Goal: Feedback & Contribution: Contribute content

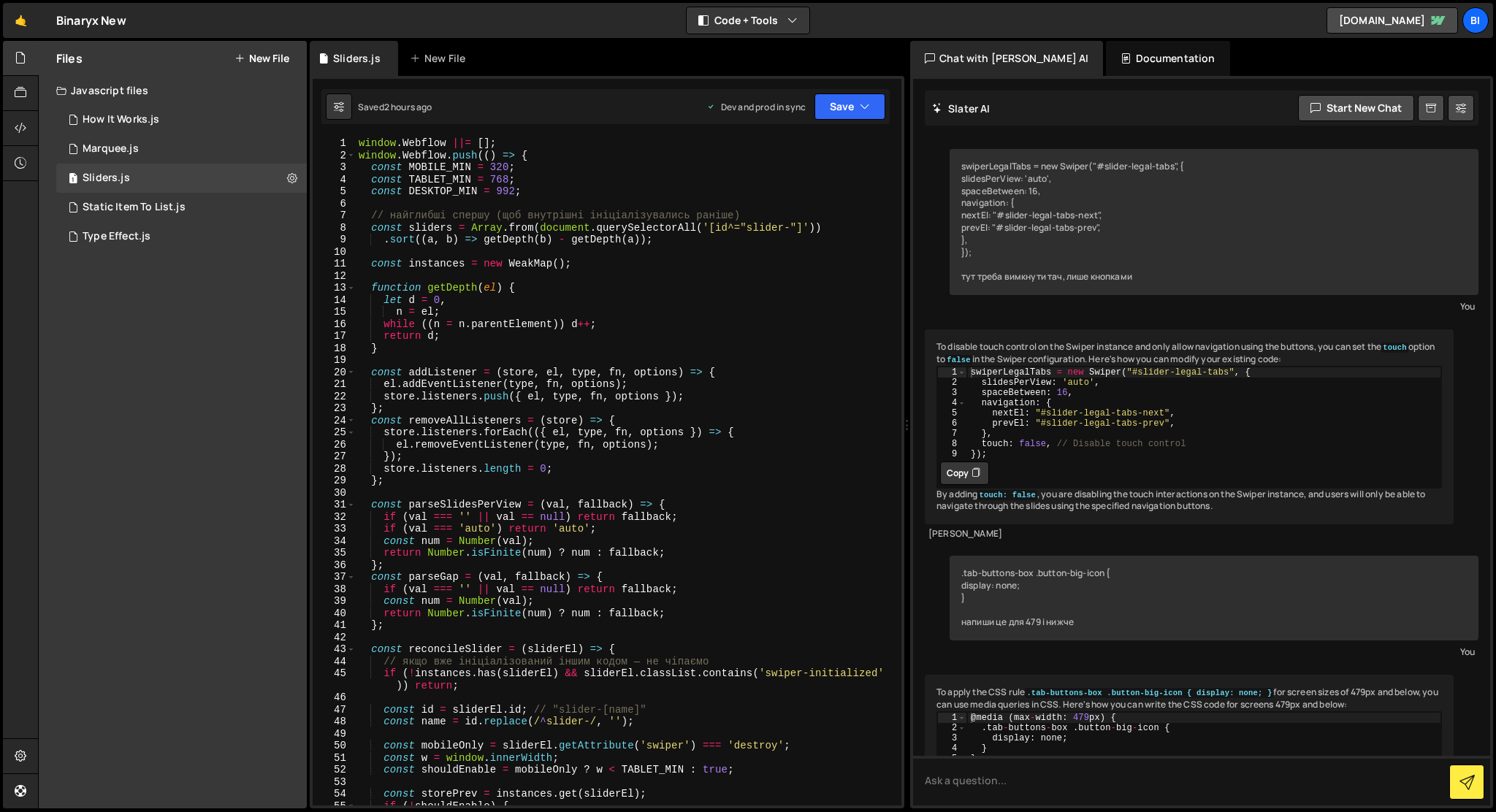
scroll to position [869, 0]
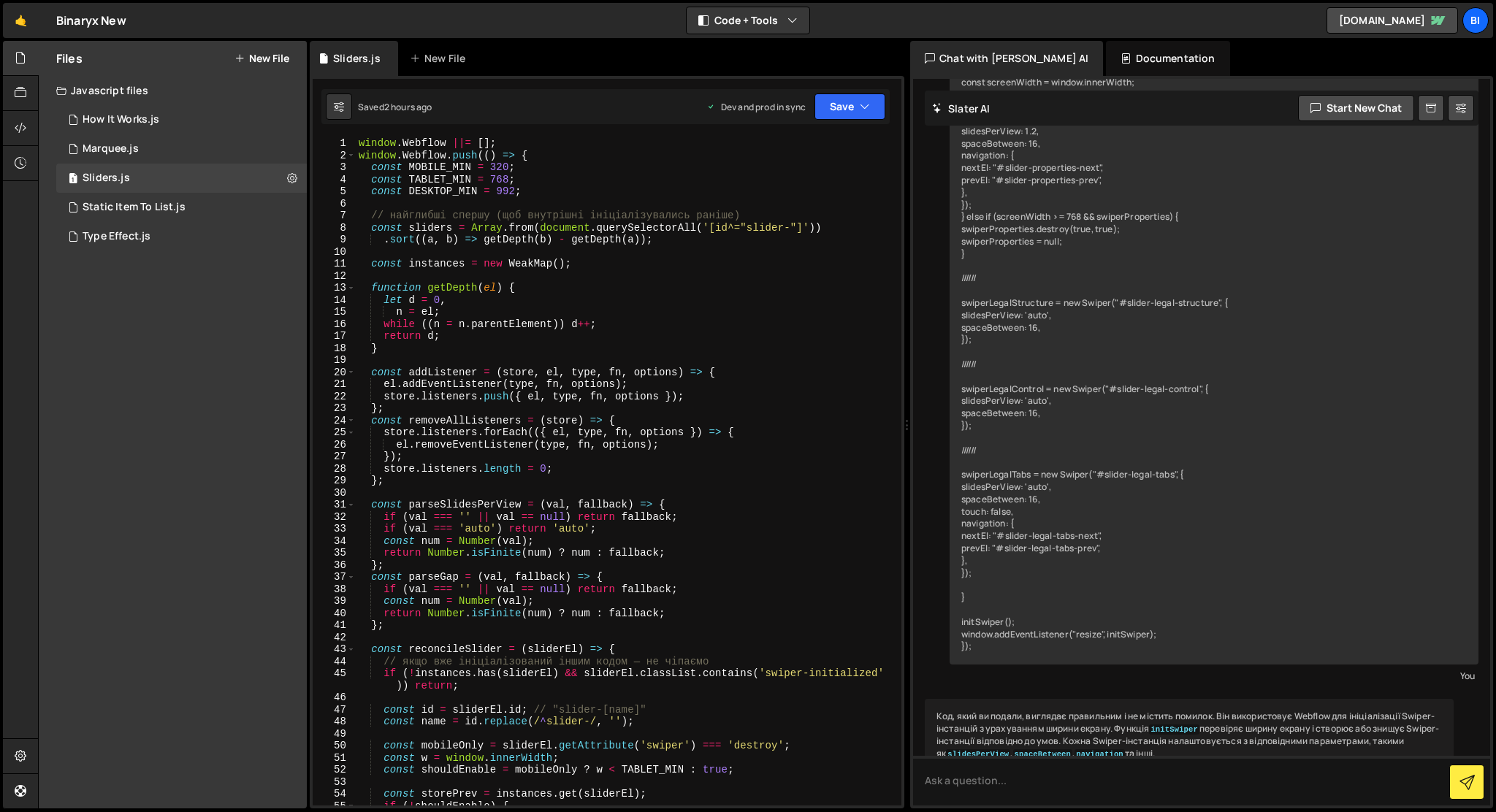
click at [786, 275] on div "window . Webflow ||= [ ] ; window . Webflow . push (( ) => { const MOBILE_MIN =…" at bounding box center [625, 483] width 540 height 692
type textarea "});"
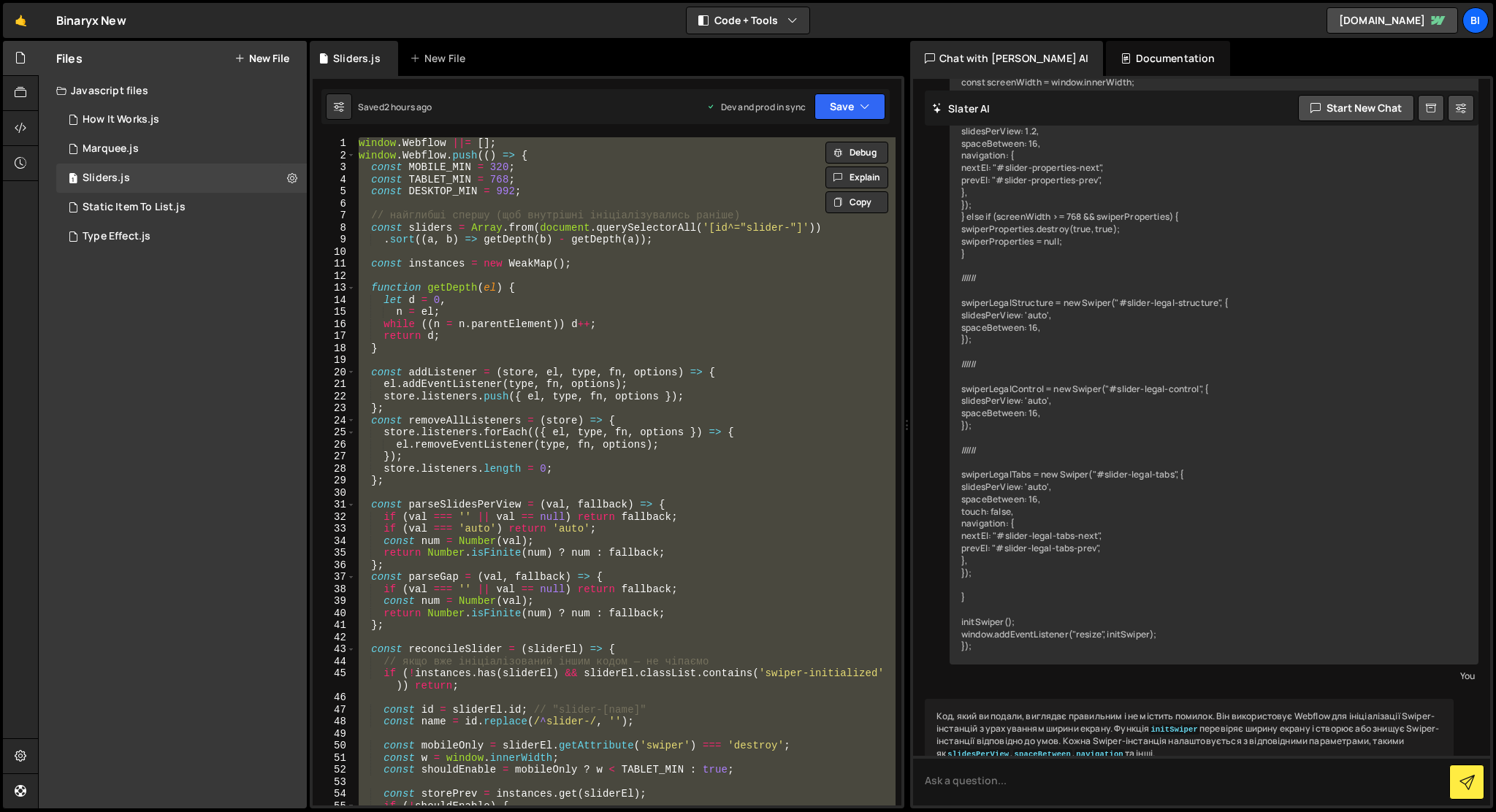
paste textarea
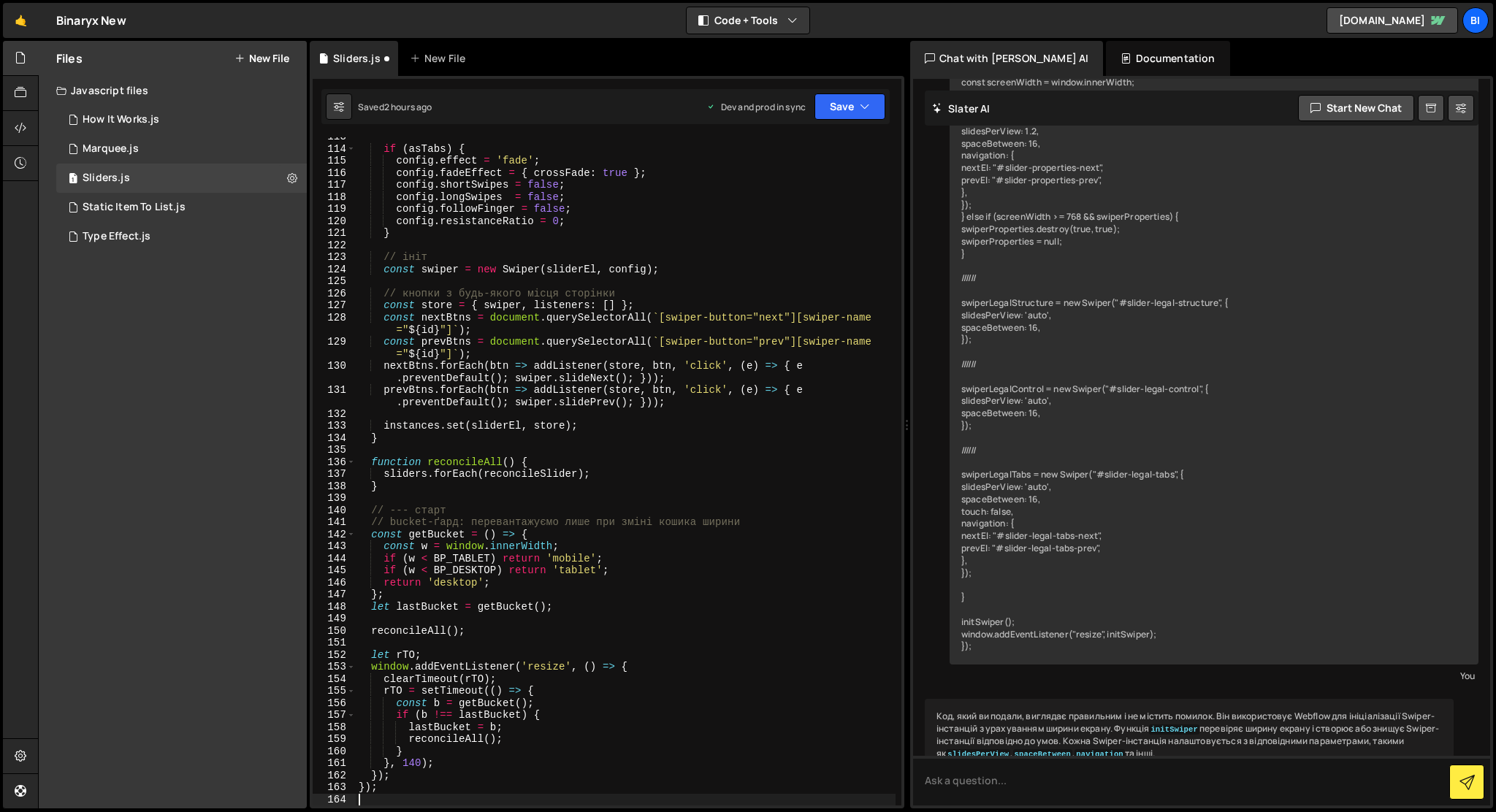
scroll to position [1429, 0]
type textarea "});"
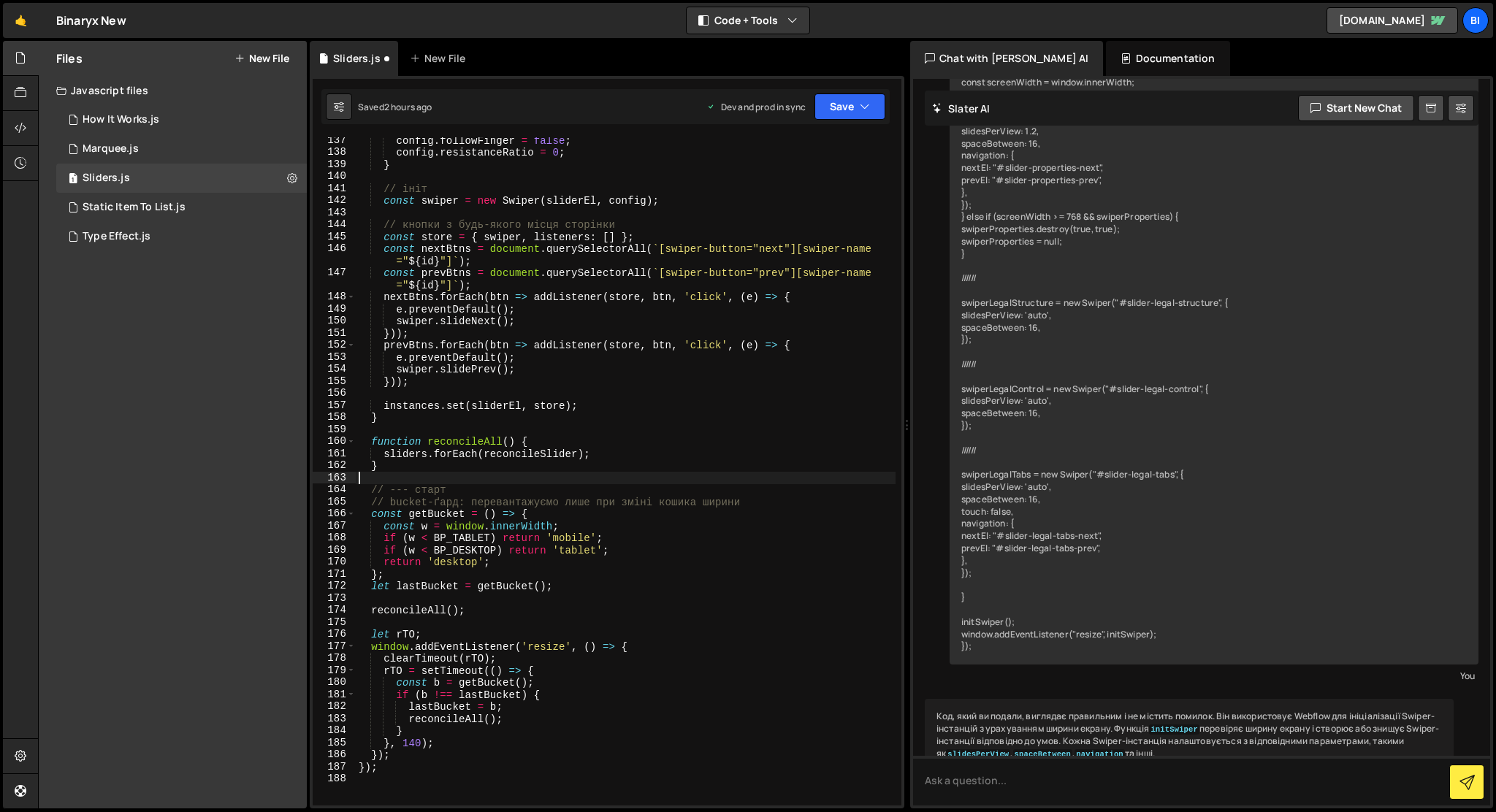
scroll to position [1678, 0]
click at [653, 396] on div "config . followFinger = false ; config . resistanceRatio = 0 ; } // ініт const …" at bounding box center [625, 481] width 540 height 692
type textarea "});"
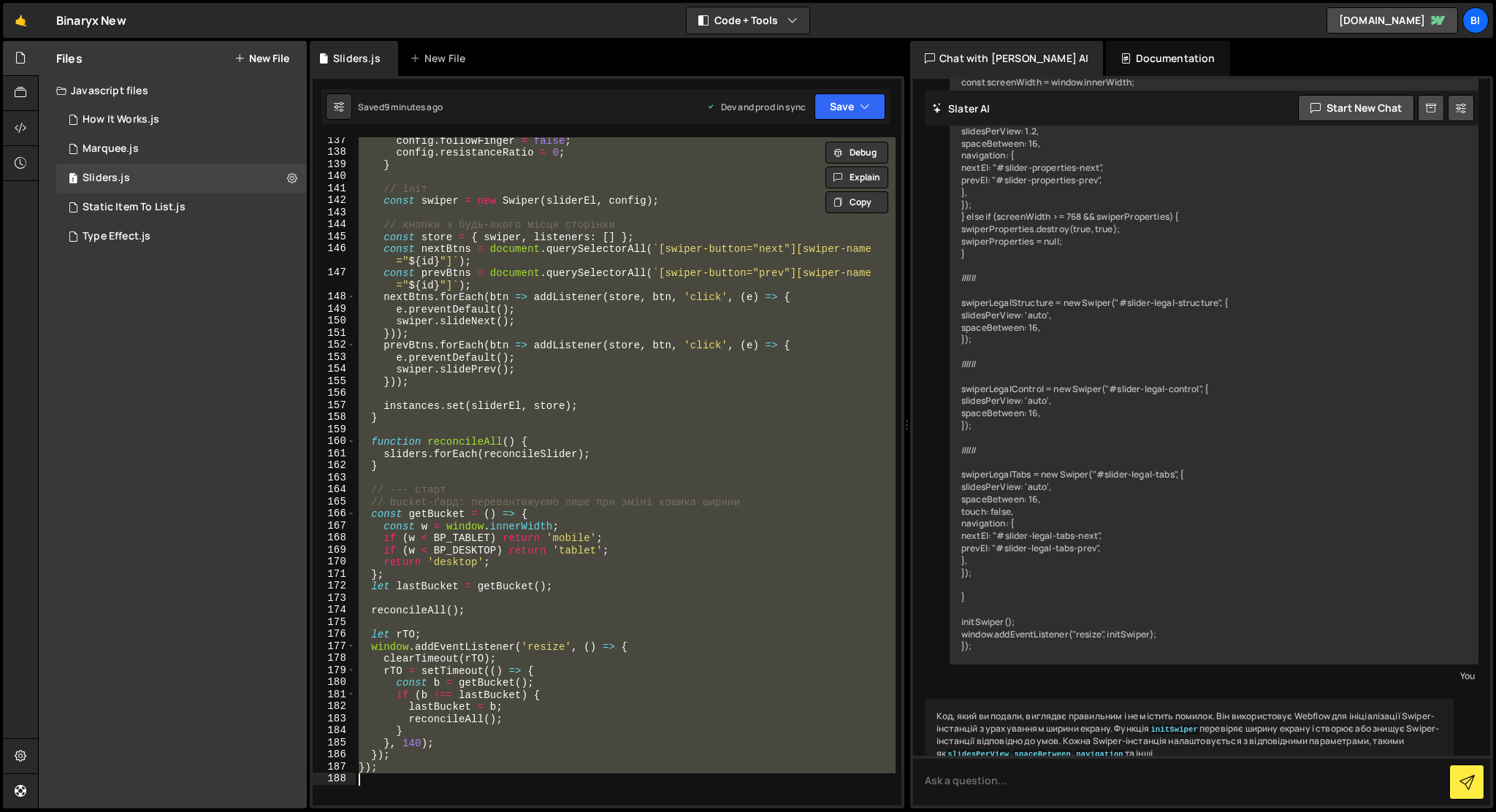
paste textarea
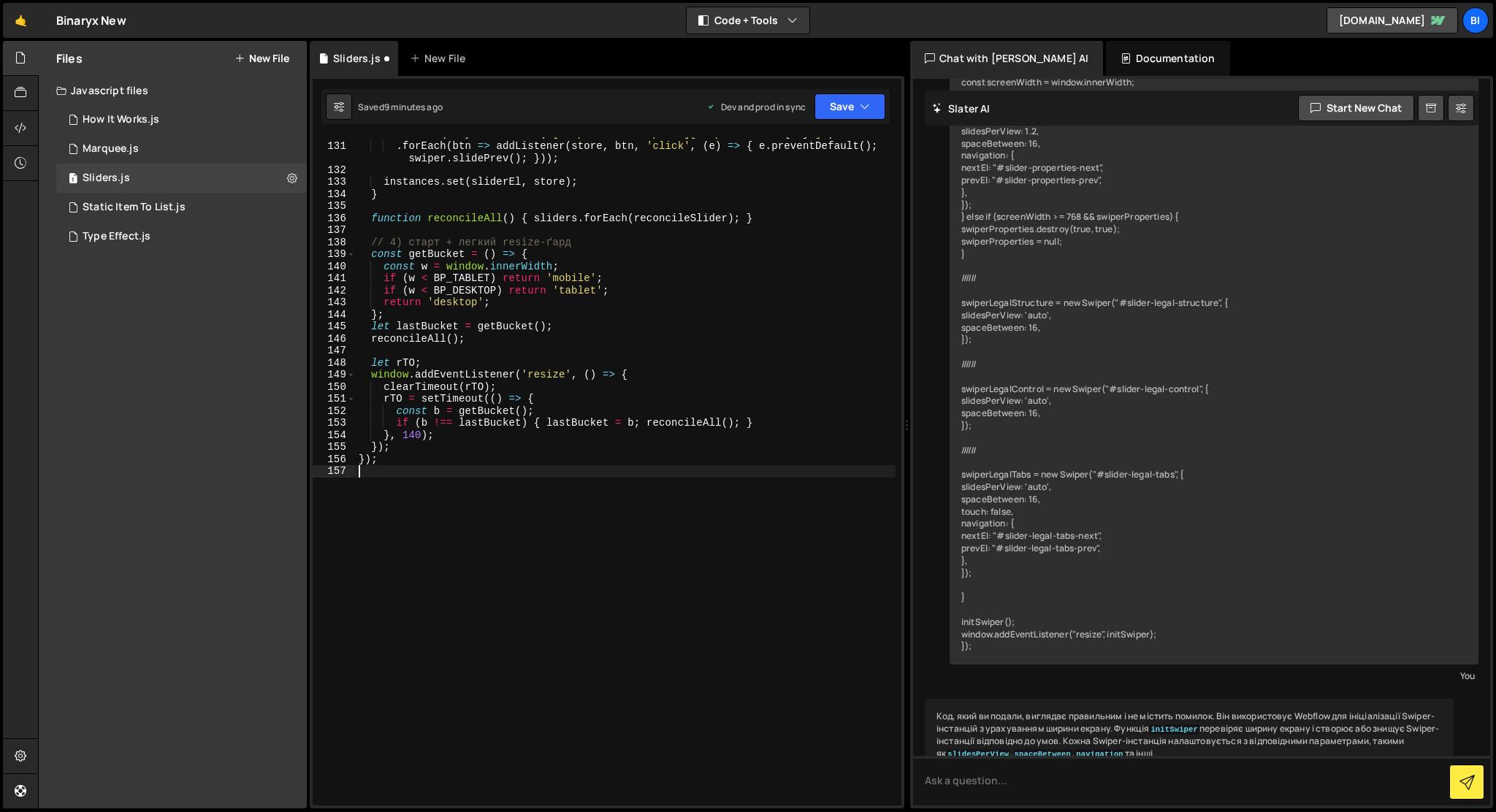
type textarea "});"
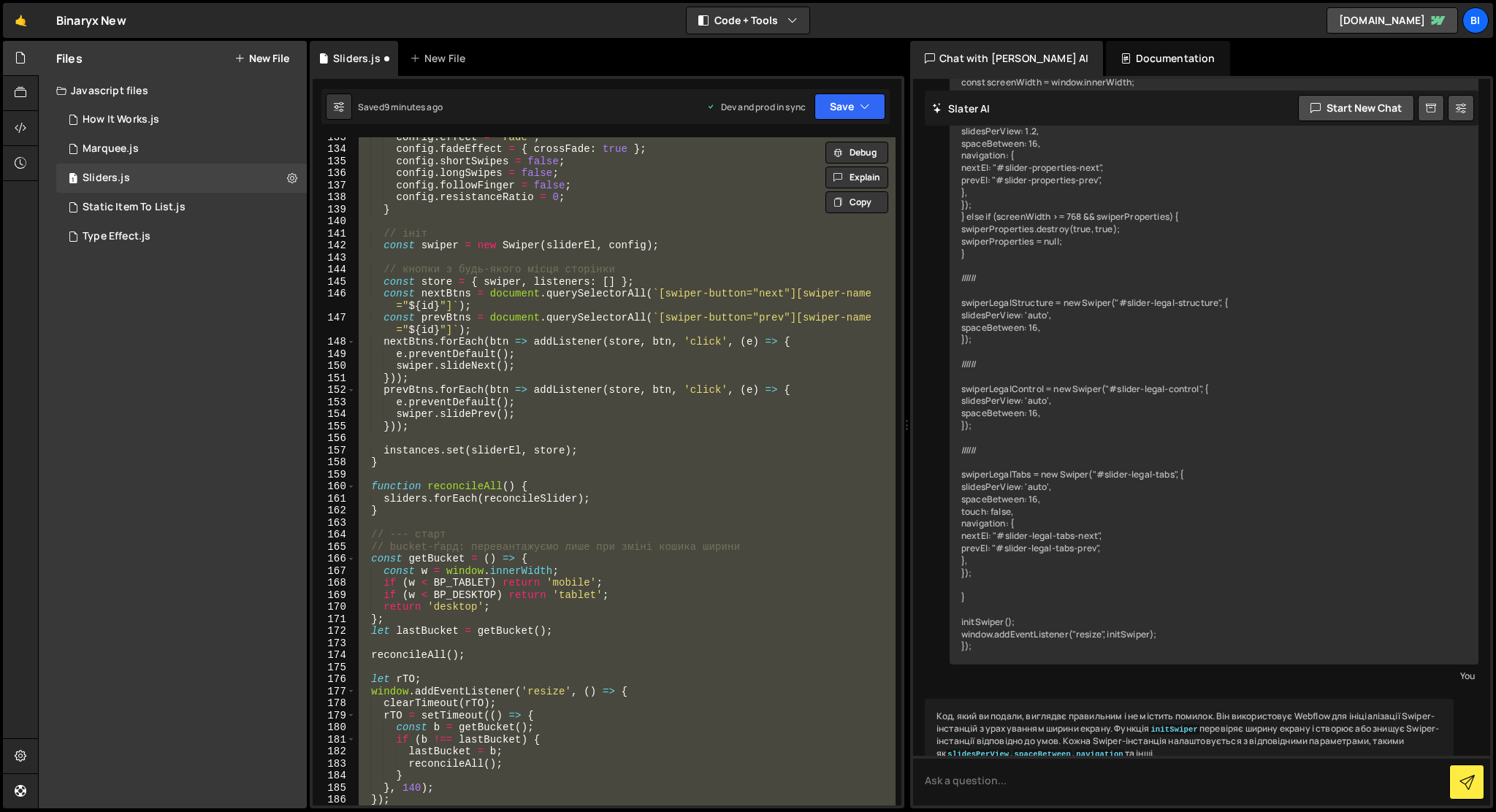
scroll to position [1985, 0]
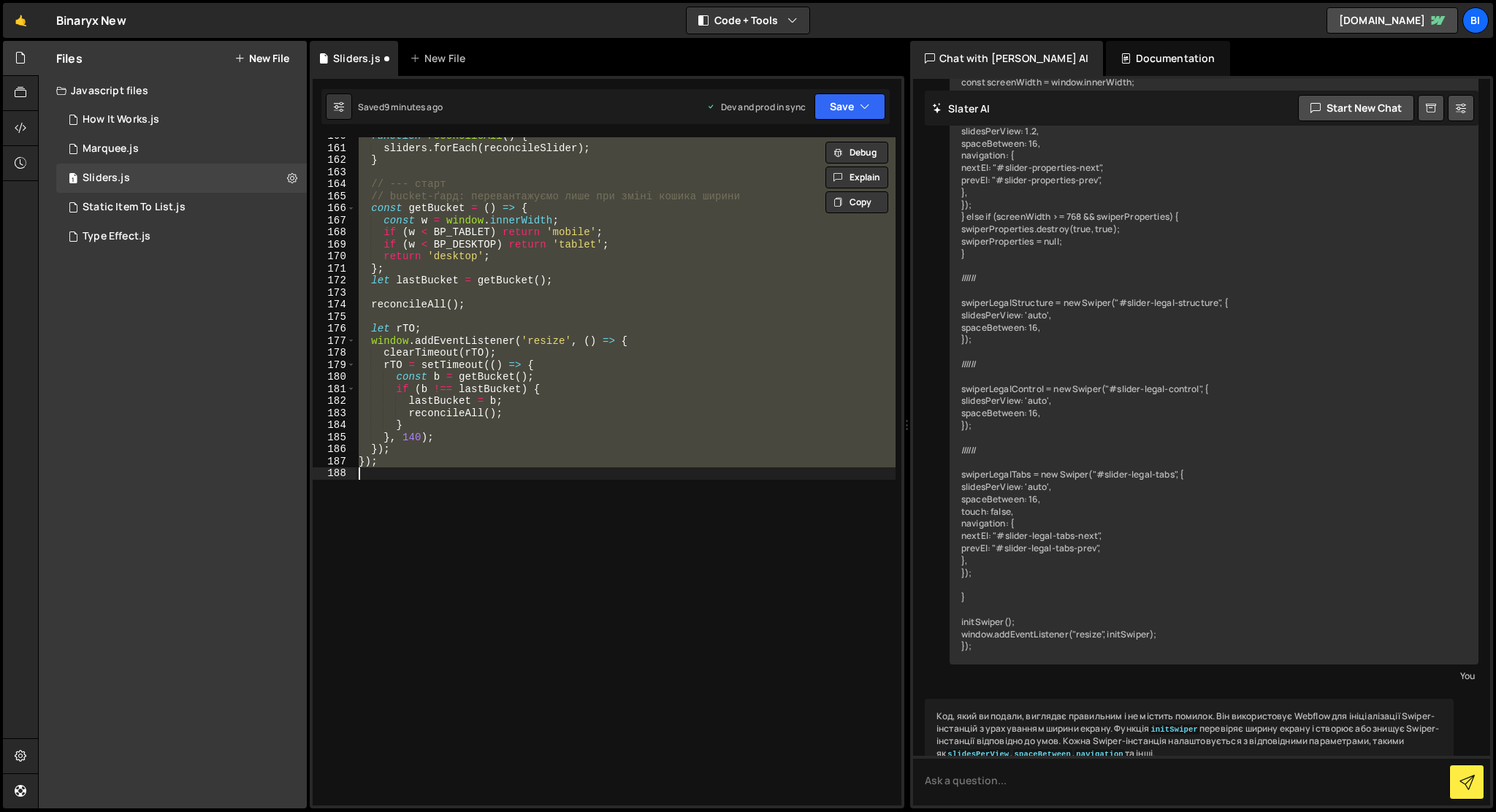
paste textarea
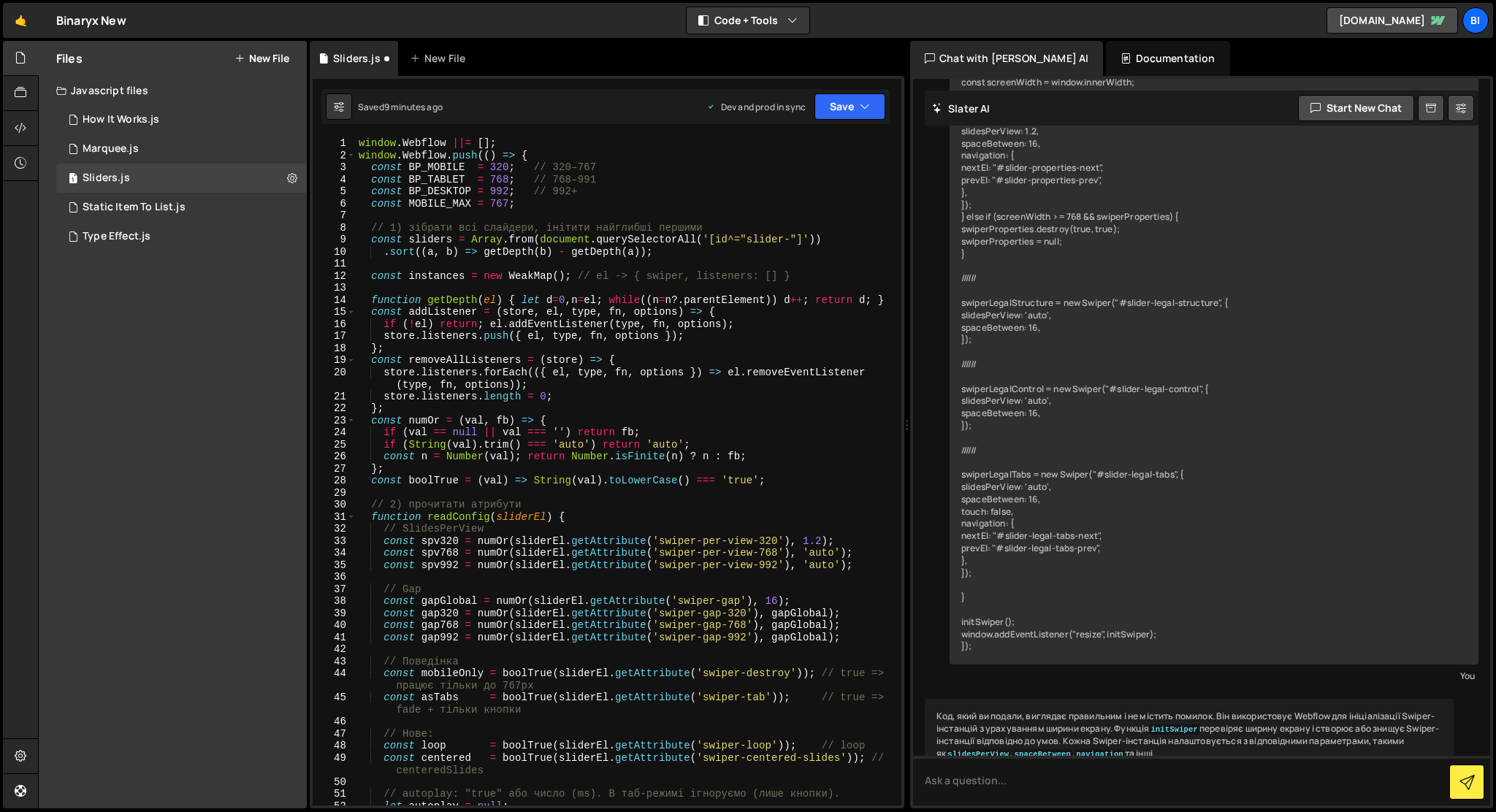
scroll to position [1593, 0]
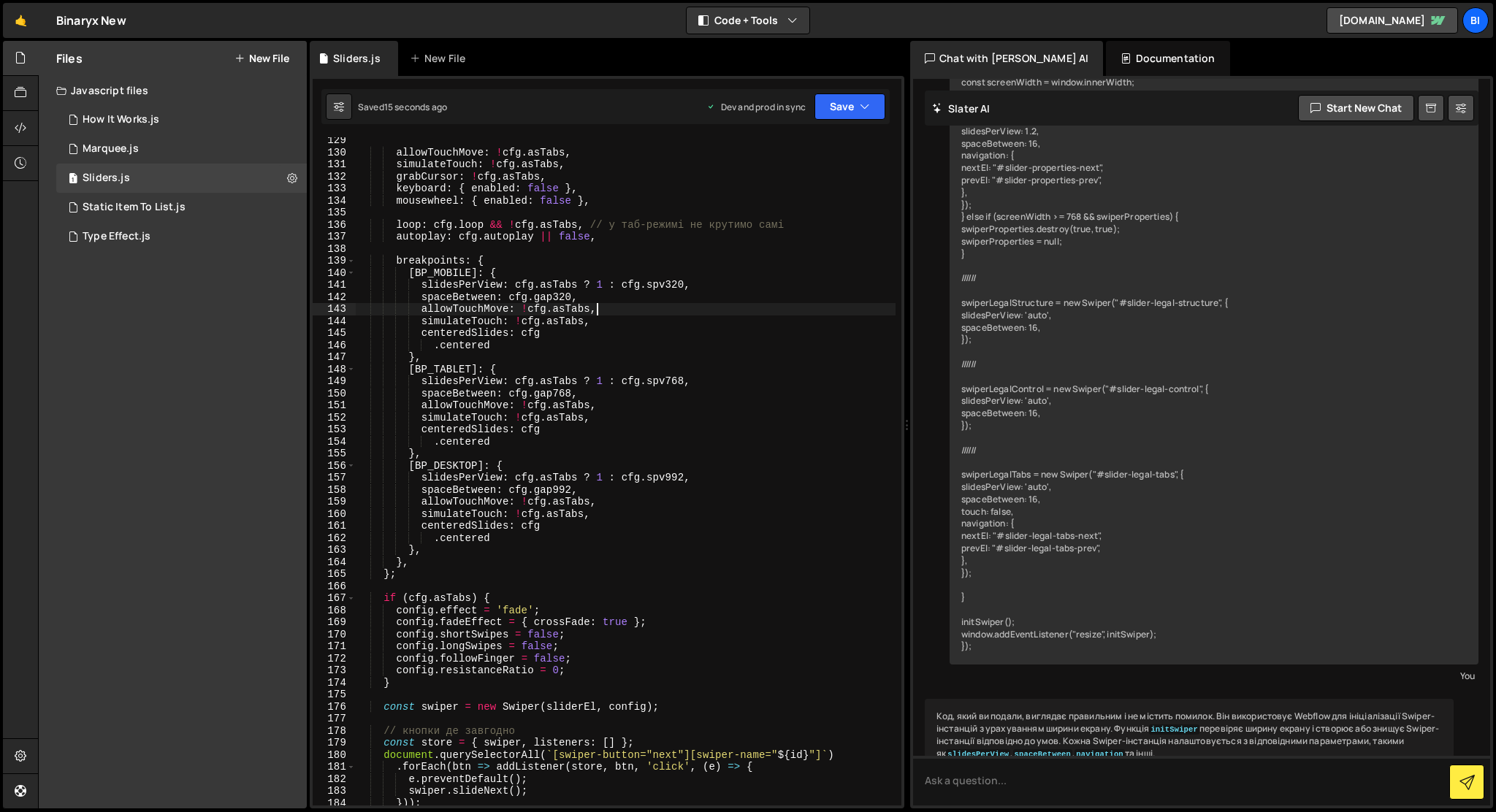
click at [742, 302] on div "allowTouchMove : ! cfg . asTabs , simulateTouch : ! cfg . asTabs , grabCursor :…" at bounding box center [625, 481] width 540 height 692
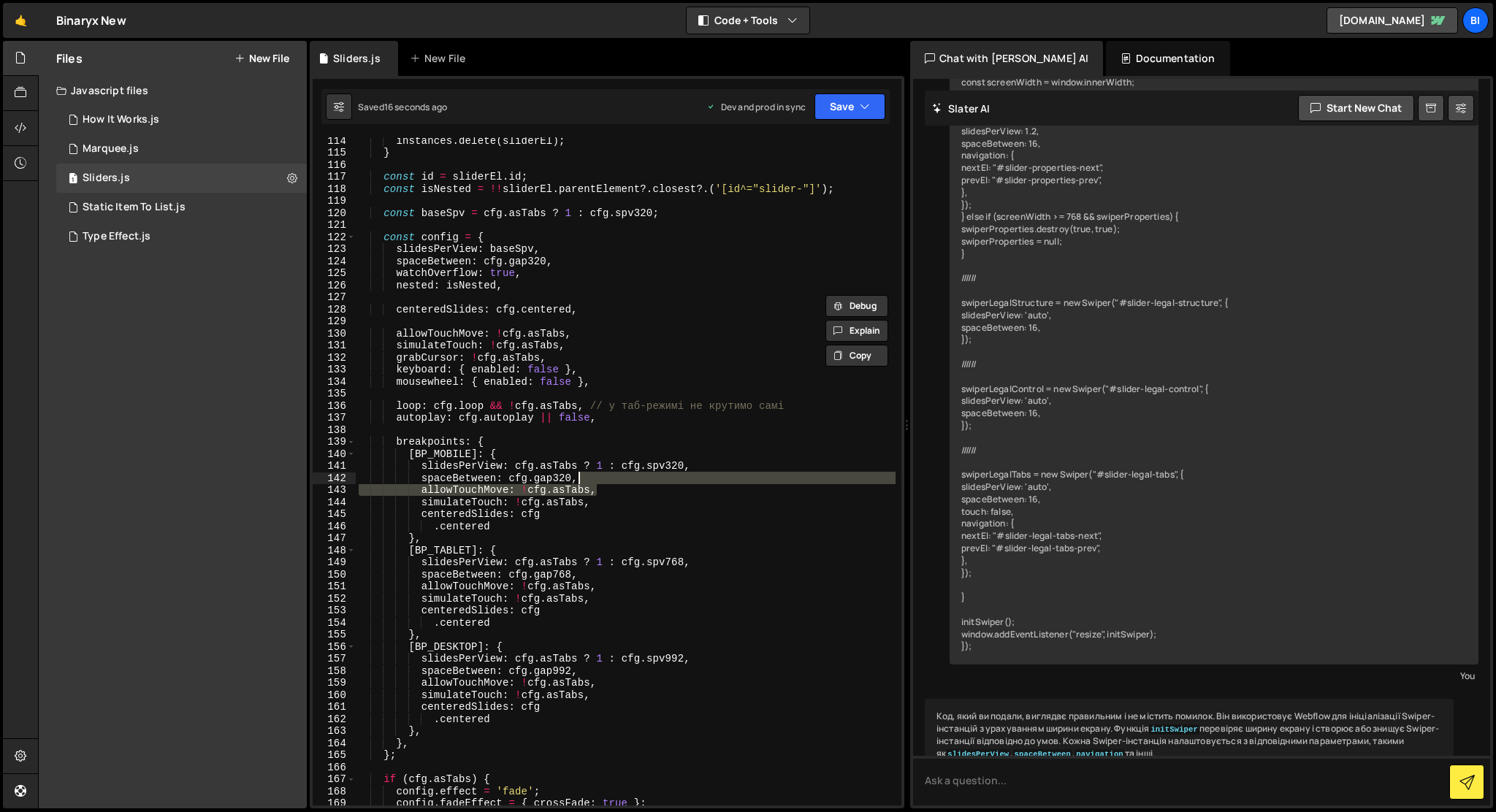
scroll to position [1315, 0]
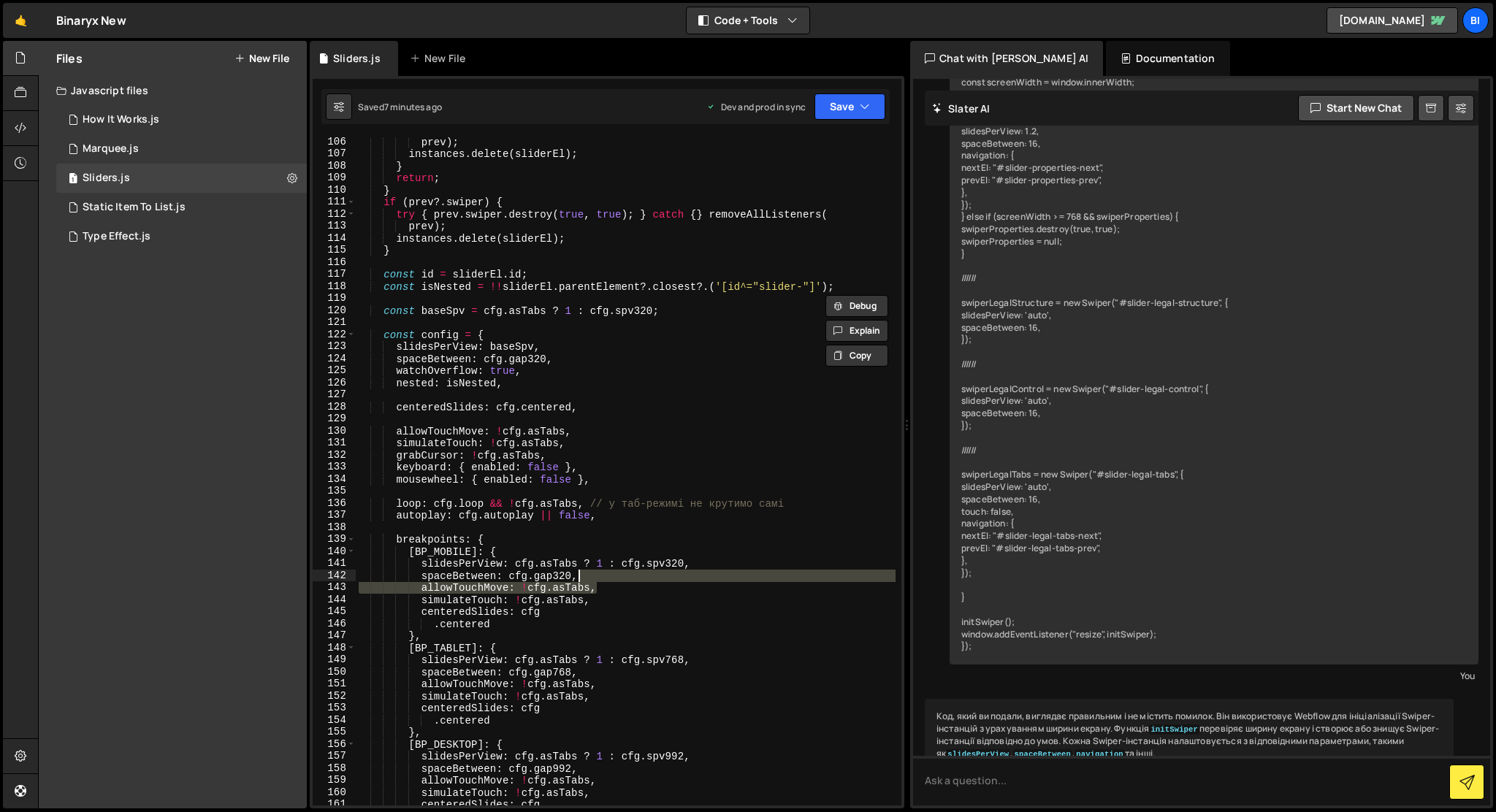
type textarea "spaceBetween: cfg.gap320,"
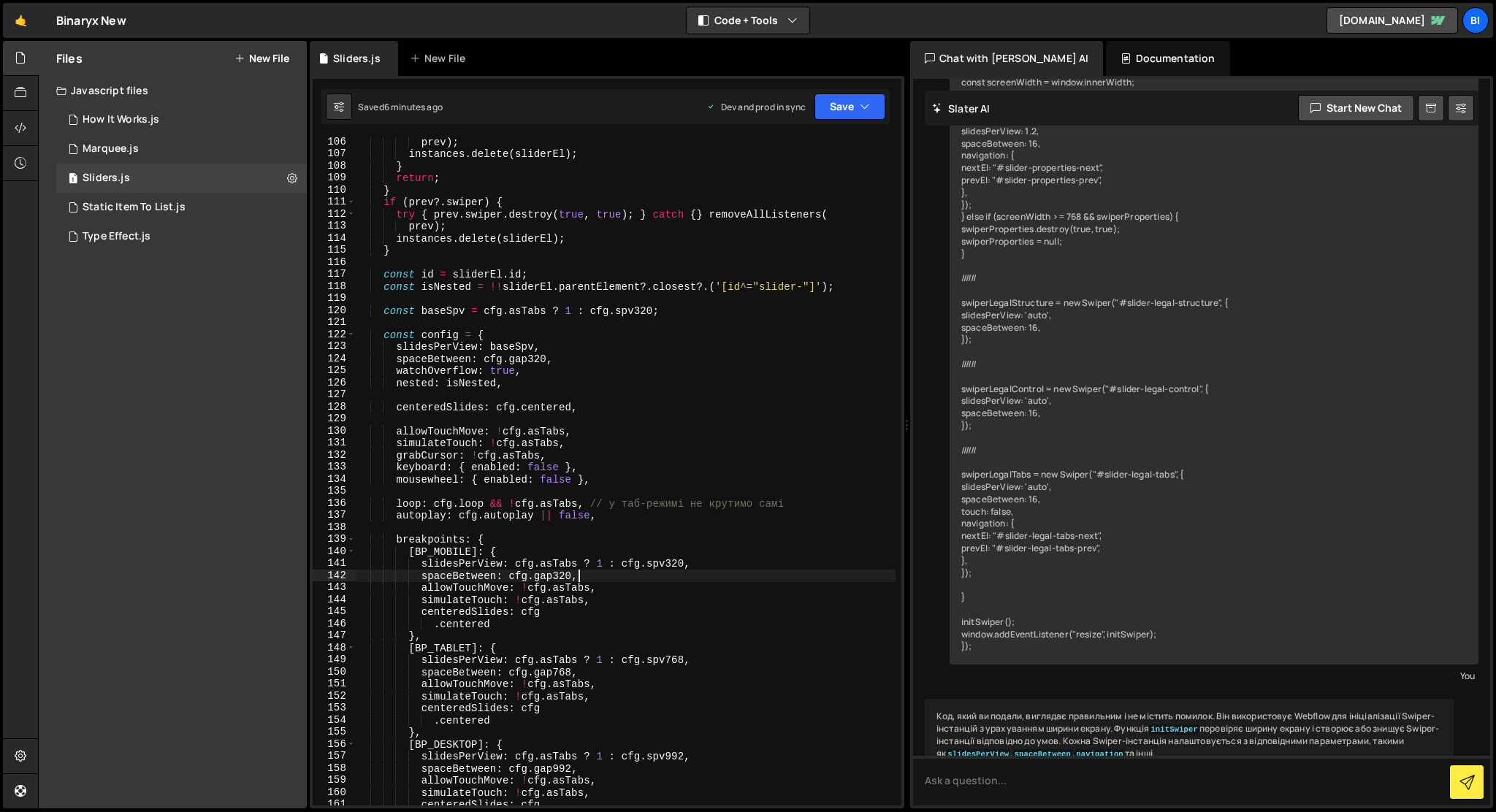
click at [255, 56] on button "New File" at bounding box center [261, 58] width 55 height 12
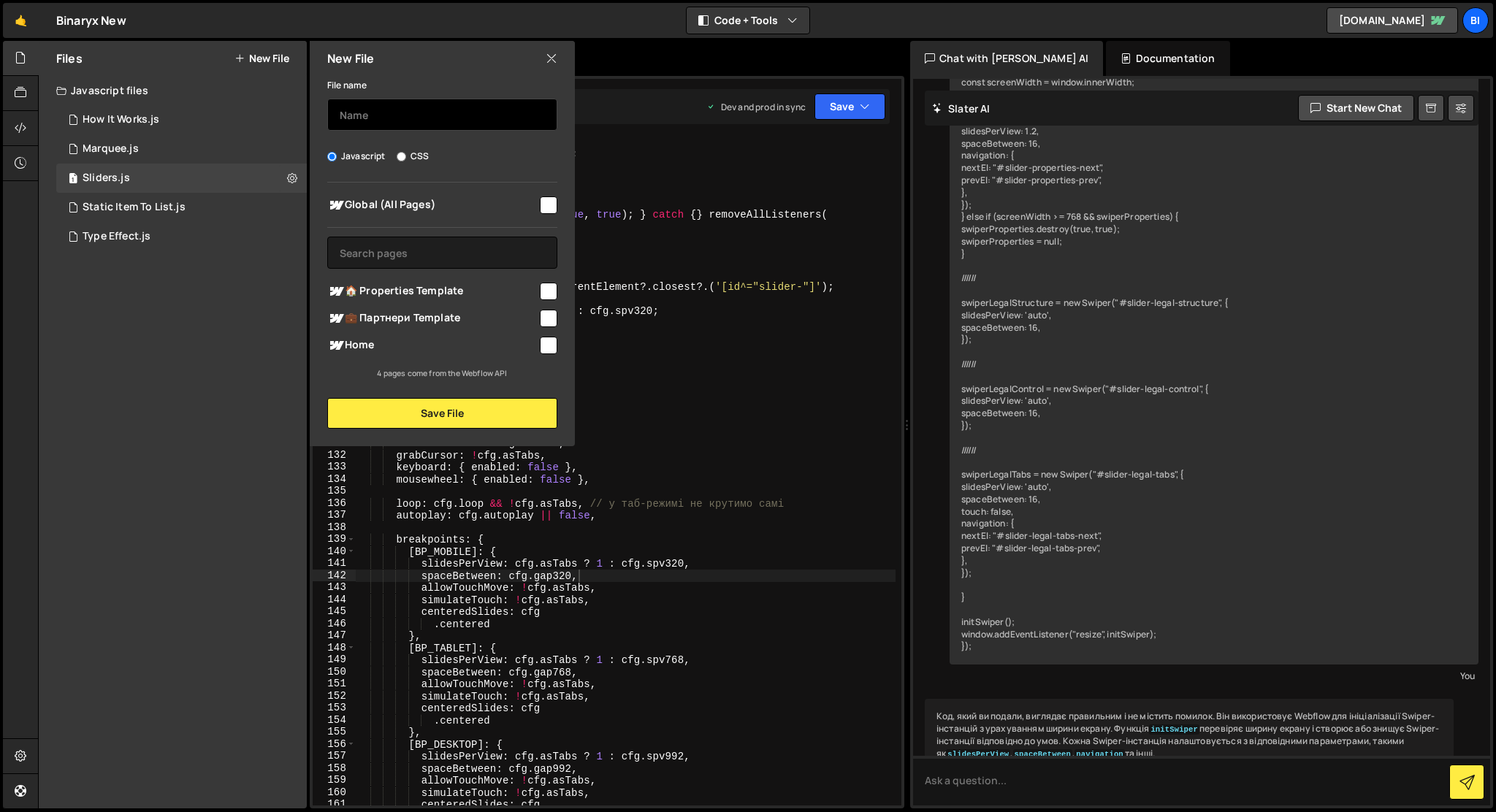
click at [392, 115] on input "text" at bounding box center [442, 115] width 230 height 32
type input "LIB —— Swiper"
click at [542, 202] on input "checkbox" at bounding box center [549, 205] width 18 height 18
checkbox input "true"
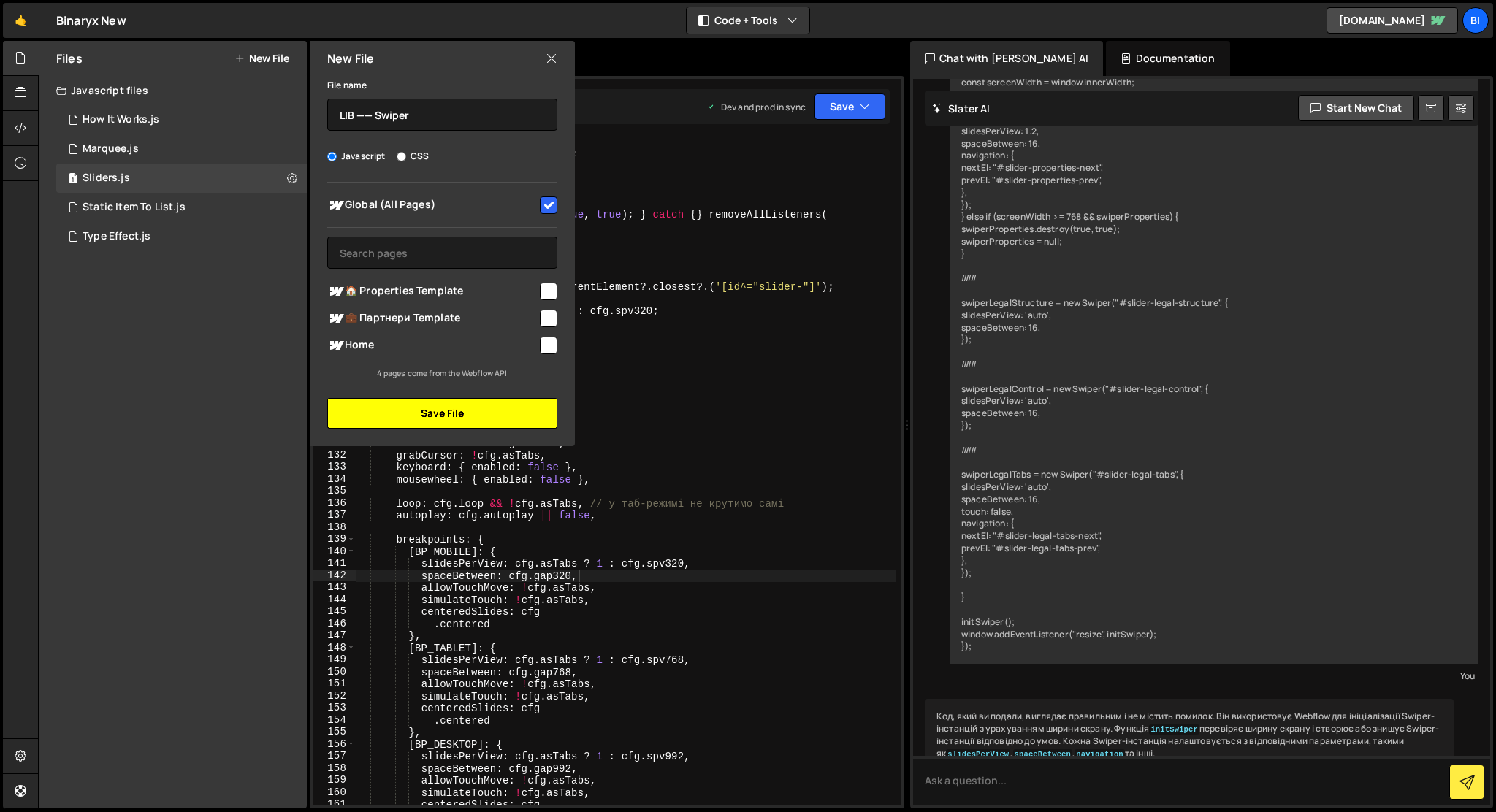
click at [502, 414] on button "Save File" at bounding box center [442, 413] width 230 height 30
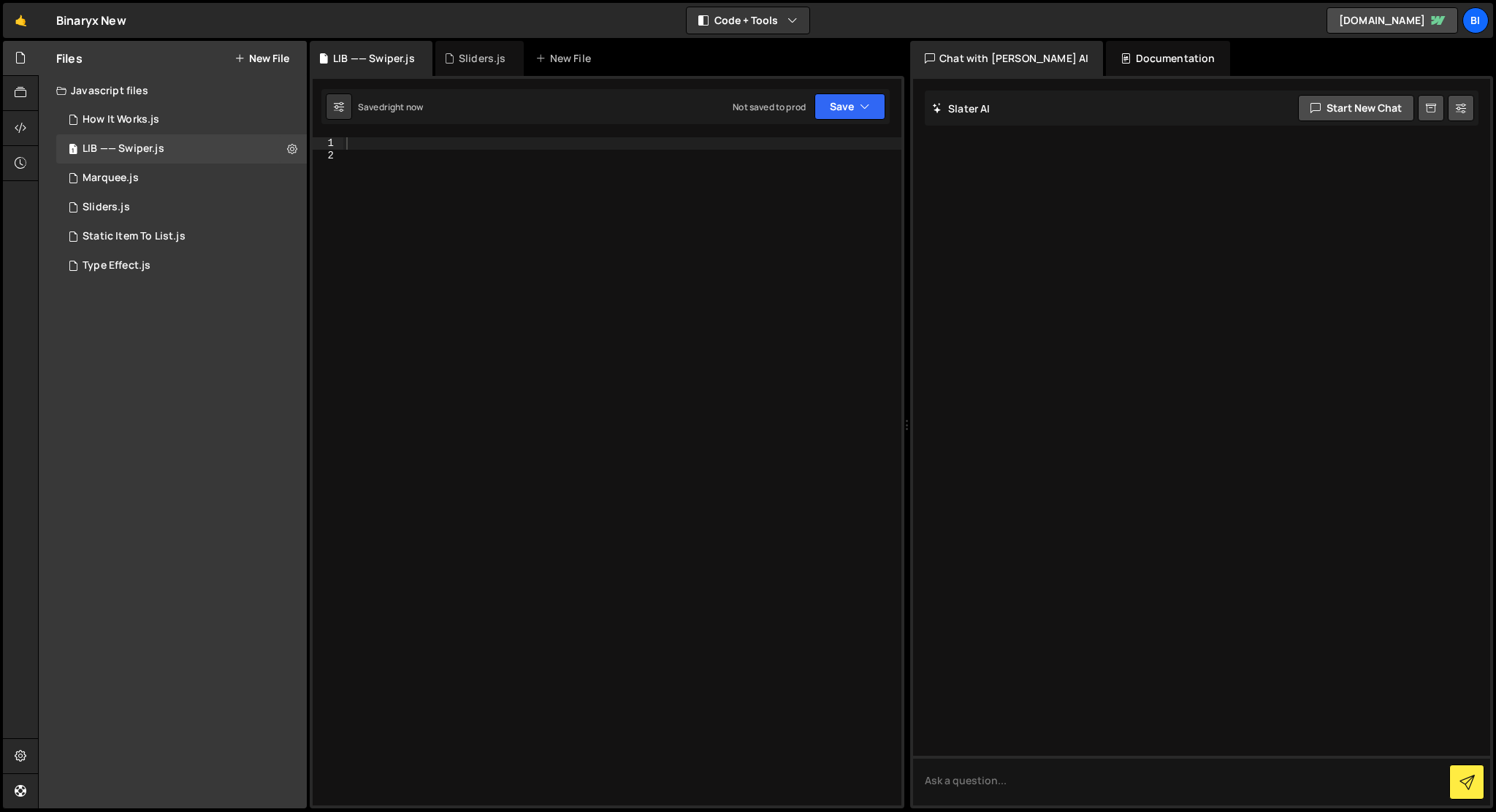
scroll to position [0, 0]
click at [292, 145] on icon at bounding box center [292, 148] width 10 height 13
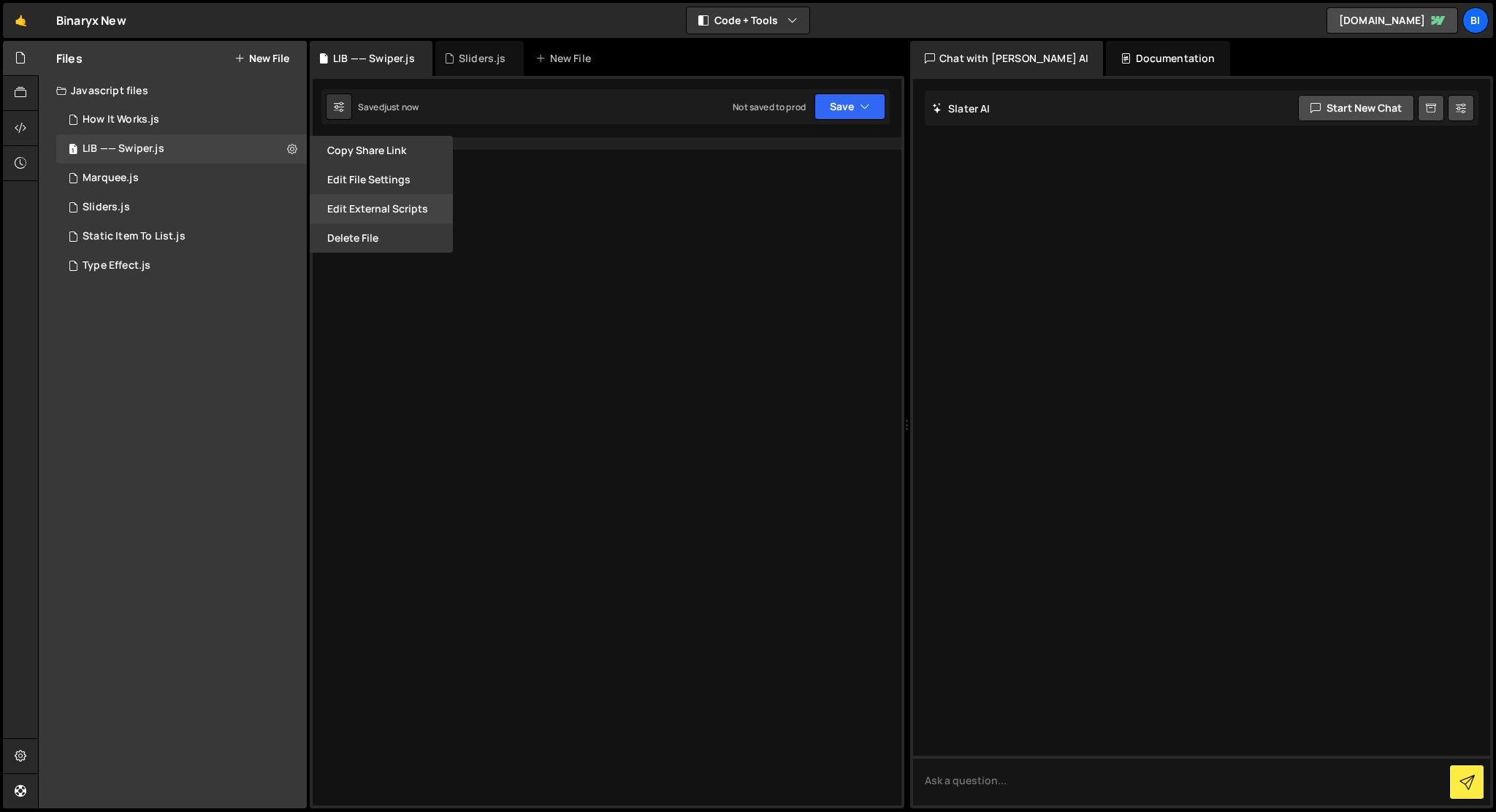
click at [337, 206] on button "Edit External Scripts" at bounding box center [382, 209] width 143 height 29
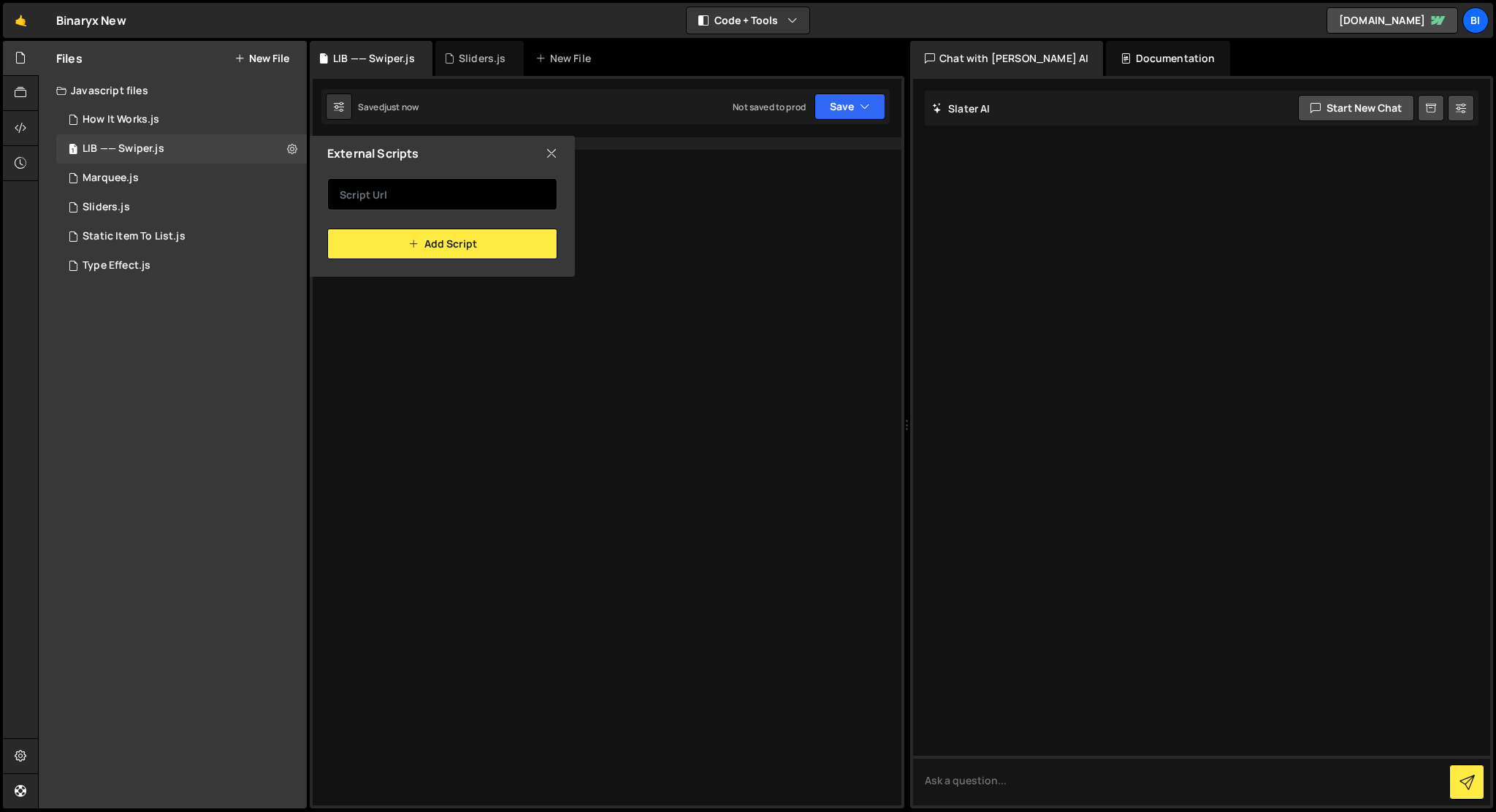
click at [372, 184] on input "text" at bounding box center [442, 195] width 230 height 32
paste input "[URL][DOMAIN_NAME]"
type input "[URL][DOMAIN_NAME]"
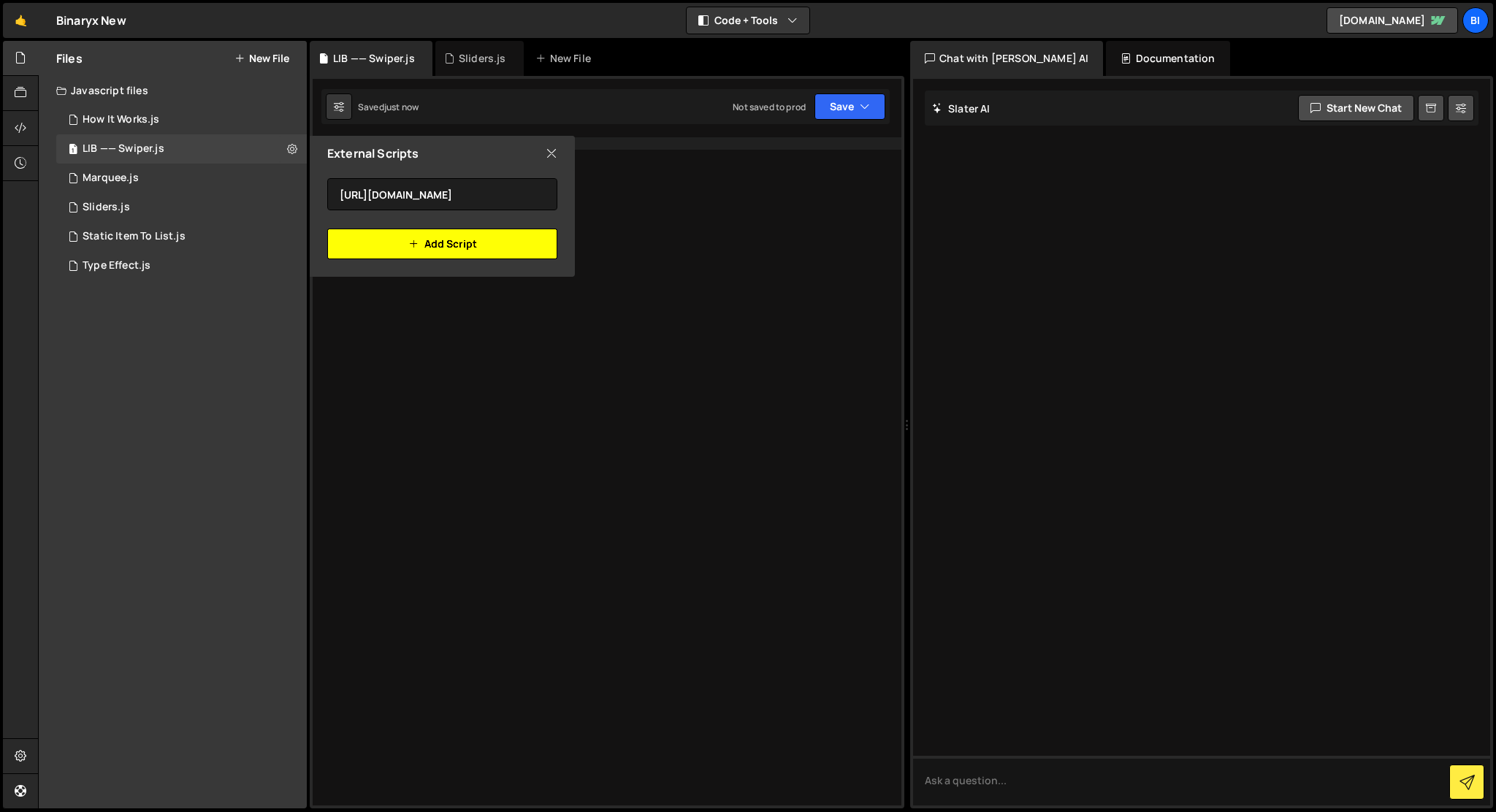
click at [401, 238] on button "Add Script" at bounding box center [442, 243] width 230 height 30
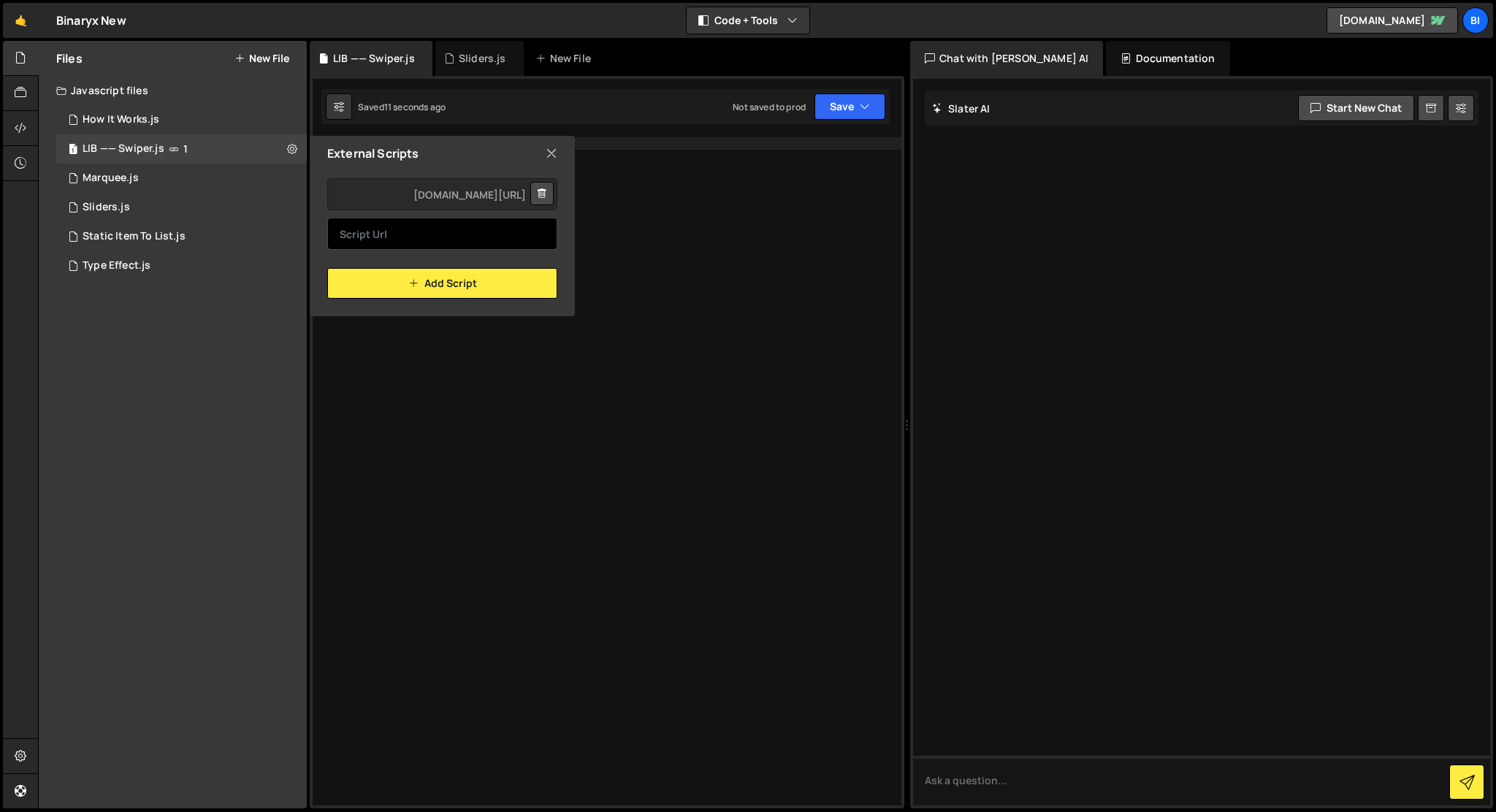
click at [395, 244] on input "text" at bounding box center [442, 233] width 230 height 32
click at [551, 152] on icon at bounding box center [552, 153] width 12 height 16
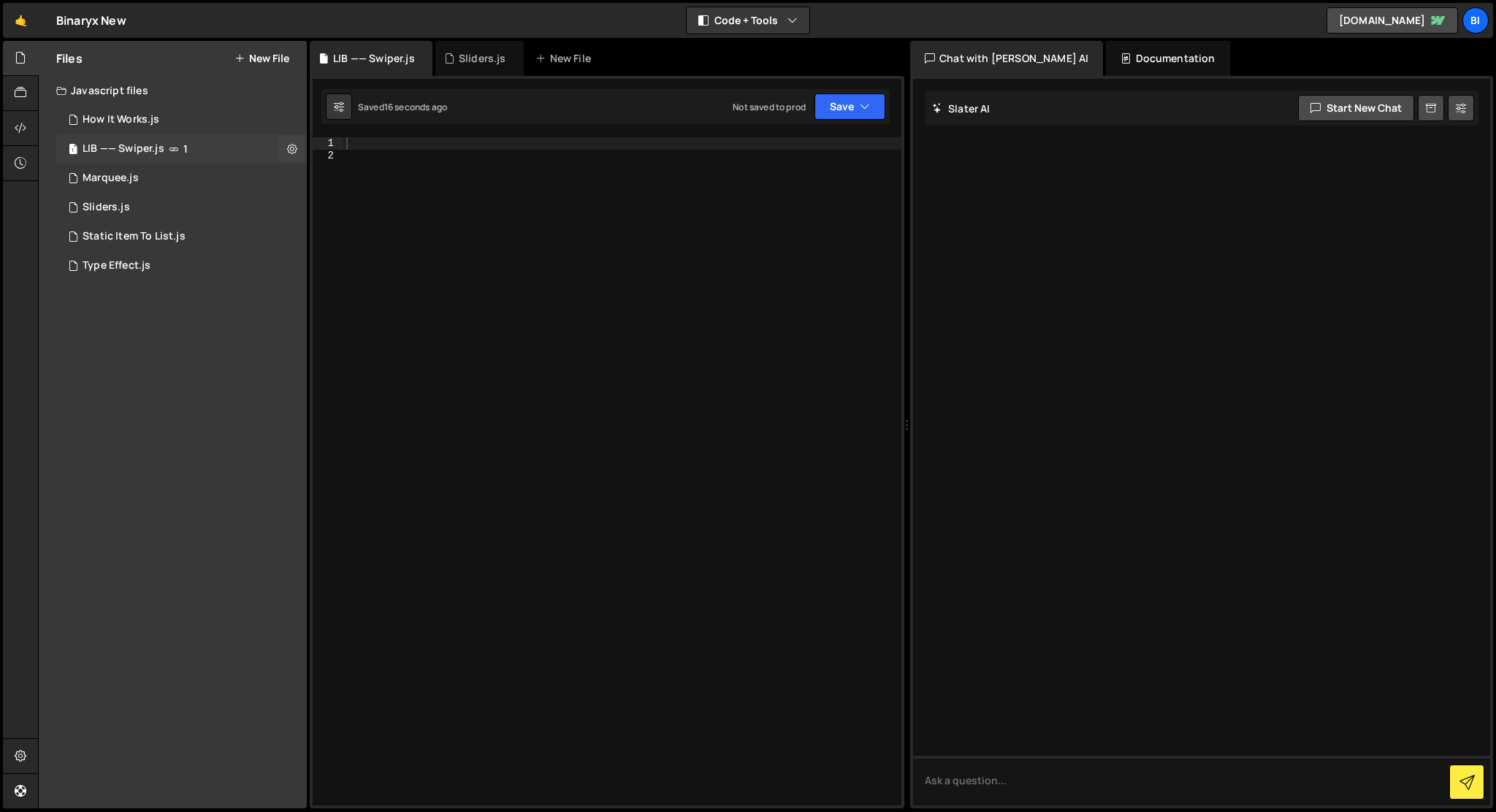
click at [190, 149] on div "1 LIB —— Swiper.js 1" at bounding box center [181, 149] width 250 height 29
click at [192, 174] on div "1 Marquee.js 0" at bounding box center [181, 178] width 250 height 29
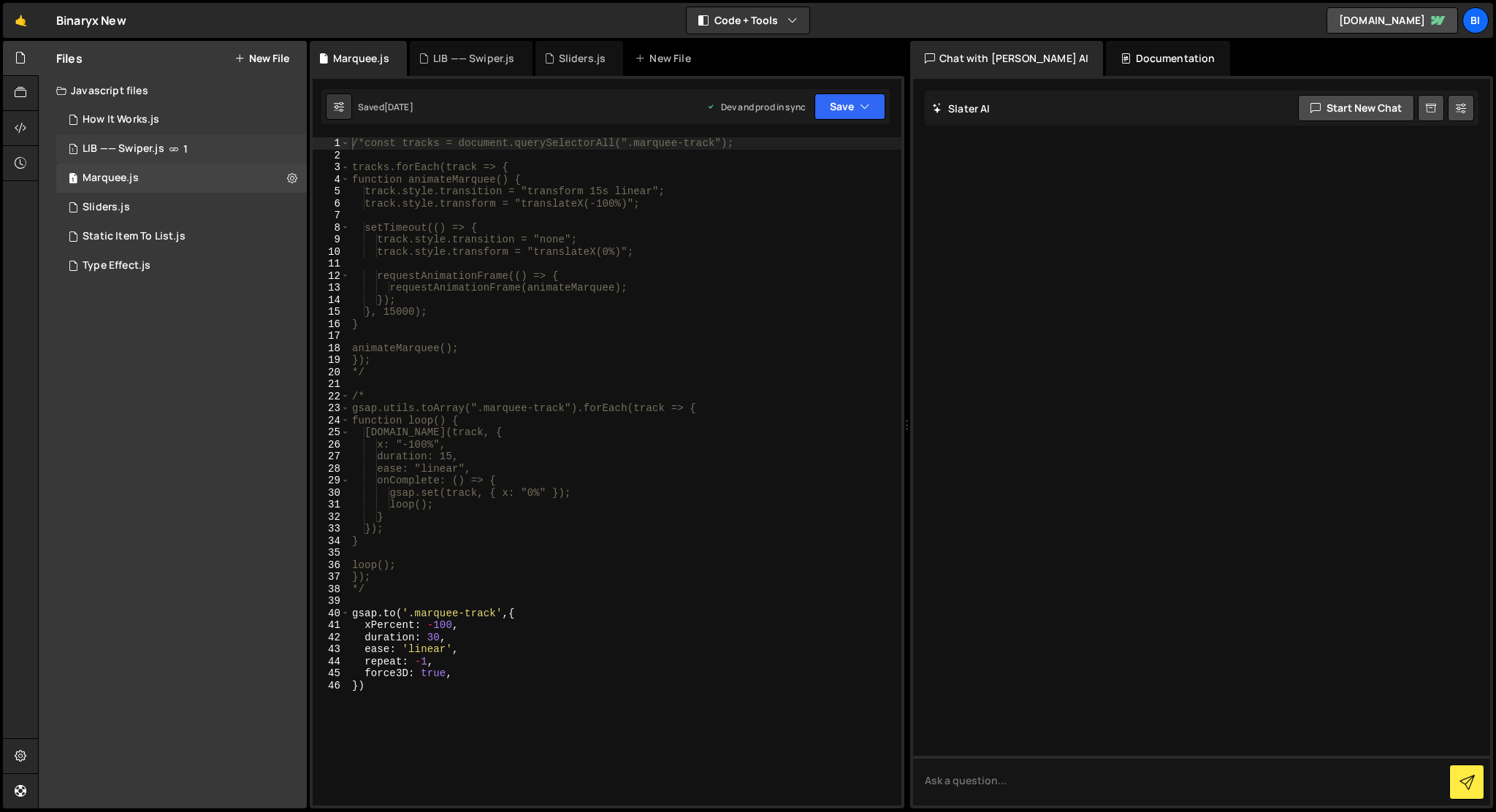
click at [201, 145] on div "1 LIB —— Swiper.js 1" at bounding box center [181, 149] width 250 height 29
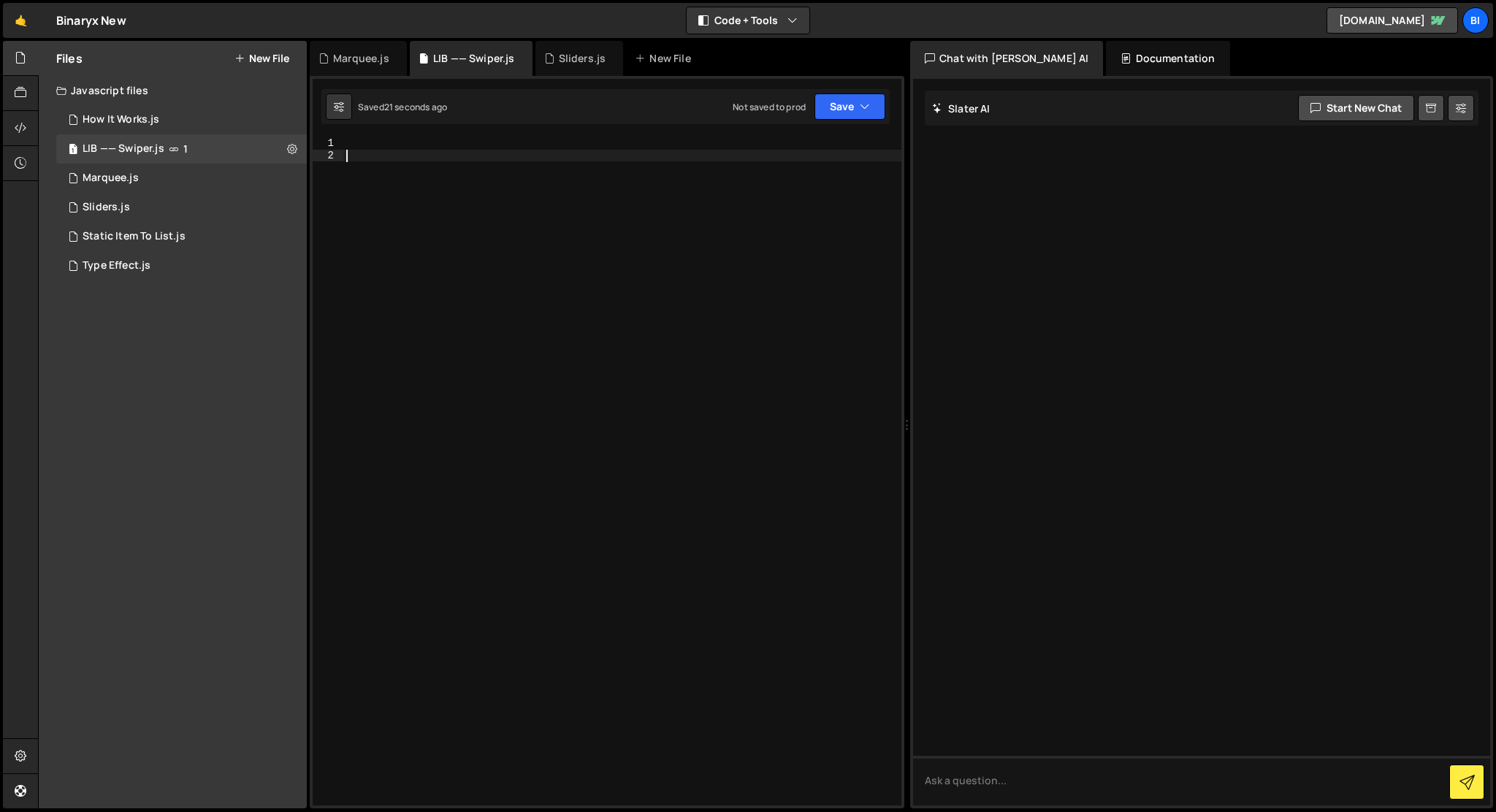
click at [351, 162] on div at bounding box center [622, 483] width 558 height 692
click at [288, 146] on icon at bounding box center [292, 148] width 10 height 13
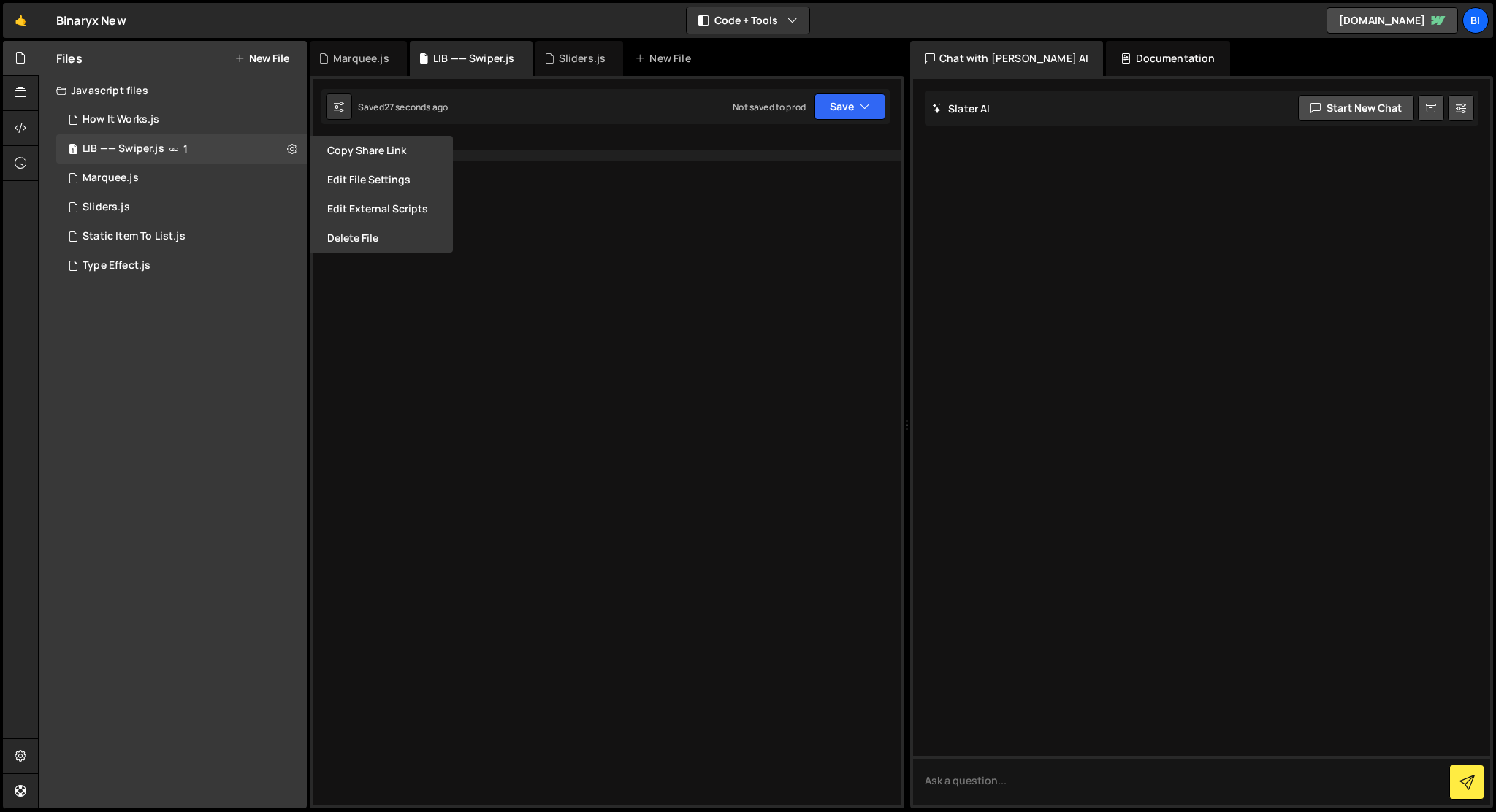
click at [414, 321] on div at bounding box center [622, 483] width 558 height 692
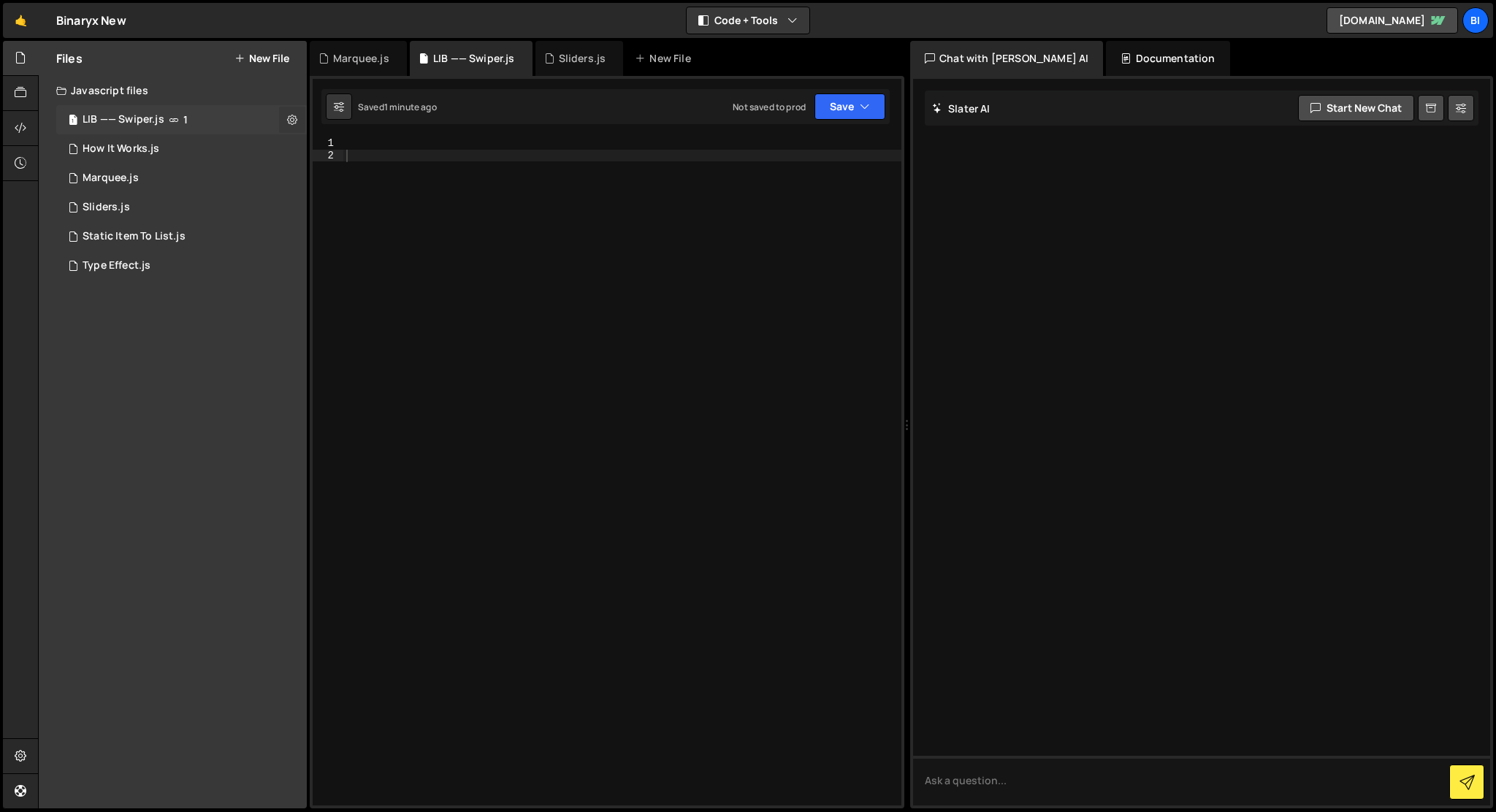
click at [292, 118] on icon at bounding box center [292, 119] width 10 height 13
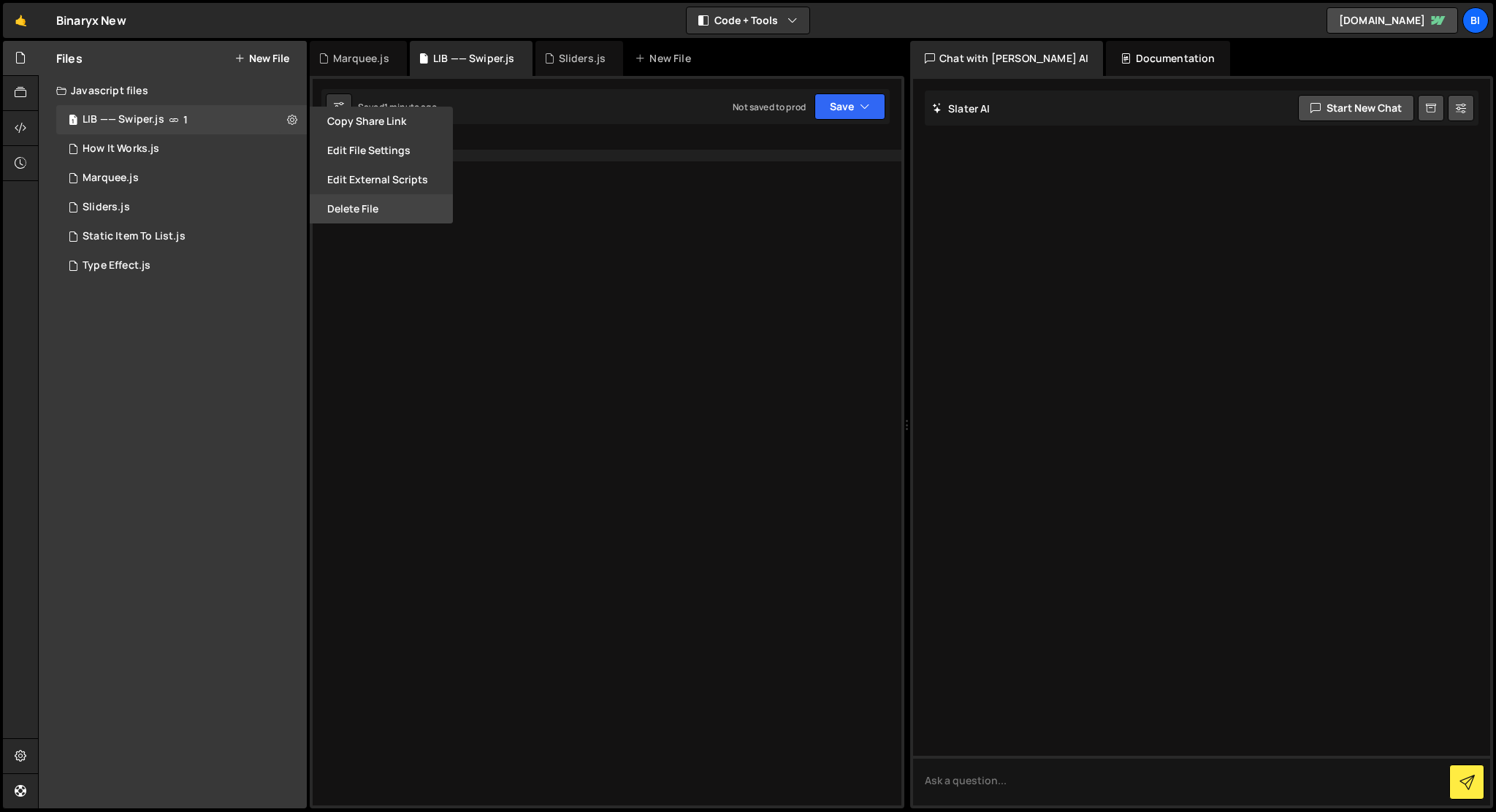
click at [346, 204] on button "Delete File" at bounding box center [382, 209] width 143 height 29
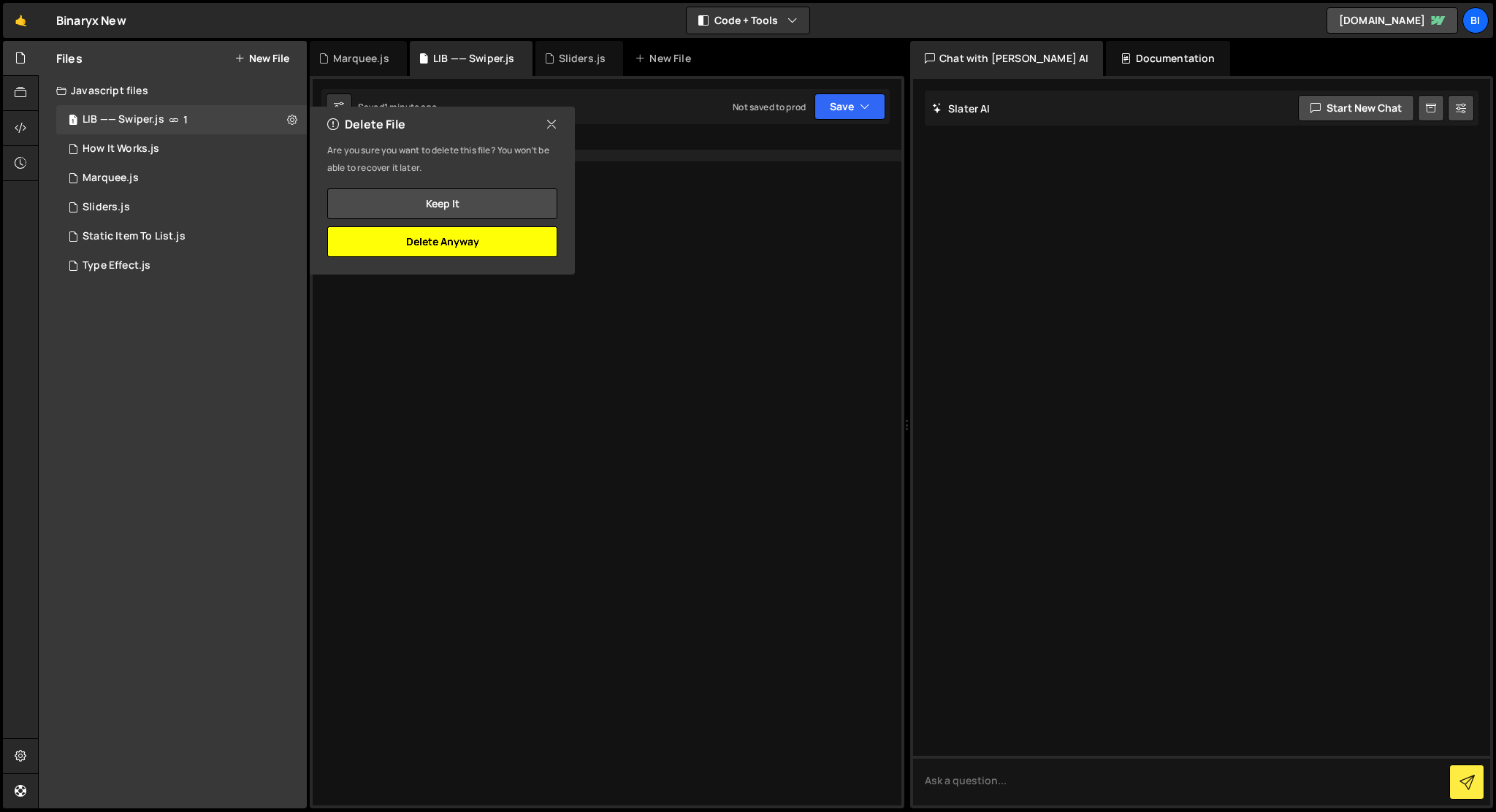
click at [383, 237] on button "Delete Anyway" at bounding box center [442, 242] width 230 height 30
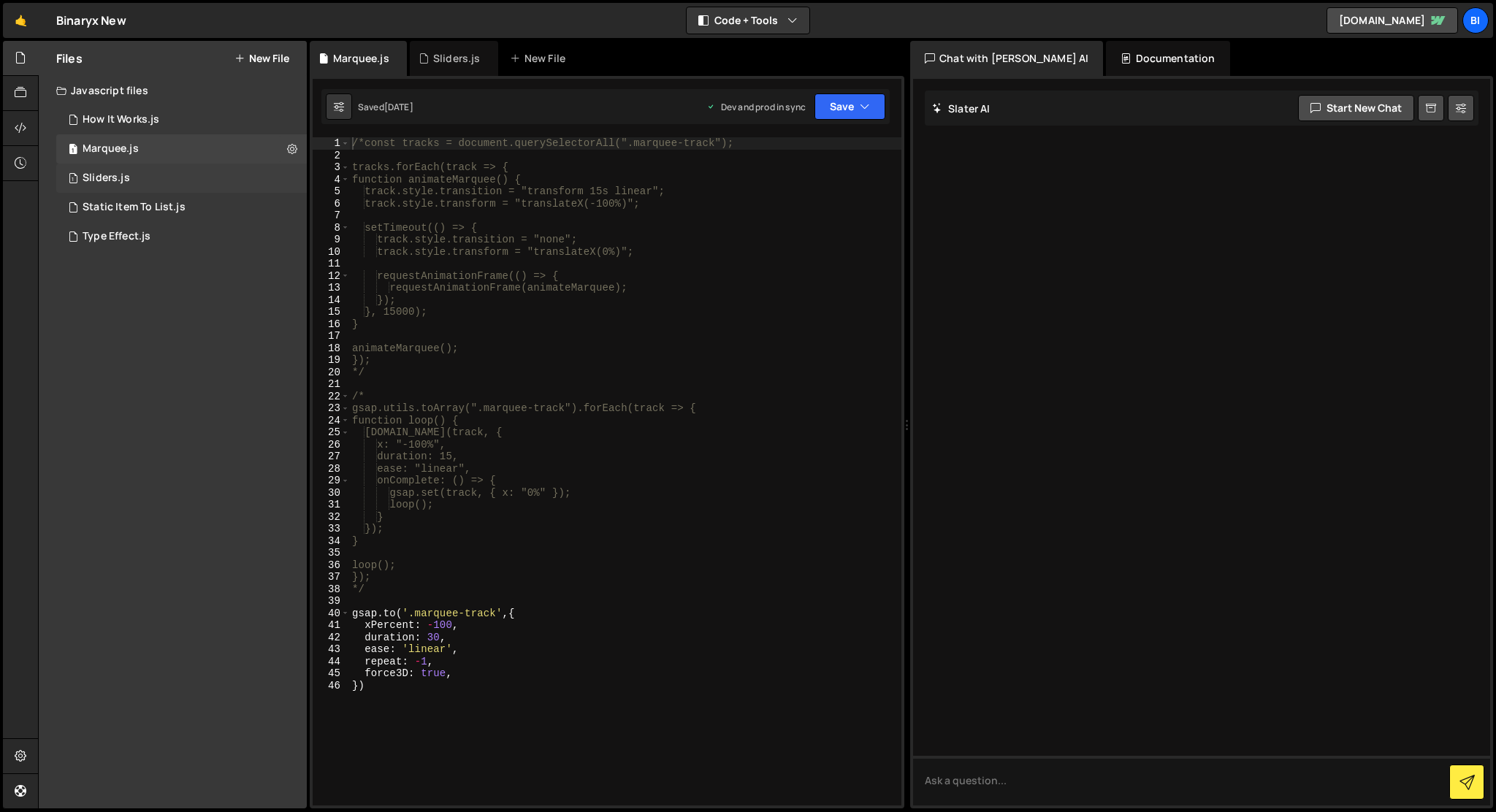
click at [127, 179] on div "Sliders.js" at bounding box center [106, 179] width 47 height 13
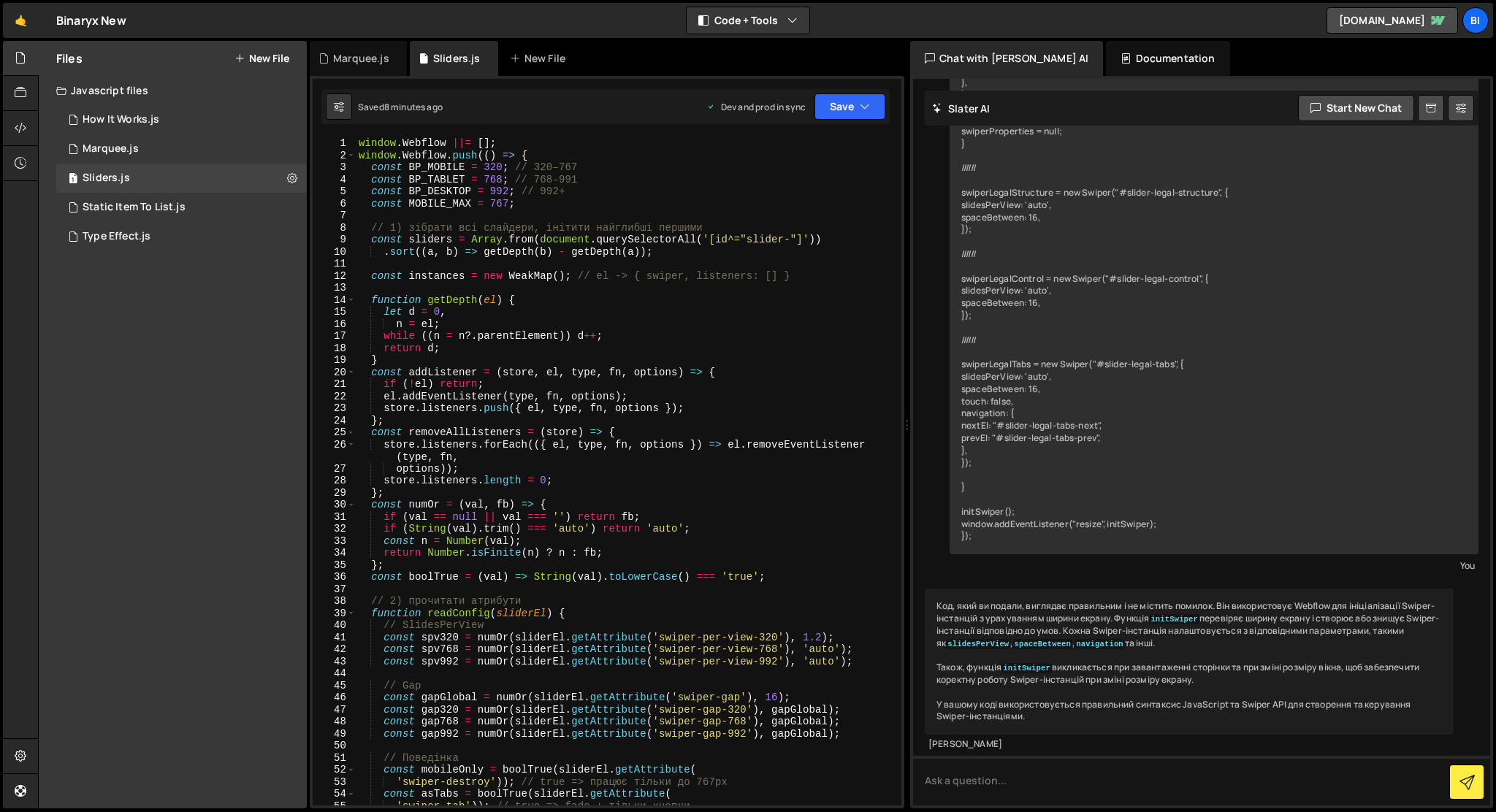
click at [1122, 47] on div "Documentation" at bounding box center [1167, 59] width 123 height 35
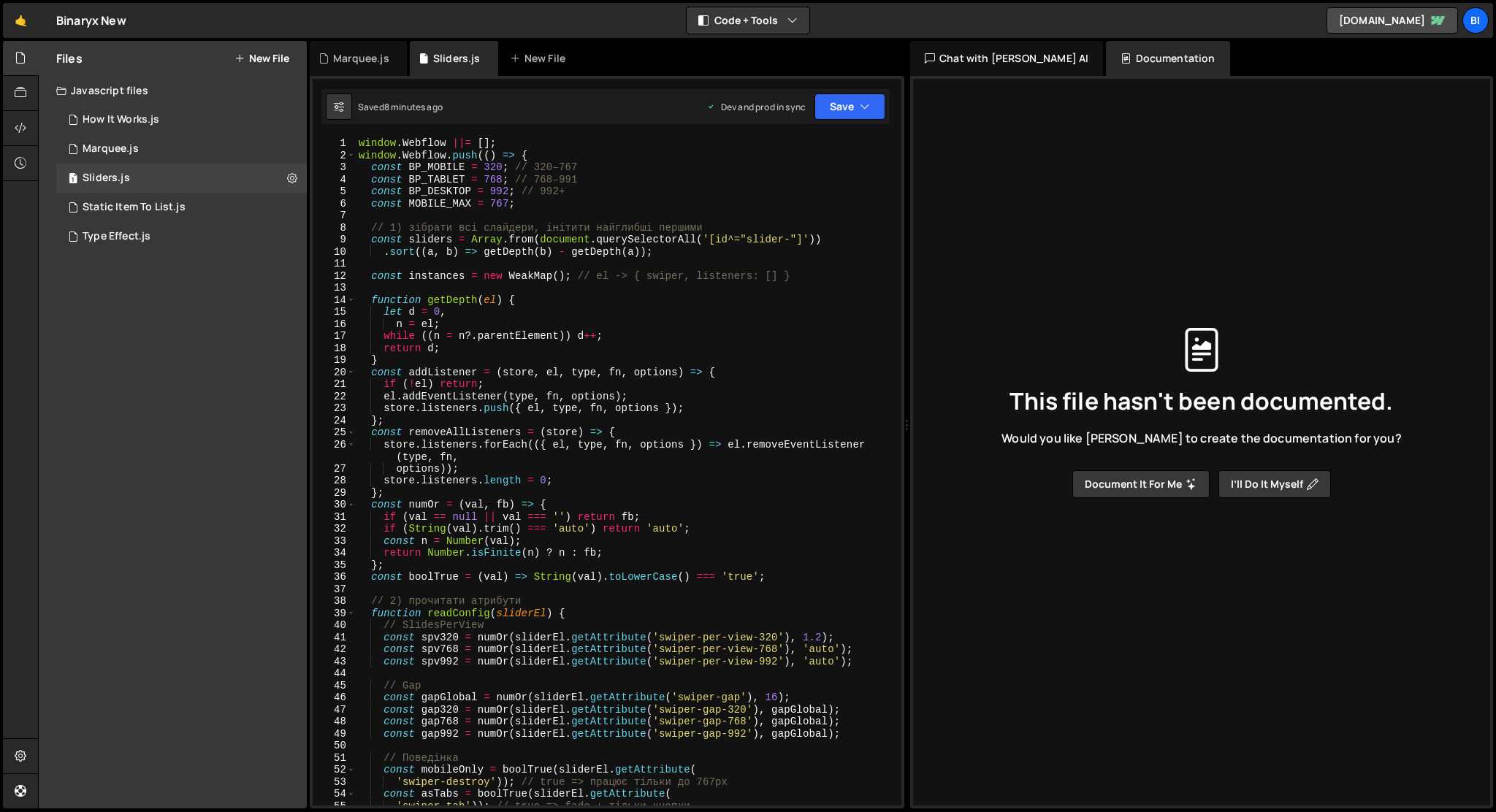
click at [1242, 488] on button "I’ll do it myself" at bounding box center [1274, 483] width 112 height 28
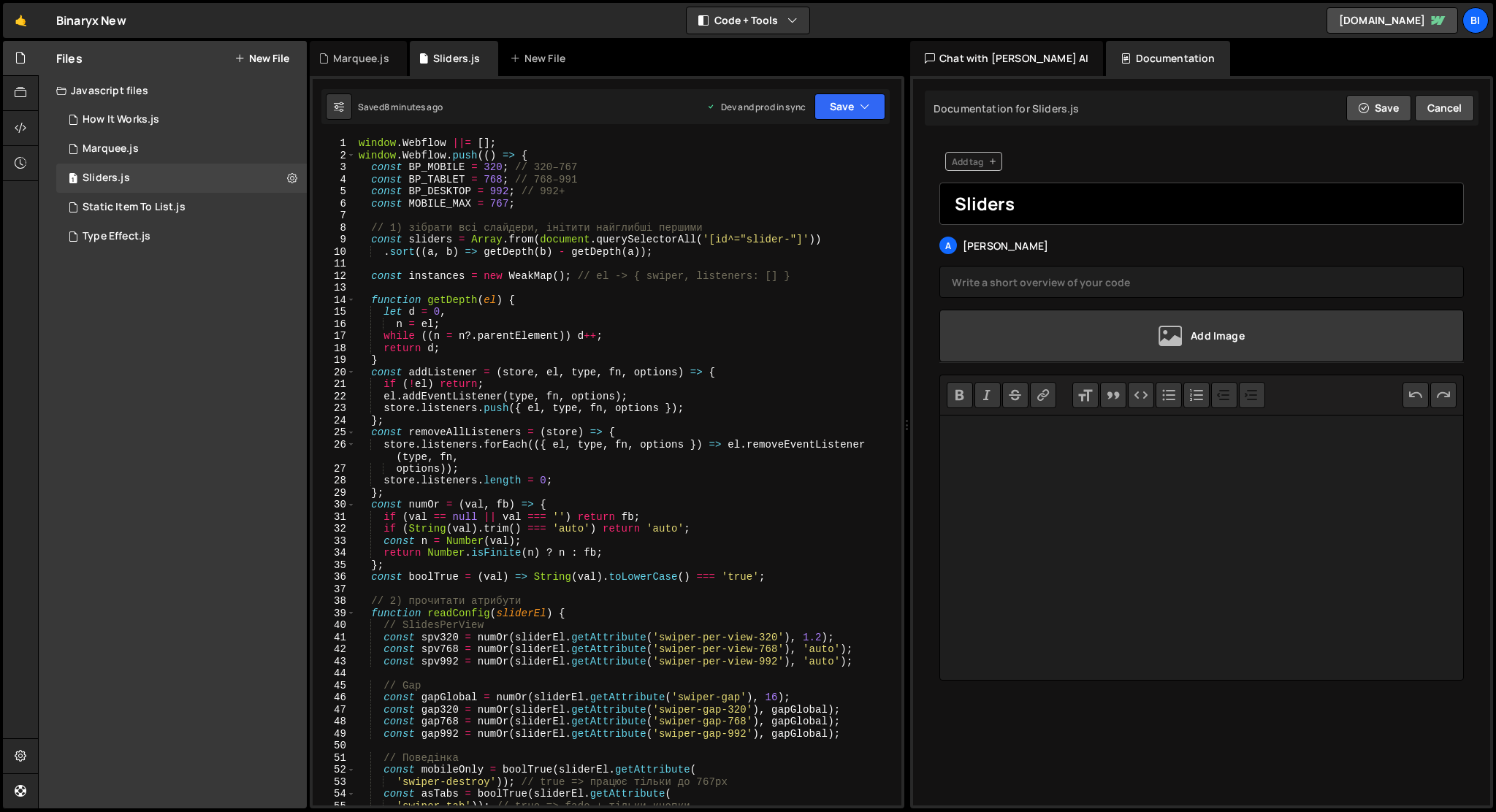
click at [1023, 215] on input "Sliders" at bounding box center [1202, 204] width 524 height 42
type input "[PERSON_NAME]"
type input "Swiper"
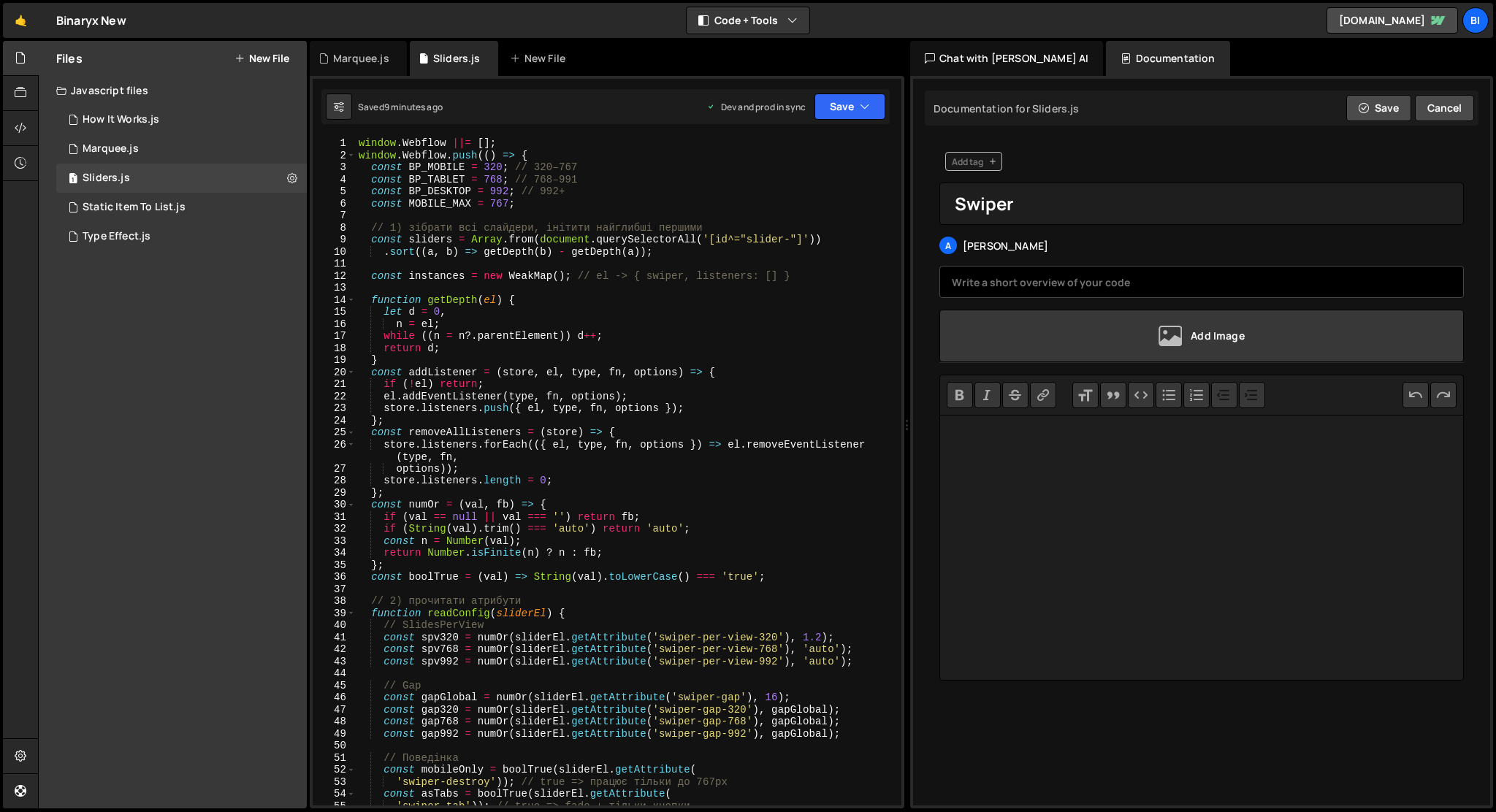
click at [1033, 277] on input "text" at bounding box center [1202, 282] width 524 height 32
type input "Універсальний swiper скрипт"
click at [1034, 451] on trix-editor at bounding box center [1202, 548] width 524 height 266
click at [707, 211] on div "window . Webflow ||= [ ] ; window . Webflow . push (( ) => { const BP_MOBILE = …" at bounding box center [625, 483] width 540 height 692
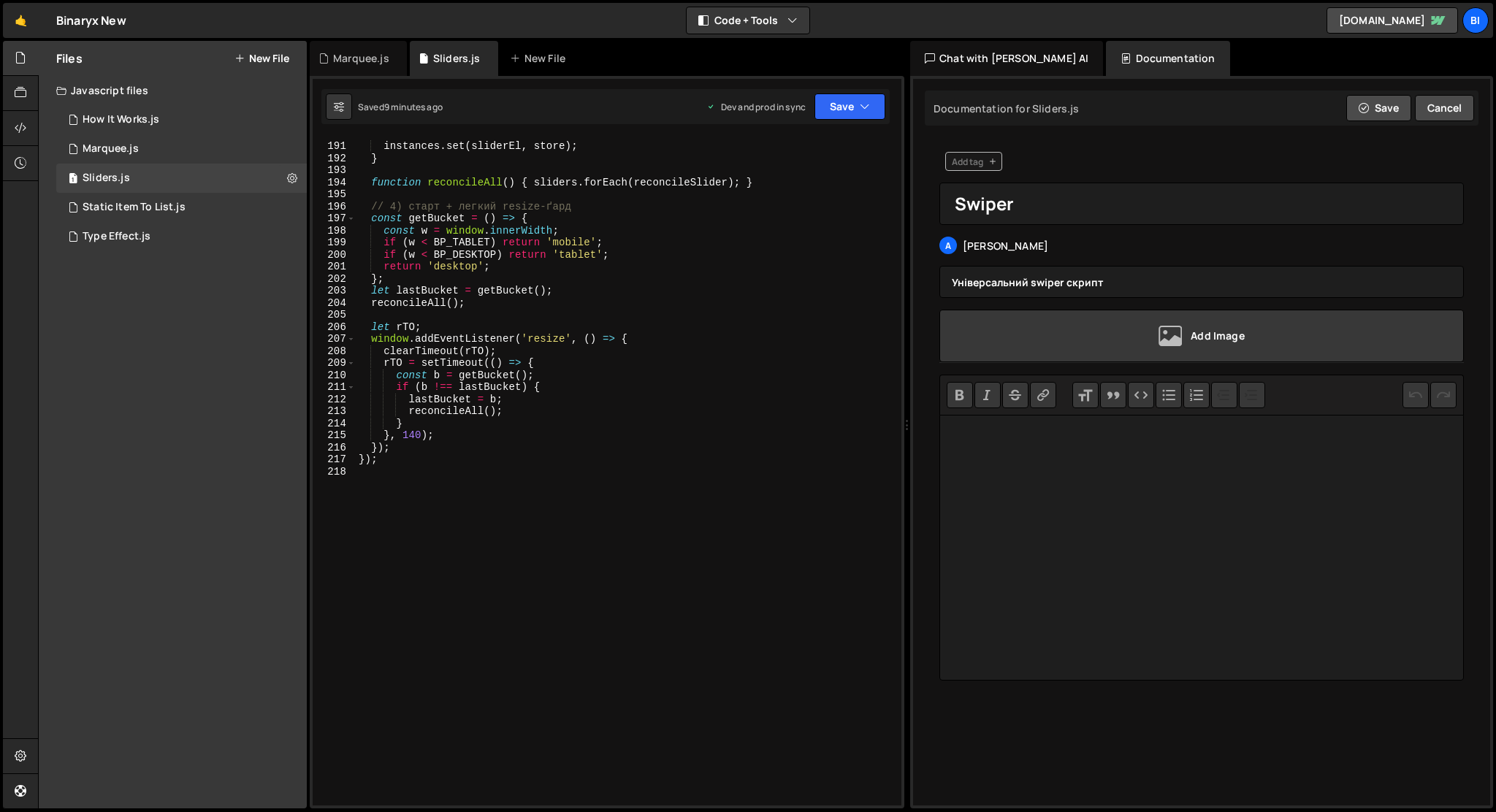
type textarea "});"
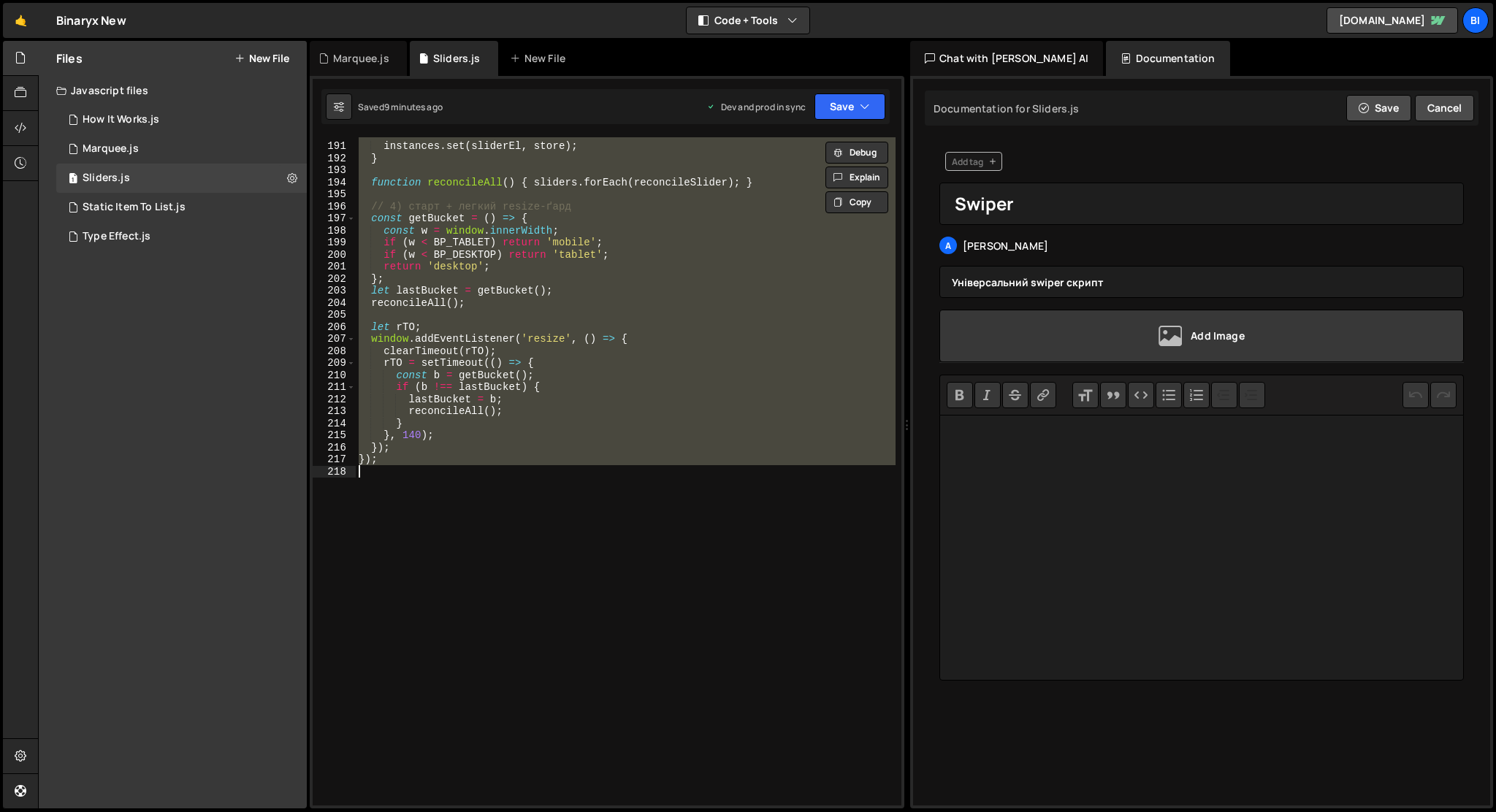
paste textarea
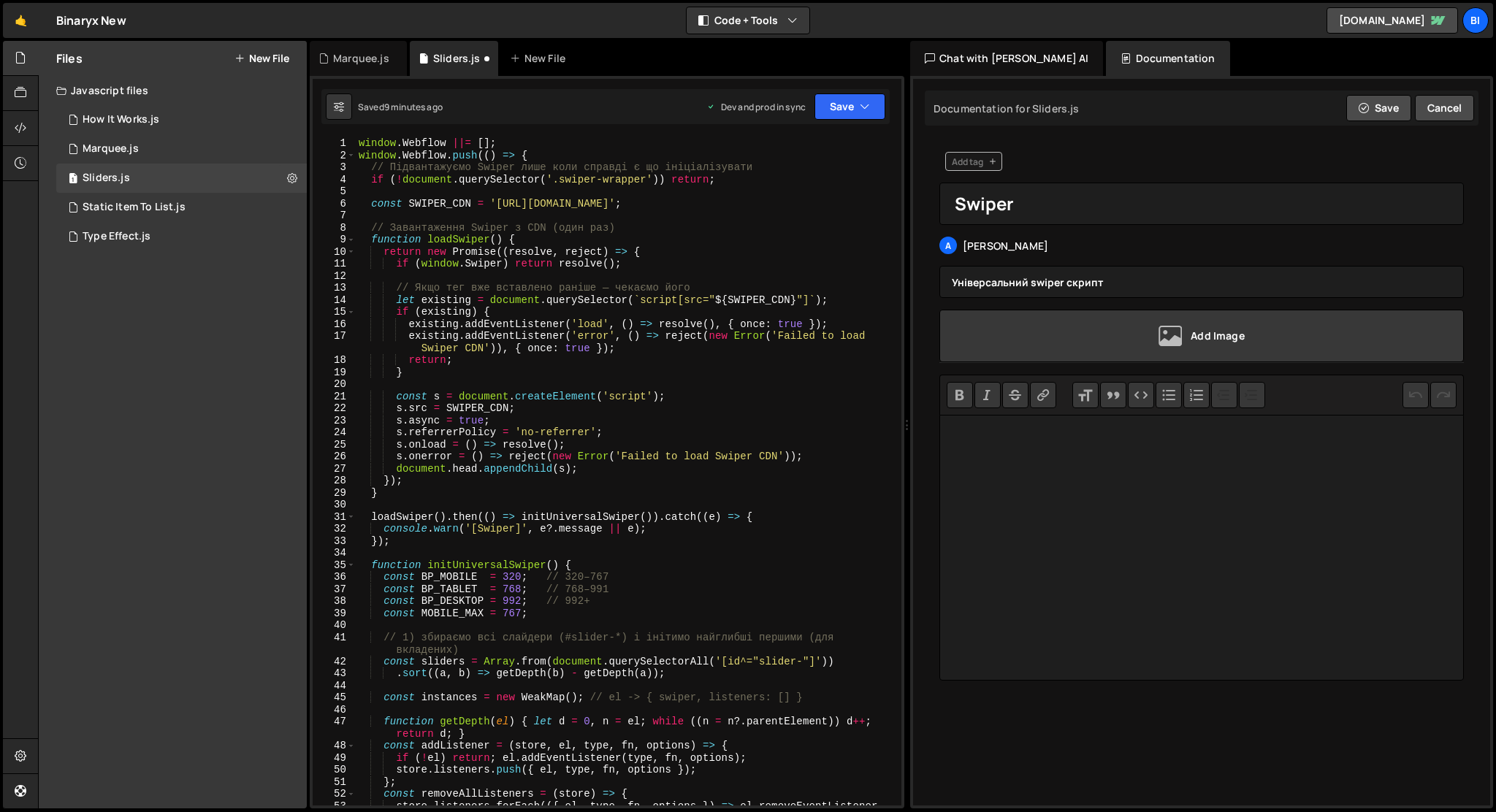
type textarea "spaceBetween: cfg"
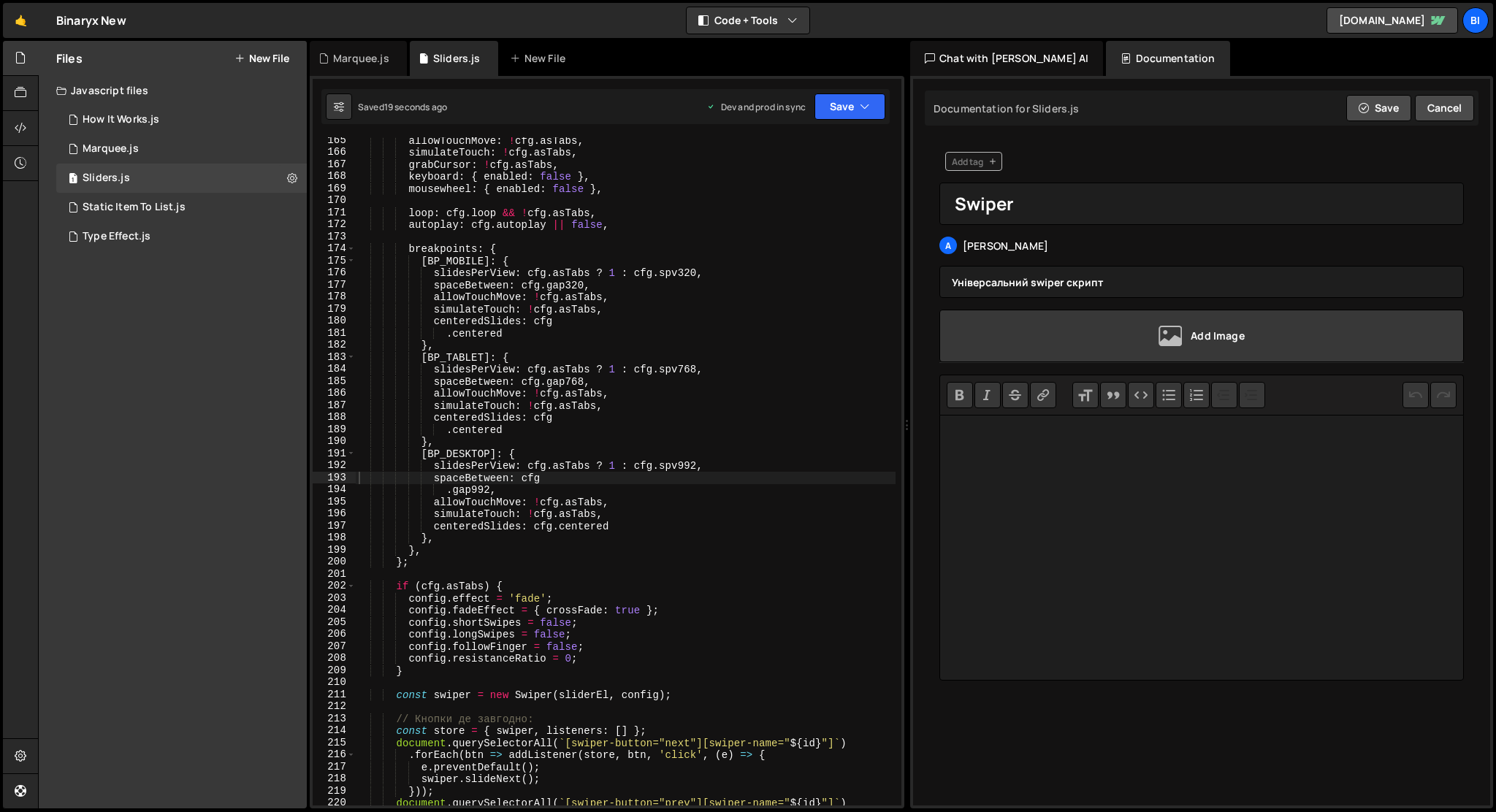
click at [1168, 462] on trix-editor at bounding box center [1202, 548] width 524 height 266
paste trix-editor "<h1>Базові вимоги</h1><ul><li>Кожен слайдер має <strong>унікальний id</strong> …"
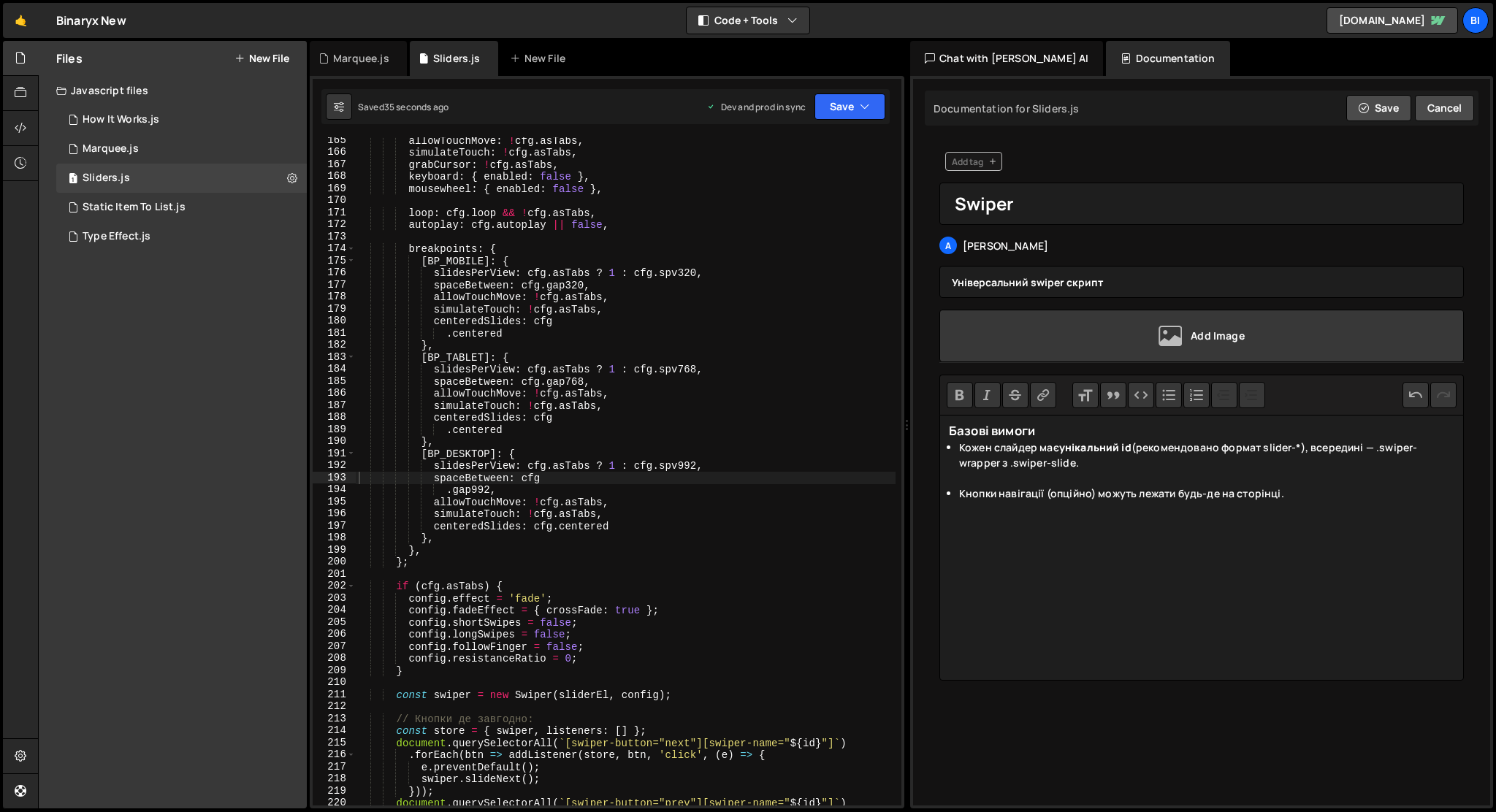
paste trix-editor "h1>Навігаційні кнопки</h1><div><strong>swiper-button="prev" | "next" + swiper-n…"
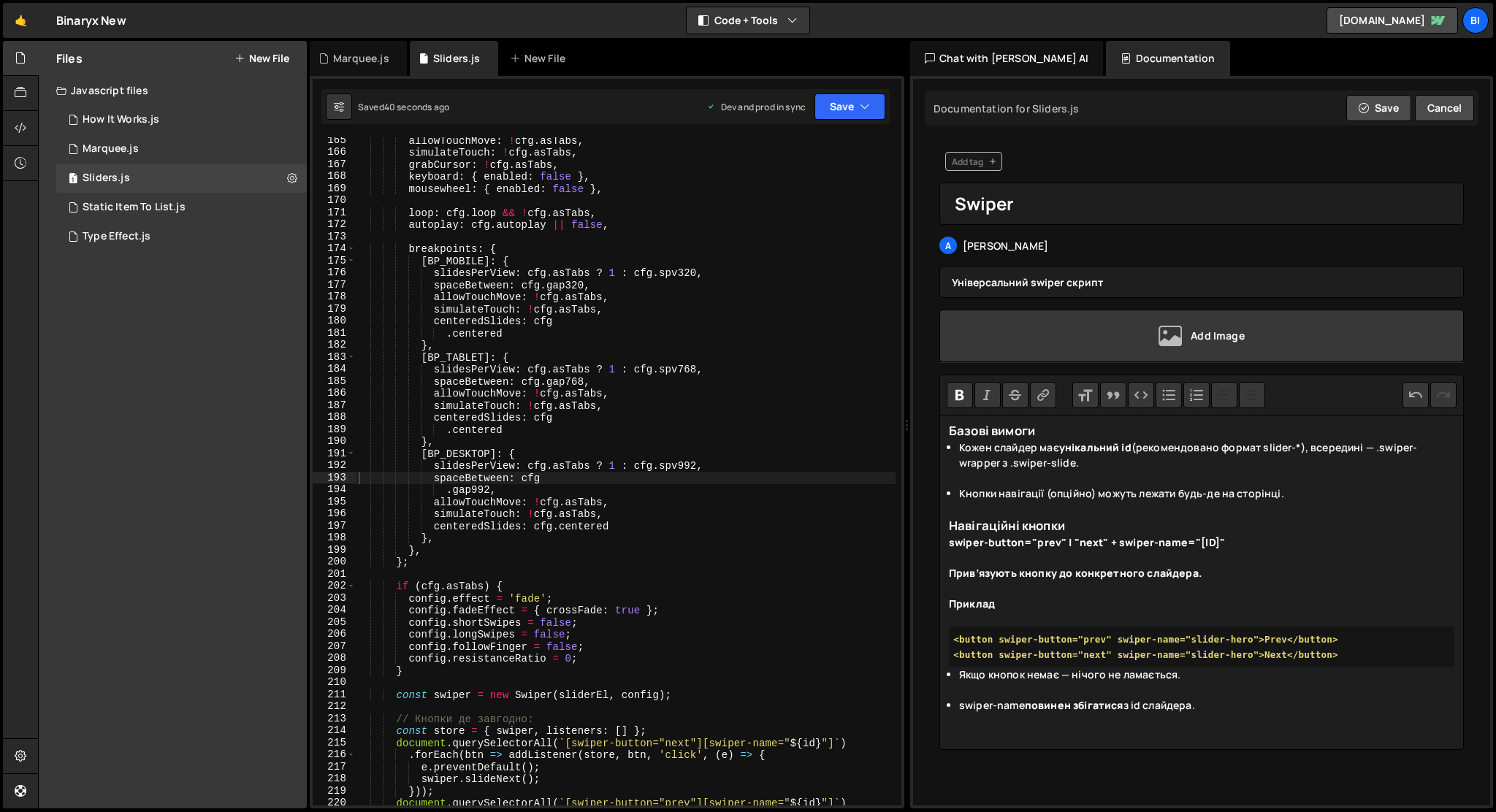
click at [1242, 546] on div "swiper-button="prev" | "next" + swiper-name="[ID]"" at bounding box center [1202, 550] width 506 height 30
click at [1202, 743] on div at bounding box center [1202, 735] width 506 height 15
paste trix-editor "<l1>Ipsumd sitame</c5><ad><el>Seddo eiusmod tem <incidi>utlaboreet do</magnaa> …"
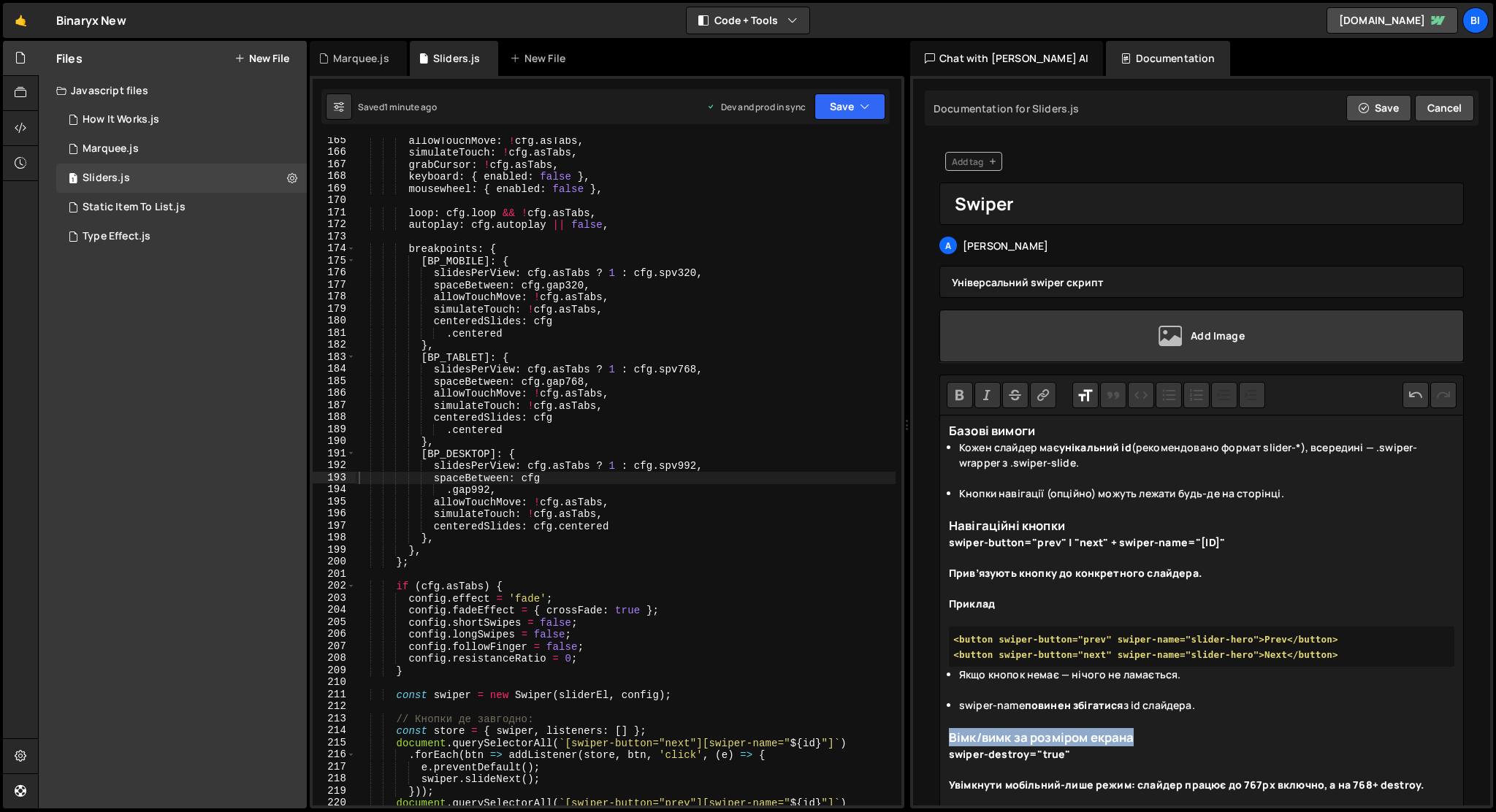
drag, startPoint x: 1156, startPoint y: 747, endPoint x: 925, endPoint y: 751, distance: 231.0
click at [925, 751] on div "Sliders Swiper A [PERSON_NAME] Універсальний swiper скрипт Add Image Bold Itali…" at bounding box center [1201, 514] width 554 height 753
click at [1077, 389] on button "Heading" at bounding box center [1086, 394] width 26 height 26
click at [1077, 390] on button "Heading" at bounding box center [1086, 394] width 26 height 26
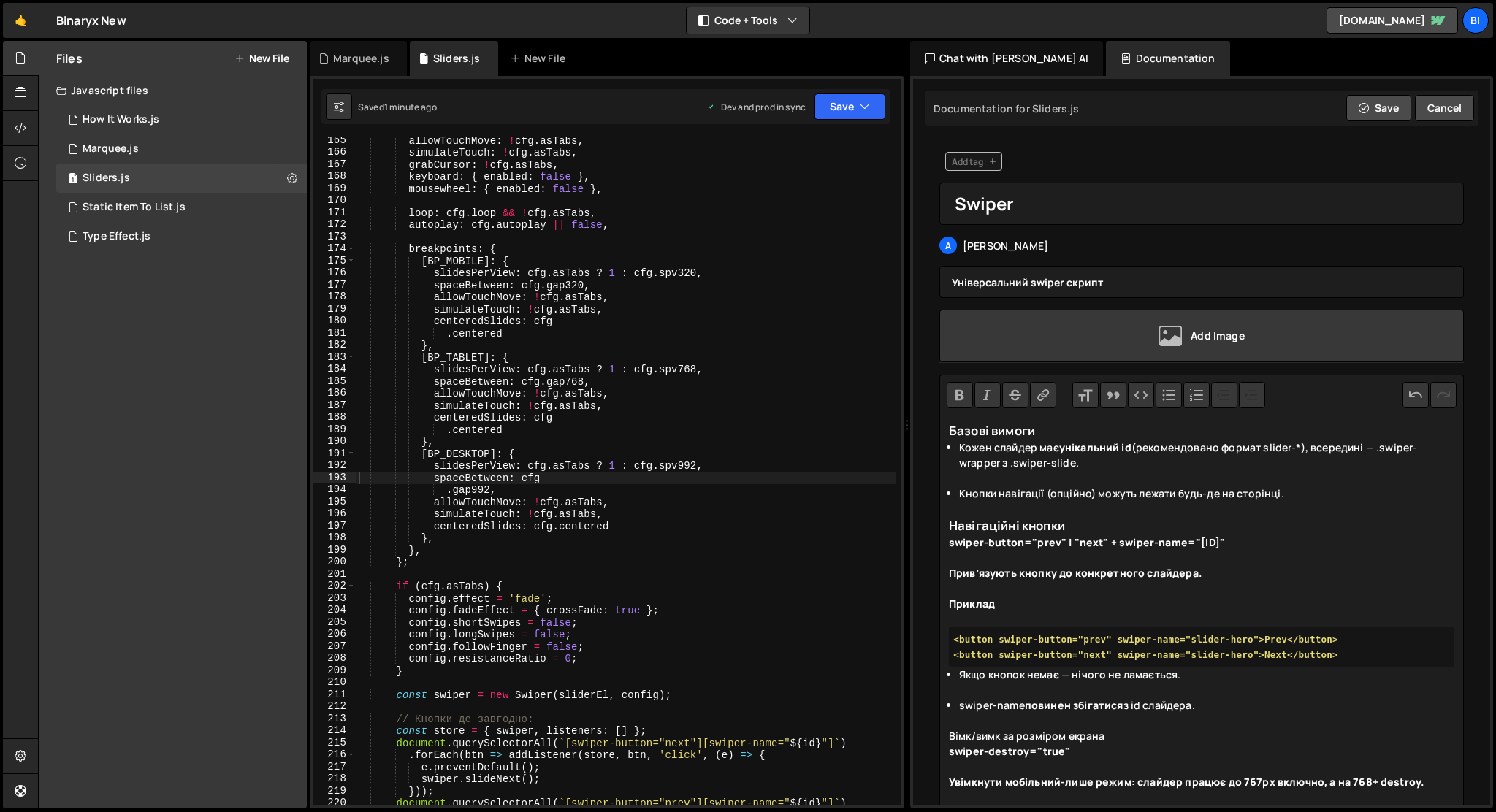
click at [1077, 390] on button "Heading" at bounding box center [1086, 394] width 26 height 26
click at [985, 433] on h1 "Базові вимоги" at bounding box center [1202, 430] width 506 height 19
click at [1032, 616] on div "Приклад" at bounding box center [1202, 611] width 506 height 30
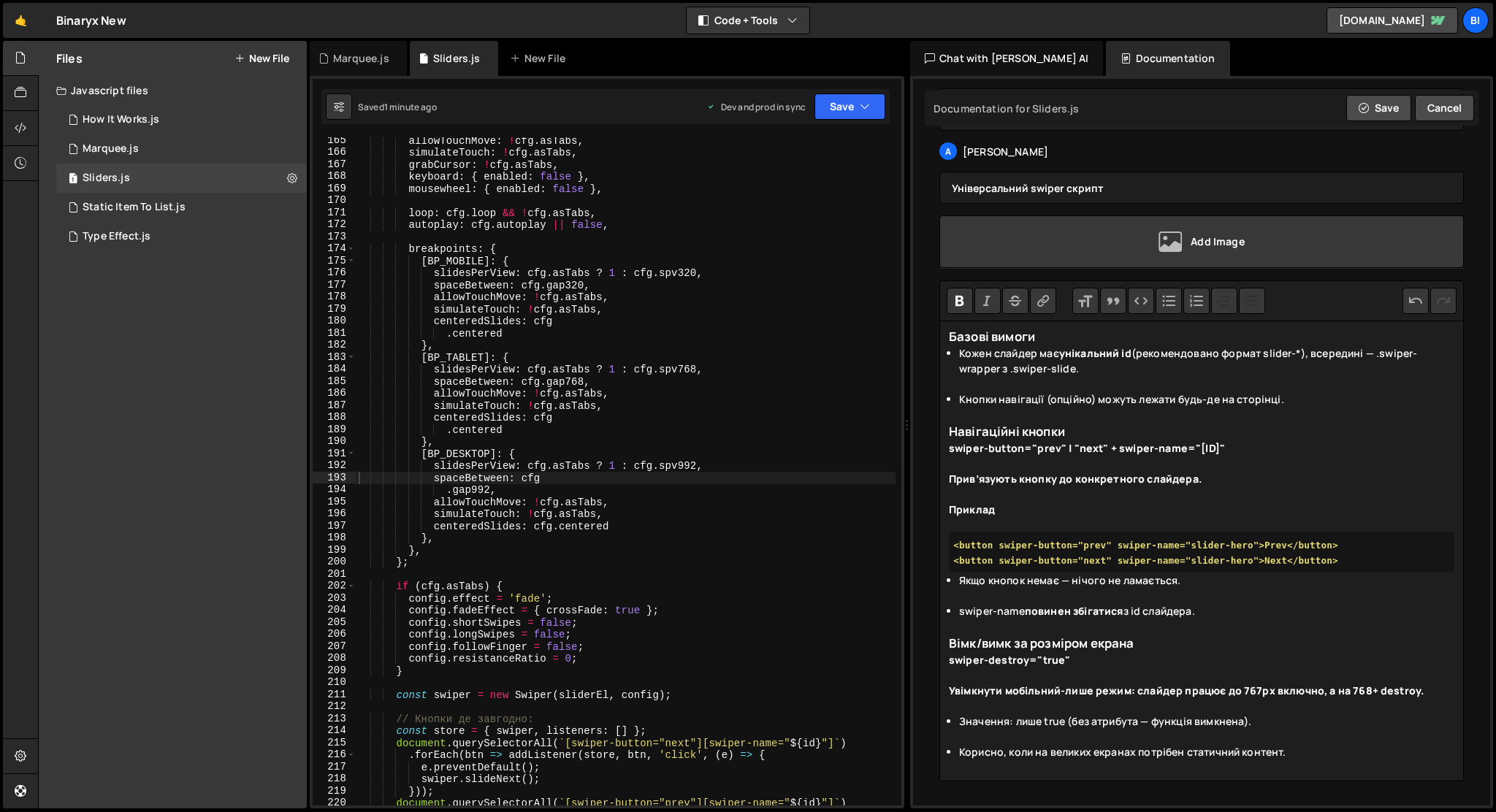
scroll to position [112, 0]
drag, startPoint x: 1087, startPoint y: 656, endPoint x: 938, endPoint y: 661, distance: 149.1
click at [938, 661] on div "Sliders Swiper A [PERSON_NAME] Універсальний swiper скрипт Add Image Bold Itali…" at bounding box center [1201, 418] width 554 height 753
click at [1137, 294] on button "Code" at bounding box center [1140, 298] width 26 height 26
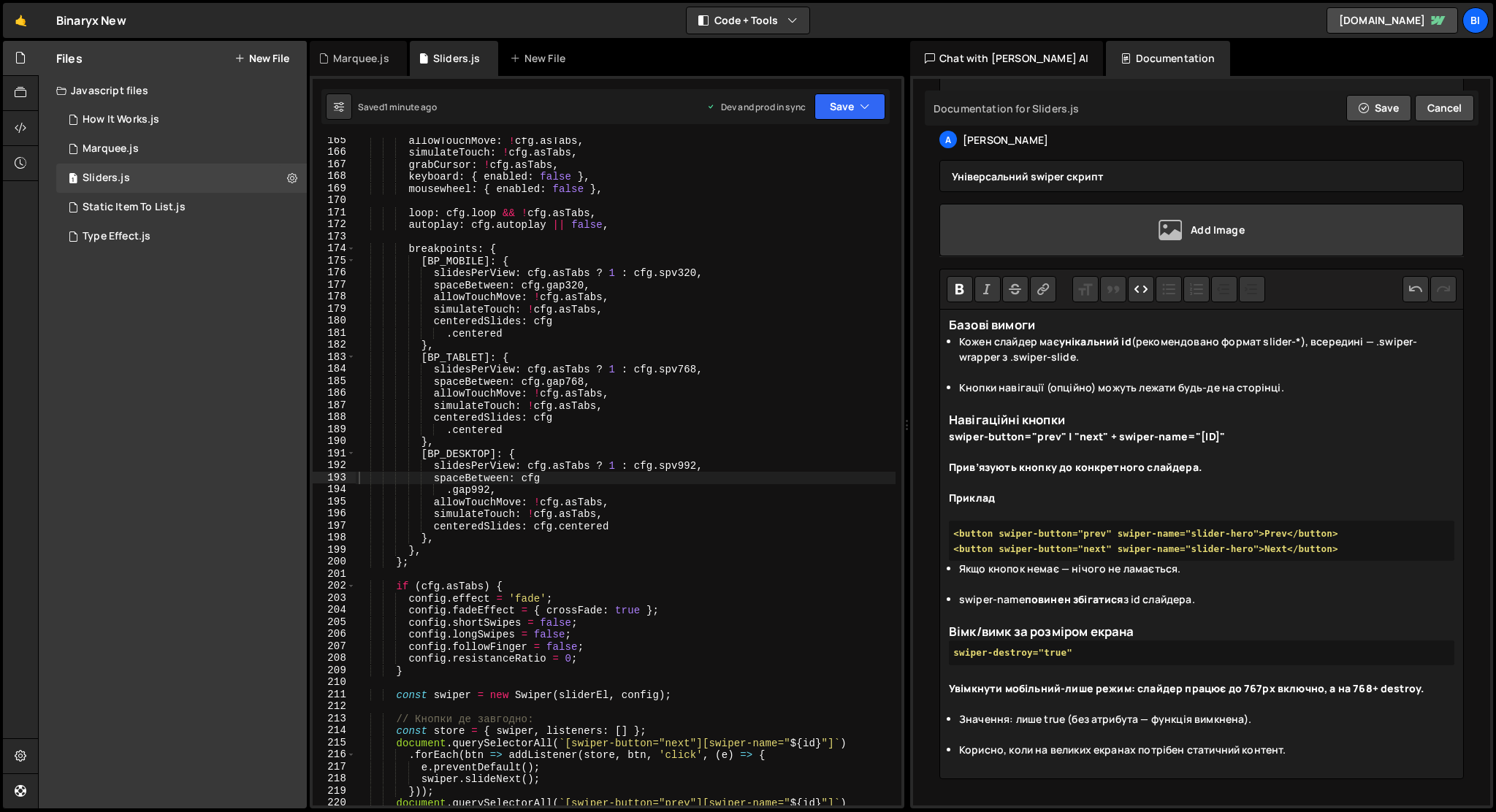
click at [1043, 650] on pre "swiper-destroy="true"" at bounding box center [1202, 652] width 506 height 24
click at [1043, 658] on strong "swiper-destroy="true"" at bounding box center [1012, 652] width 119 height 11
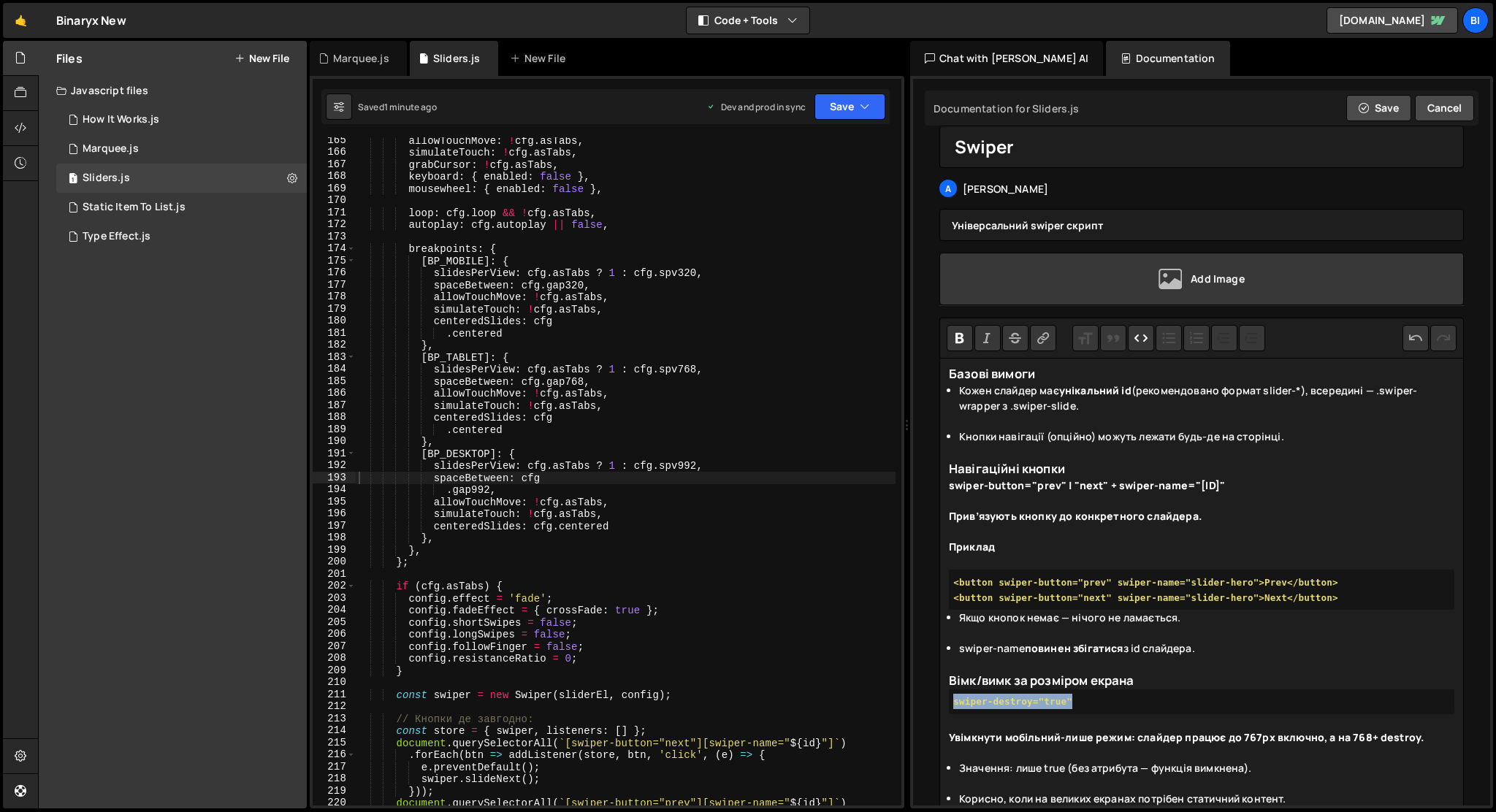
scroll to position [0, 0]
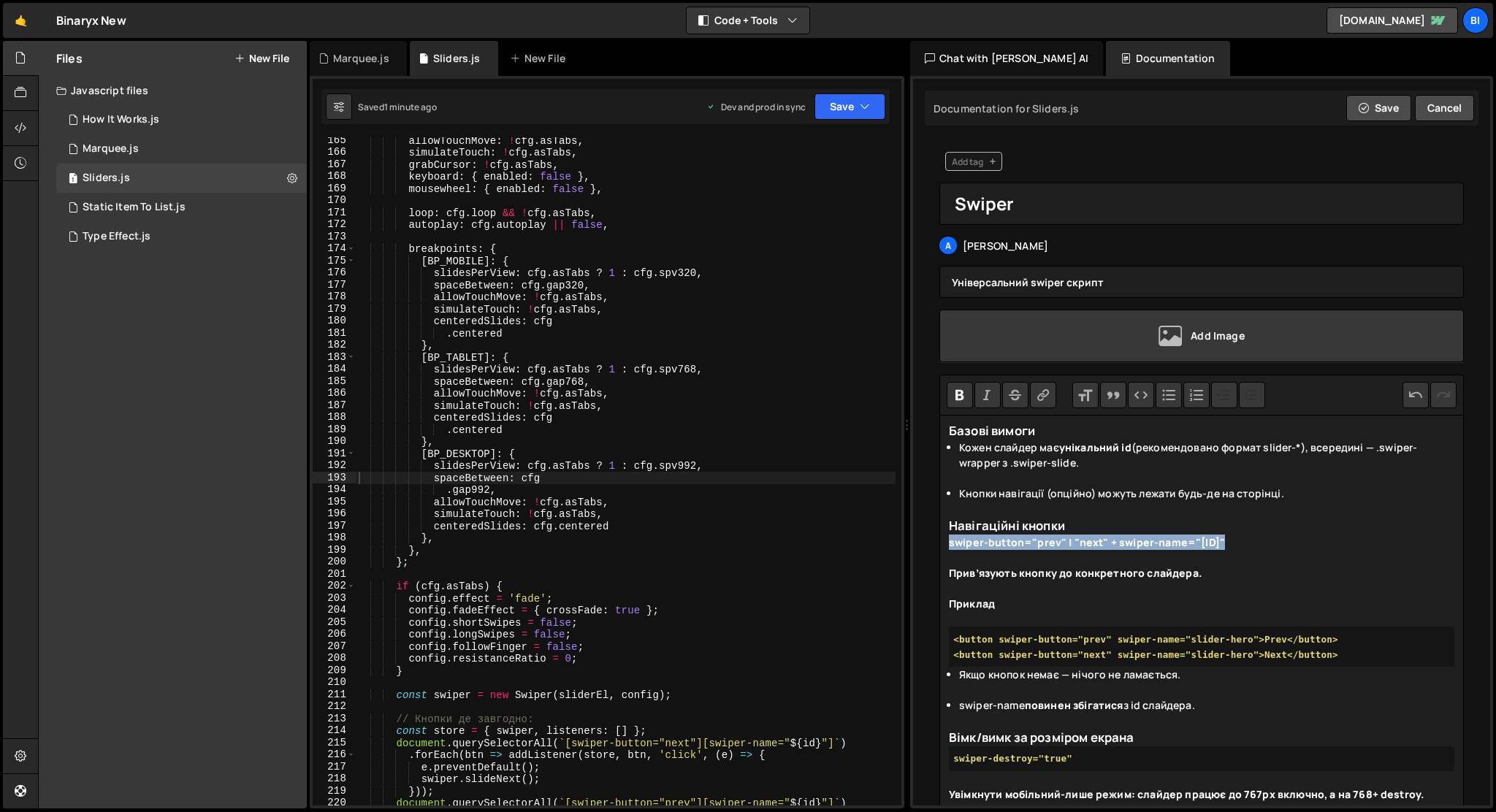
drag, startPoint x: 1236, startPoint y: 542, endPoint x: 911, endPoint y: 546, distance: 325.0
click at [911, 546] on div "[PERSON_NAME] AI Start new chat swiperLegalTabs = new Swiper("#slider-legal-tab…" at bounding box center [1202, 441] width 583 height 732
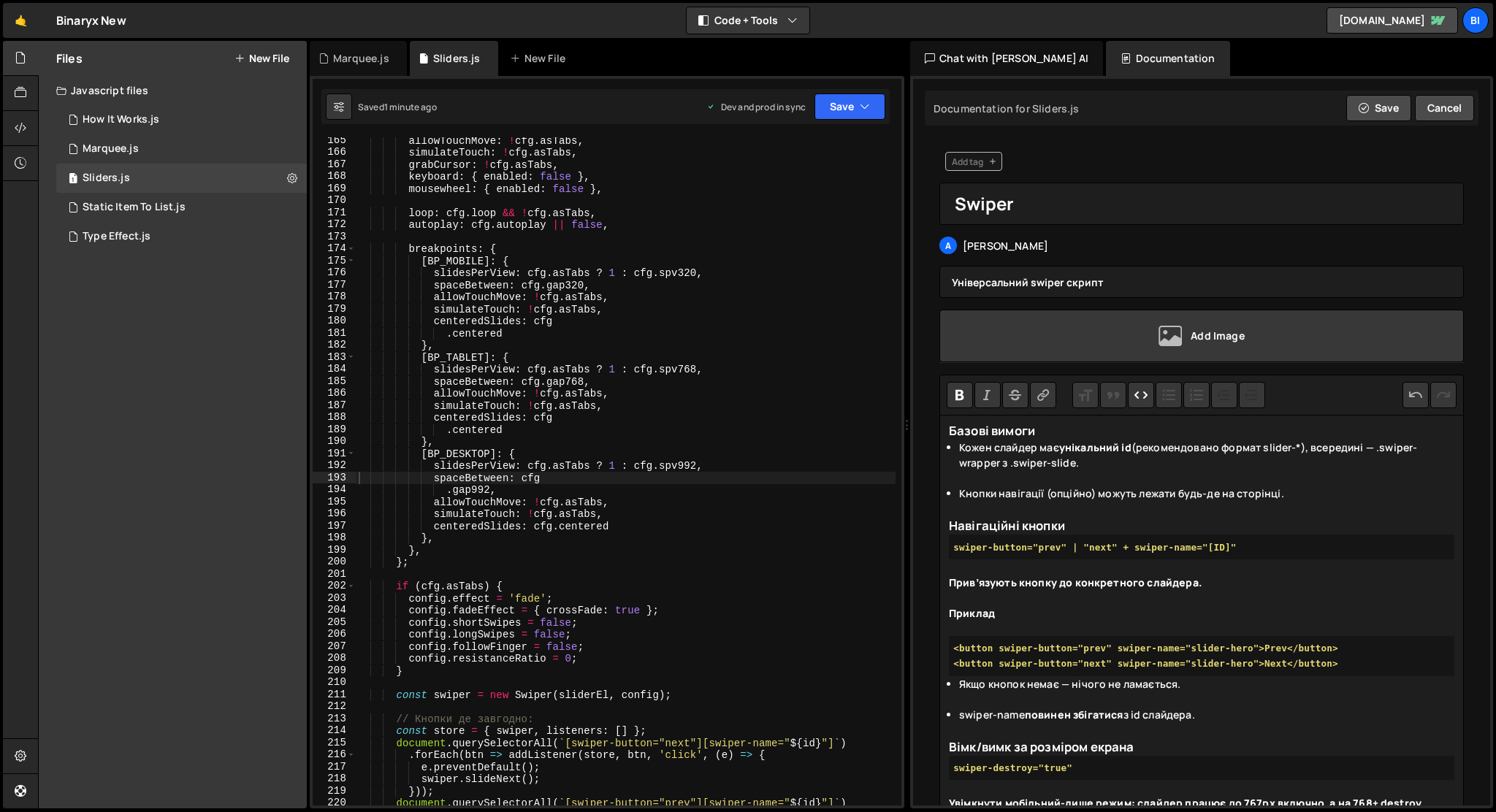
click at [1144, 398] on button "Code" at bounding box center [1140, 394] width 26 height 26
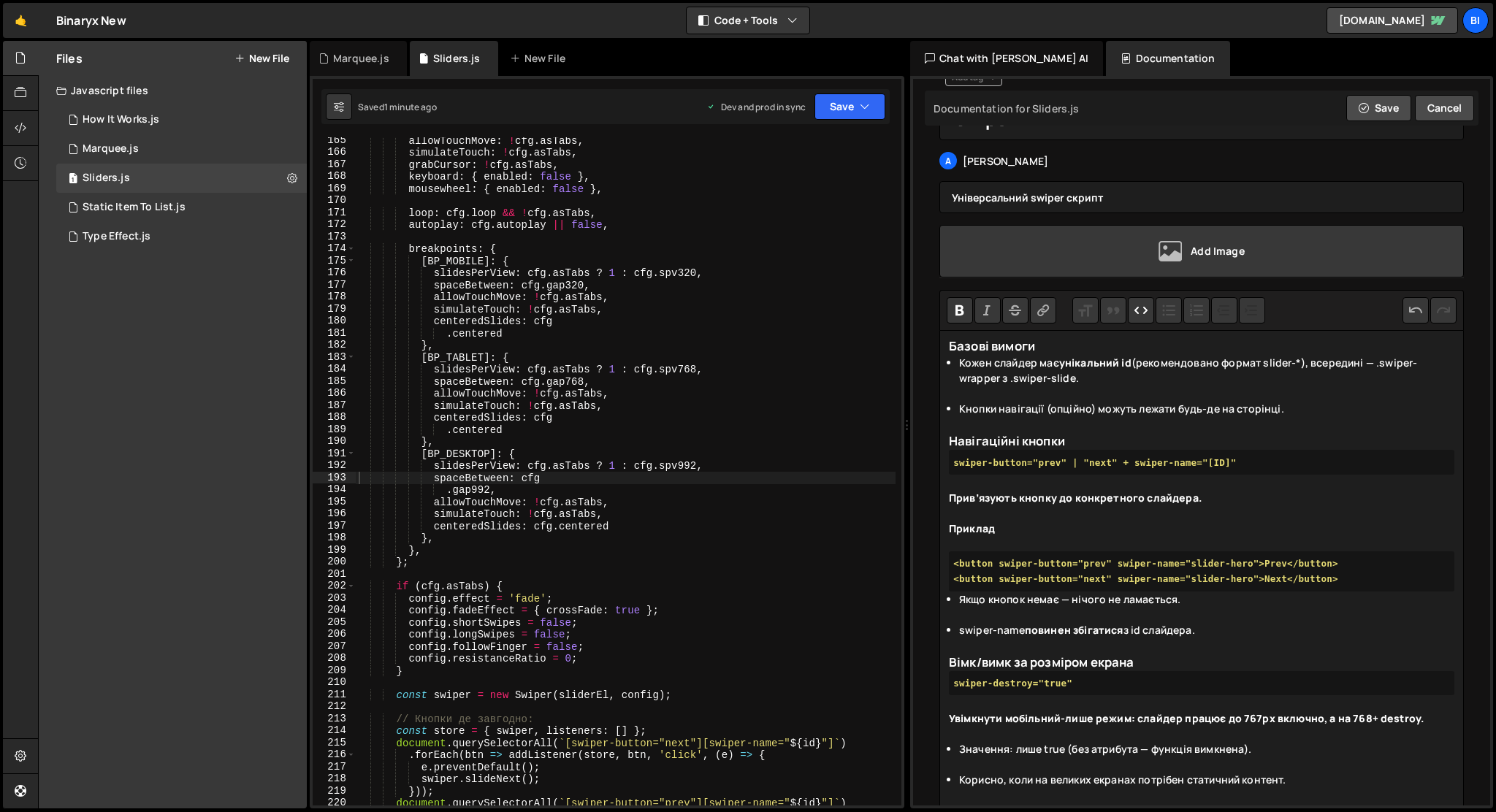
scroll to position [130, 0]
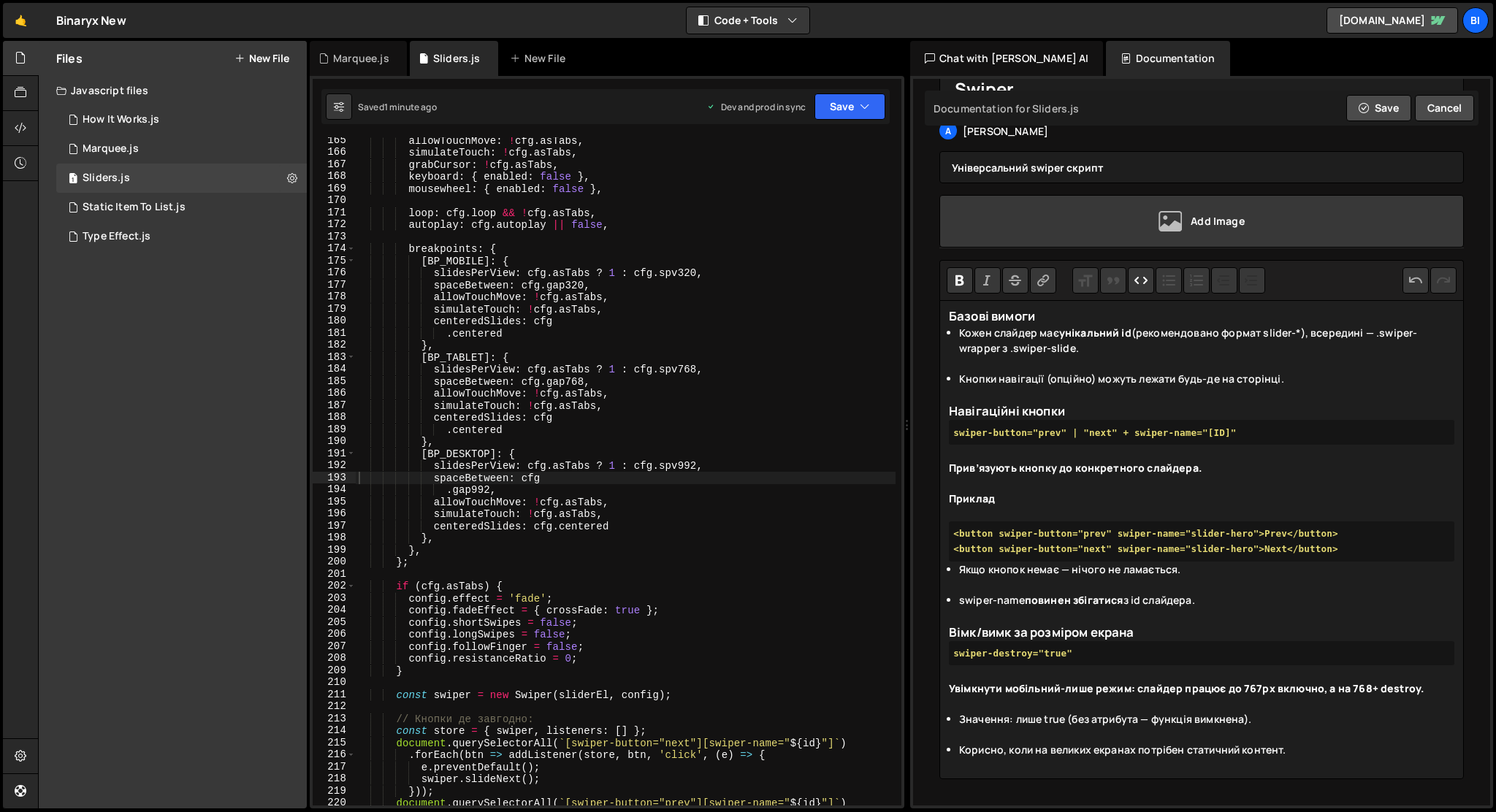
click at [1336, 750] on li "Корисно, коли на великих екранах потрібен статичний контент." at bounding box center [1207, 757] width 496 height 30
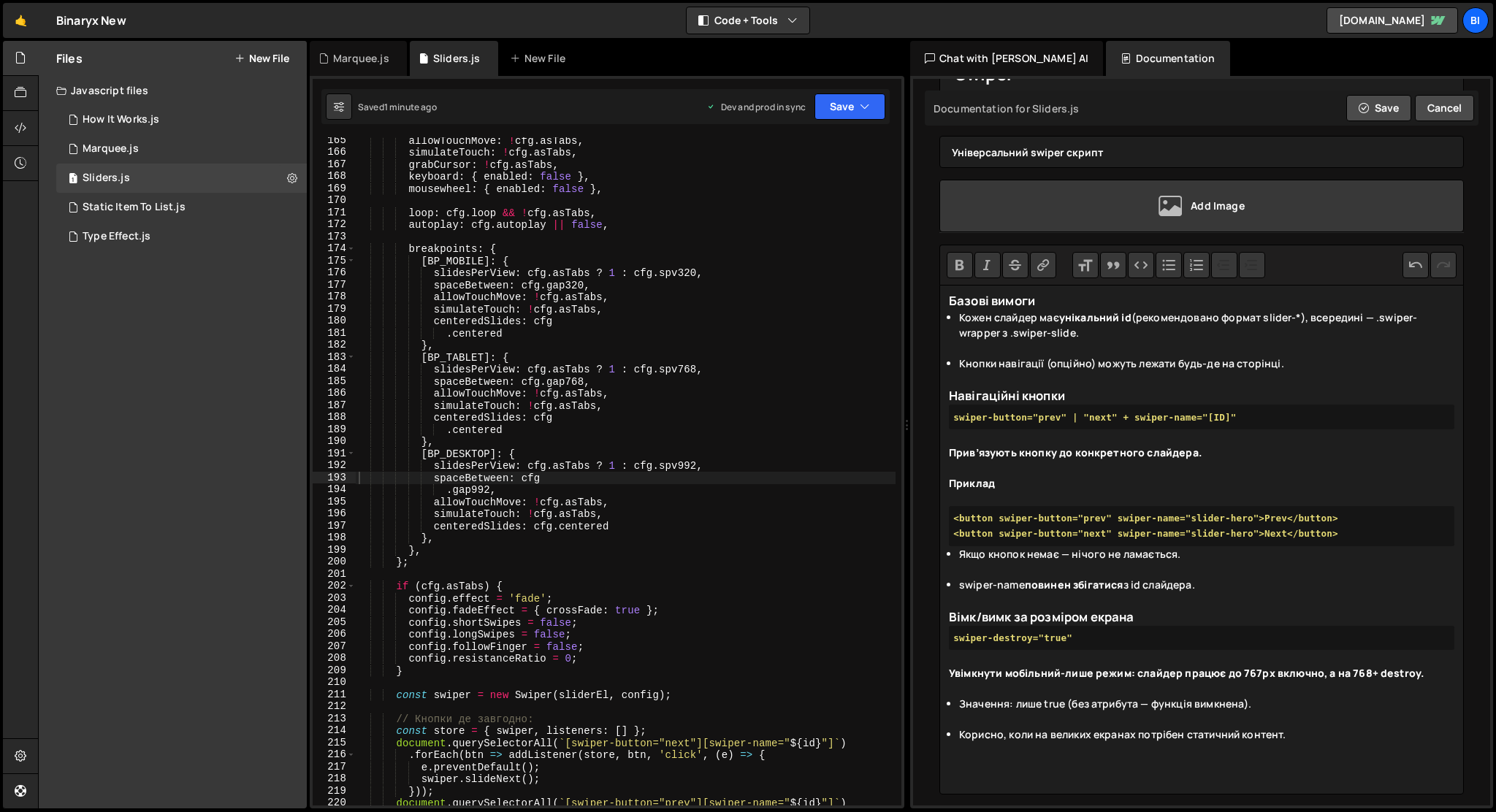
paste trix-editor "<l8>Ipsumd sitame</c3><ad><el>Seddo eiusmod tem <incidi>utlaboreet do</magnaa> …"
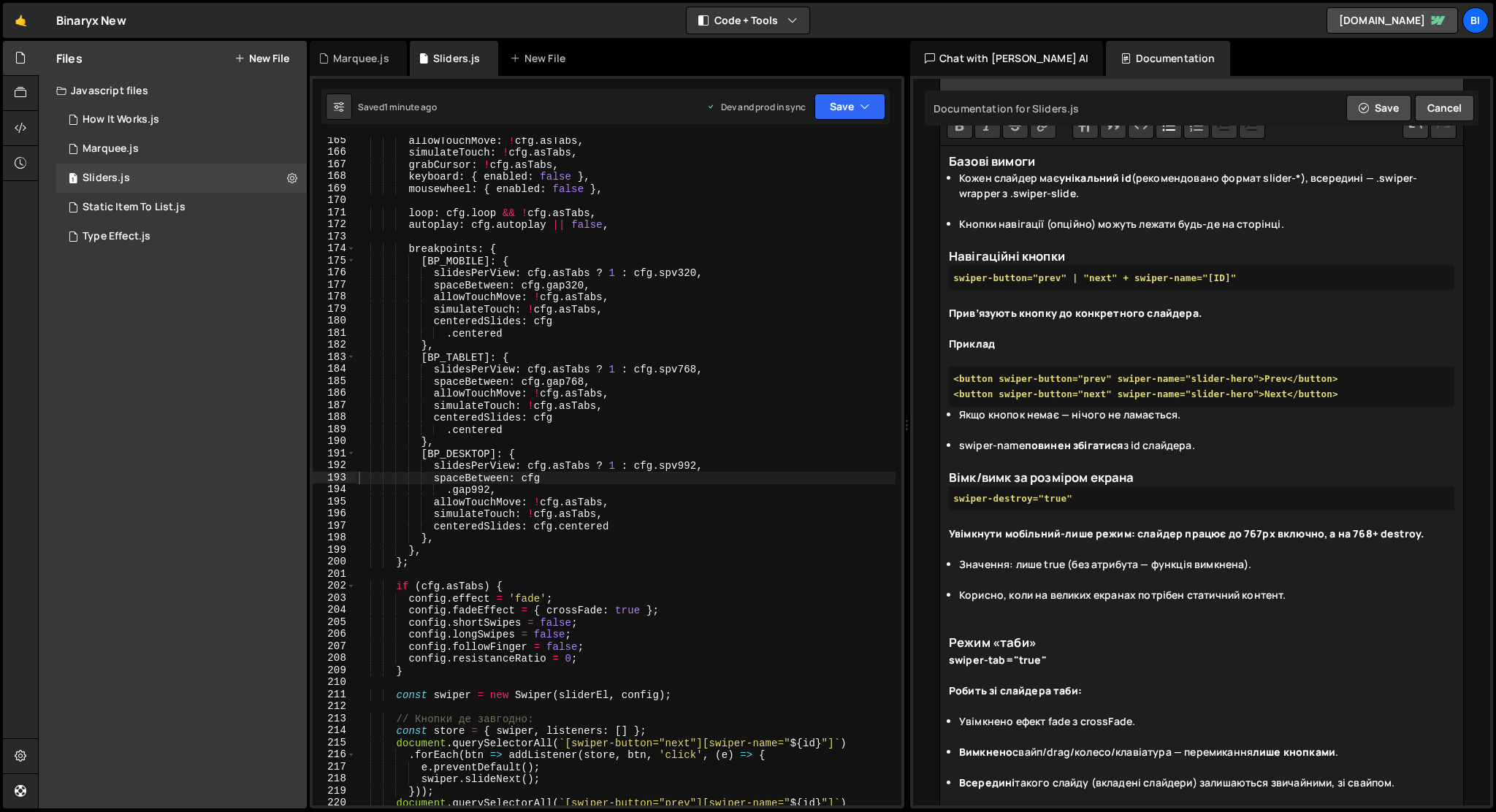
scroll to position [393, 0]
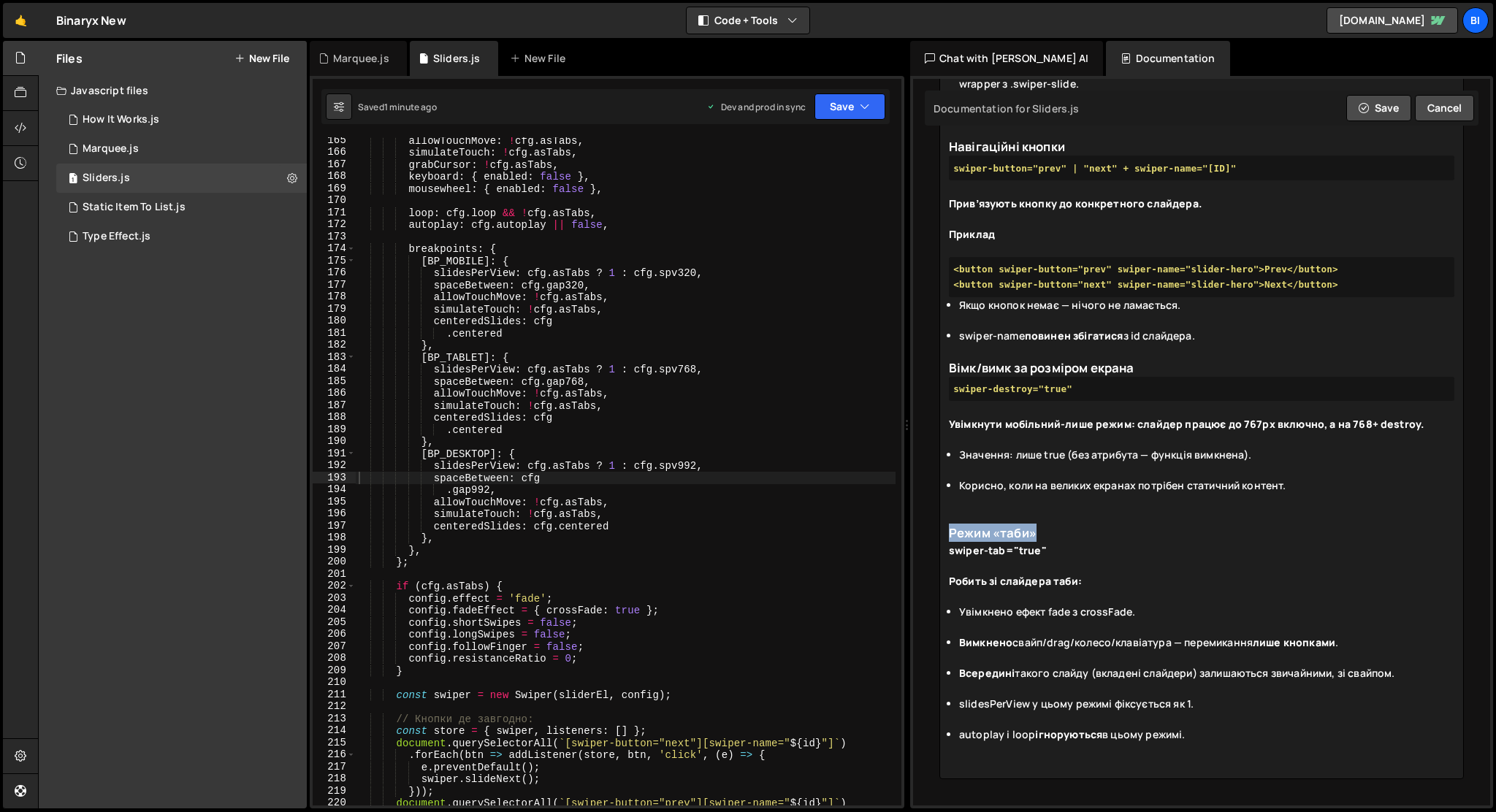
drag, startPoint x: 1041, startPoint y: 534, endPoint x: 941, endPoint y: 533, distance: 100.0
click at [941, 533] on trix-editor "Базові вимоги Кожен слайдер має унікальний id (рекомендовано формат slider-*), …" at bounding box center [1202, 407] width 524 height 743
click at [1056, 549] on div "swiper-tab="true"" at bounding box center [1202, 558] width 506 height 30
drag, startPoint x: 1056, startPoint y: 549, endPoint x: 943, endPoint y: 549, distance: 113.0
click at [943, 549] on trix-editor "Базові вимоги Кожен слайдер має унікальний id (рекомендовано формат slider-*), …" at bounding box center [1202, 407] width 524 height 743
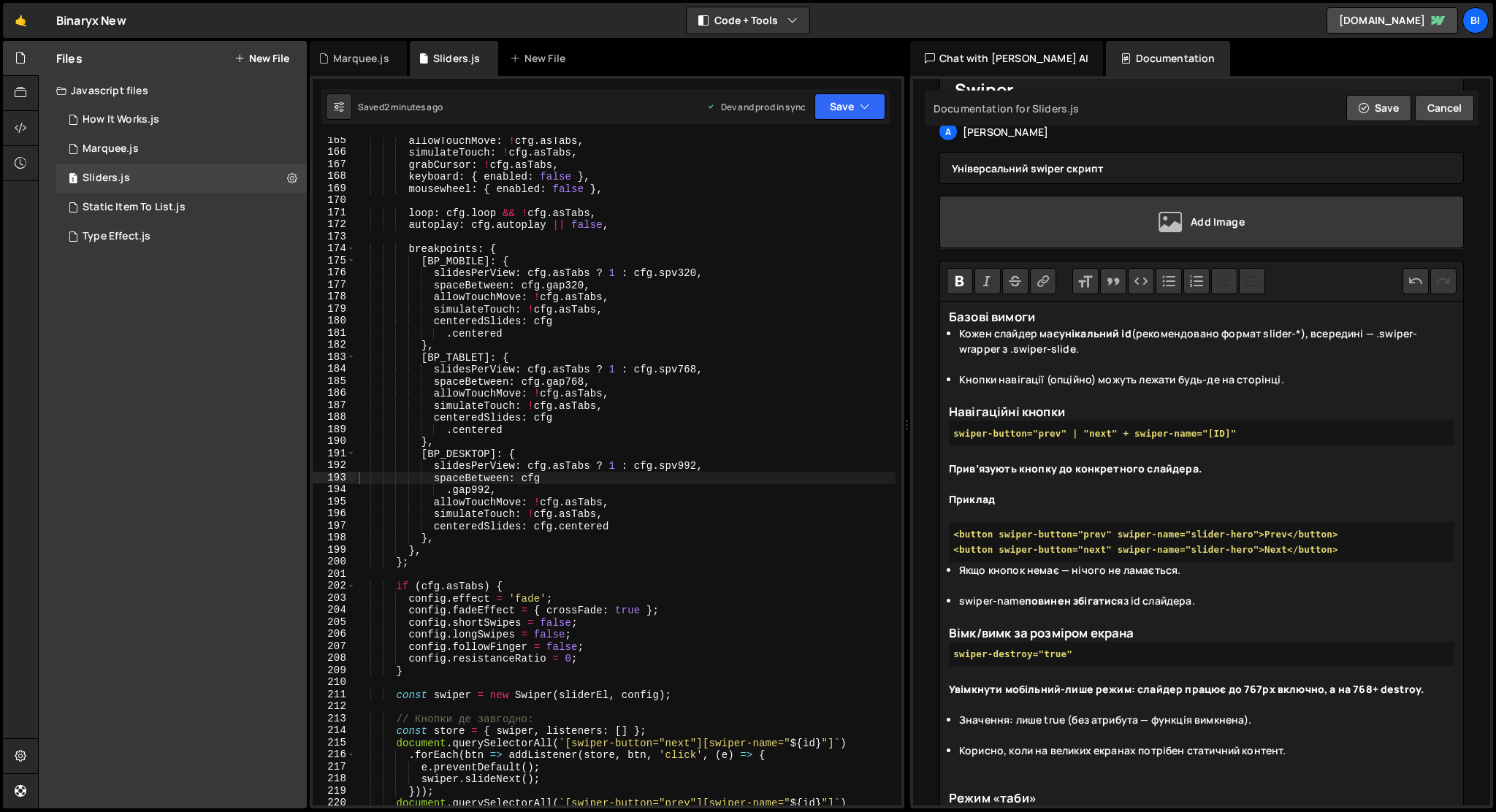
scroll to position [113, 0]
click at [1139, 282] on button "Code" at bounding box center [1140, 281] width 26 height 26
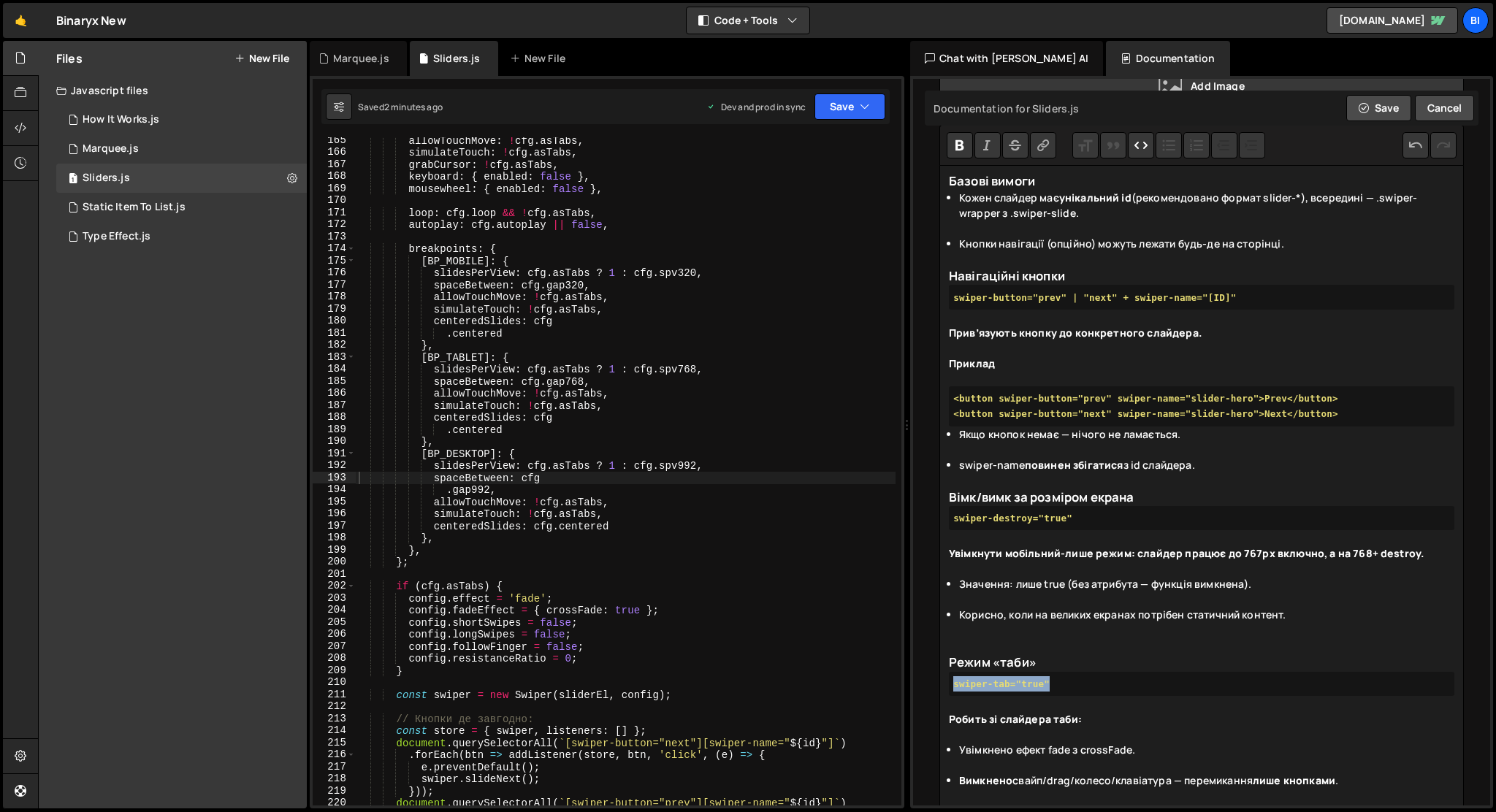
scroll to position [403, 0]
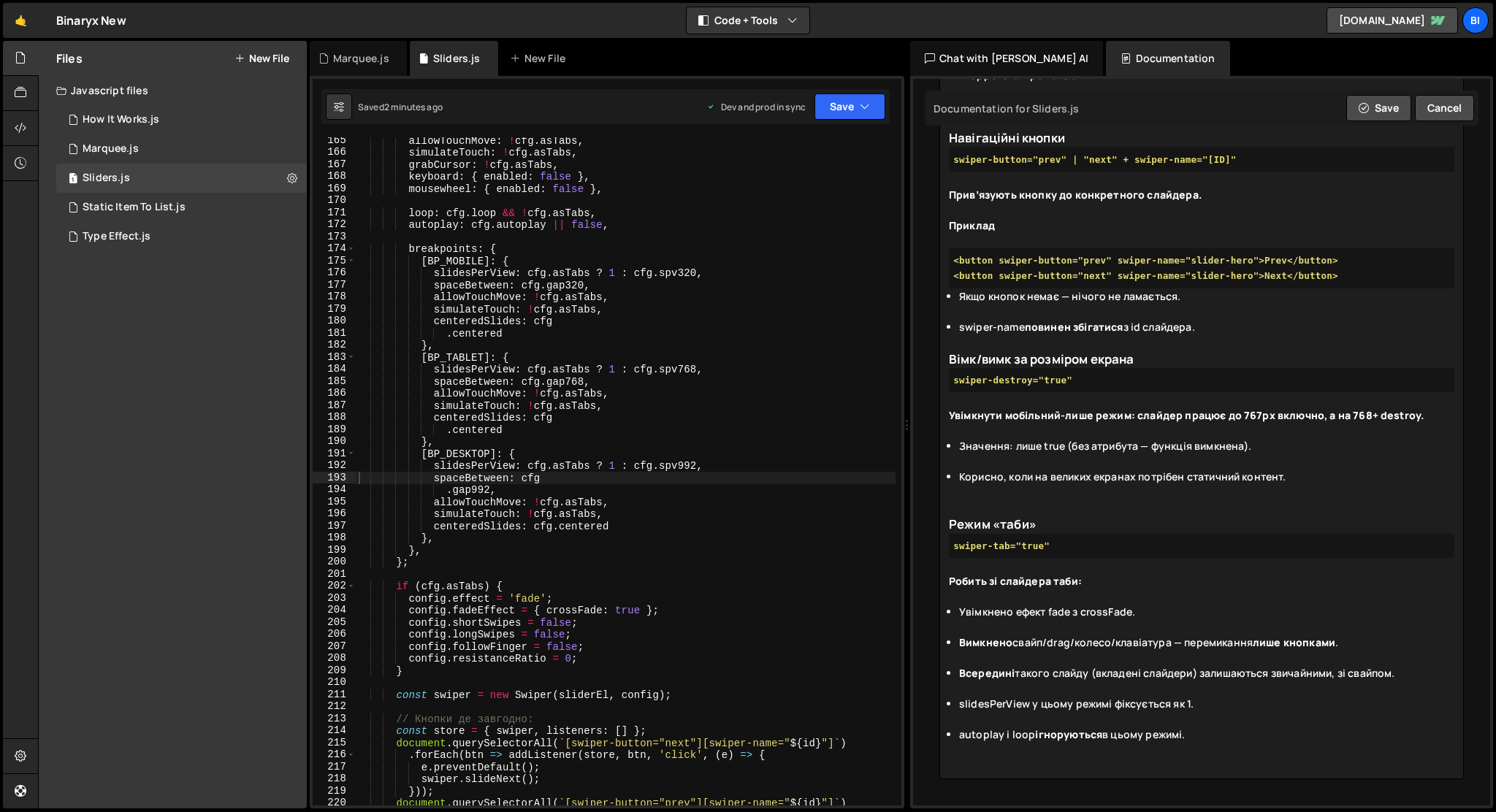
click at [1210, 751] on li "autoplay і loop ігноруються в цьому режимі." at bounding box center [1207, 742] width 496 height 30
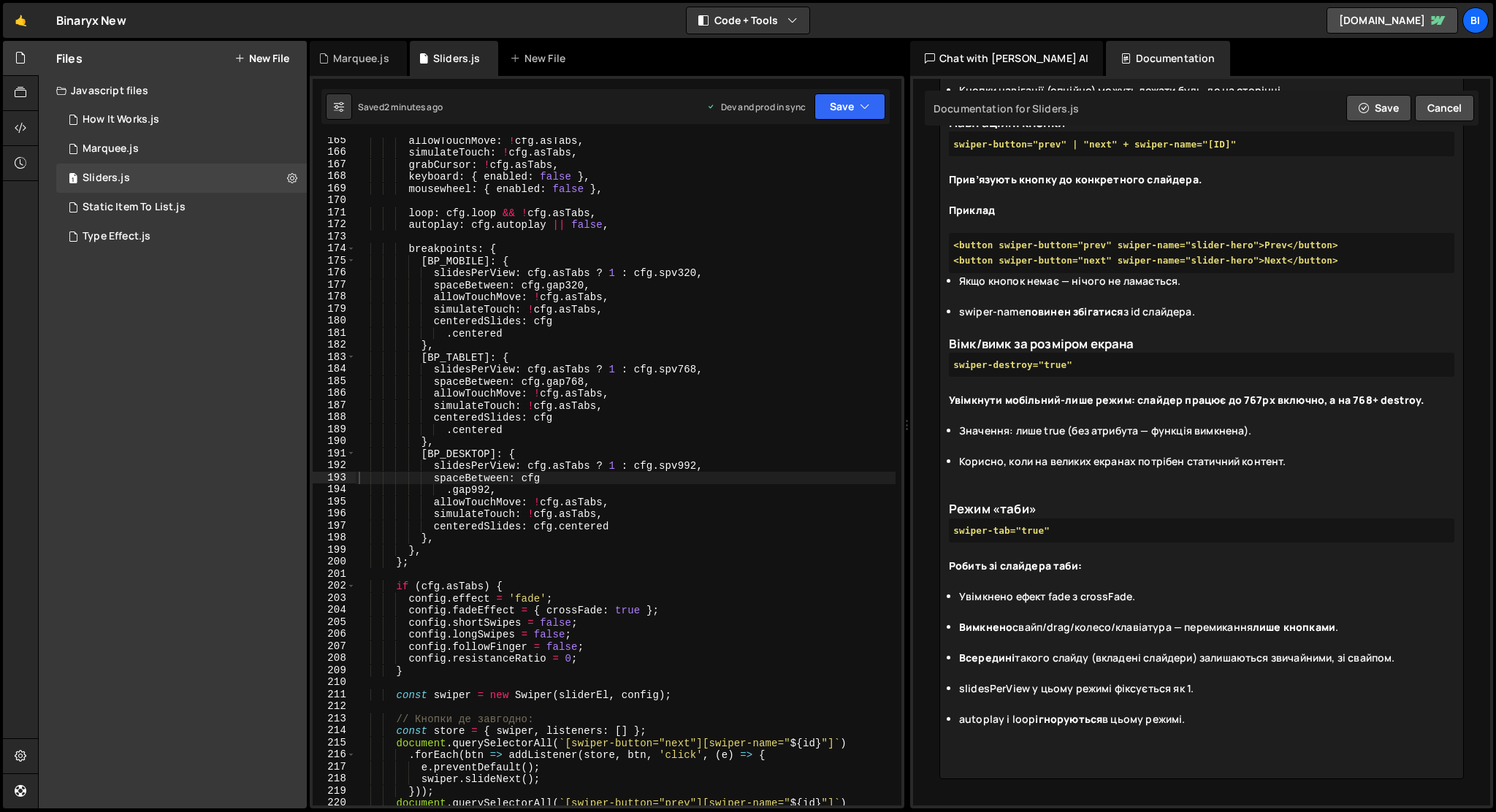
paste trix-editor "h1>Кількість слайдів (SlidesPerView)</h1><div><strong>swiper-per-view-320<br></…"
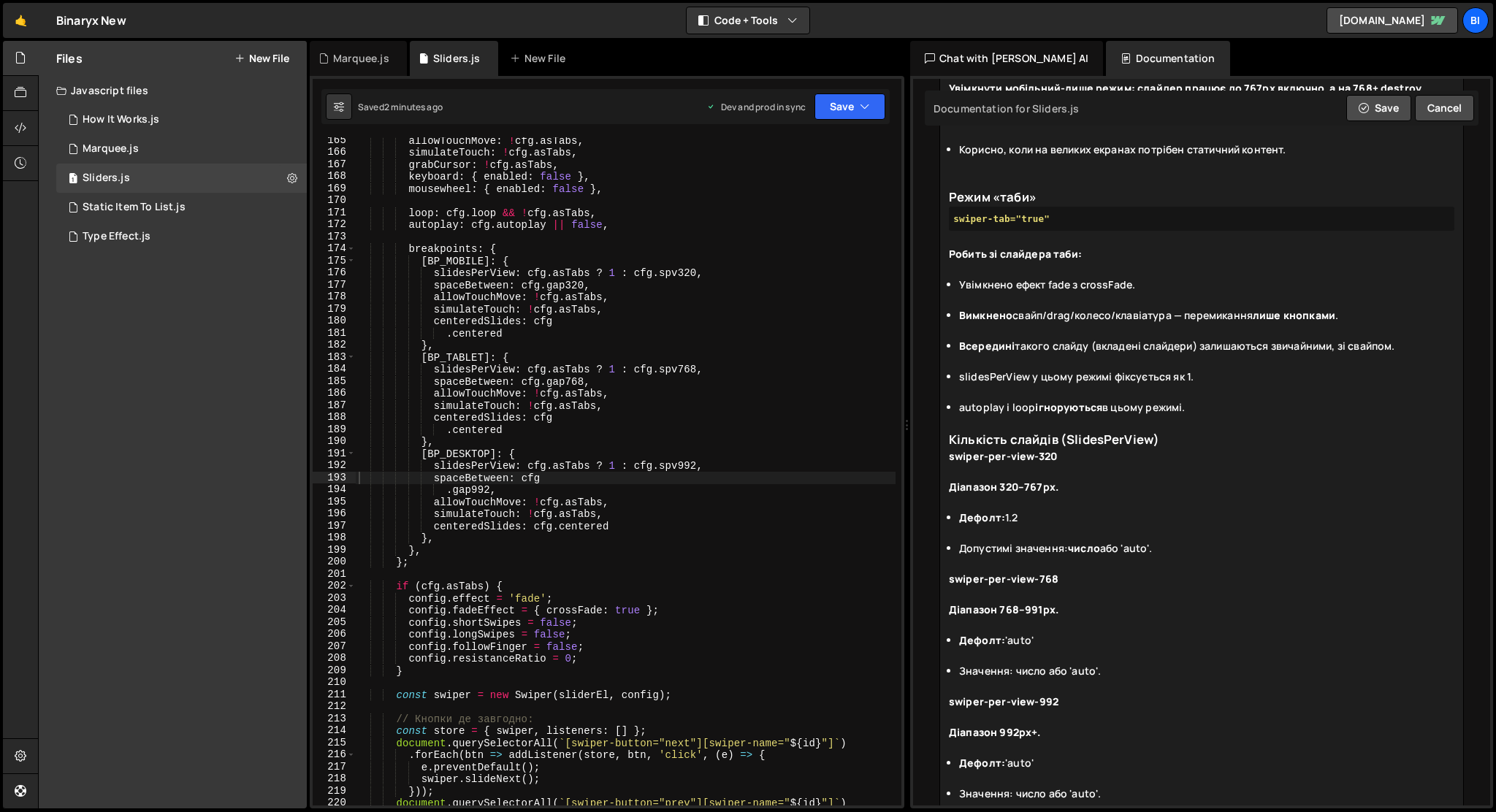
scroll to position [769, 0]
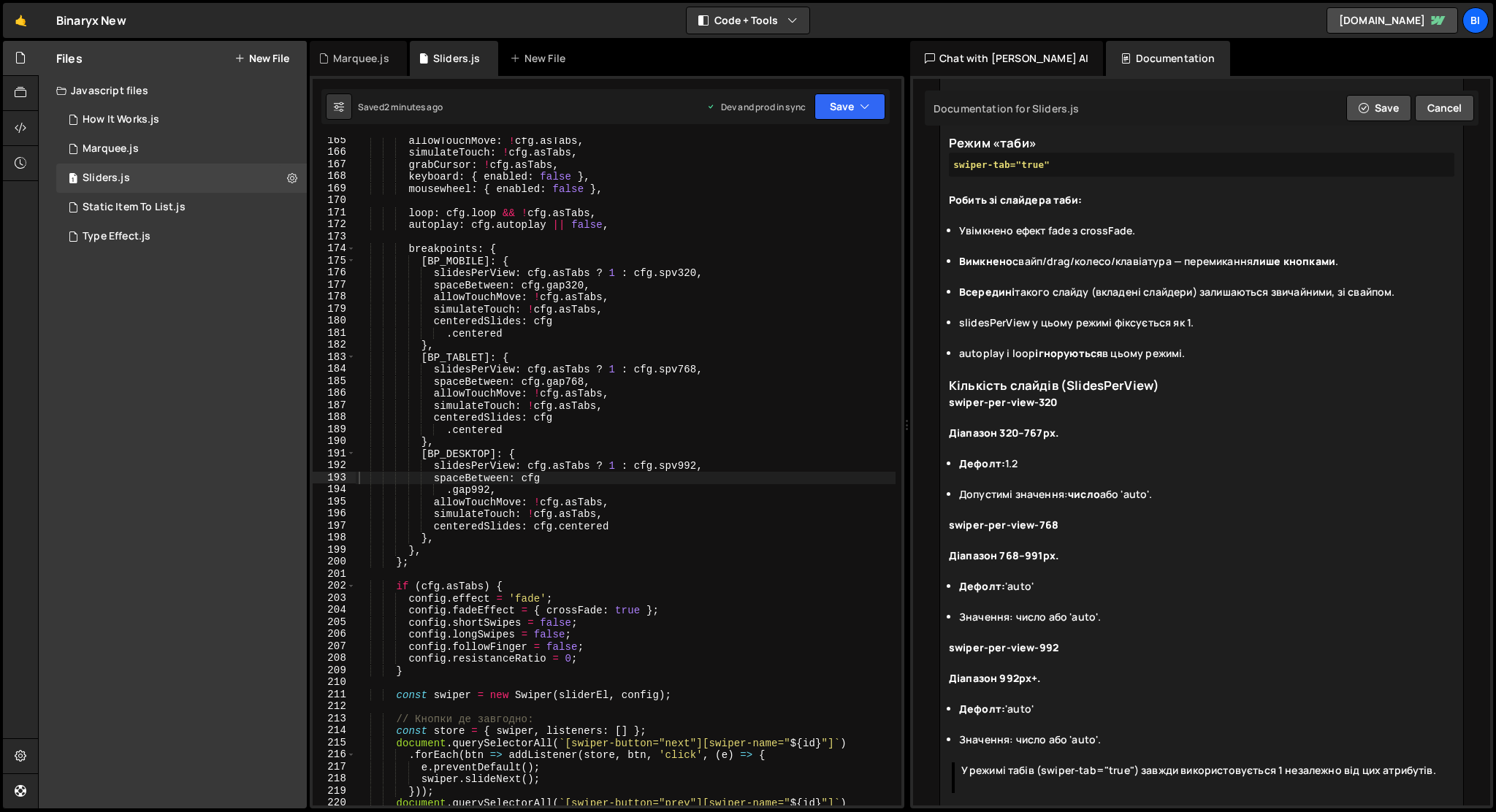
click at [951, 394] on h1 "Кількість слайдів (SlidesPerView)" at bounding box center [1202, 385] width 506 height 19
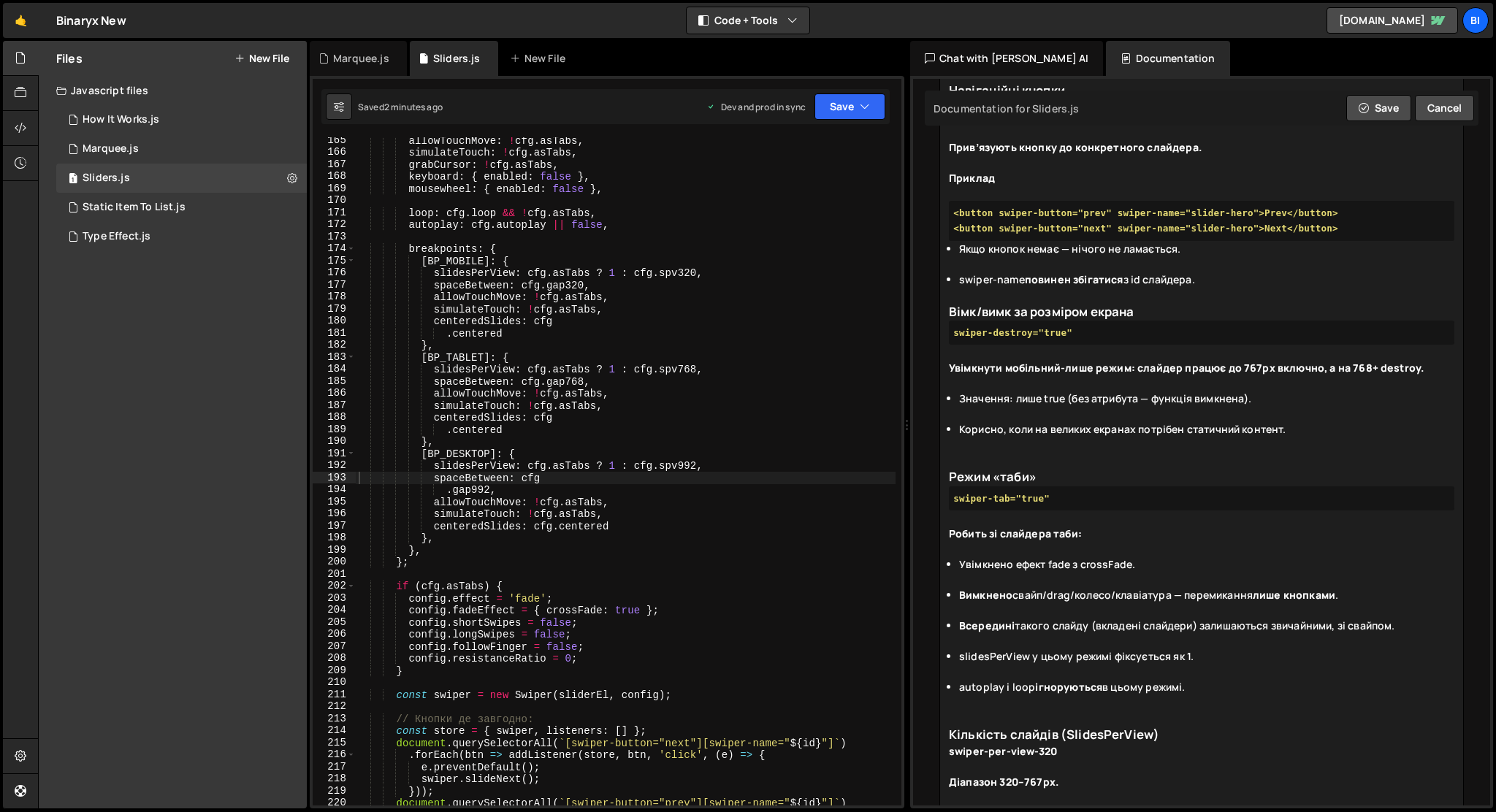
scroll to position [428, 0]
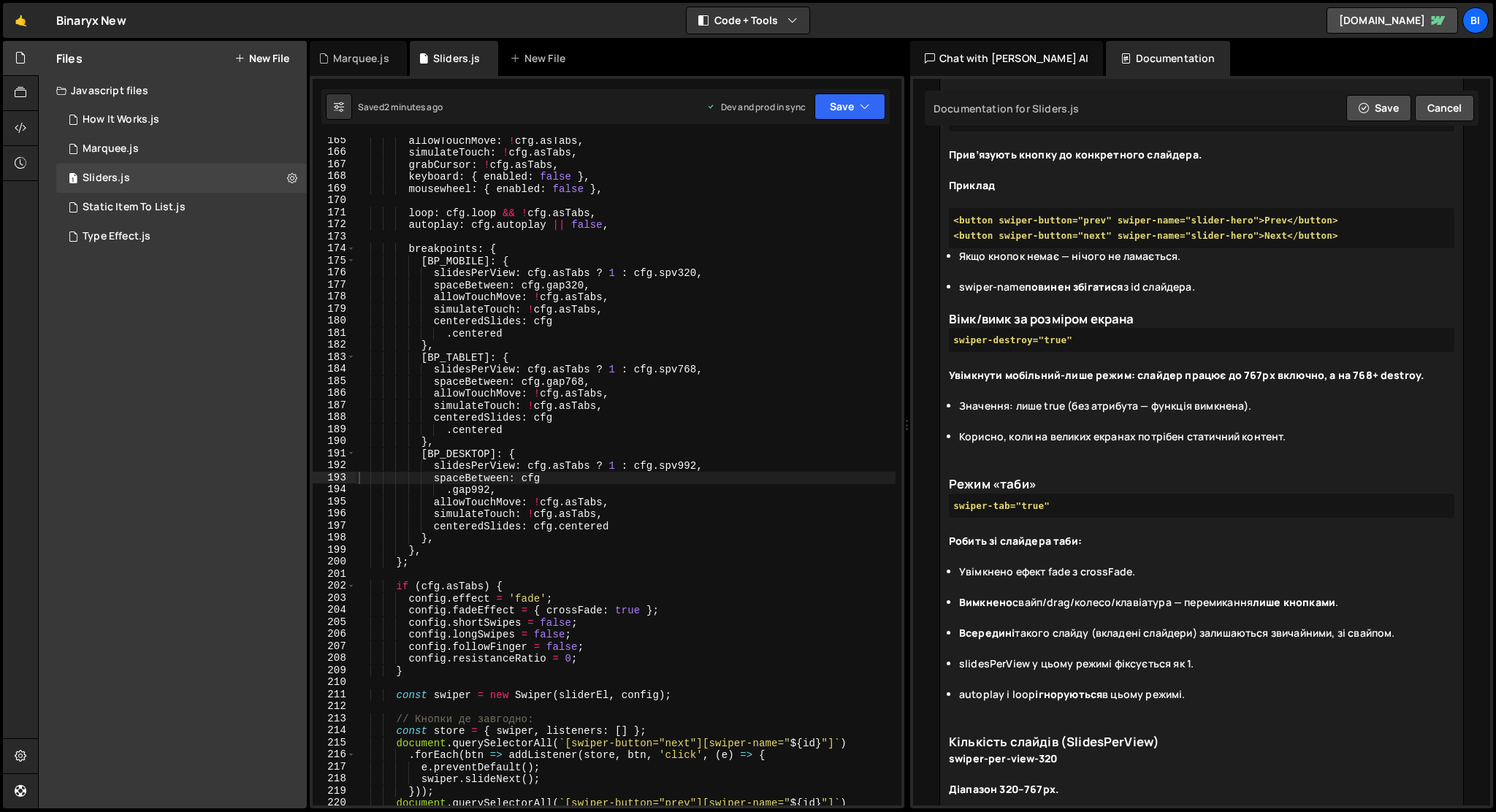
click at [956, 474] on div at bounding box center [1202, 459] width 506 height 30
click at [961, 468] on div at bounding box center [1202, 459] width 506 height 30
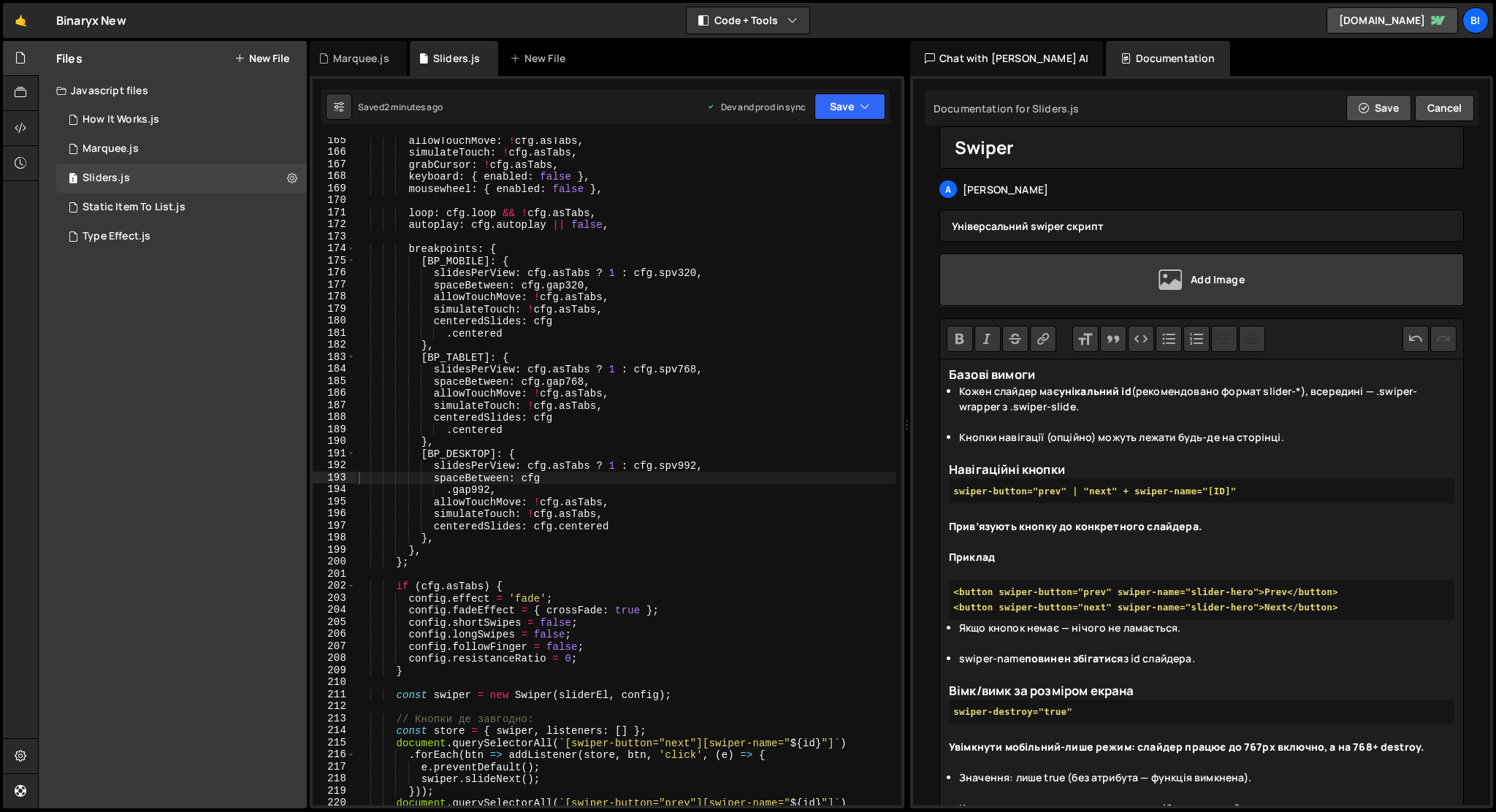
scroll to position [53, 0]
click at [949, 470] on h1 "Навігаційні кнопки" at bounding box center [1202, 473] width 506 height 19
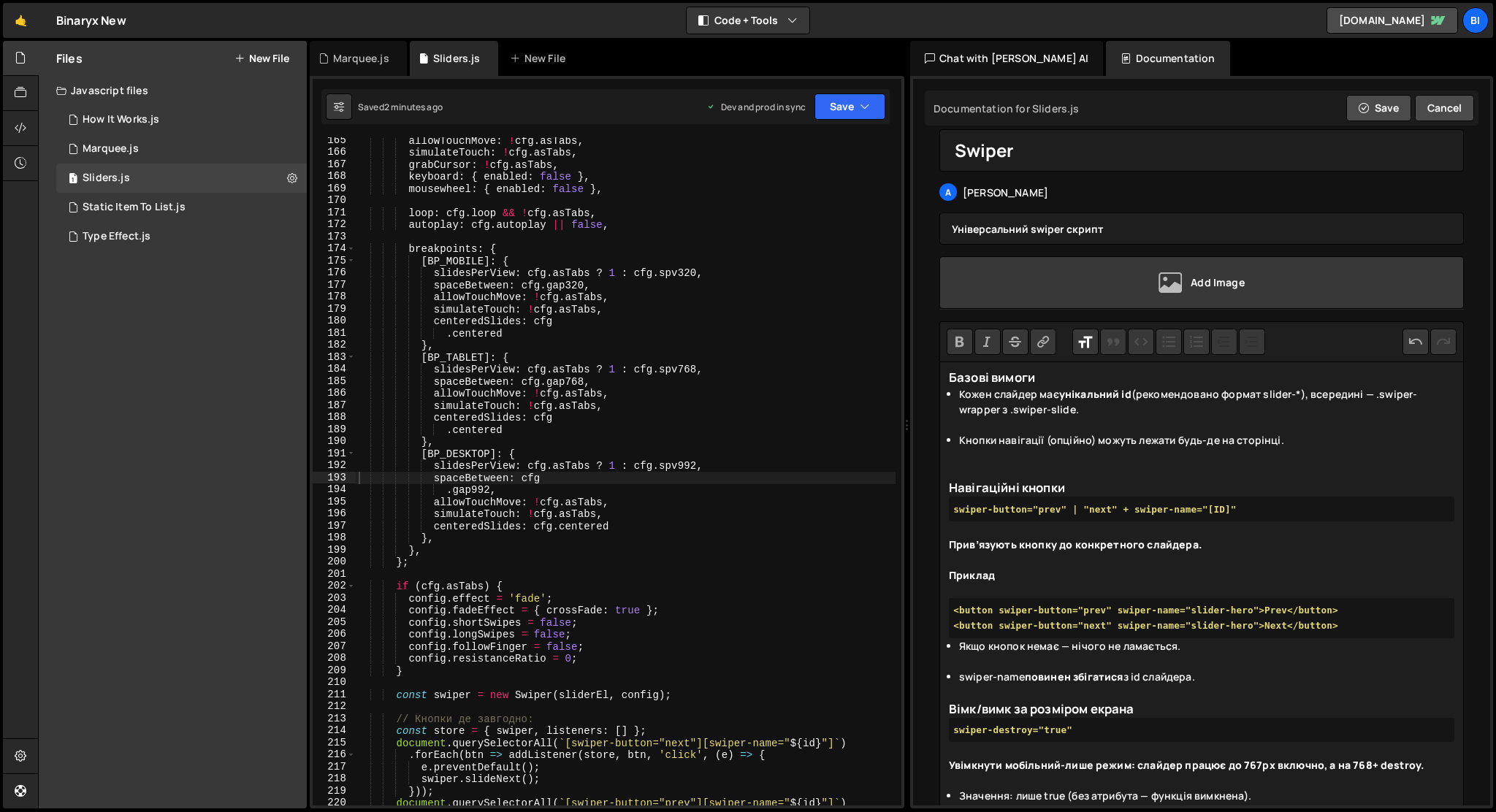
click at [961, 457] on li "Кнопки навігації (опційно) можуть лежати будь-де на сторінці." at bounding box center [1207, 447] width 496 height 30
click at [963, 466] on div at bounding box center [1202, 471] width 506 height 15
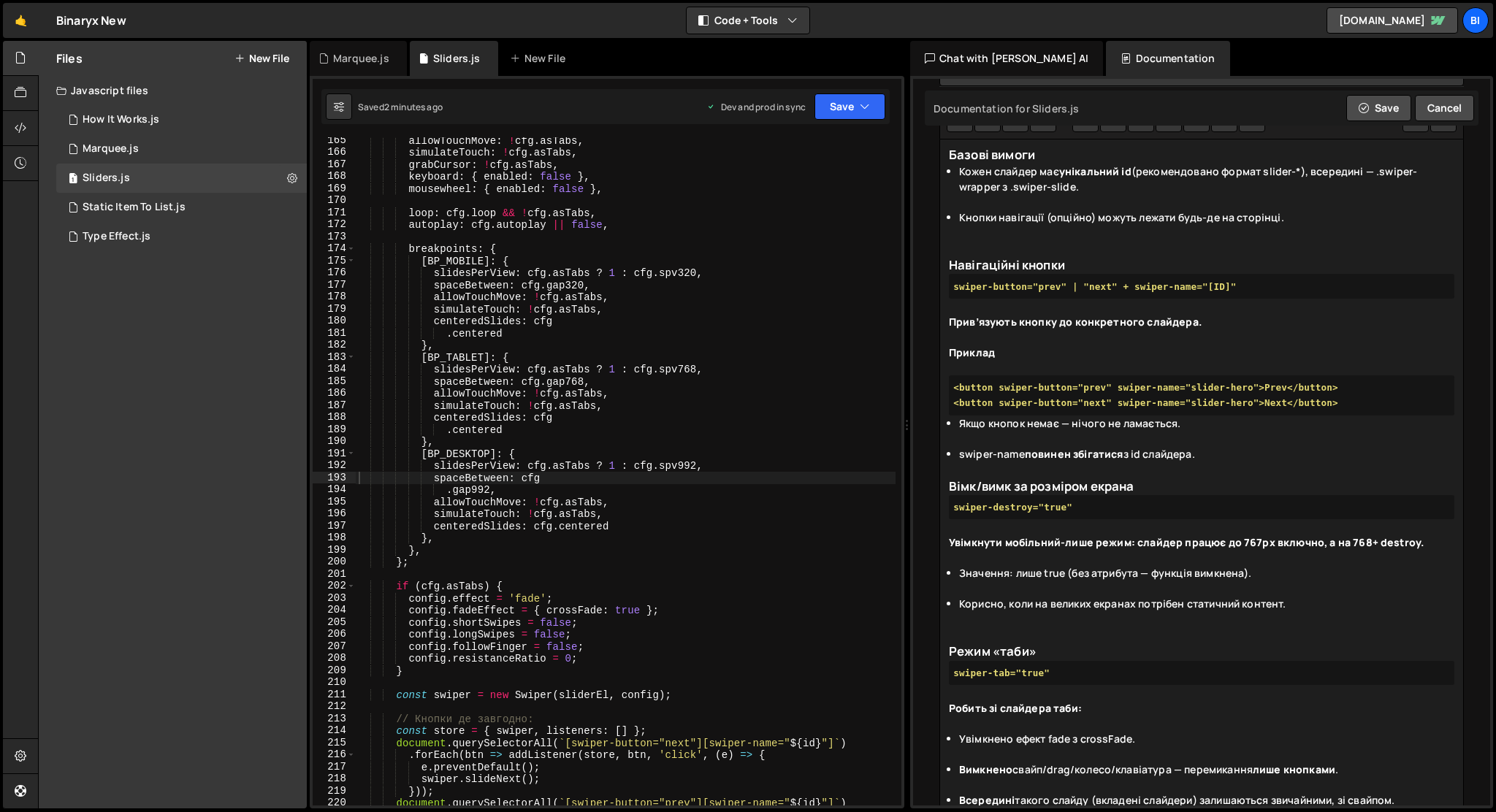
scroll to position [277, 0]
click at [947, 502] on trix-editor "Базові вимоги Кожен слайдер має унікальний id (рекомендовано формат slider-*), …" at bounding box center [1202, 737] width 524 height 1199
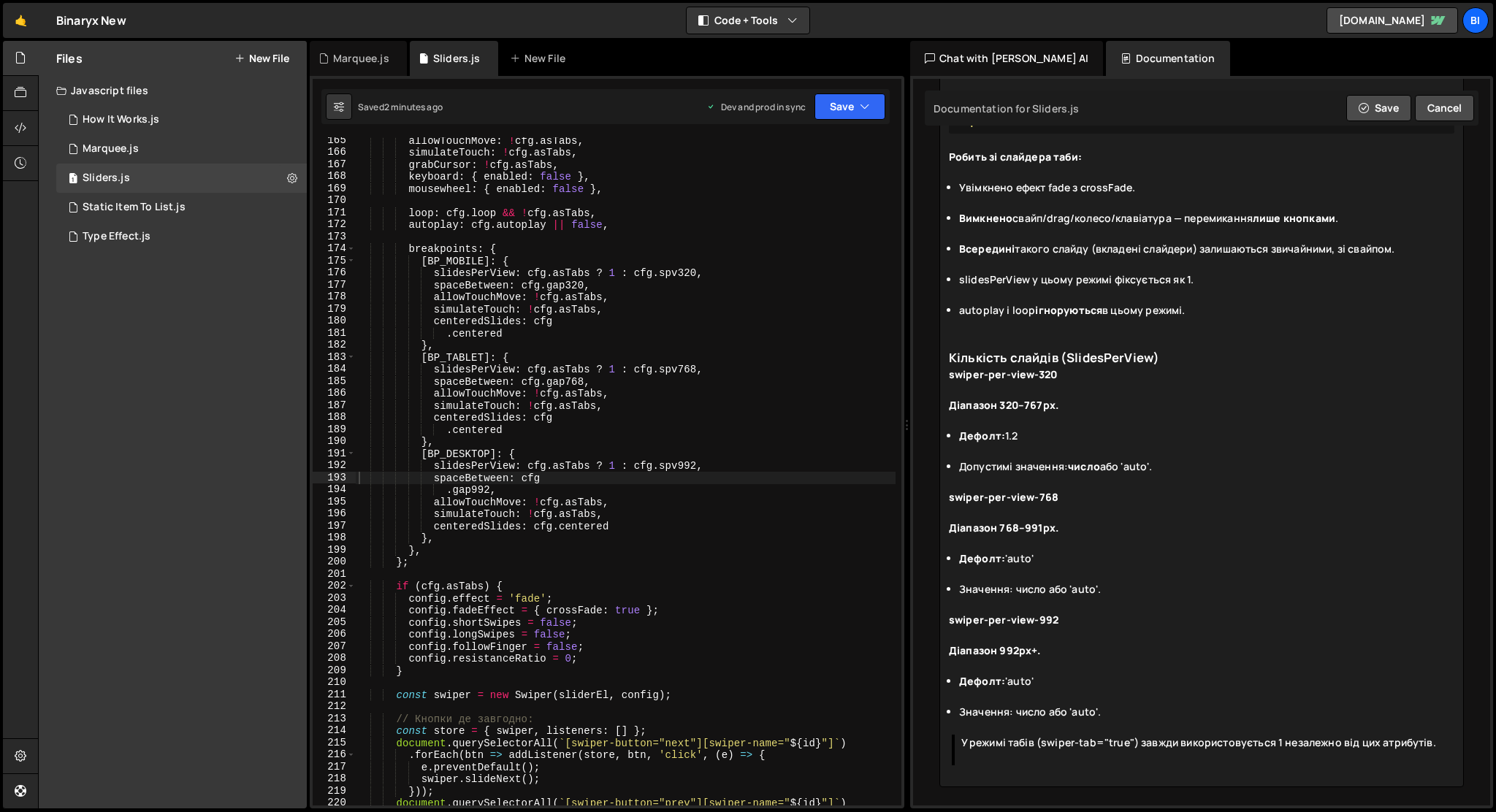
scroll to position [866, 0]
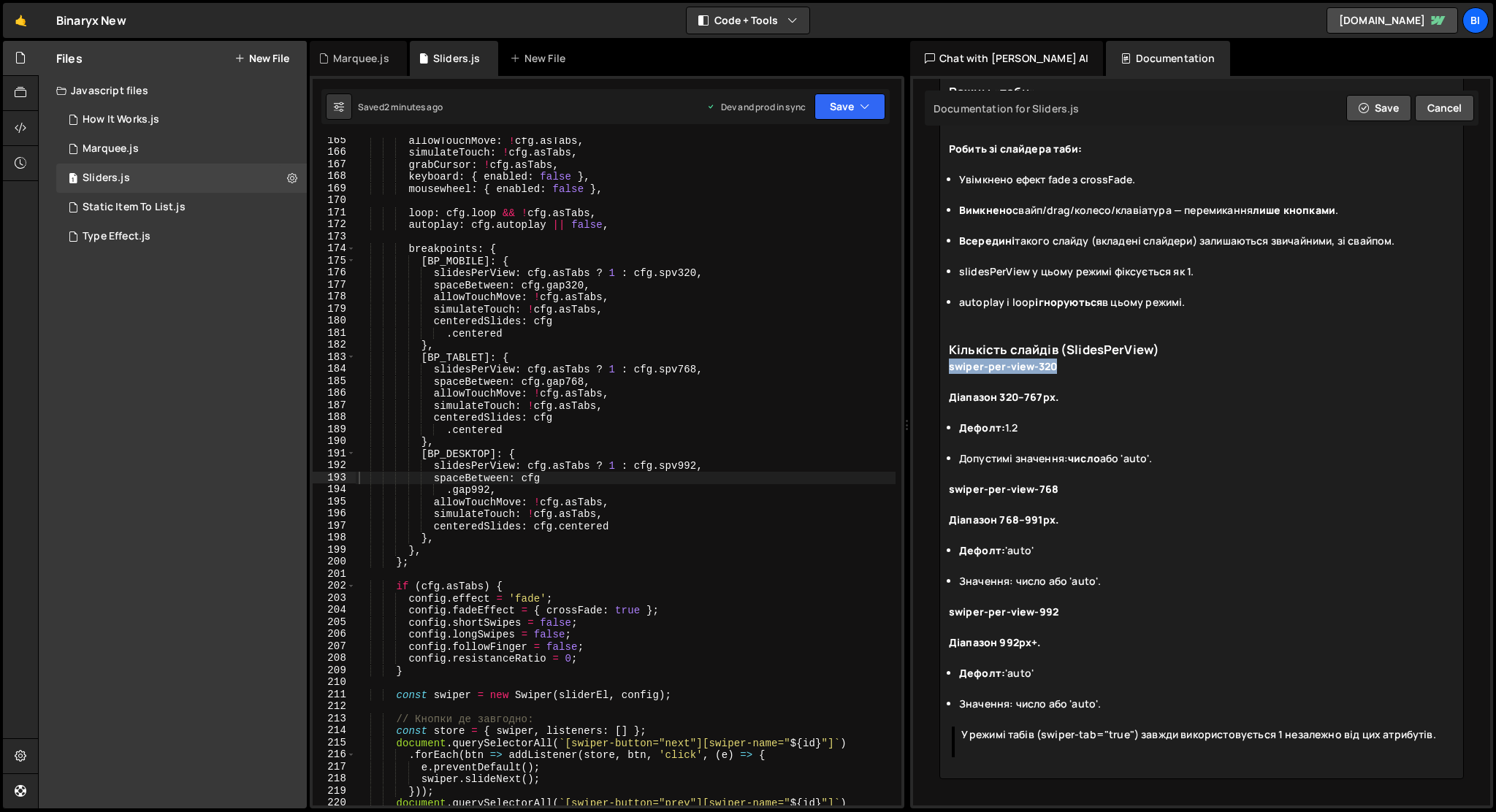
drag, startPoint x: 1067, startPoint y: 363, endPoint x: 946, endPoint y: 362, distance: 121.0
click at [946, 362] on trix-editor "Базові вимоги Кожен слайдер має унікальний id (рекомендовано формат slider-*), …" at bounding box center [1202, 171] width 524 height 1215
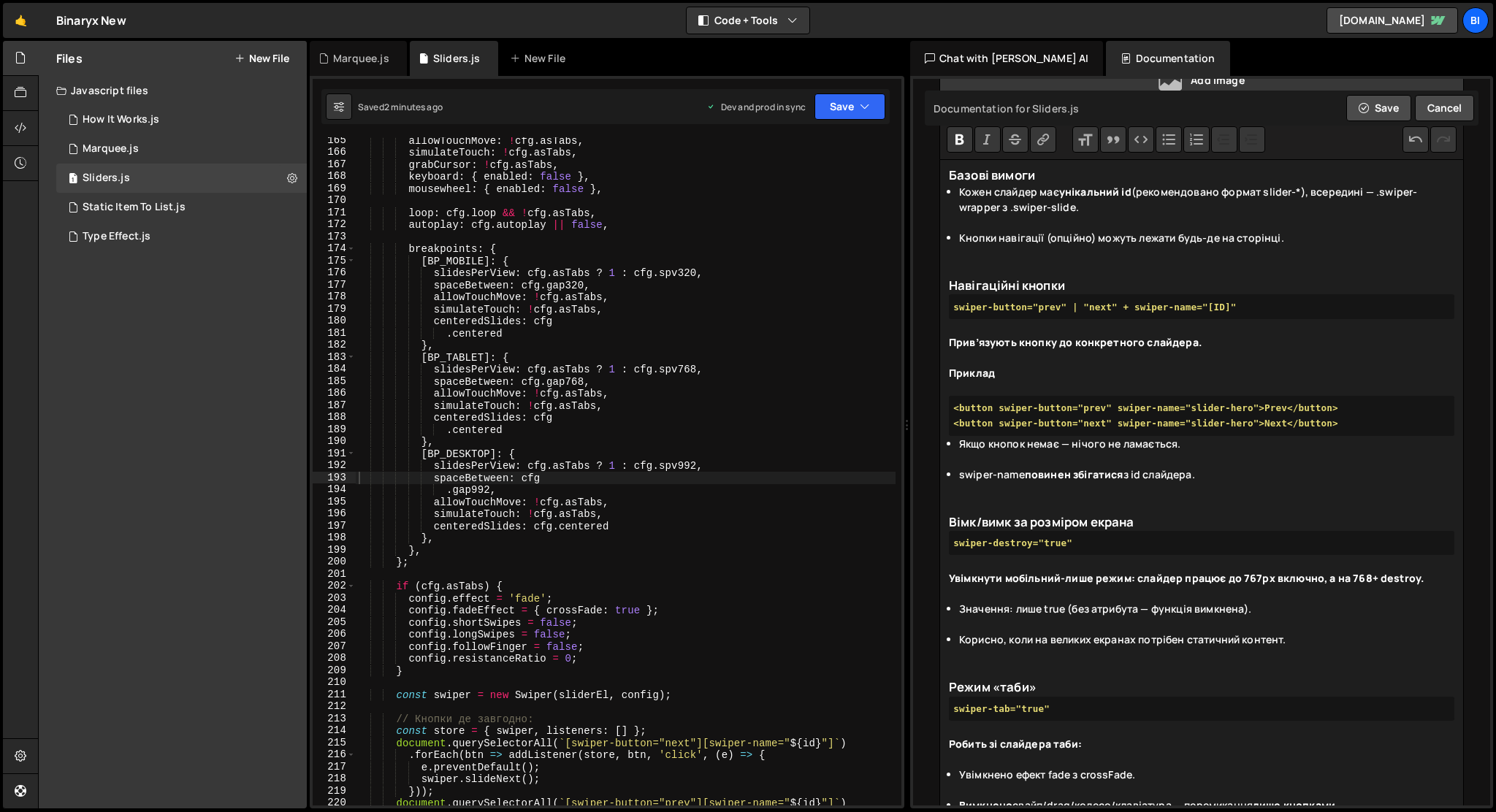
scroll to position [220, 0]
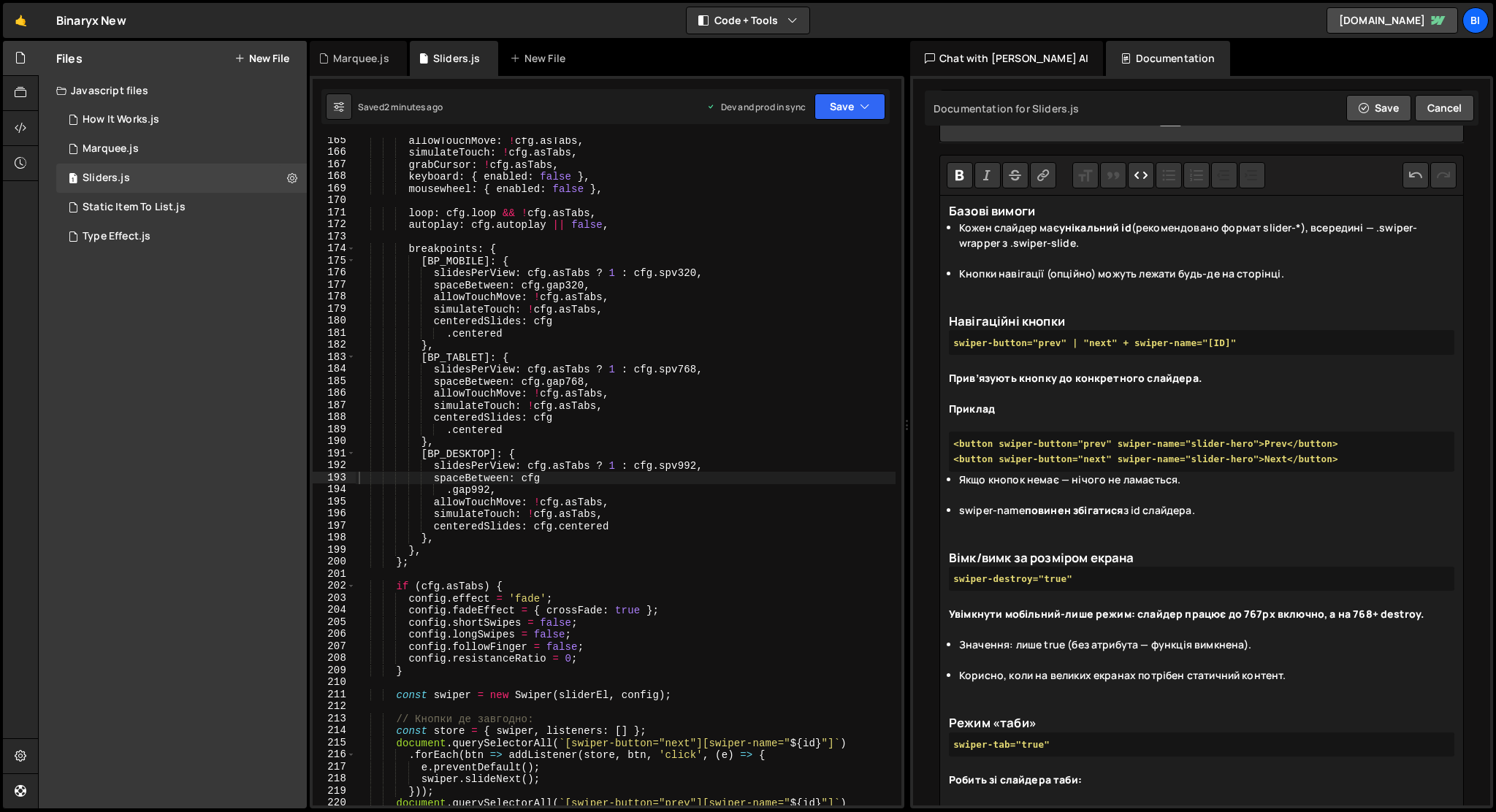
click at [1144, 176] on button "Code" at bounding box center [1140, 174] width 26 height 26
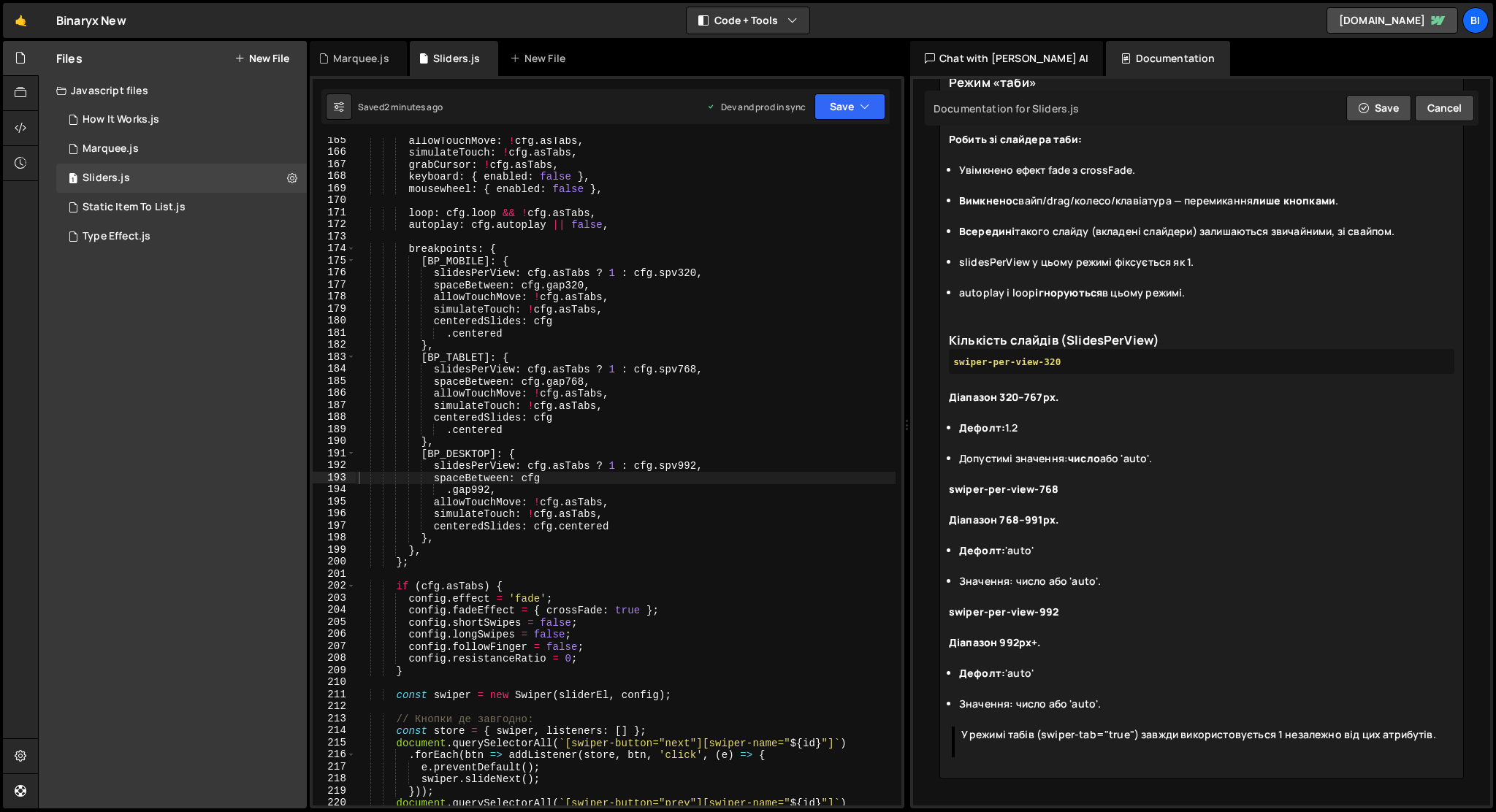
click at [1062, 497] on div "swiper-per-view-768" at bounding box center [1202, 496] width 506 height 30
drag, startPoint x: 1063, startPoint y: 490, endPoint x: 924, endPoint y: 481, distance: 139.3
click at [924, 481] on div "Documentation for Sliders.js Edit Update with [PERSON_NAME] AI Save Cancel Plea…" at bounding box center [1202, 442] width 577 height 727
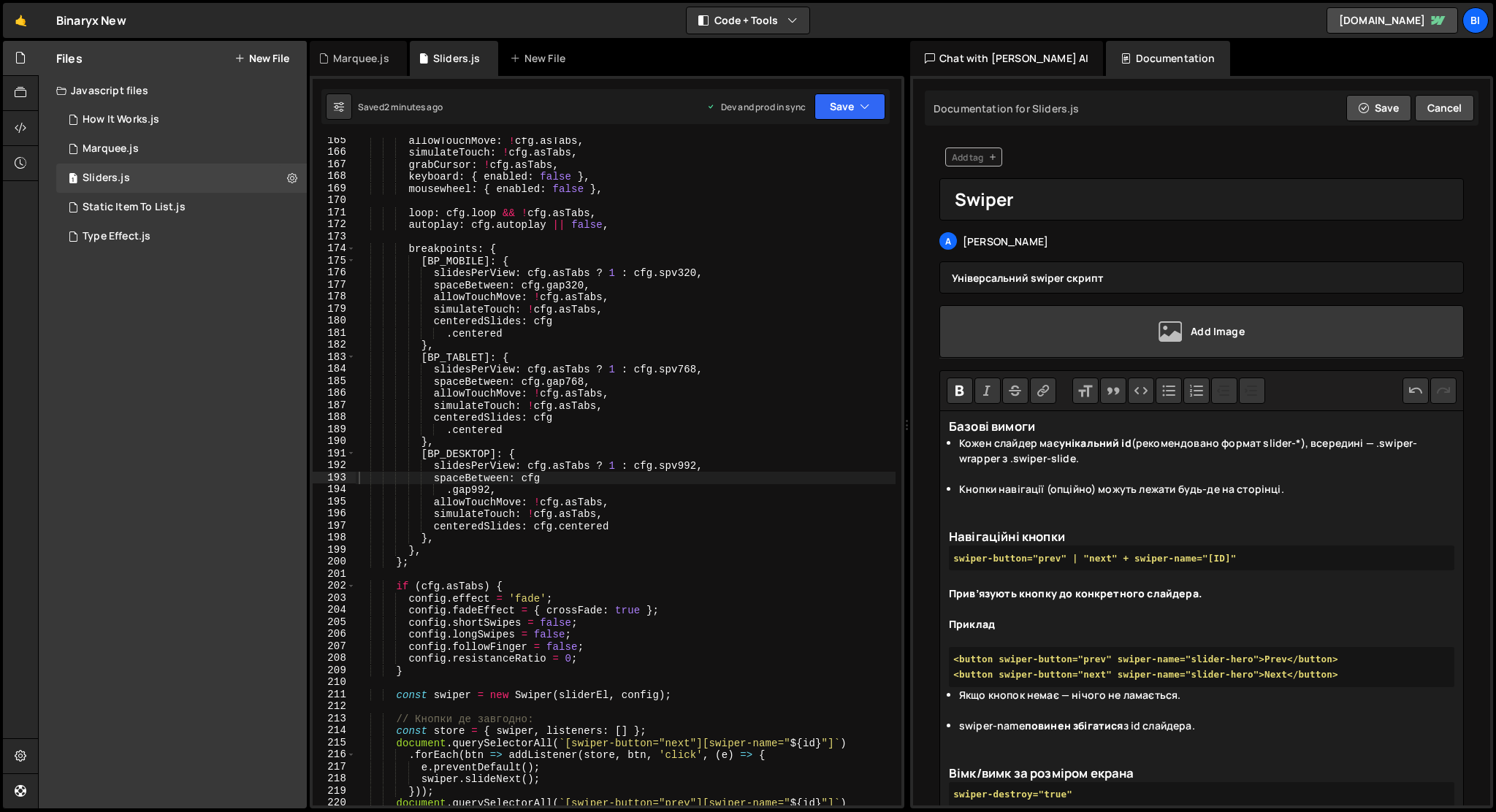
scroll to position [0, 0]
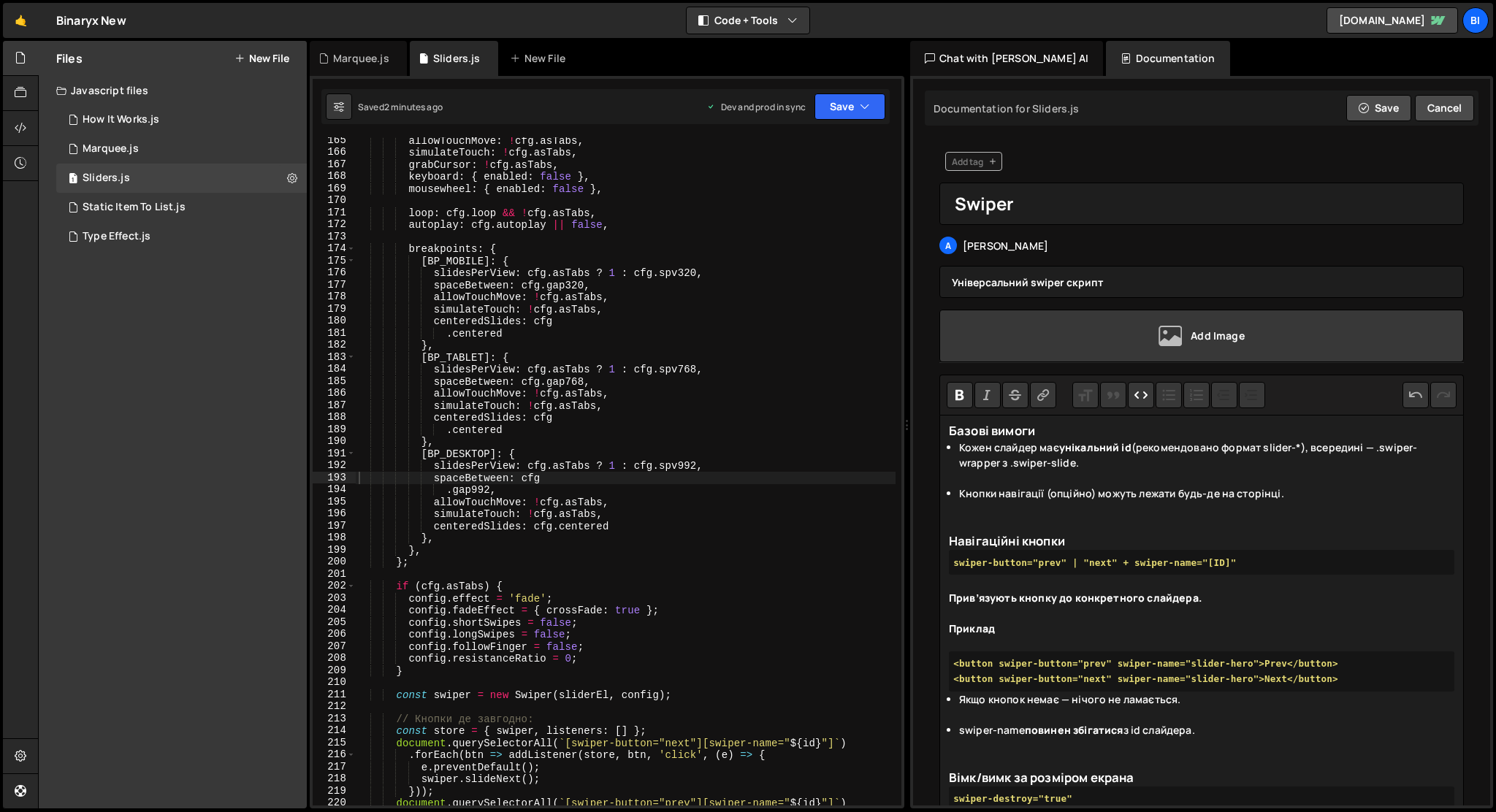
click at [1145, 398] on button "Code" at bounding box center [1140, 394] width 26 height 26
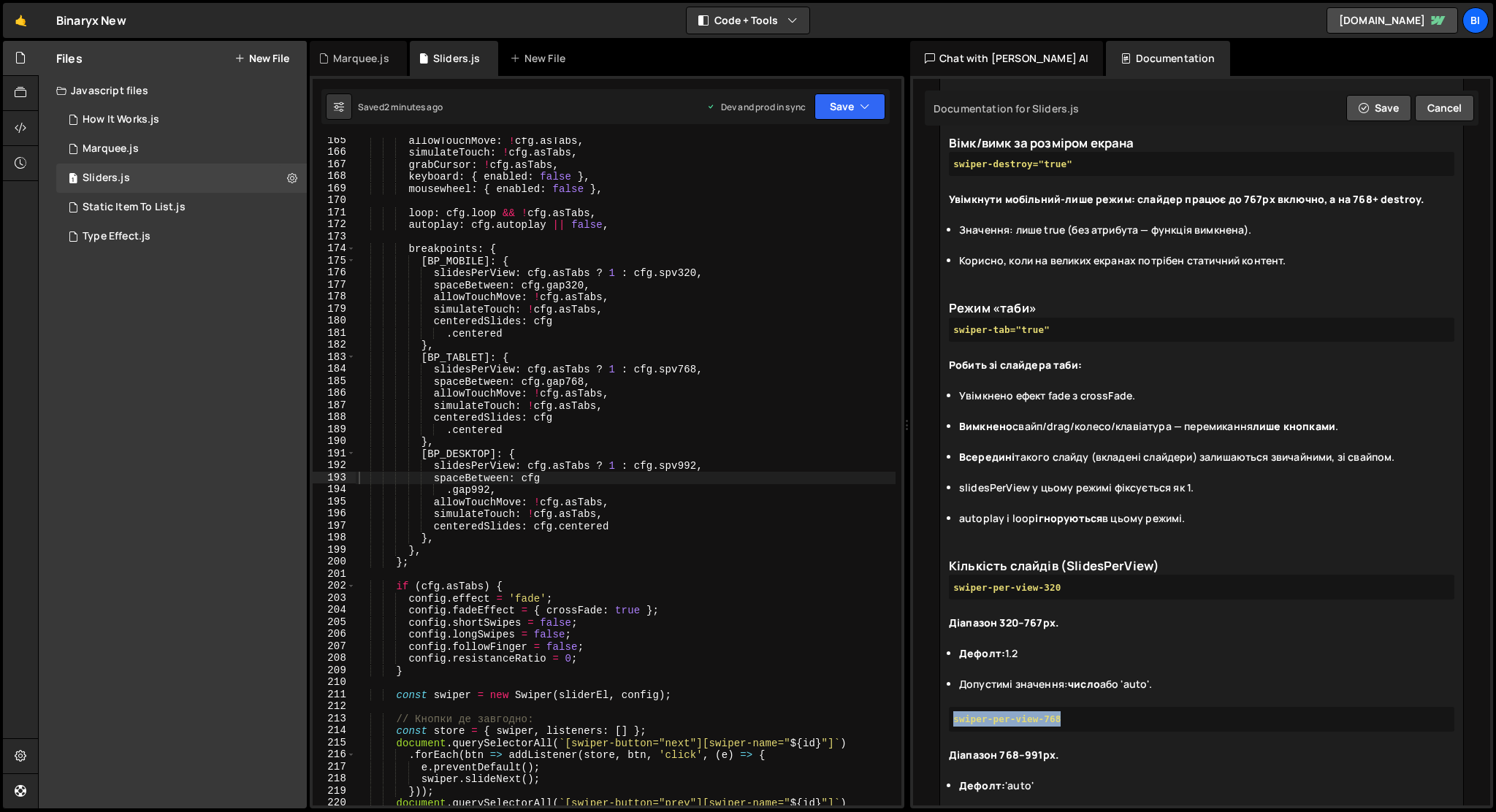
scroll to position [884, 0]
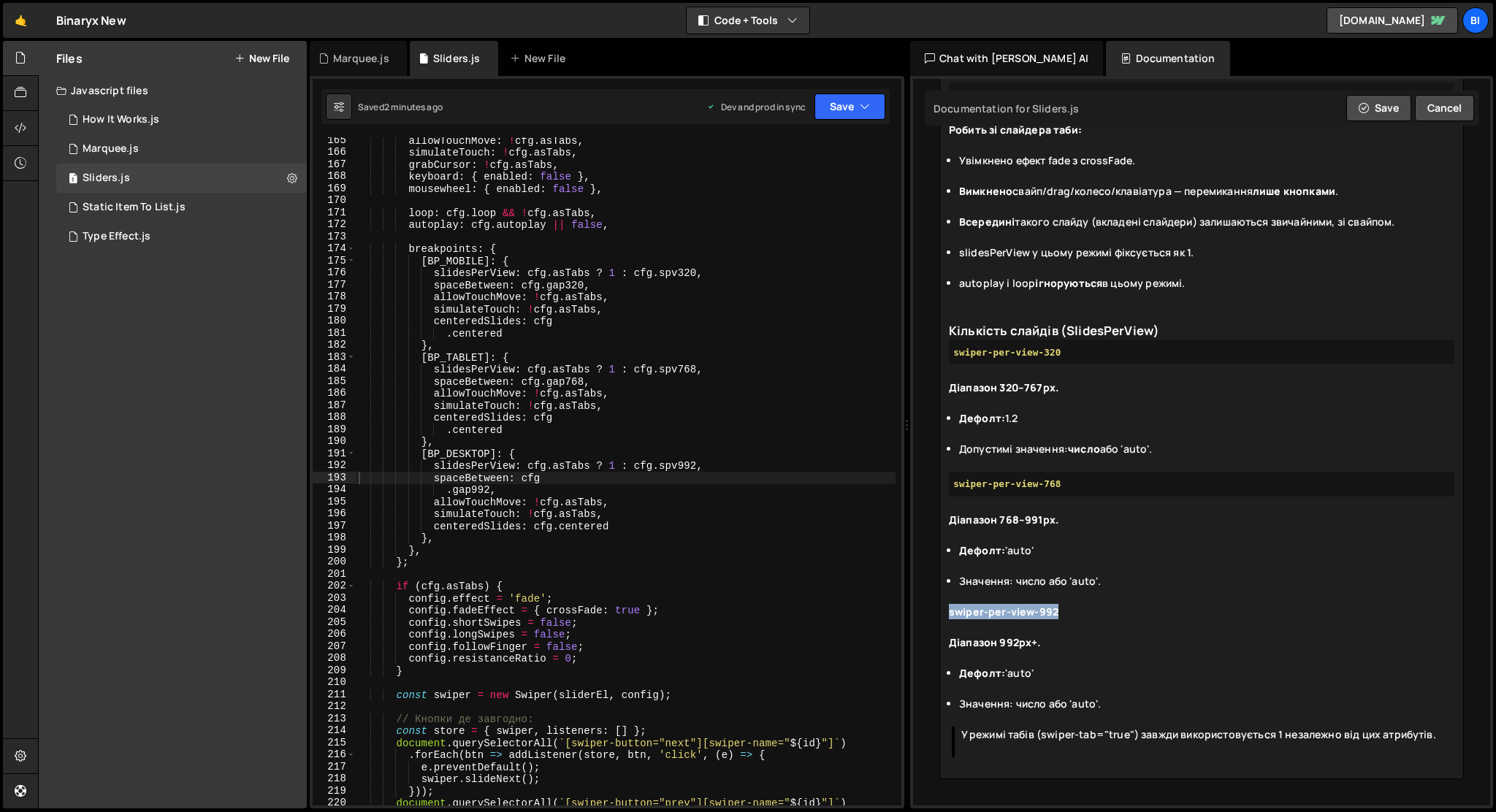
drag, startPoint x: 1072, startPoint y: 609, endPoint x: 941, endPoint y: 611, distance: 131.0
click at [941, 611] on trix-editor "Базові вимоги Кожен слайдер має унікальний id (рекомендовано формат slider-*), …" at bounding box center [1202, 162] width 524 height 1234
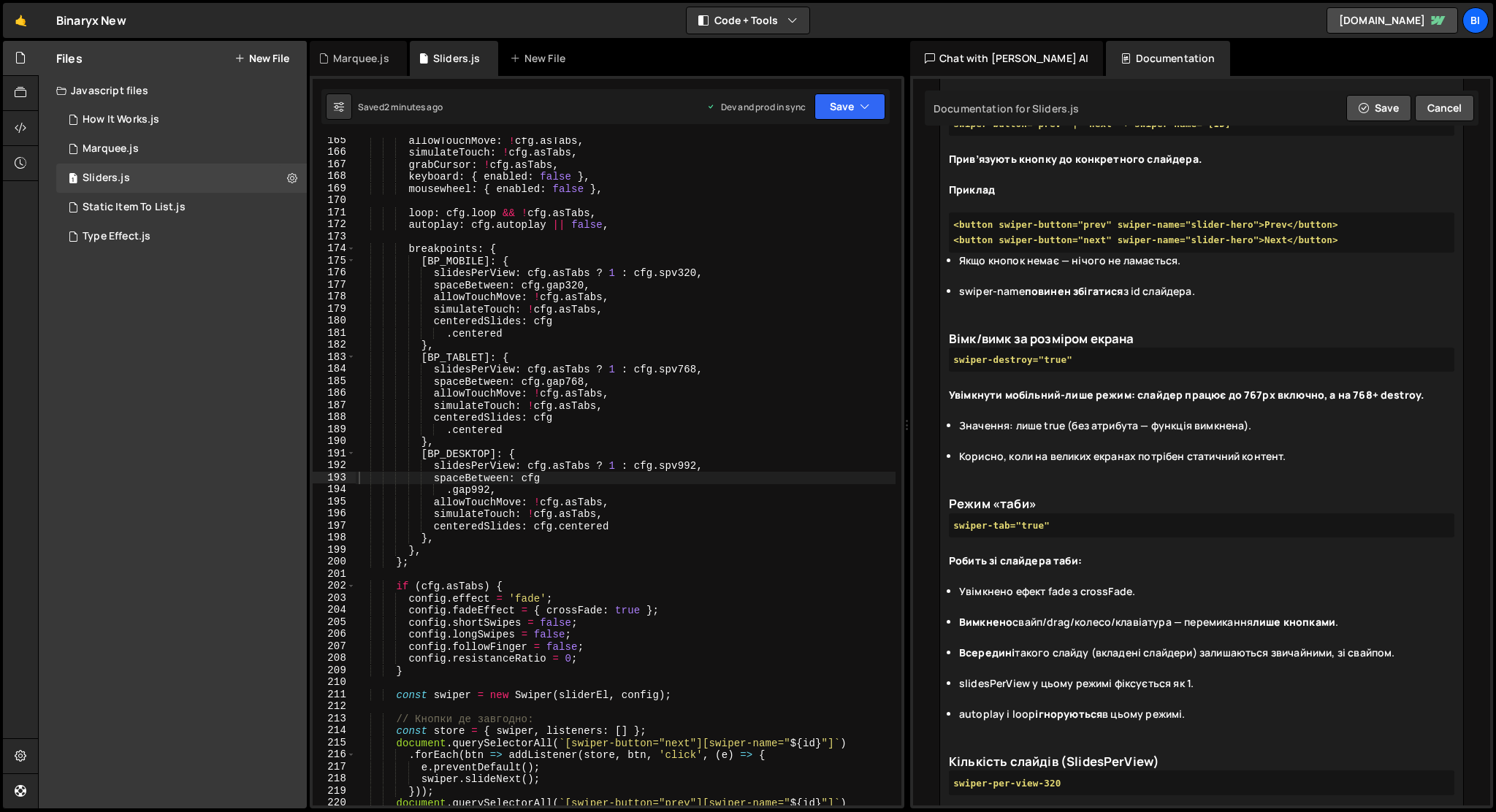
scroll to position [0, 0]
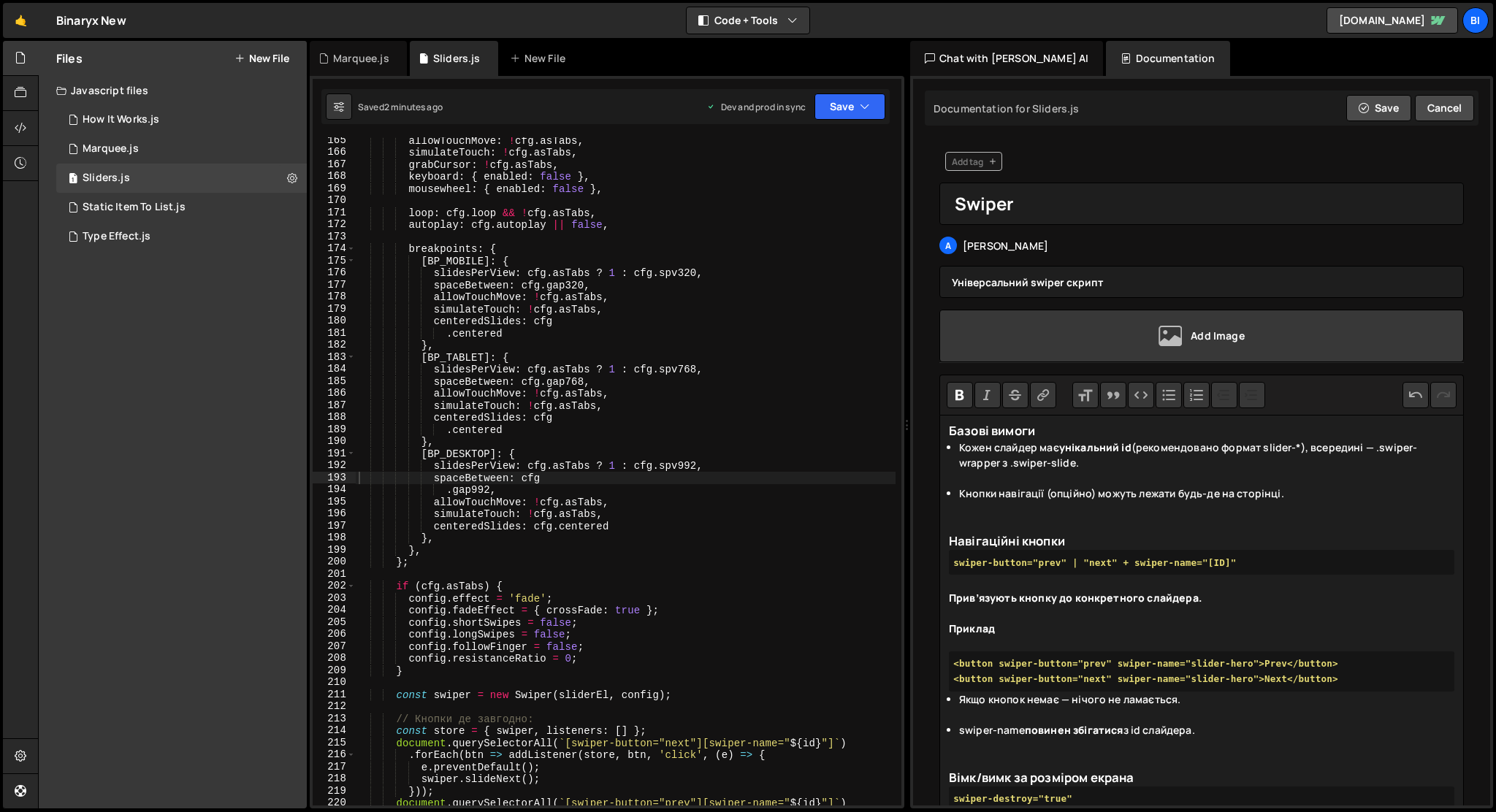
click at [1144, 398] on button "Code" at bounding box center [1140, 394] width 26 height 26
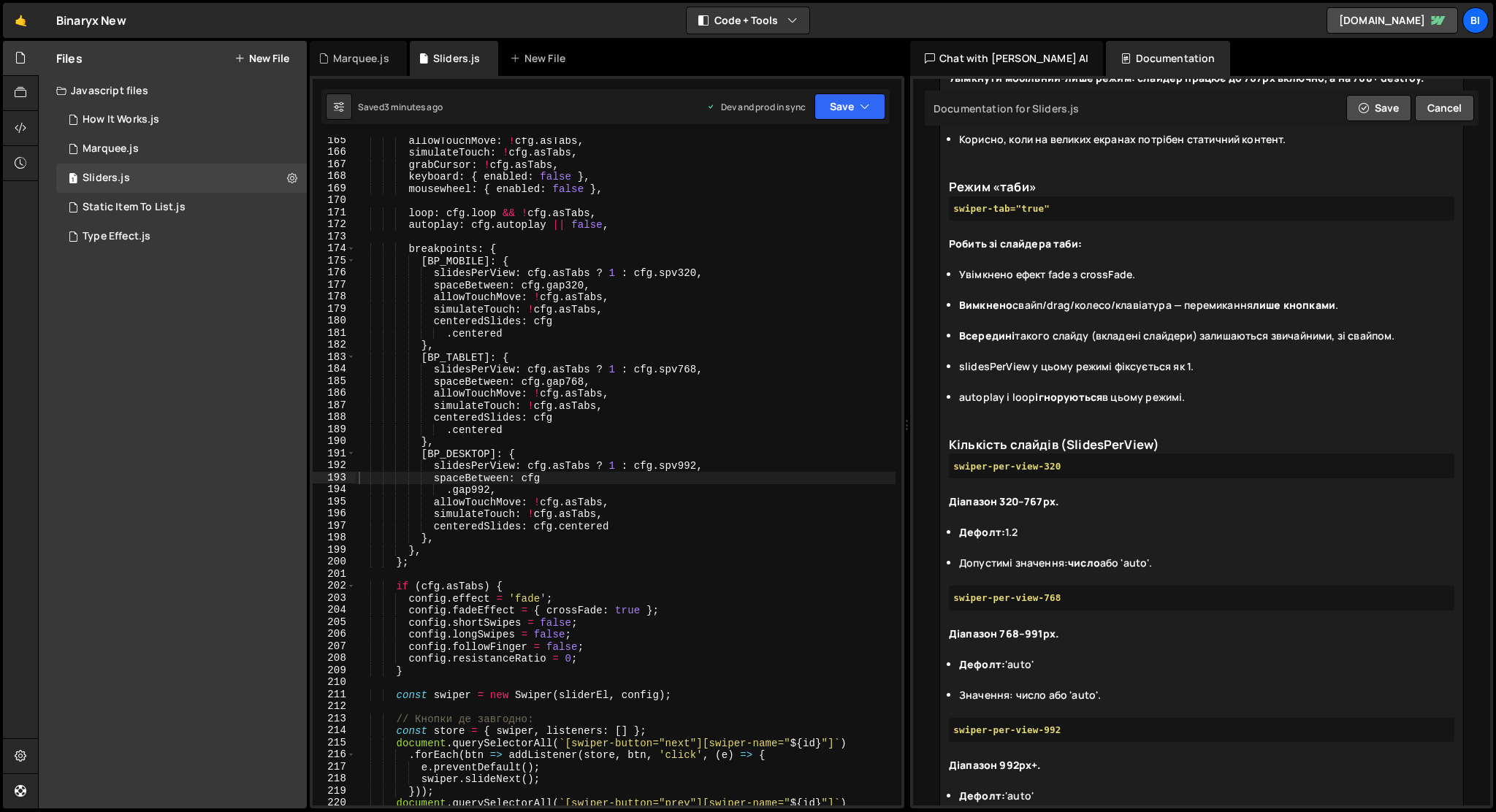
scroll to position [894, 0]
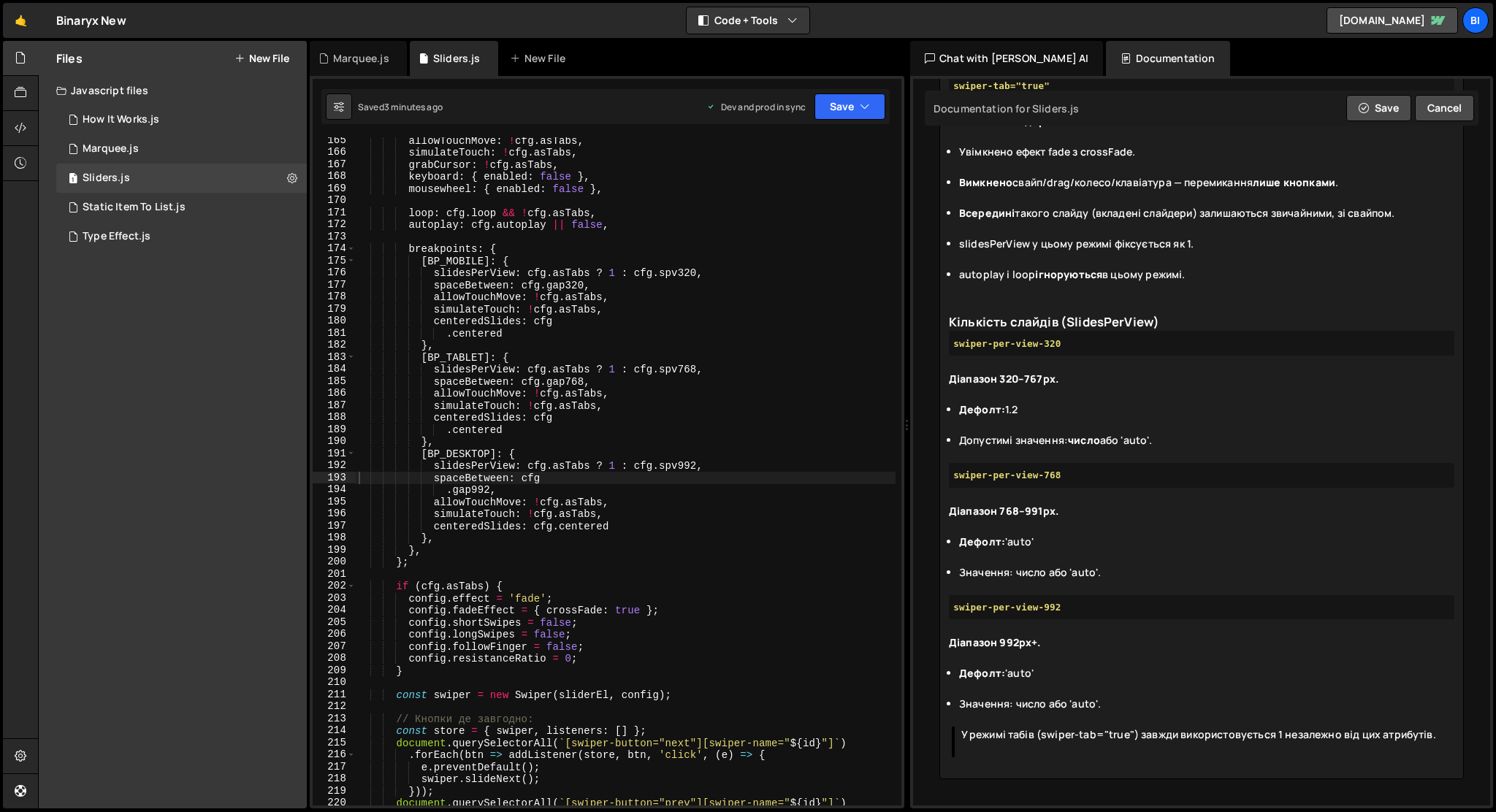
click at [1102, 746] on blockquote "У режимі табів (swiper-tab="true") завжди використовується 1 незалежно від цих …" at bounding box center [1204, 742] width 502 height 30
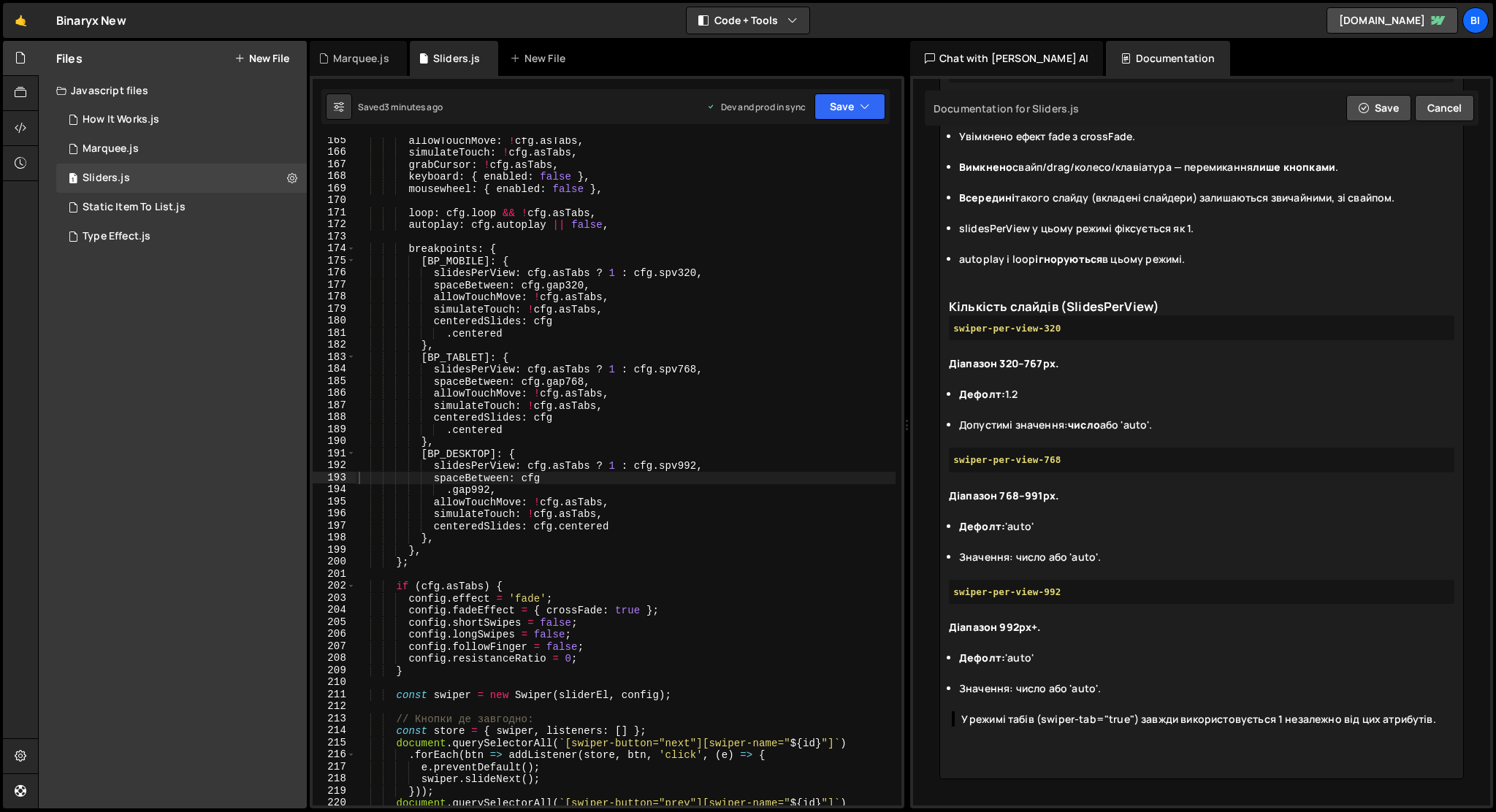
paste trix-editor "<h1>Відступи між слайдами (Gap / spaceBetween)</h1><div><strong>Глобальний:<br>…"
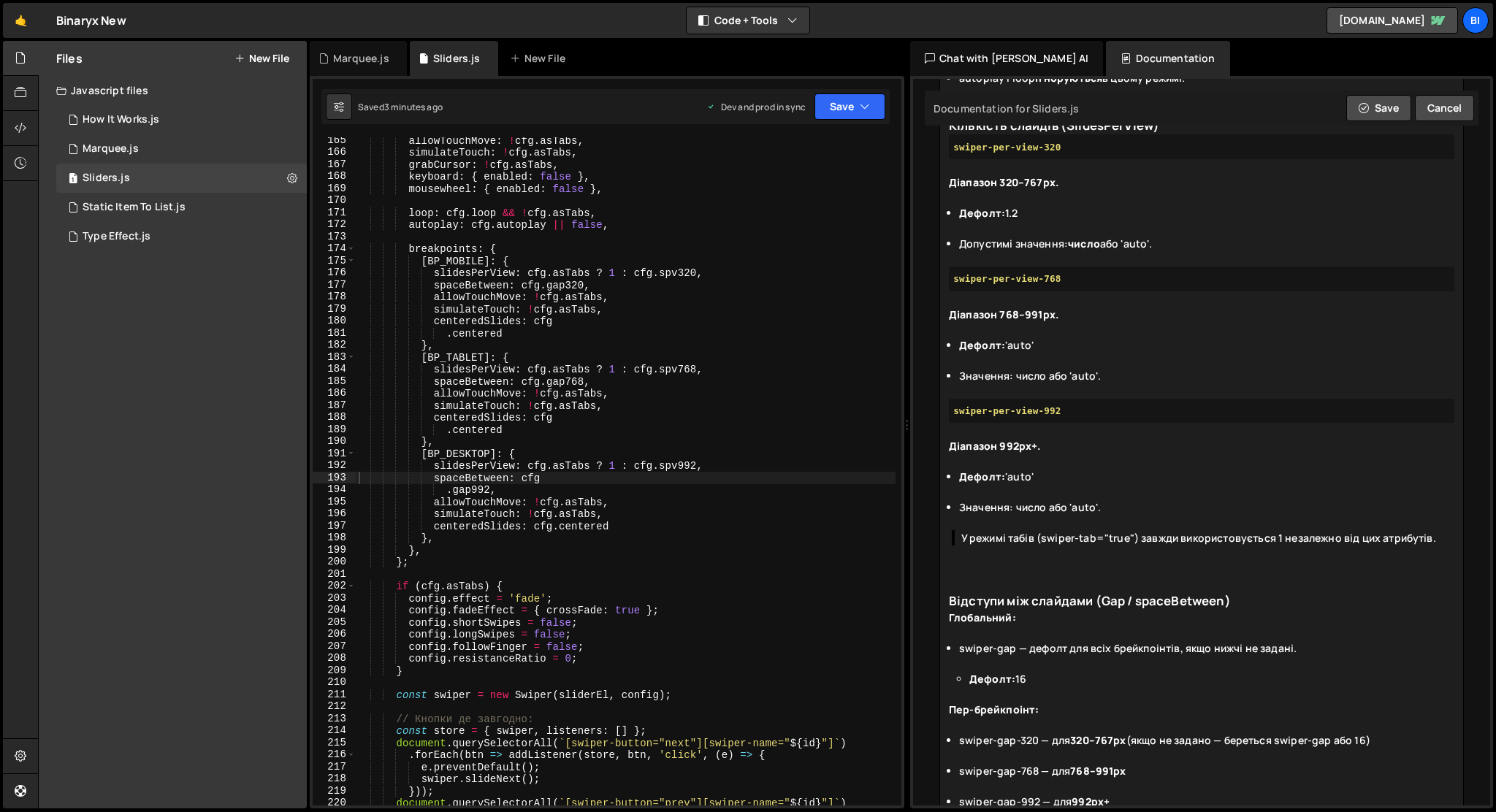
scroll to position [1142, 0]
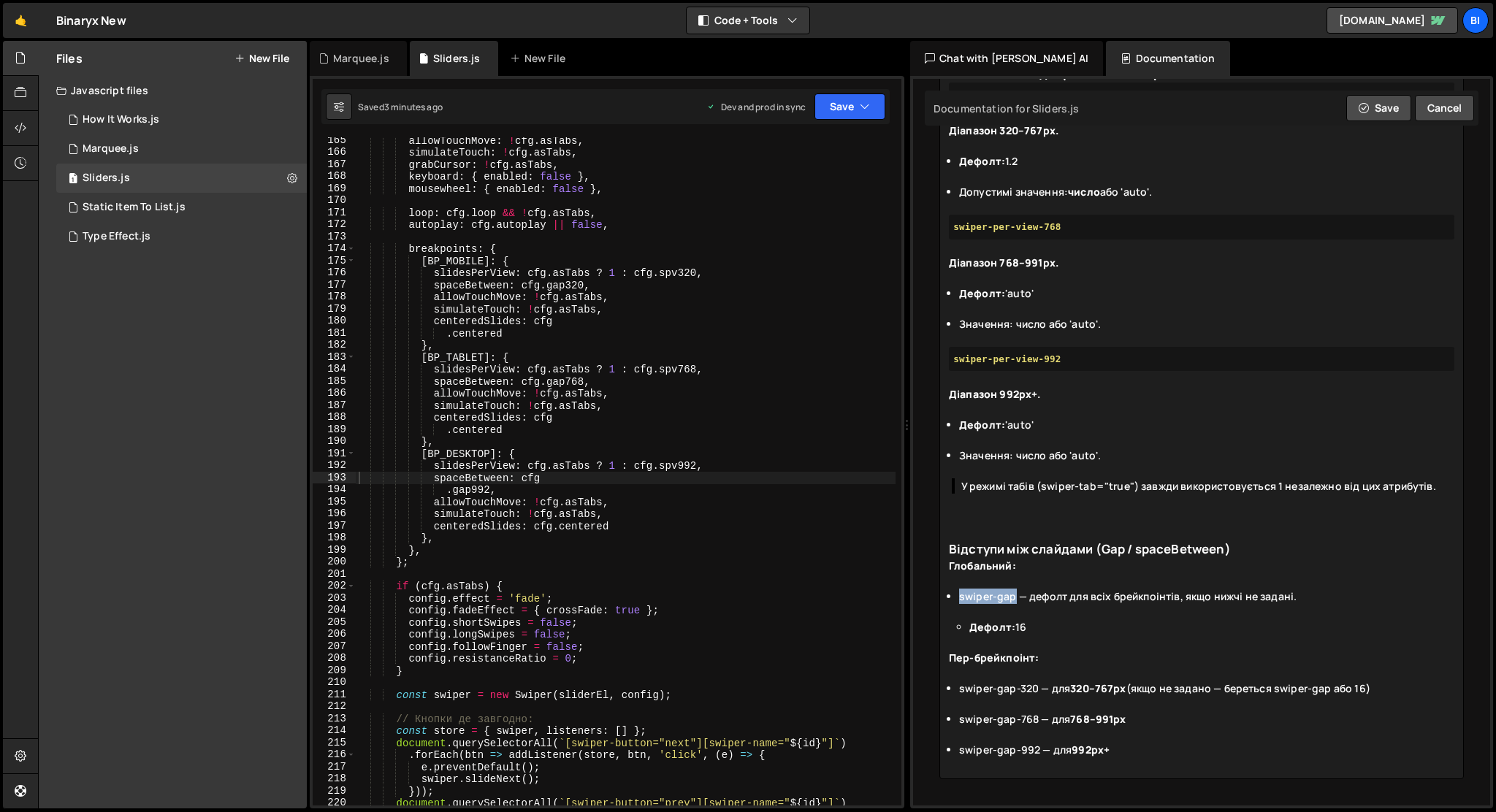
drag, startPoint x: 1014, startPoint y: 600, endPoint x: 959, endPoint y: 600, distance: 55.0
click at [959, 600] on li "swiper-gap — дефолт для всіх брейкпоінтів, якщо нижчі не задані. Дефолт: 16" at bounding box center [1207, 619] width 496 height 61
drag, startPoint x: 961, startPoint y: 689, endPoint x: 1038, endPoint y: 686, distance: 77.1
click at [1038, 686] on li "swiper-gap-320 — для 320–767px (якщо не задано — береться swiper-gap або 16)" at bounding box center [1207, 696] width 496 height 30
click at [1132, 755] on li "swiper-gap-992 — для 992px+" at bounding box center [1207, 757] width 496 height 30
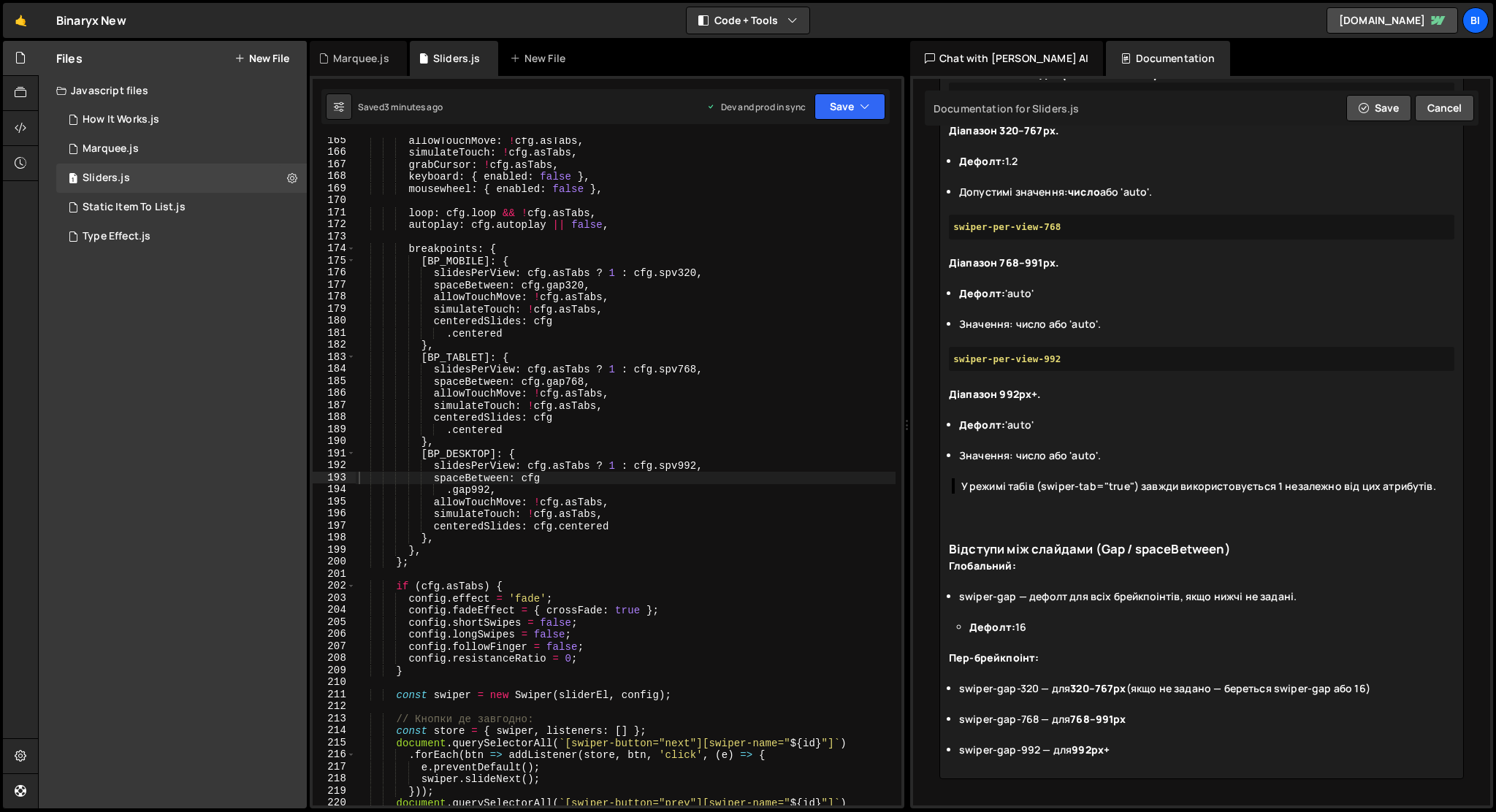
click at [1054, 565] on div "Глобальний:" at bounding box center [1202, 573] width 506 height 30
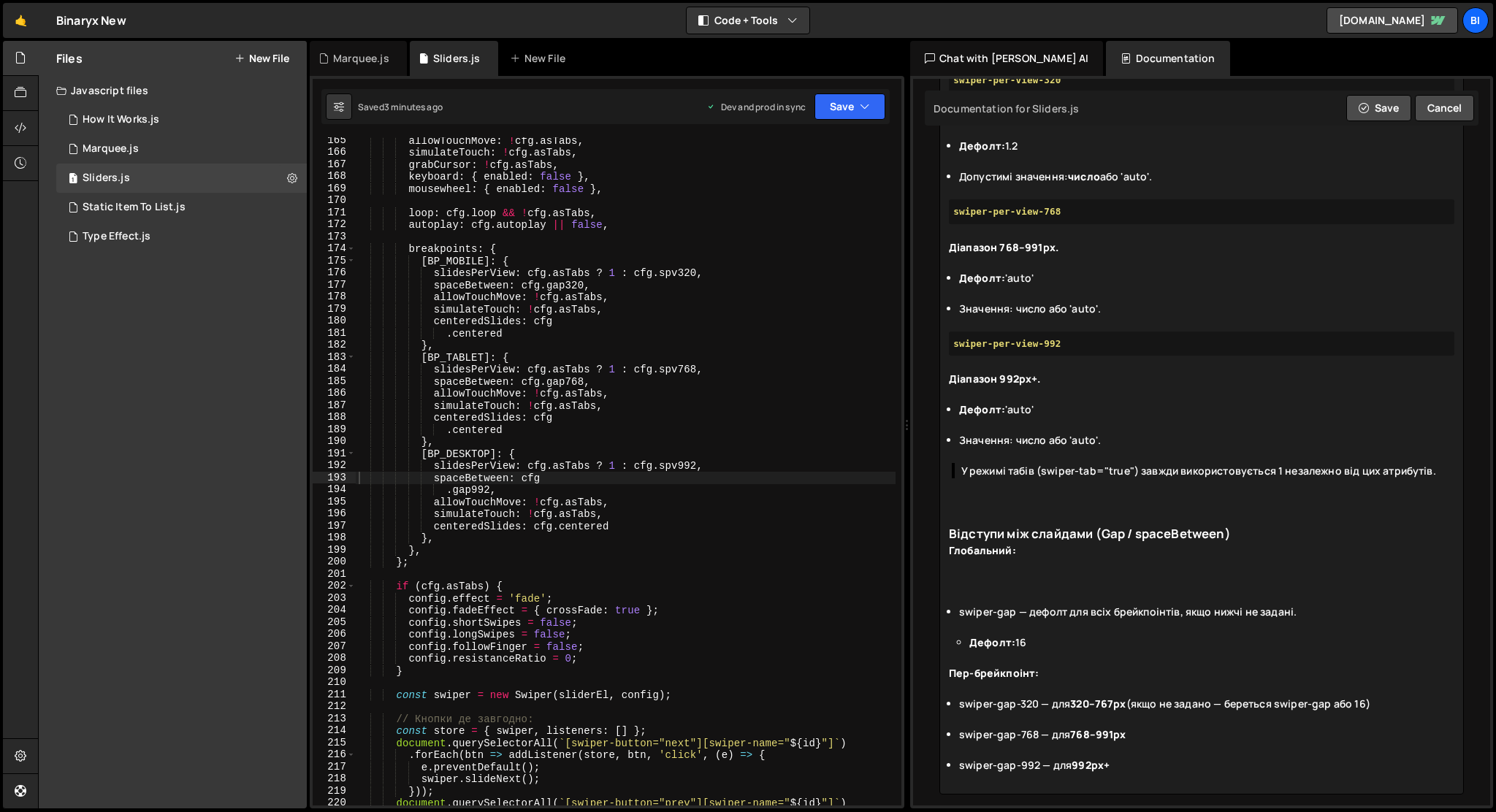
paste trix-editor "swiper-gap="16""
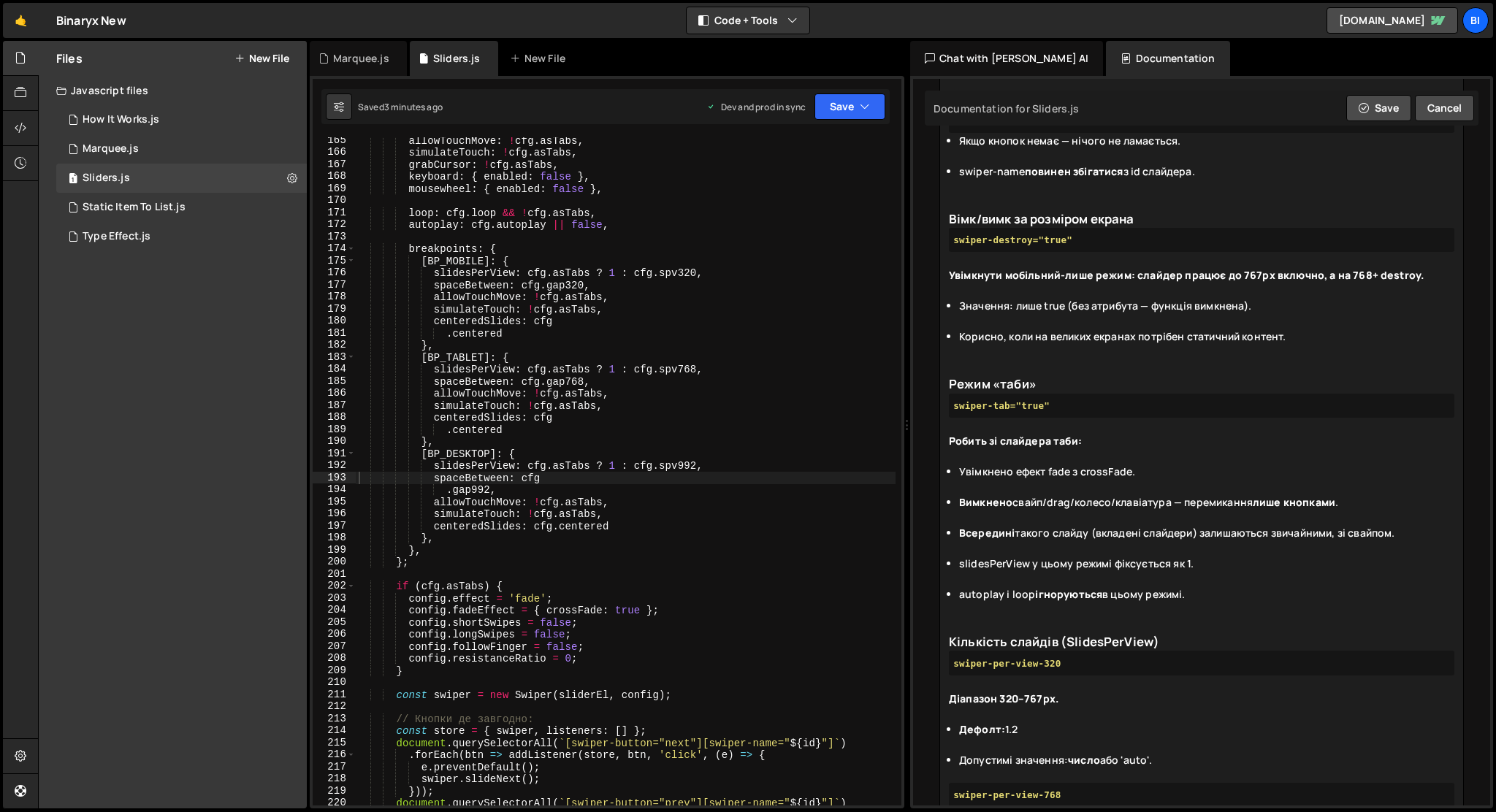
scroll to position [0, 0]
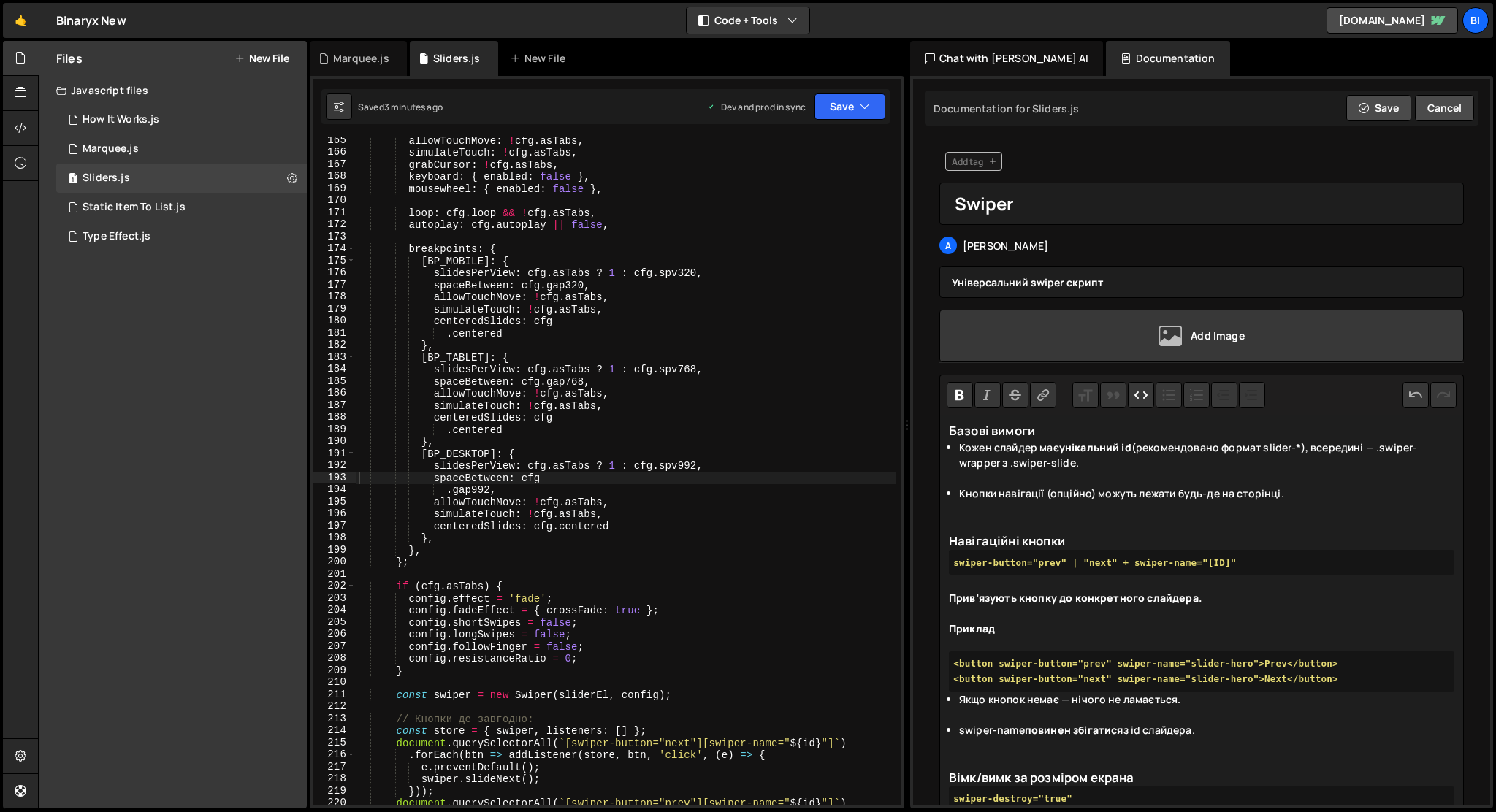
click at [1133, 400] on button "Code" at bounding box center [1140, 394] width 26 height 26
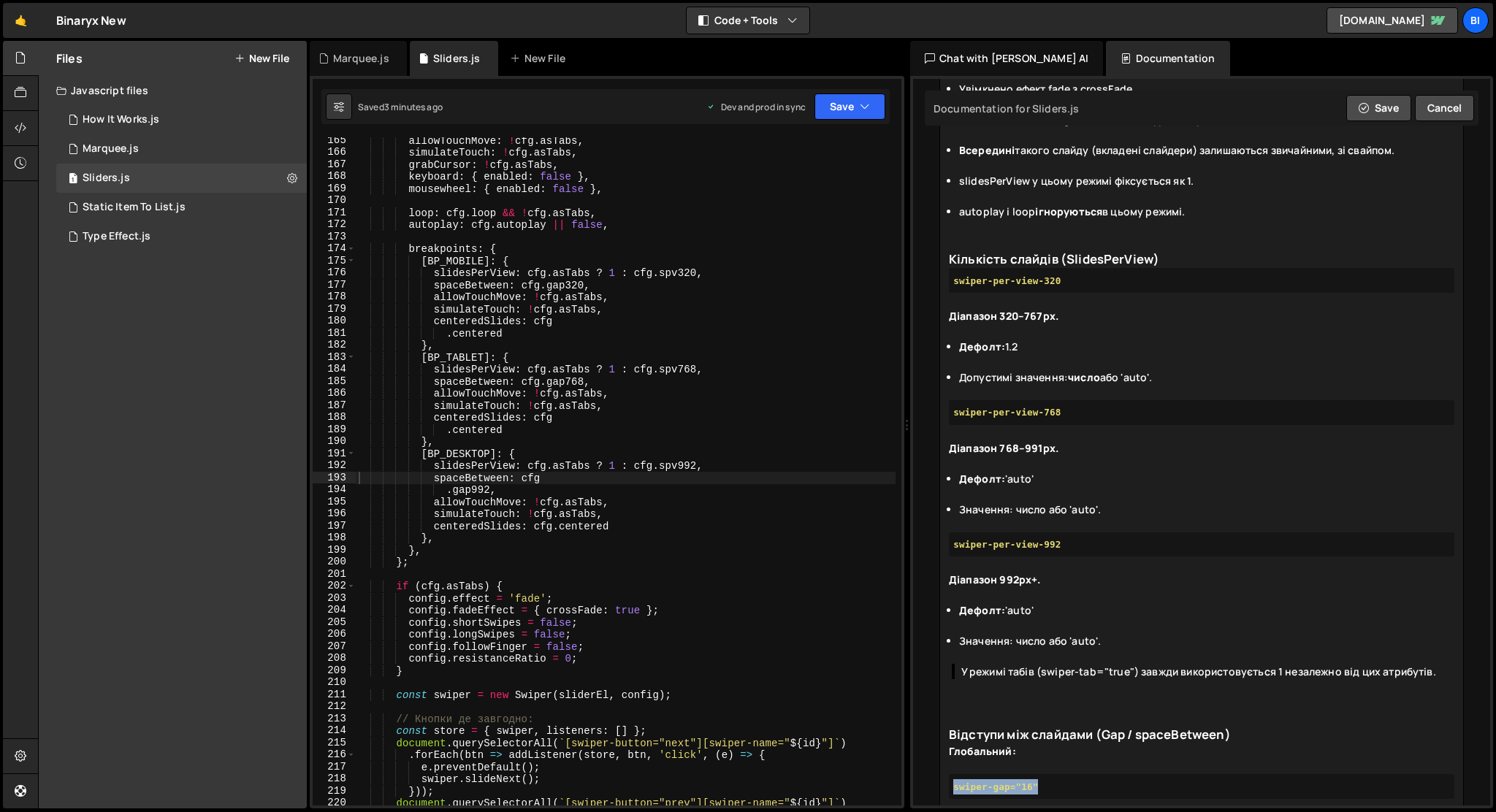
scroll to position [1182, 0]
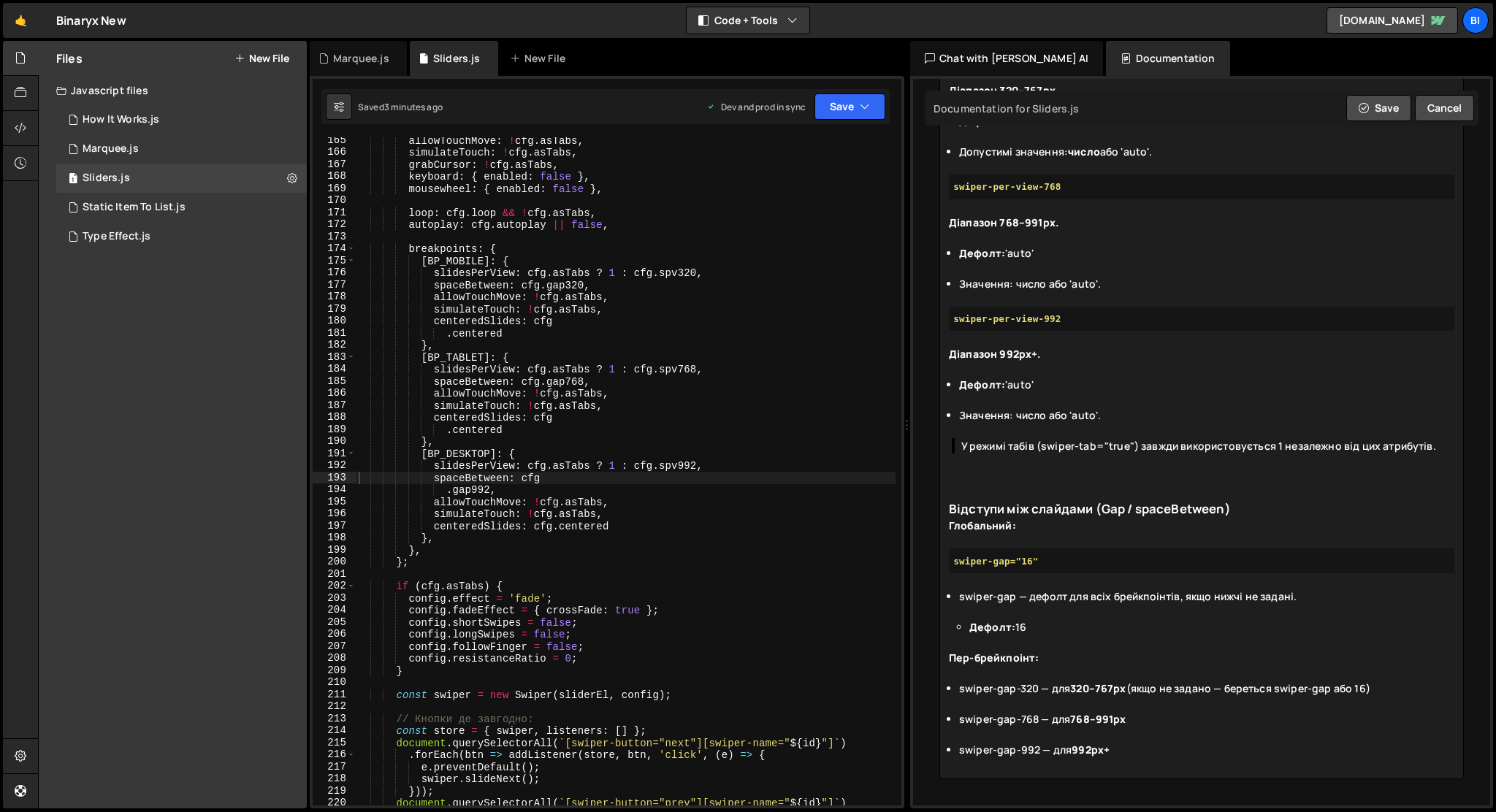
click at [1118, 650] on div "Пер-брейкпоінт:" at bounding box center [1202, 665] width 506 height 30
click at [1144, 756] on li "swiper-gap-992 — для 992px+" at bounding box center [1207, 757] width 496 height 30
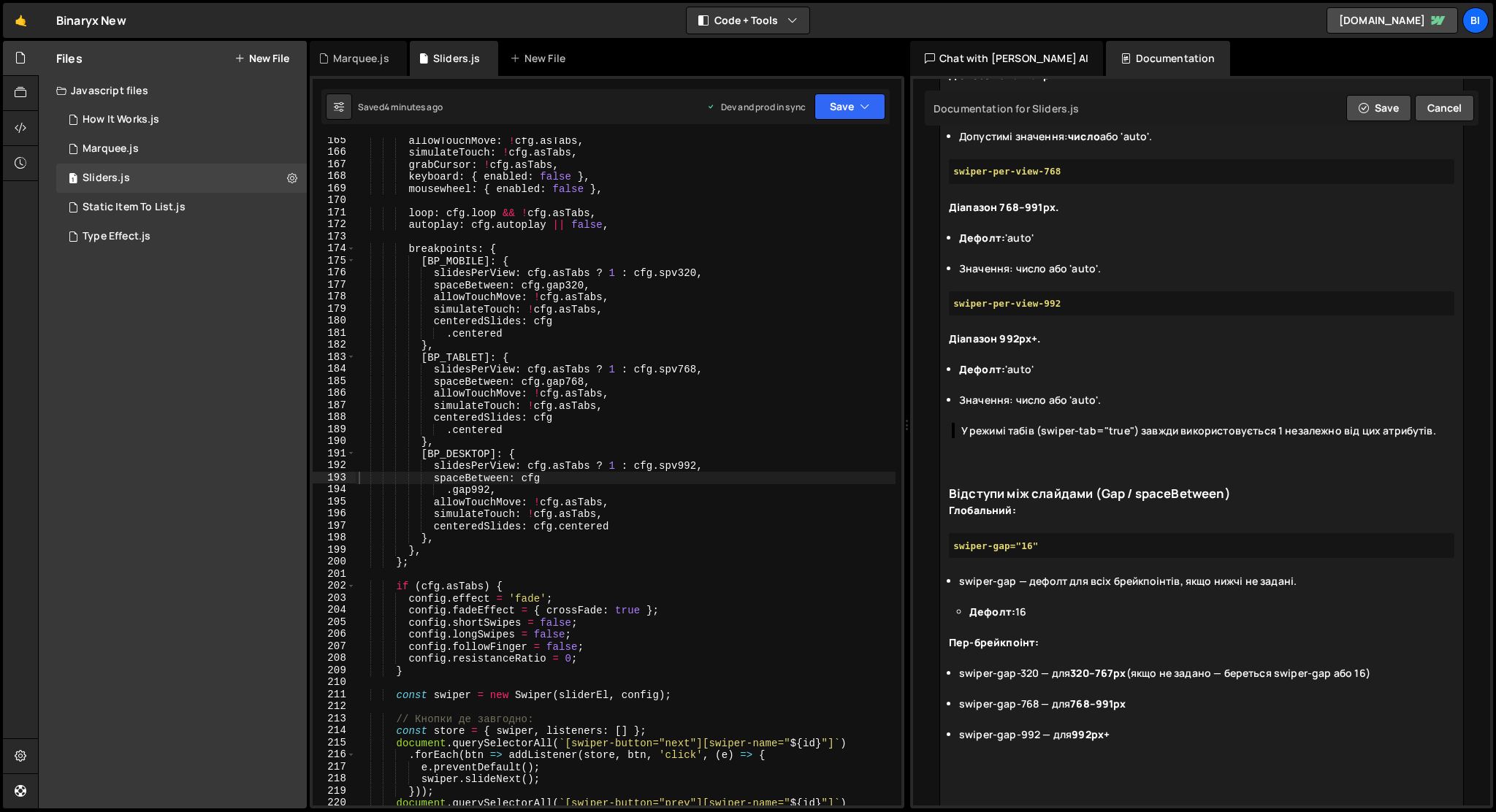
paste trix-editor "h1>Додаткові можливості</h1><div><strong>swiper-loop="true"<br></strong><br></d…"
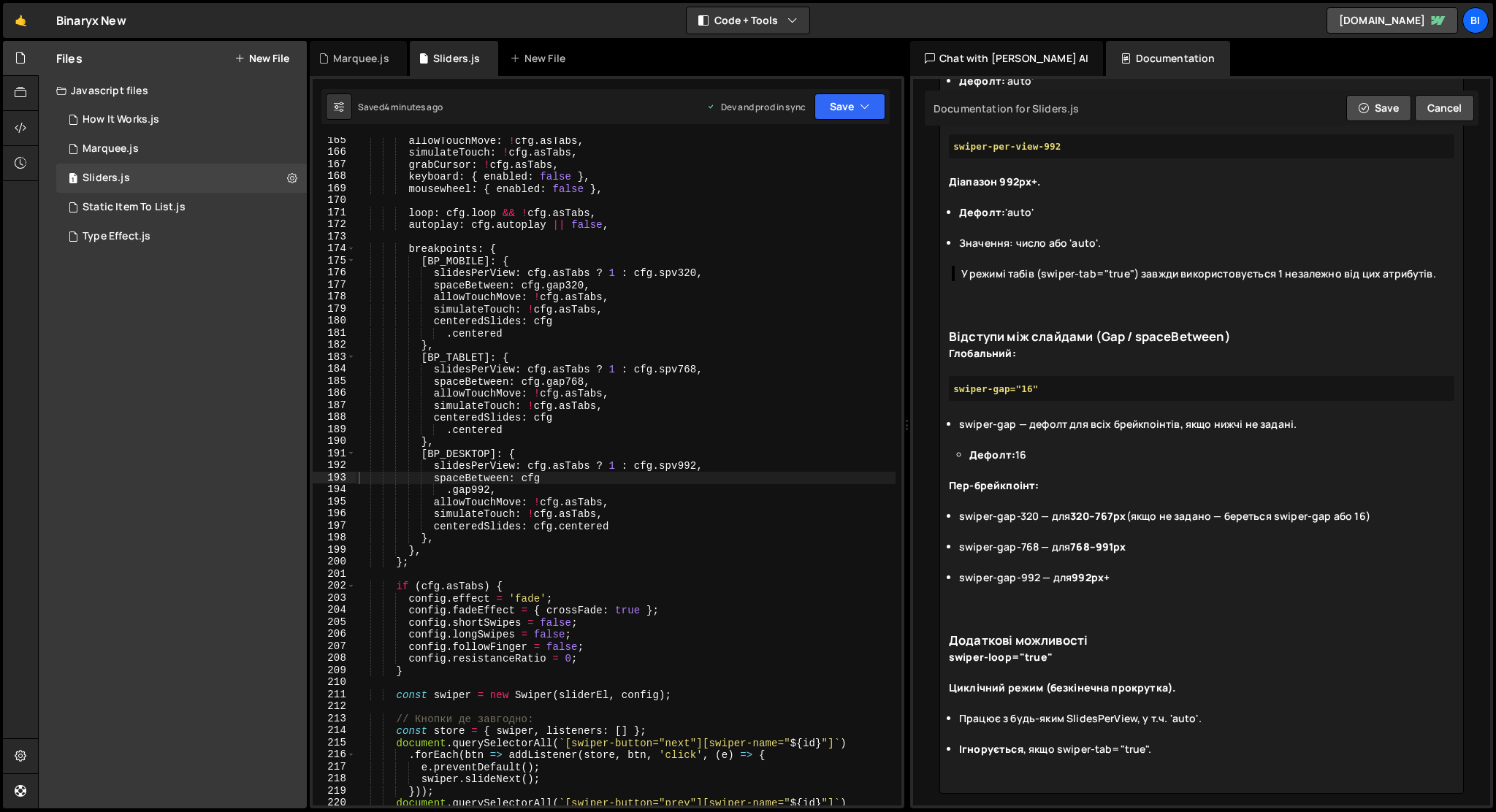
scroll to position [1369, 0]
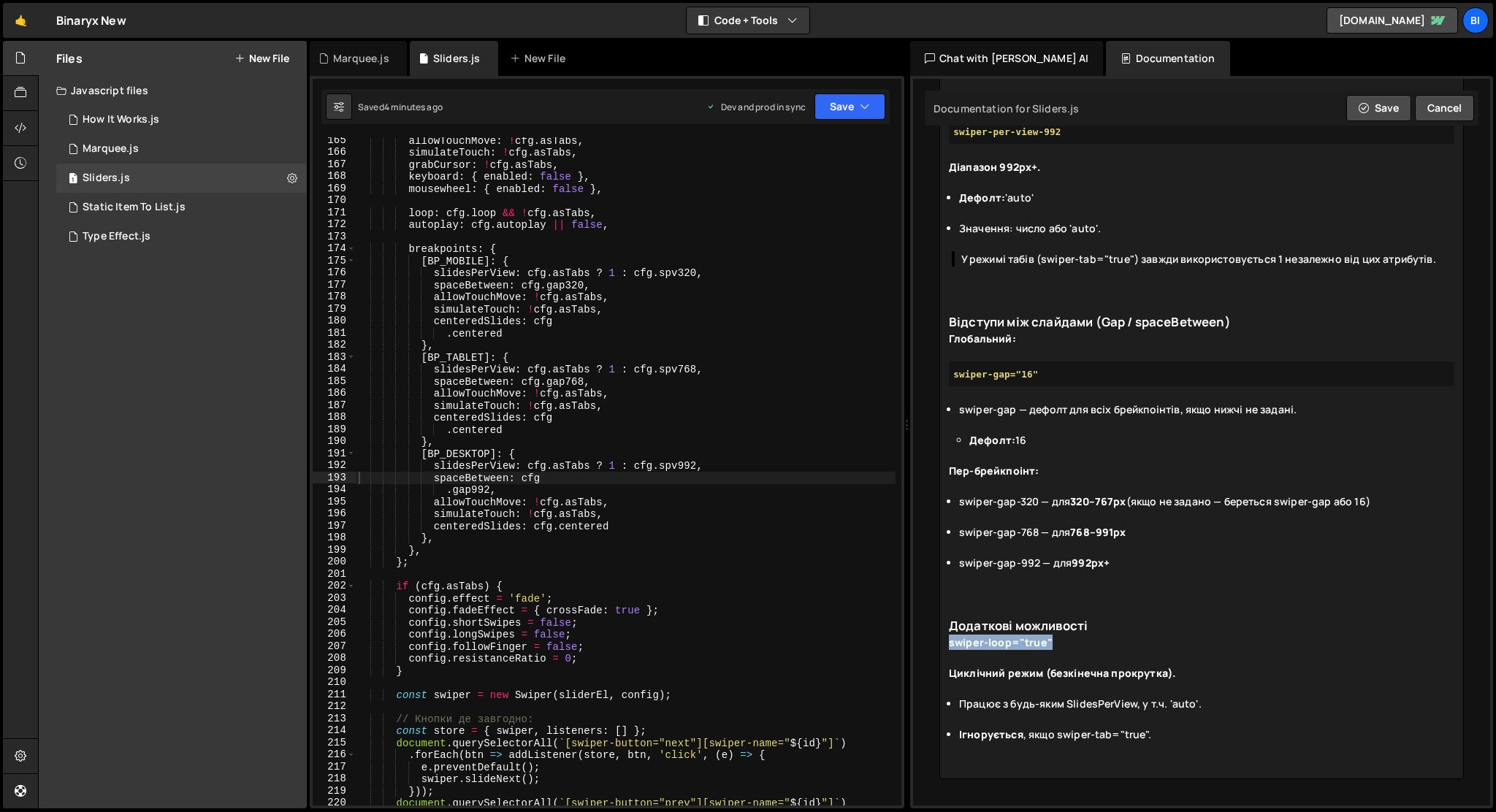
drag, startPoint x: 1055, startPoint y: 642, endPoint x: 941, endPoint y: 641, distance: 114.0
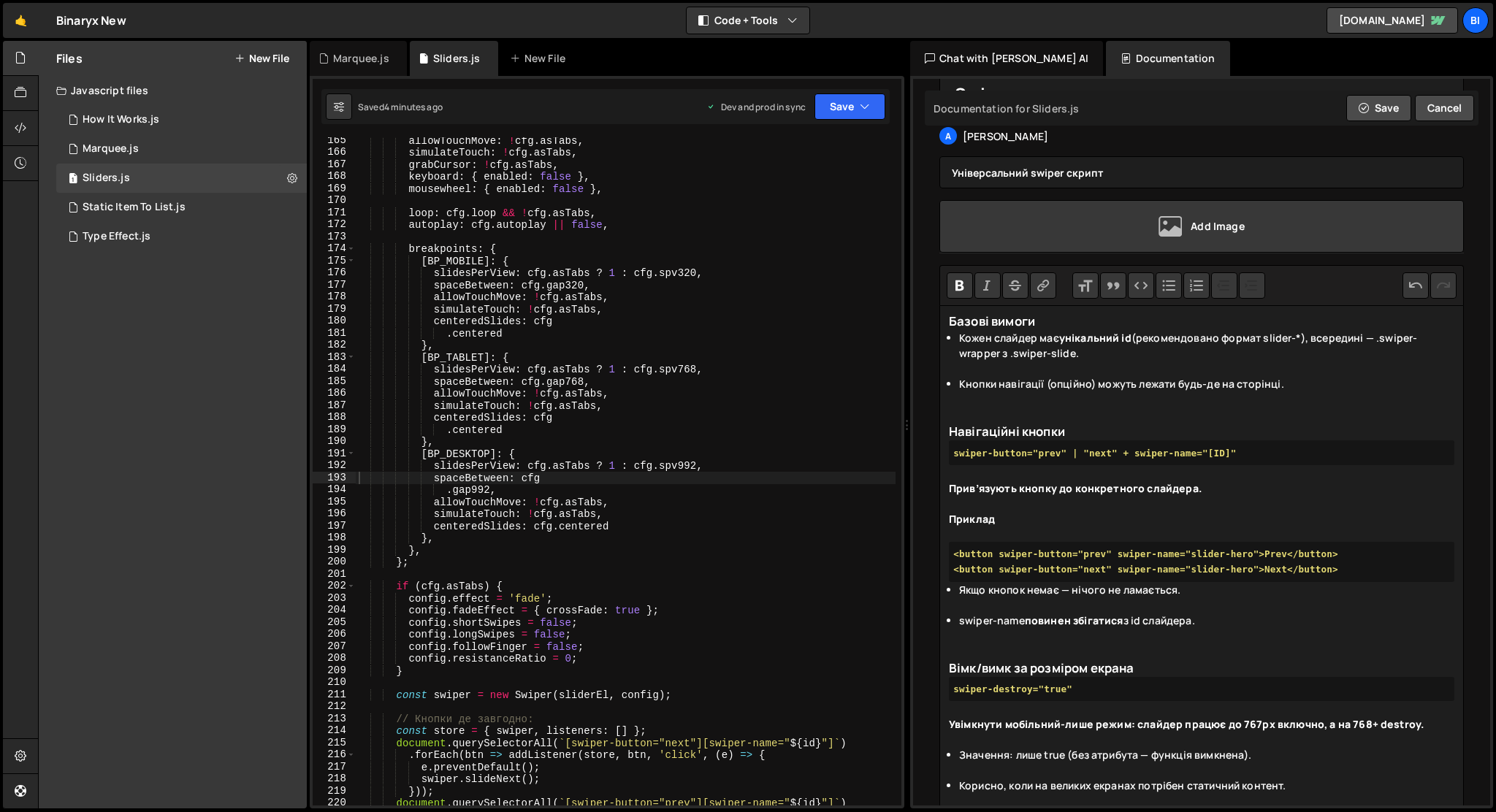
scroll to position [0, 0]
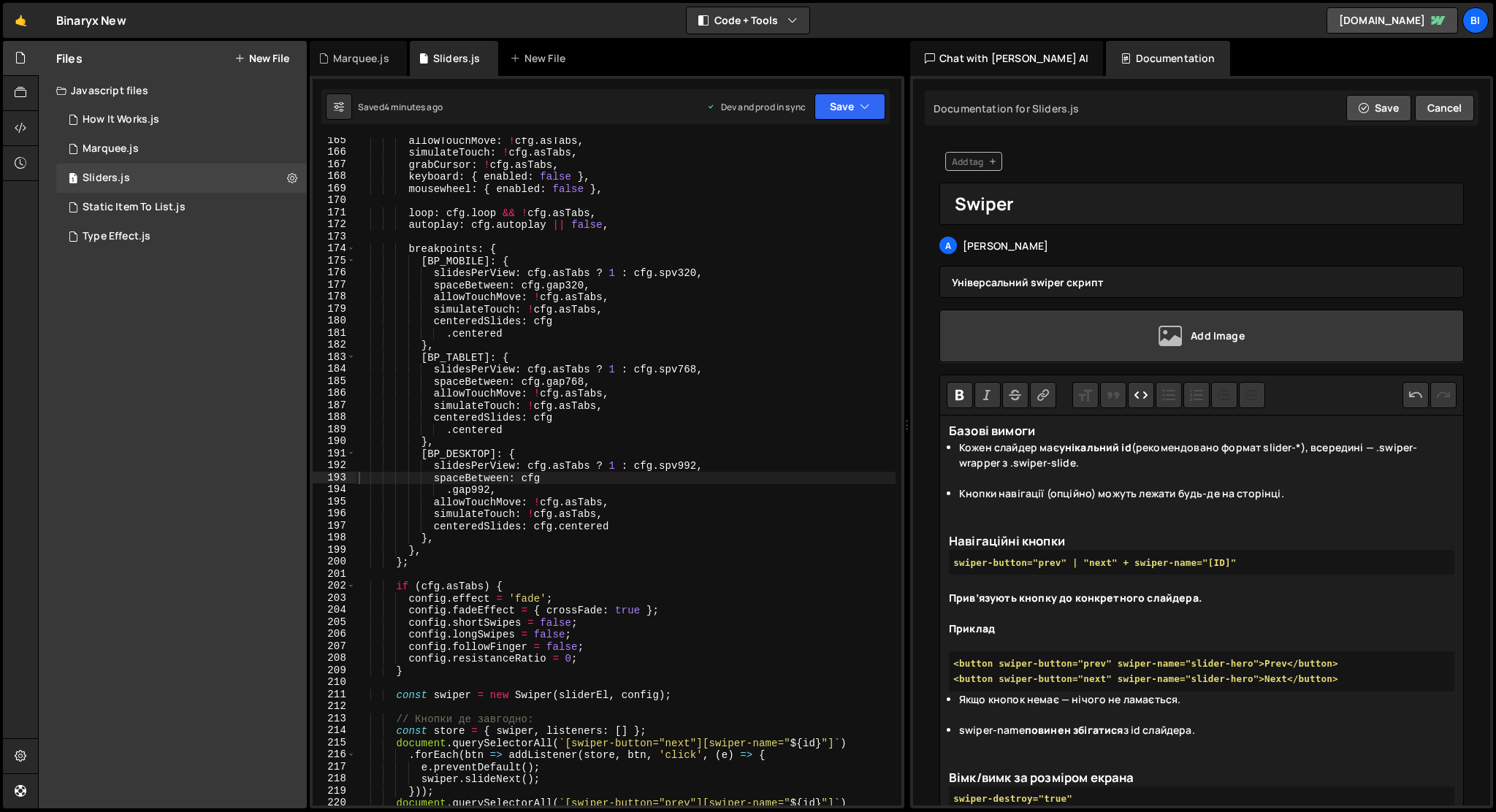
click at [1147, 398] on button "Code" at bounding box center [1140, 394] width 26 height 26
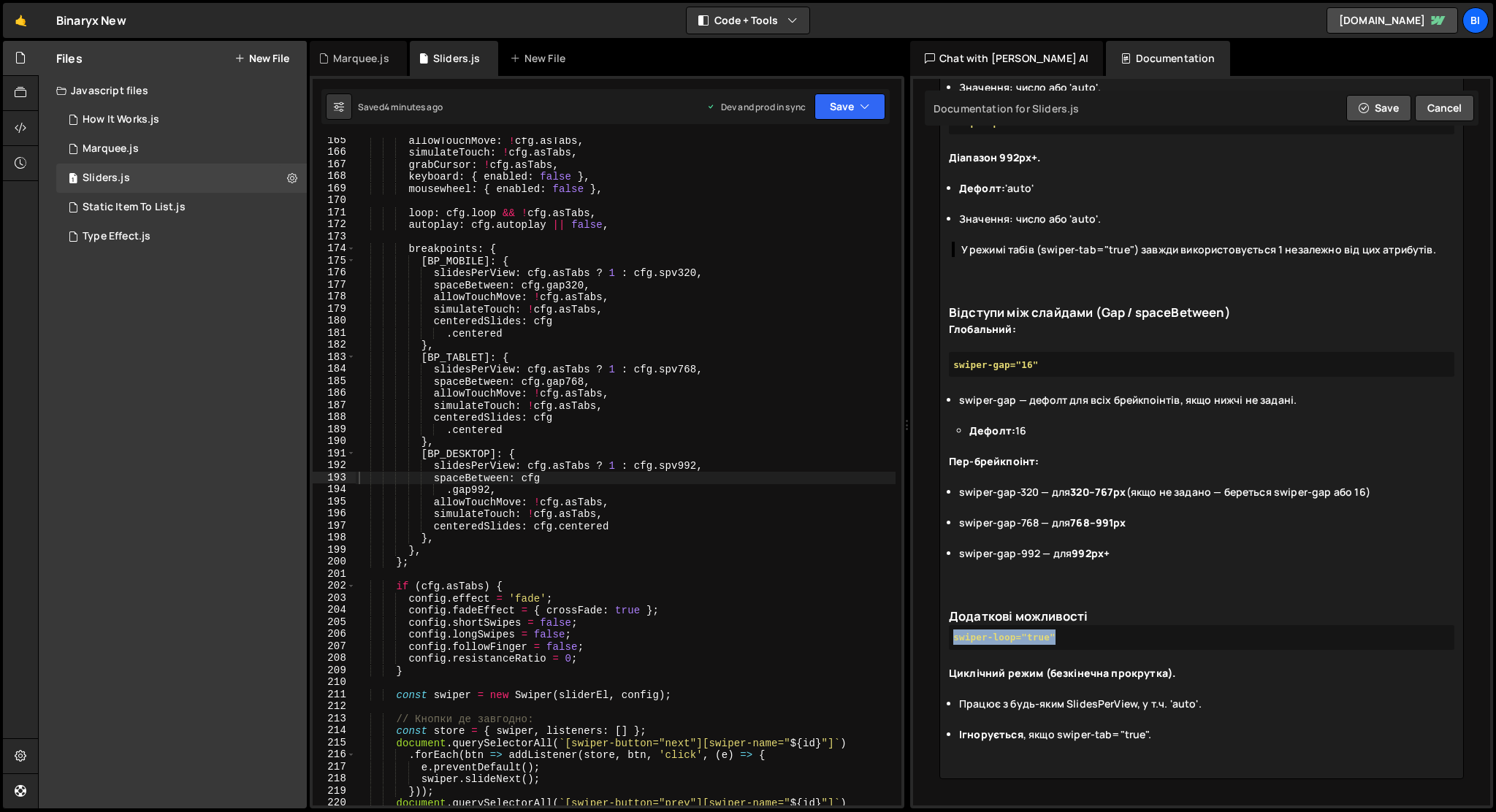
click at [1065, 639] on pre "swiper-loop="true"" at bounding box center [1202, 637] width 506 height 24
paste trix-editor "swiper-autoplay="true" | "[число_мс]"</strong"
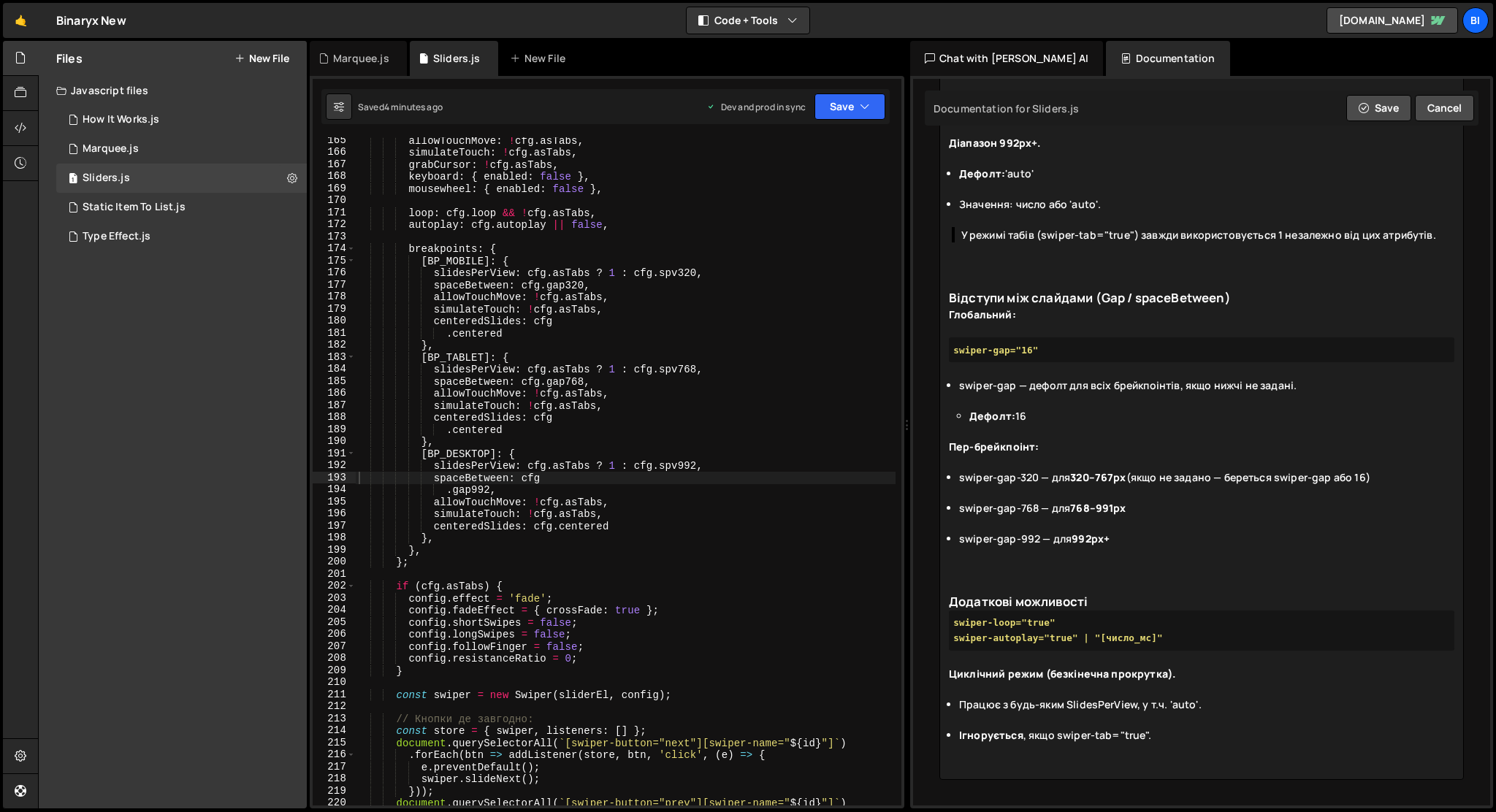
paste trix-editor "swiper-centered-slides="true"</strong"
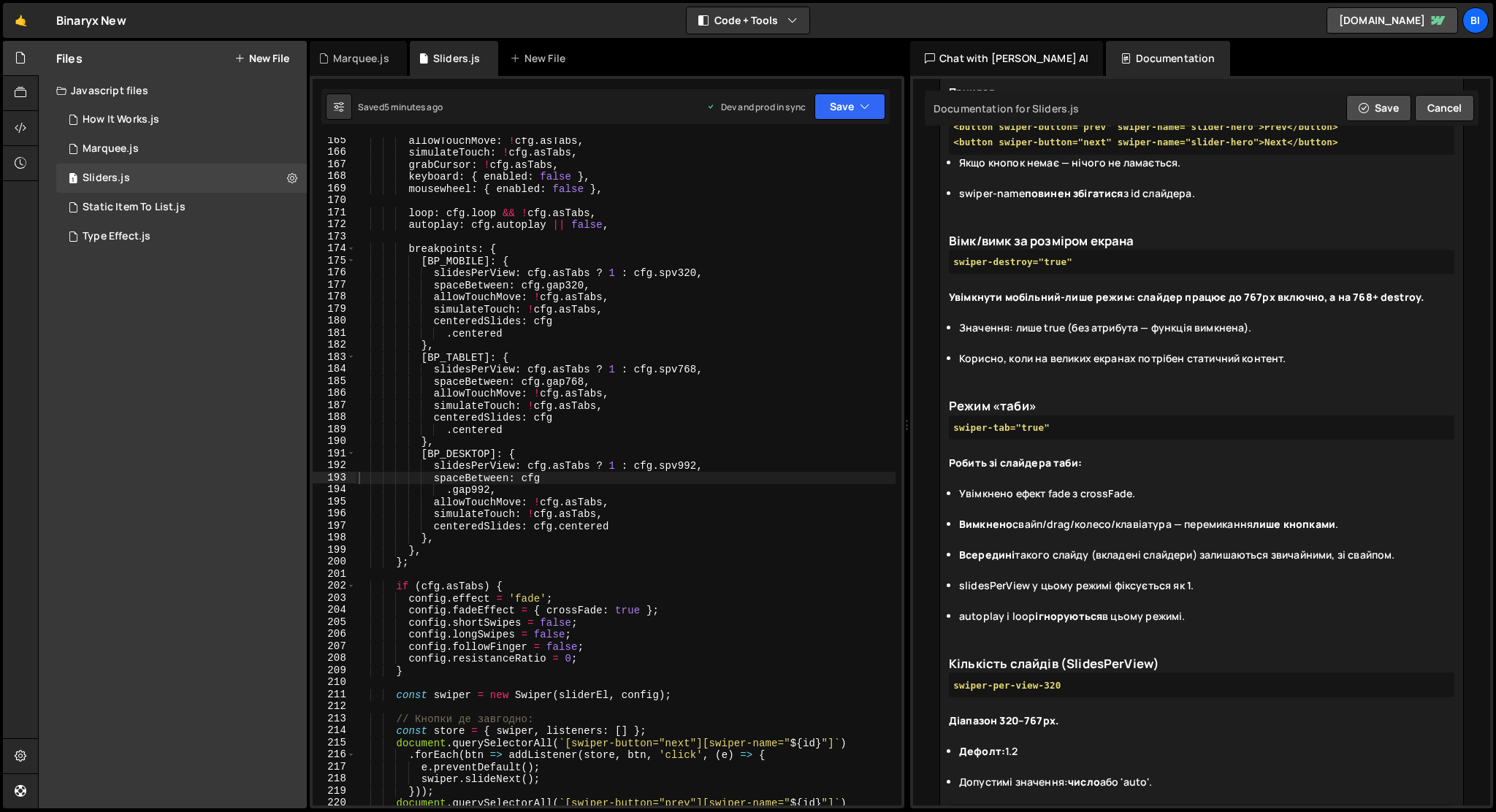
scroll to position [1408, 0]
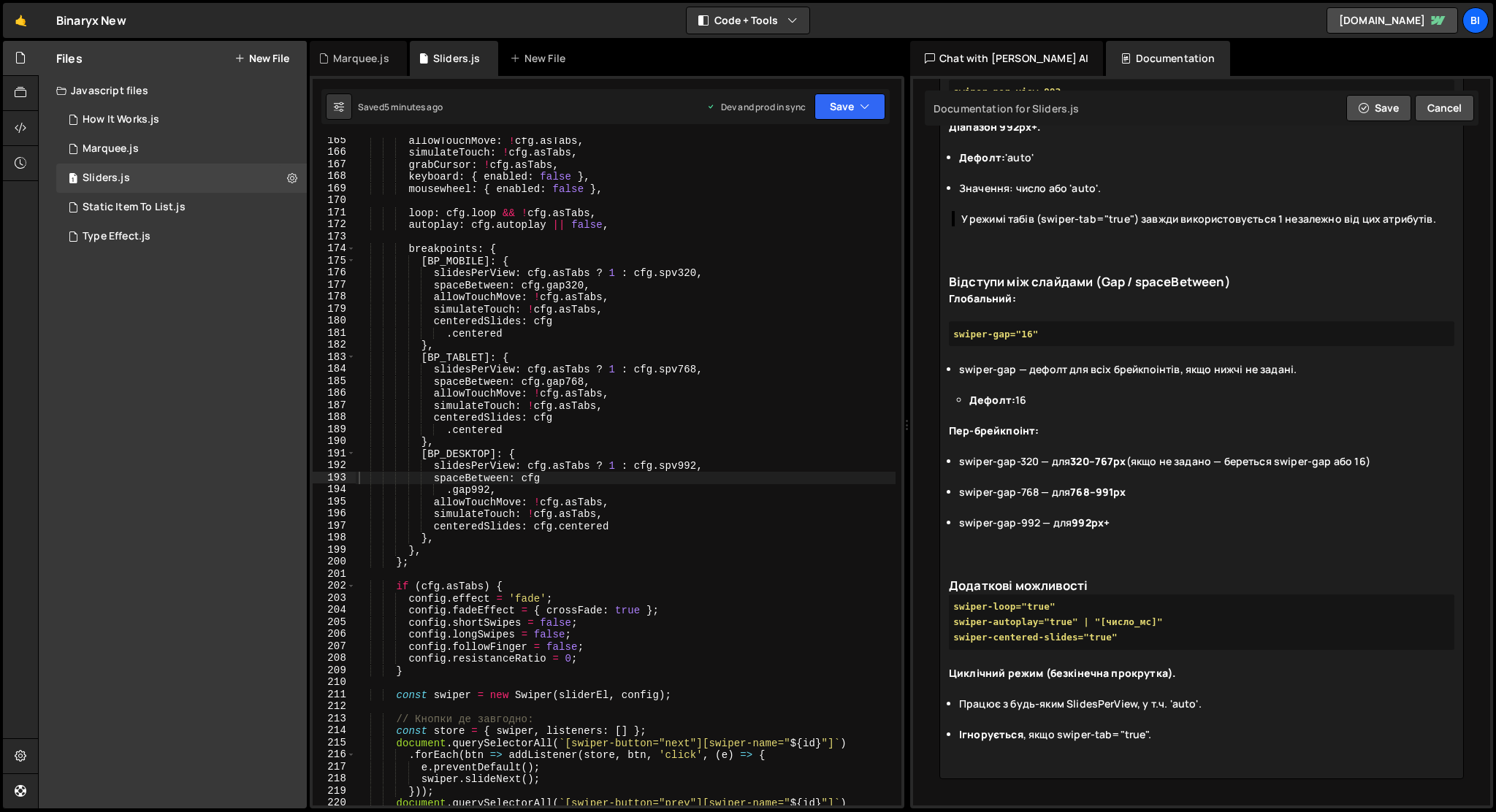
click at [1204, 732] on li "Ігнорується , якщо swiper-tab="true"." at bounding box center [1207, 742] width 496 height 30
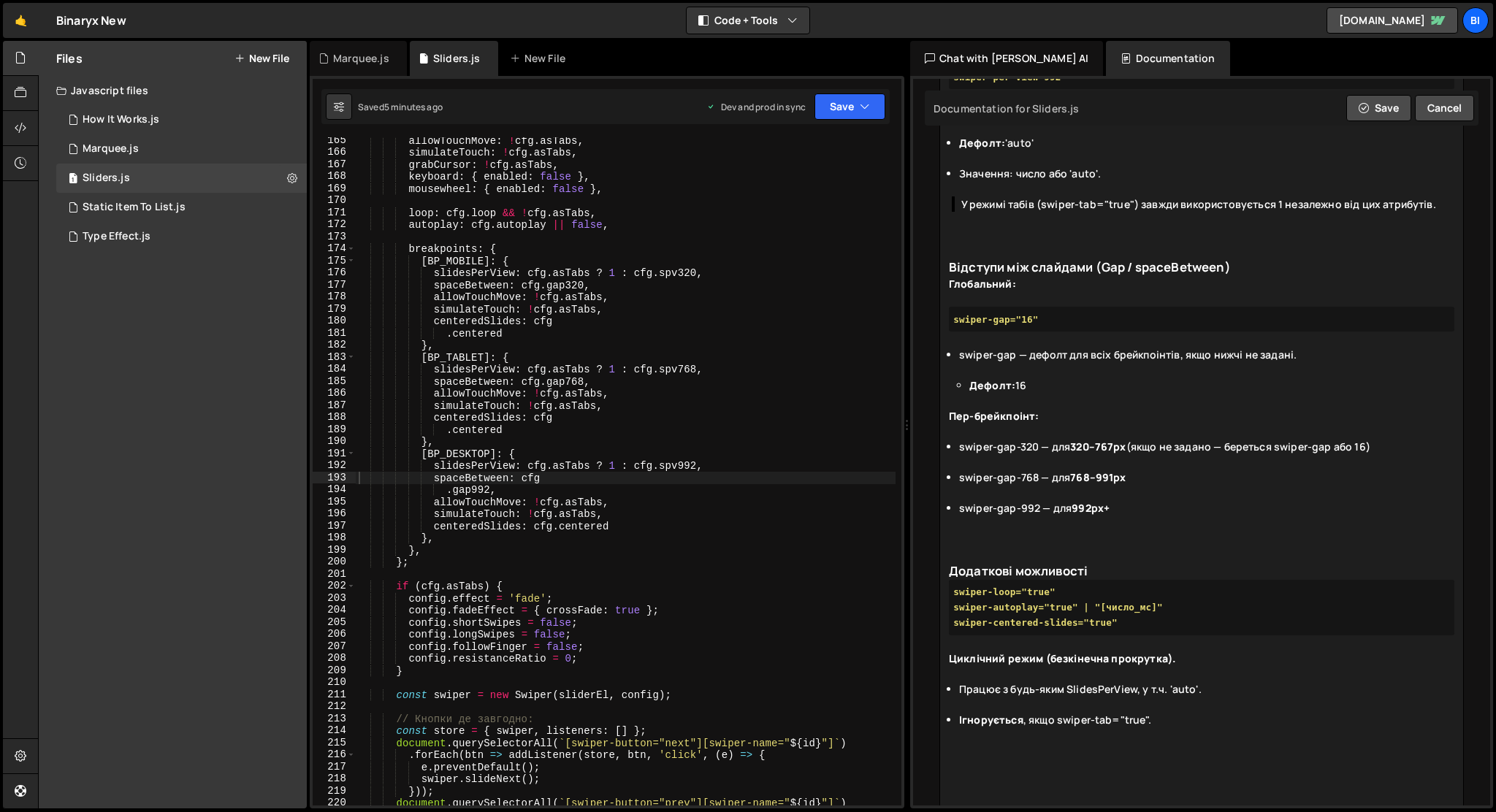
paste trix-editor "h1>Примітки та поради</h1><ul><li><strong>Булеві атрибути</strong> вмикаються <…"
type trix-editor "<l5>Ipsumd sitame</c0><ad><el>Seddo eiusmod tem <incidi>utlaboreet do</magnaa> …"
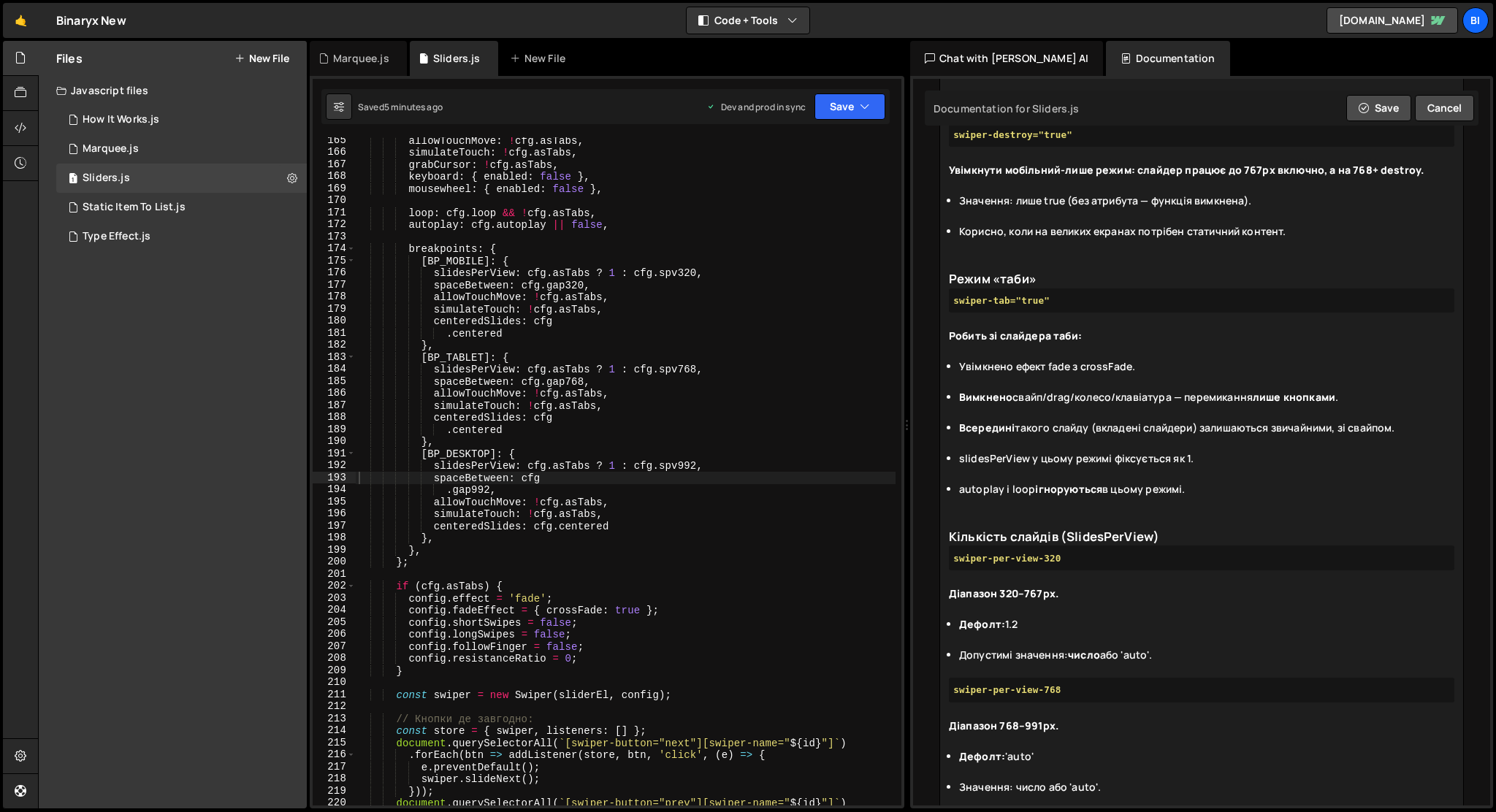
scroll to position [0, 0]
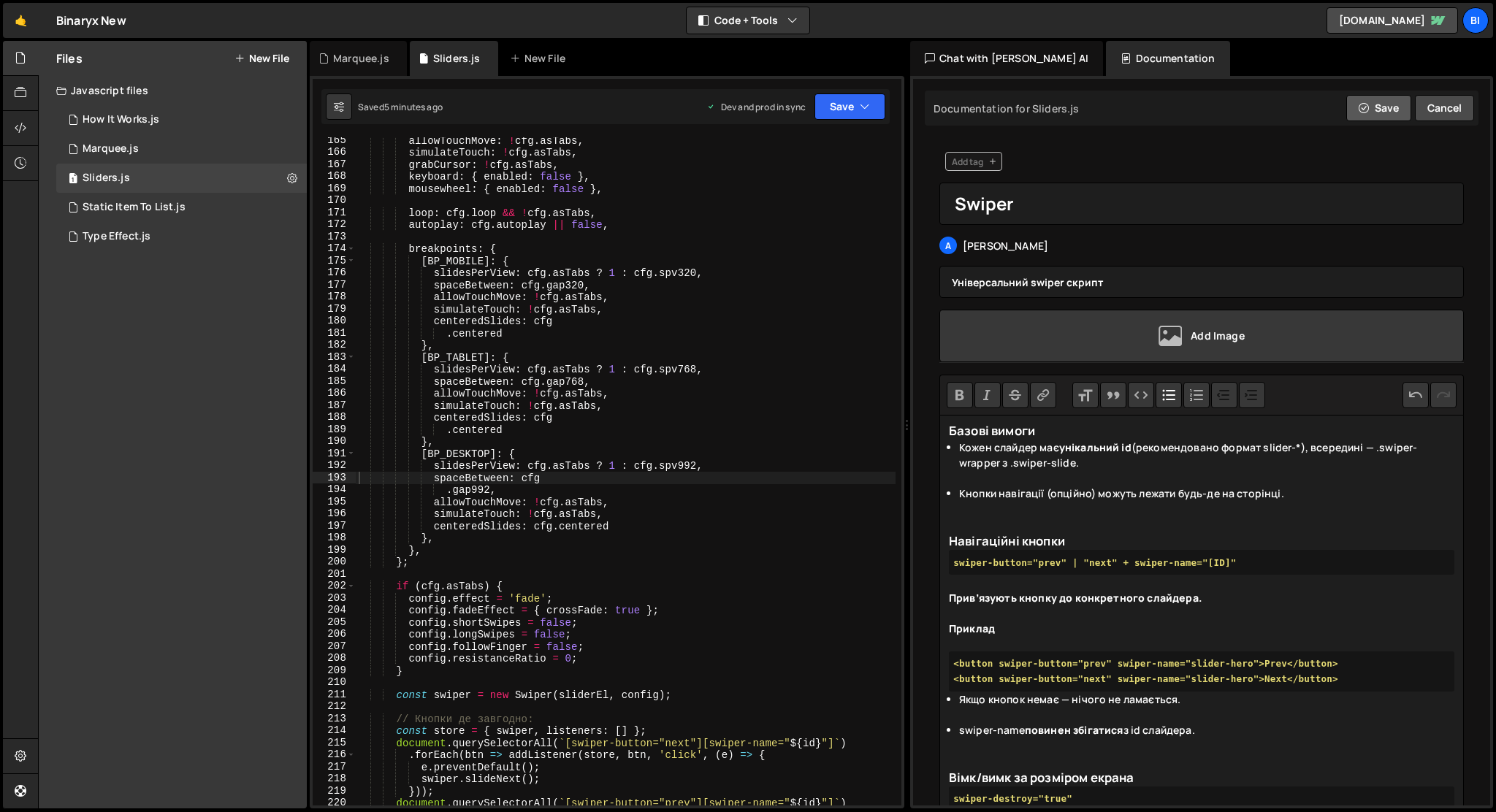
click at [1370, 108] on button "Save" at bounding box center [1379, 108] width 65 height 26
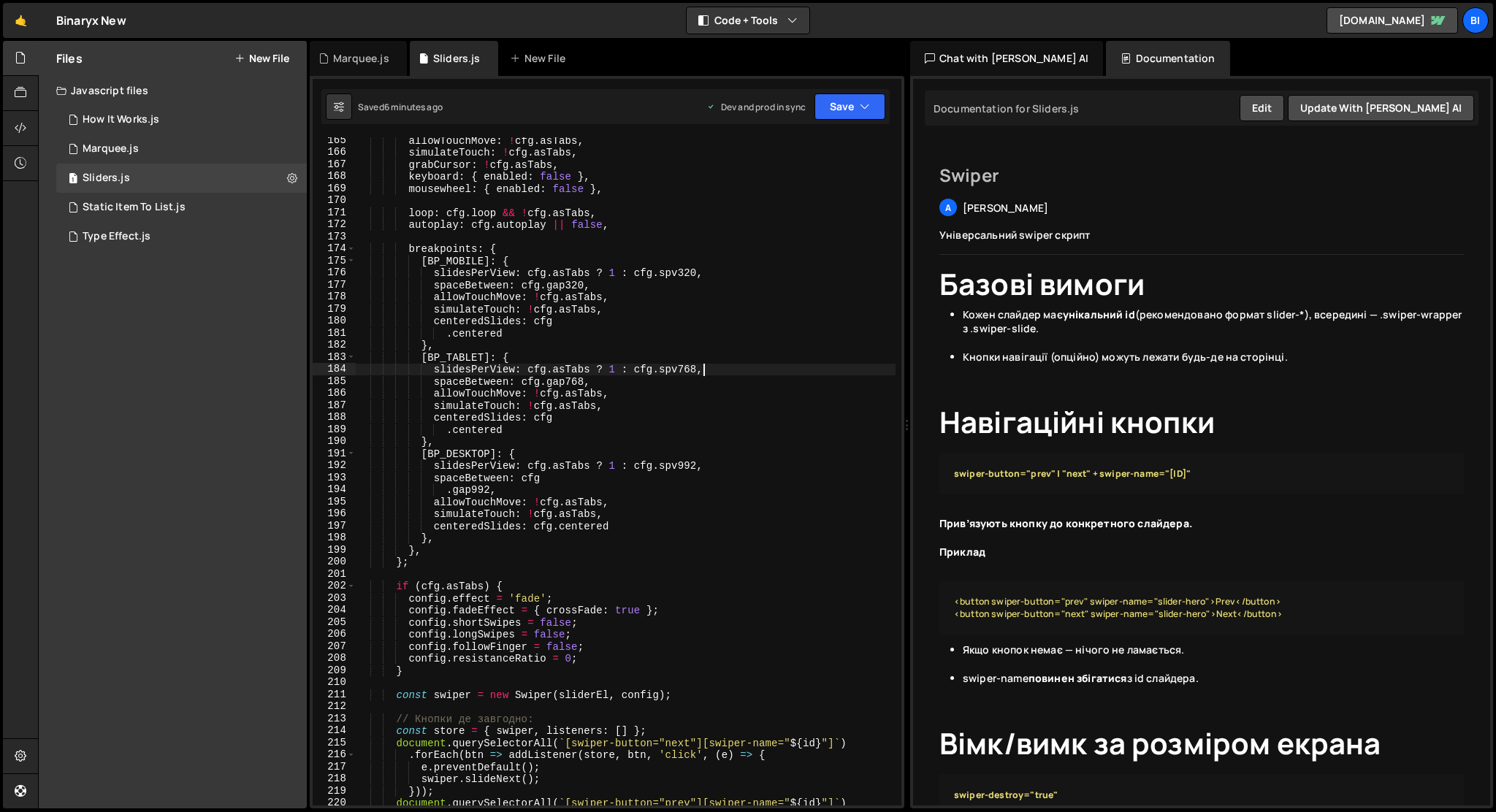
click at [824, 373] on div "allowTouchMove : ! cfg . asTabs , simulateTouch : ! cfg . asTabs , grabCursor :…" at bounding box center [625, 481] width 540 height 692
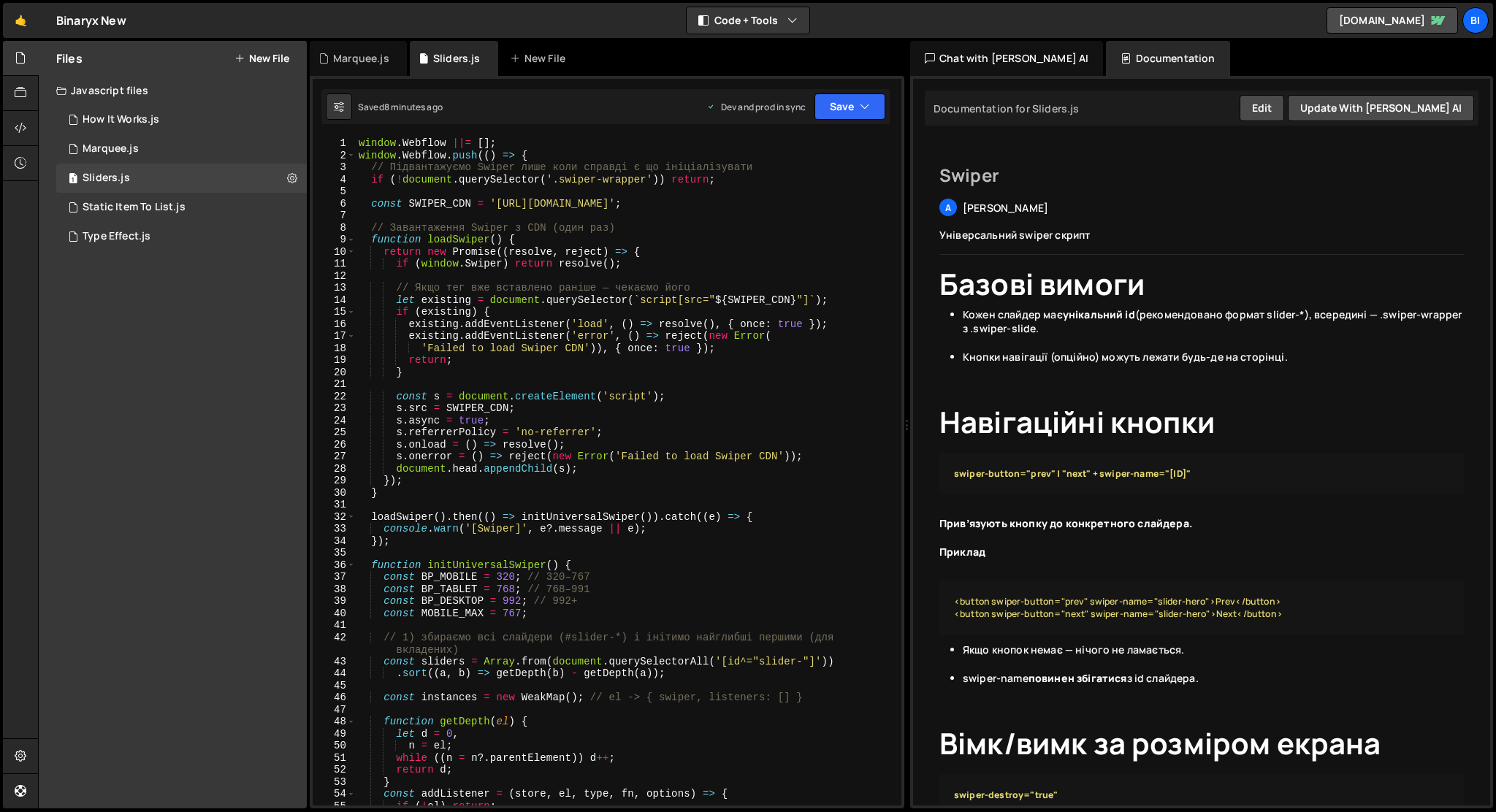
click at [694, 243] on div "window . Webflow ||= [ ] ; window . Webflow . push (( ) => { // Підвантажуємо S…" at bounding box center [625, 483] width 540 height 692
click at [721, 206] on div "window . Webflow ||= [ ] ; window . Webflow . push (( ) => { // Підвантажуємо S…" at bounding box center [625, 483] width 540 height 692
type textarea "});"
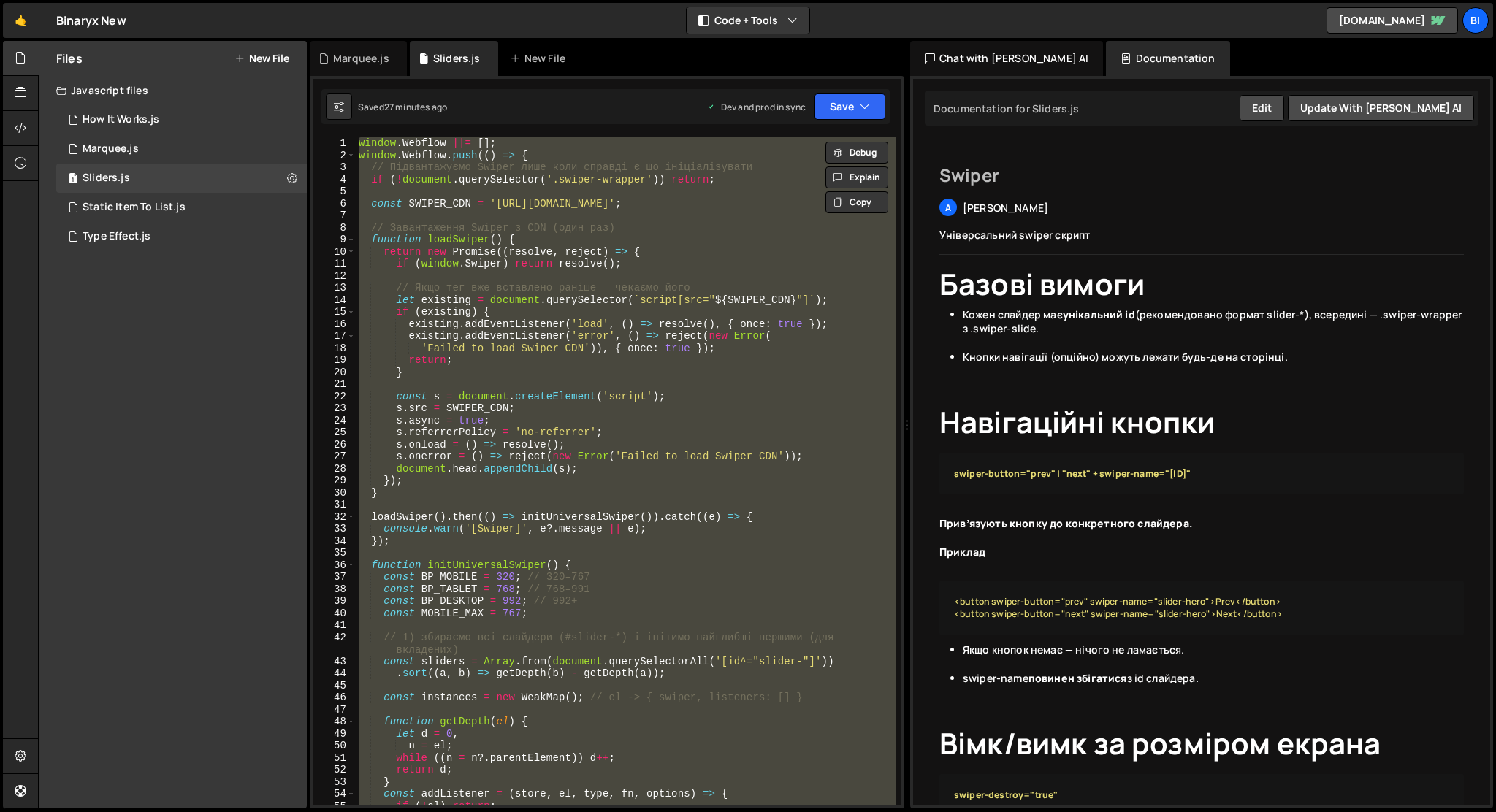
paste textarea
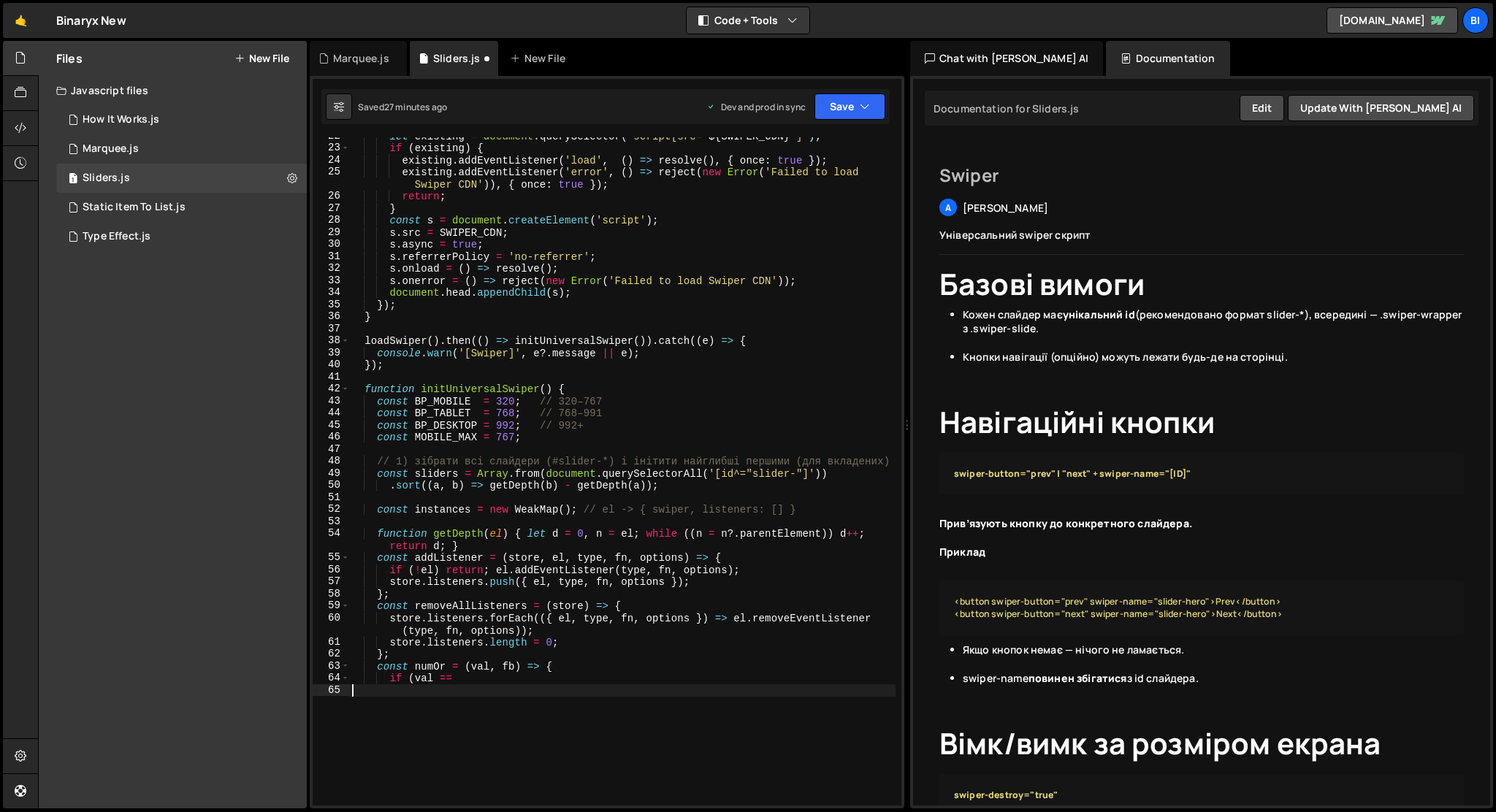
scroll to position [2792, 0]
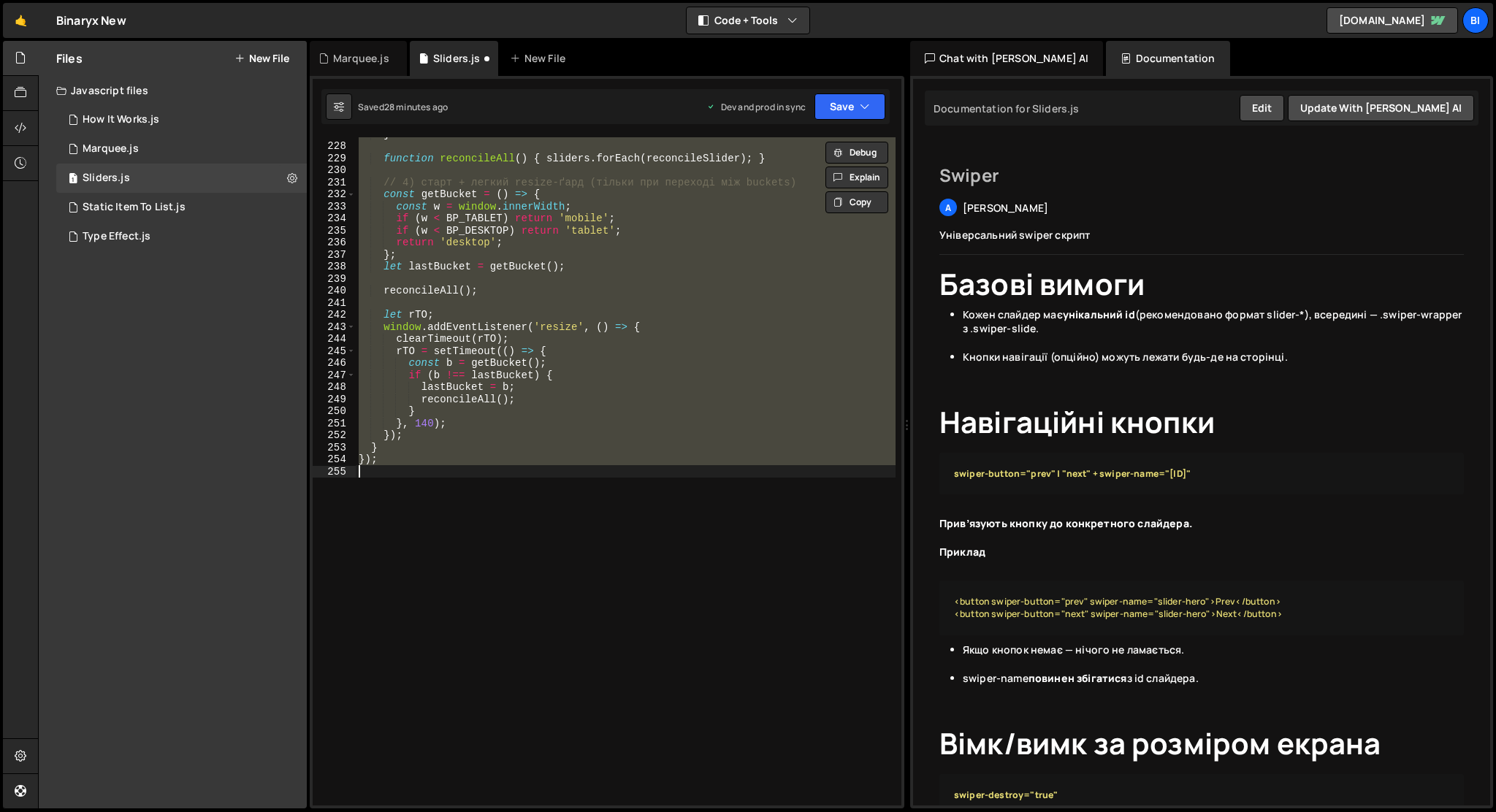
click at [709, 378] on div "} function reconcileAll ( ) { sliders . forEach ( reconcileSlider ) ; } // 4) с…" at bounding box center [625, 471] width 540 height 668
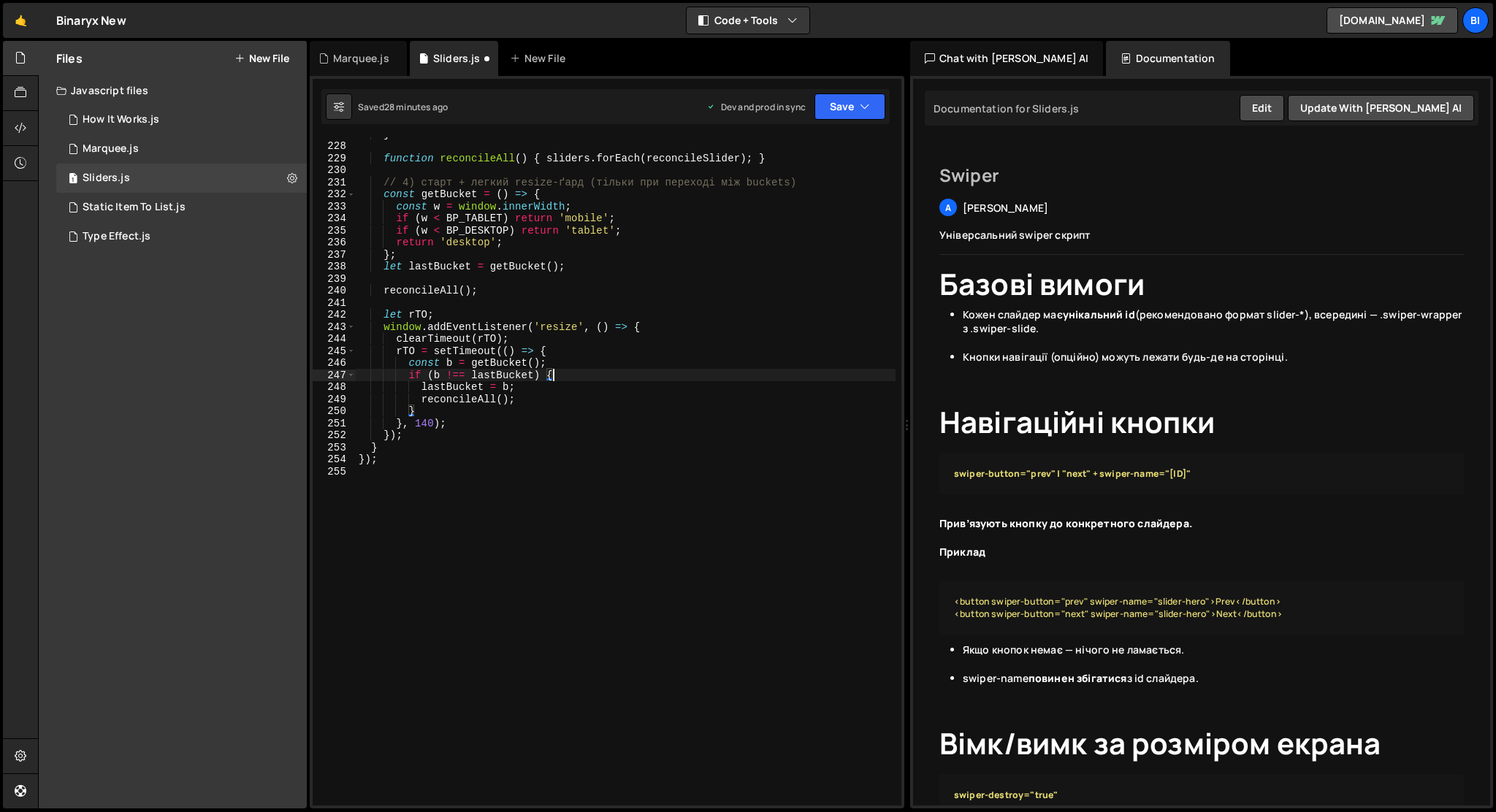
type textarea "});"
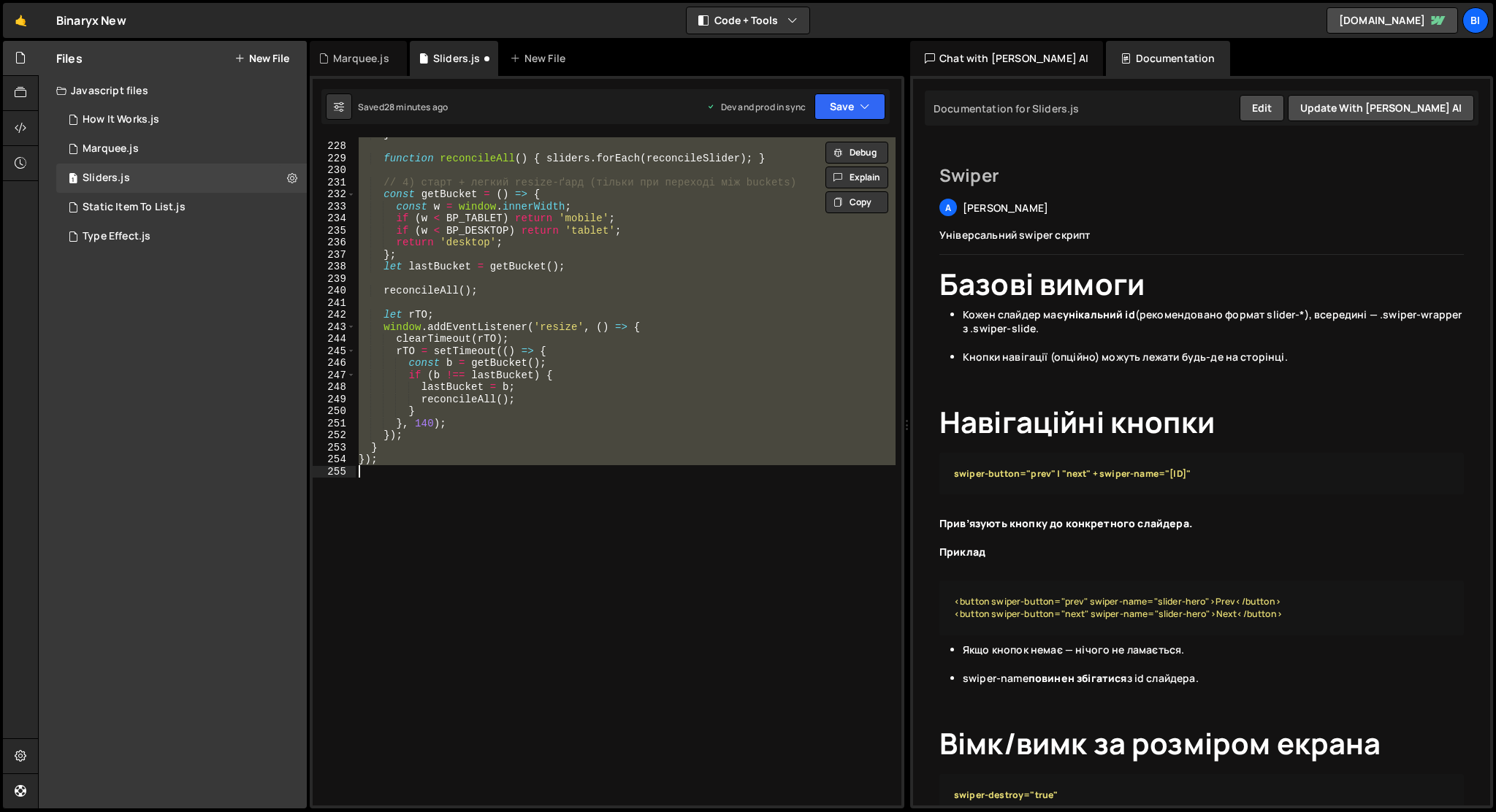
paste textarea
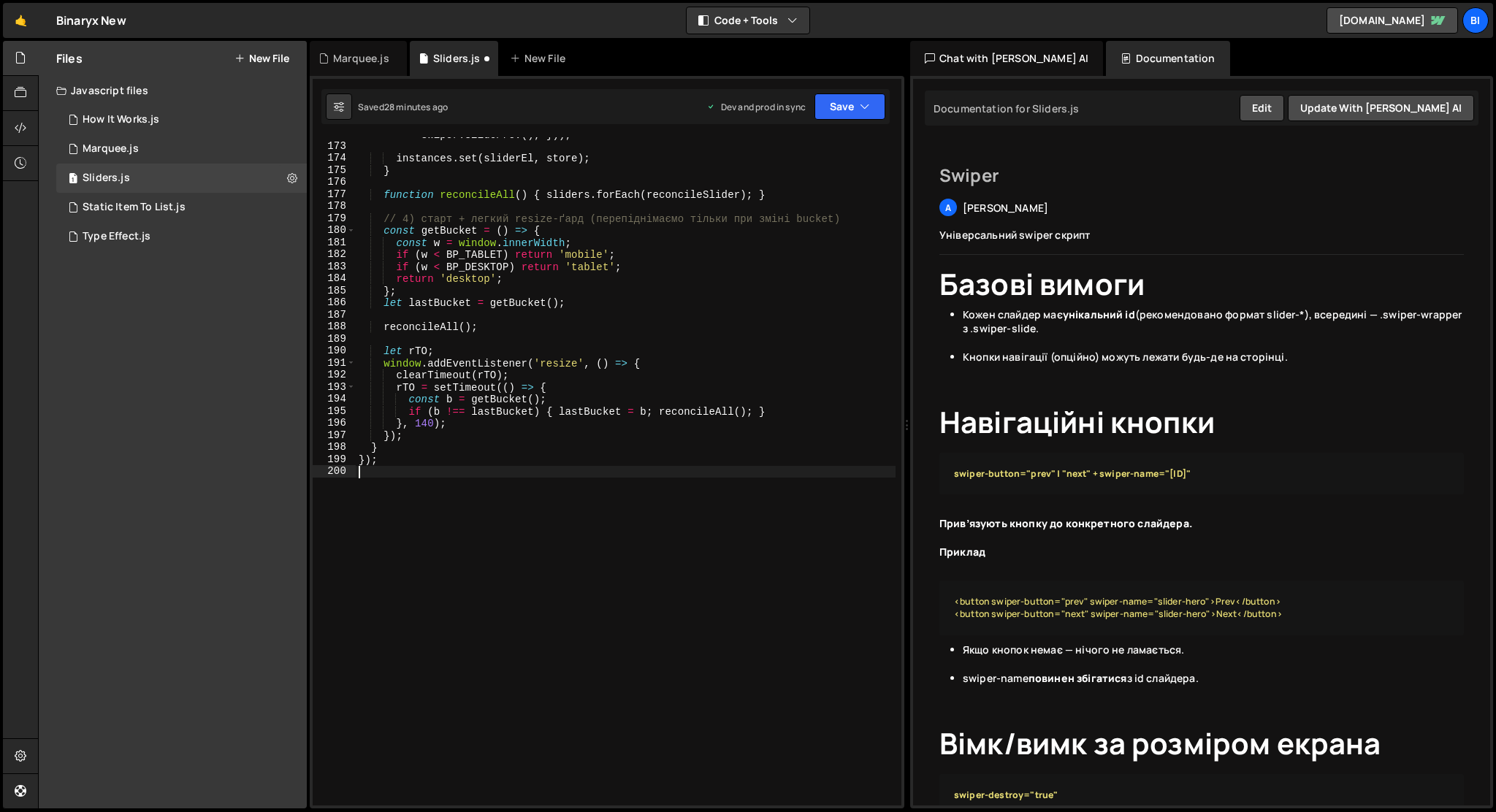
scroll to position [2322, 0]
type textarea "});"
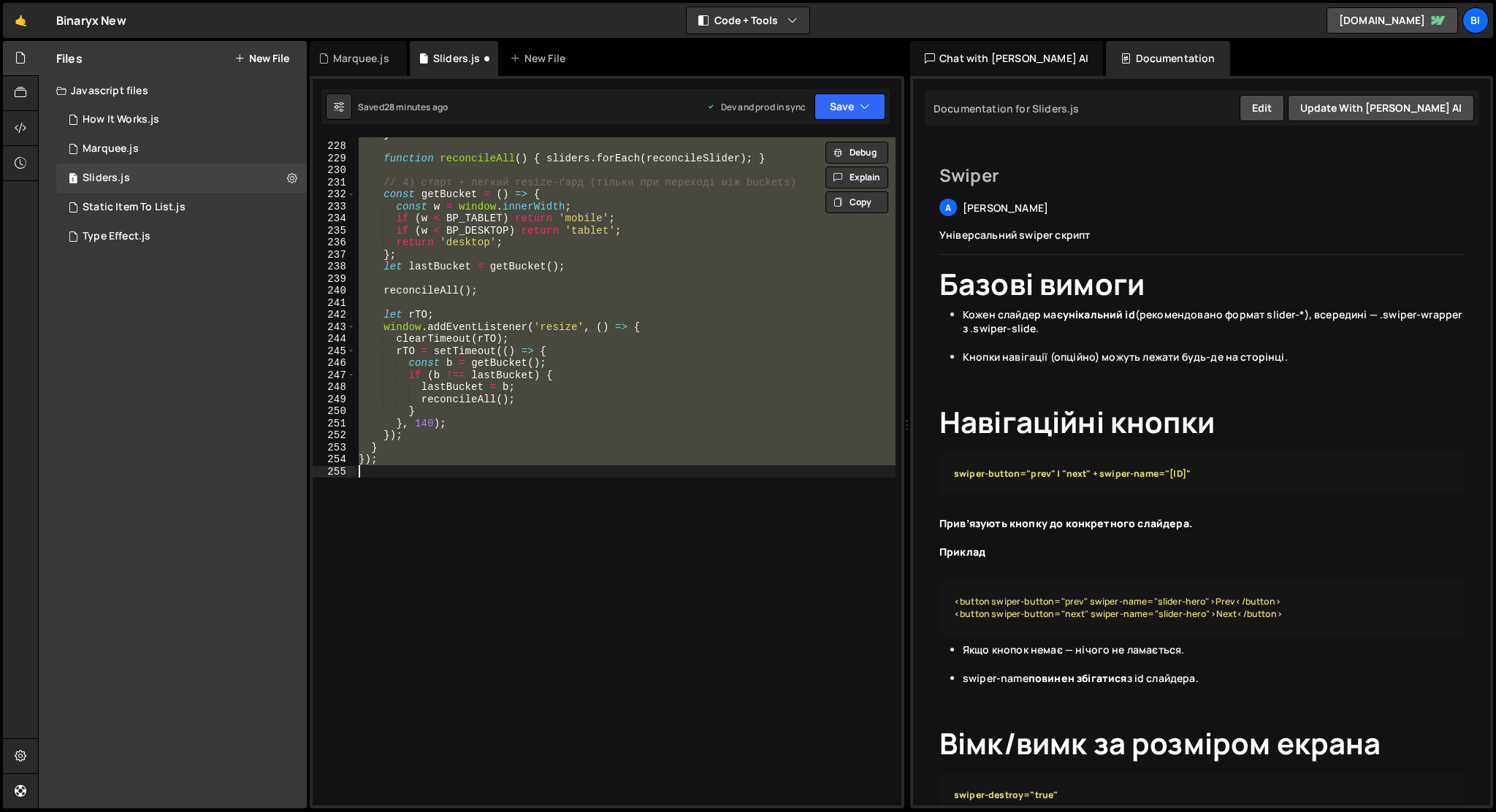
scroll to position [2792, 0]
paste textarea
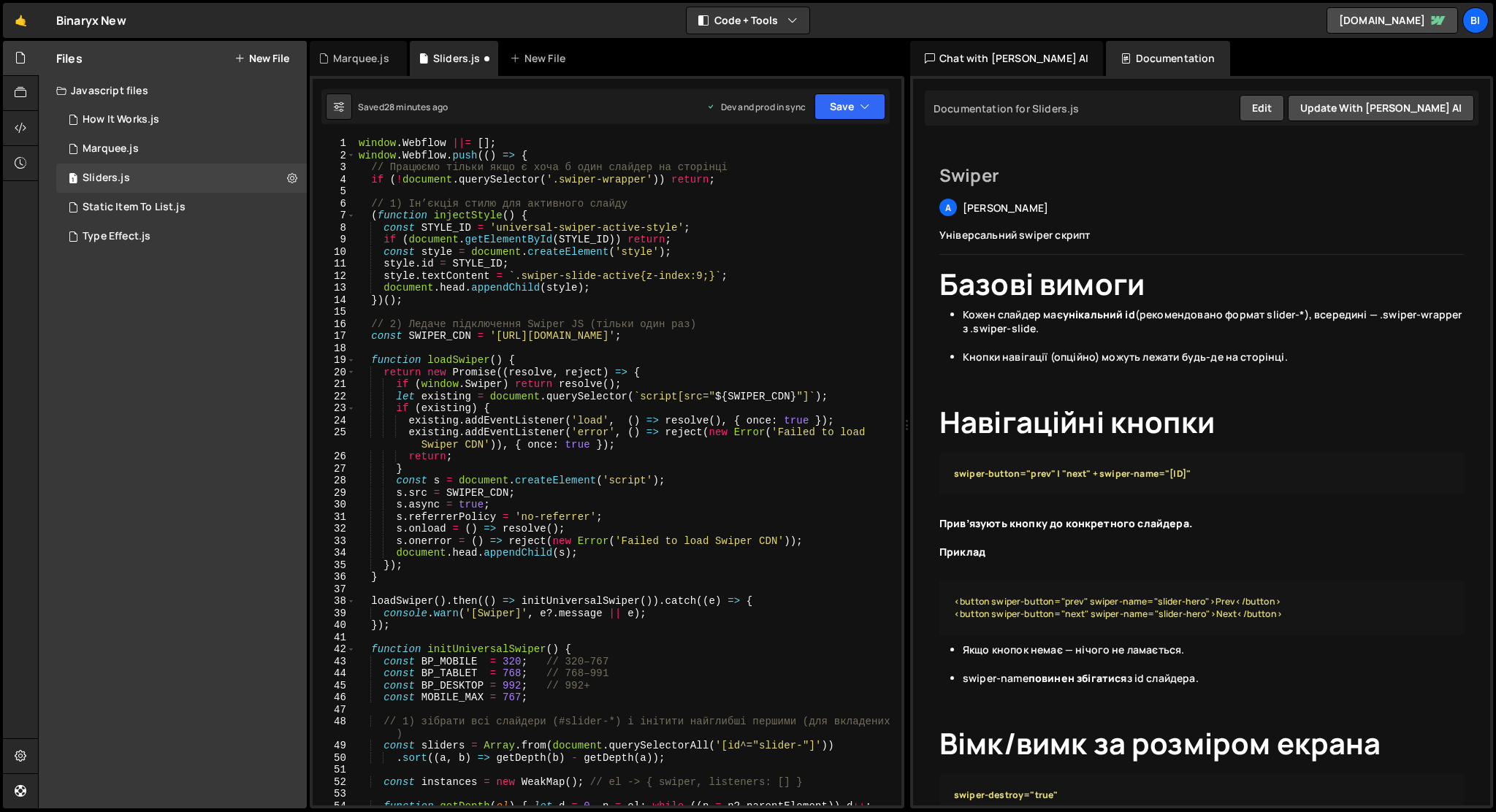
scroll to position [2123, 0]
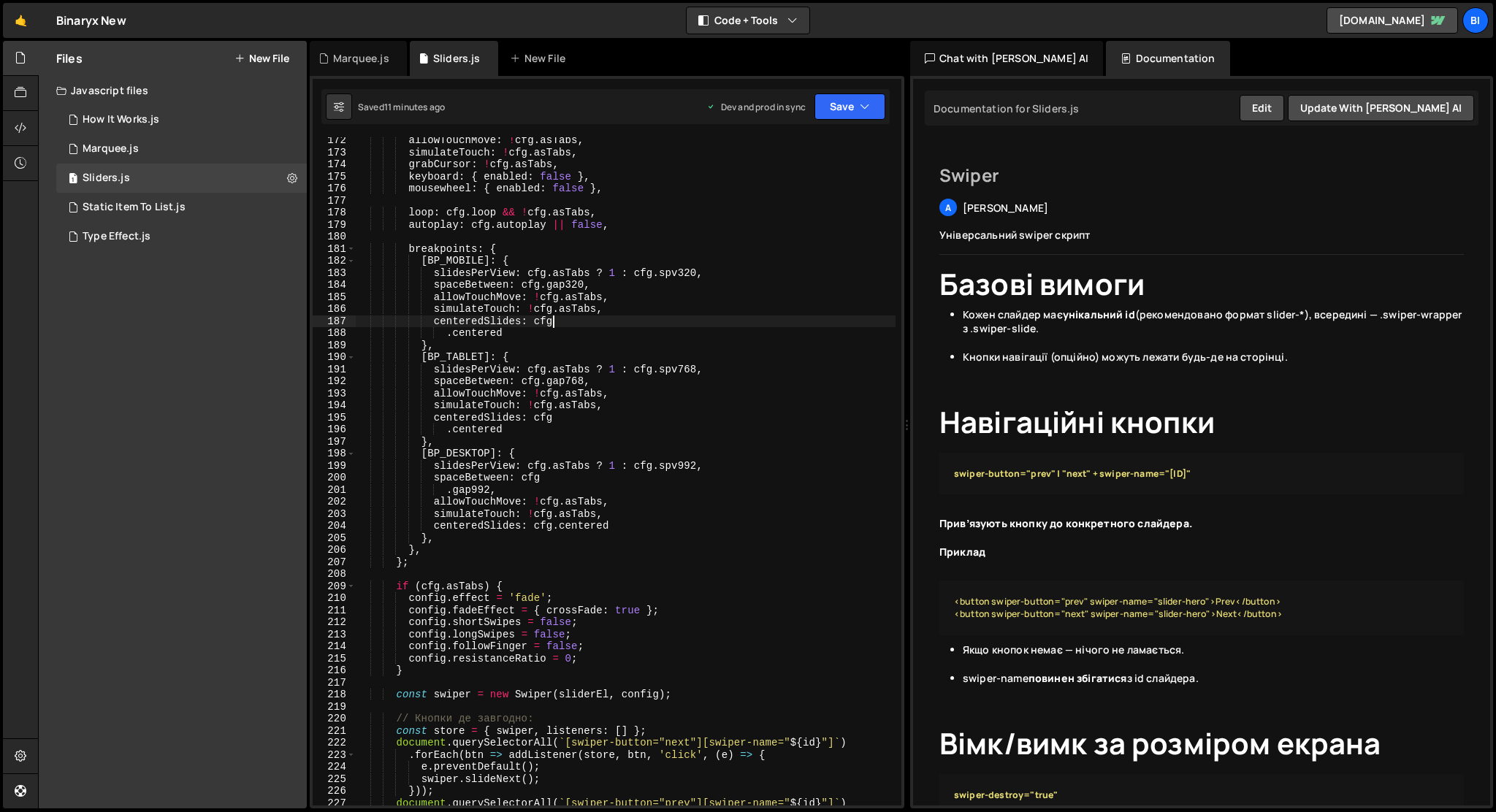
click at [765, 316] on div "allowTouchMove : ! cfg . asTabs , simulateTouch : ! cfg . asTabs , grabCursor :…" at bounding box center [625, 481] width 540 height 692
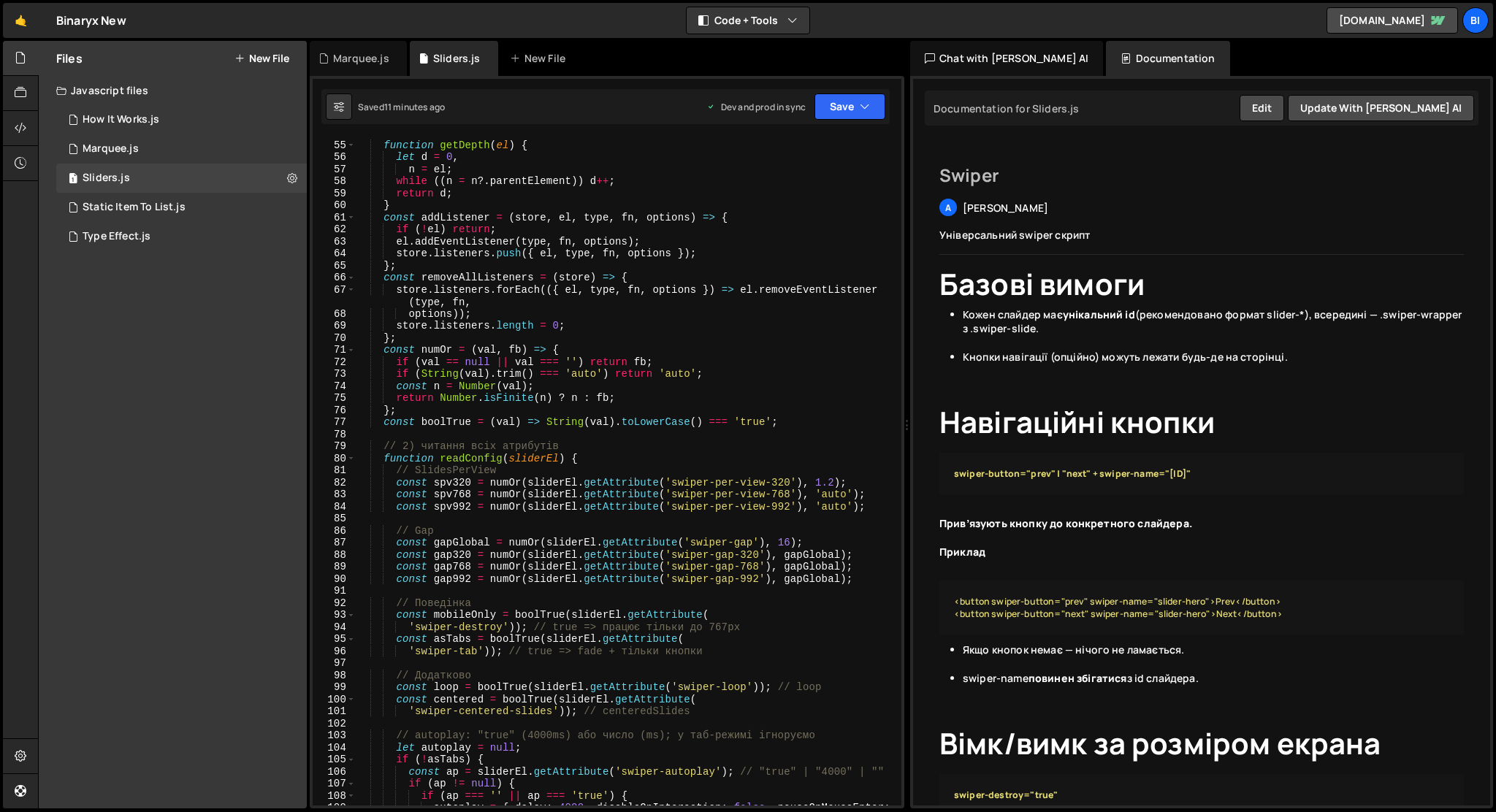
scroll to position [661, 0]
click at [836, 480] on div "function getDepth ( el ) { let d = 0 , n = el ; while (( n = n ?. parentElement…" at bounding box center [625, 479] width 540 height 705
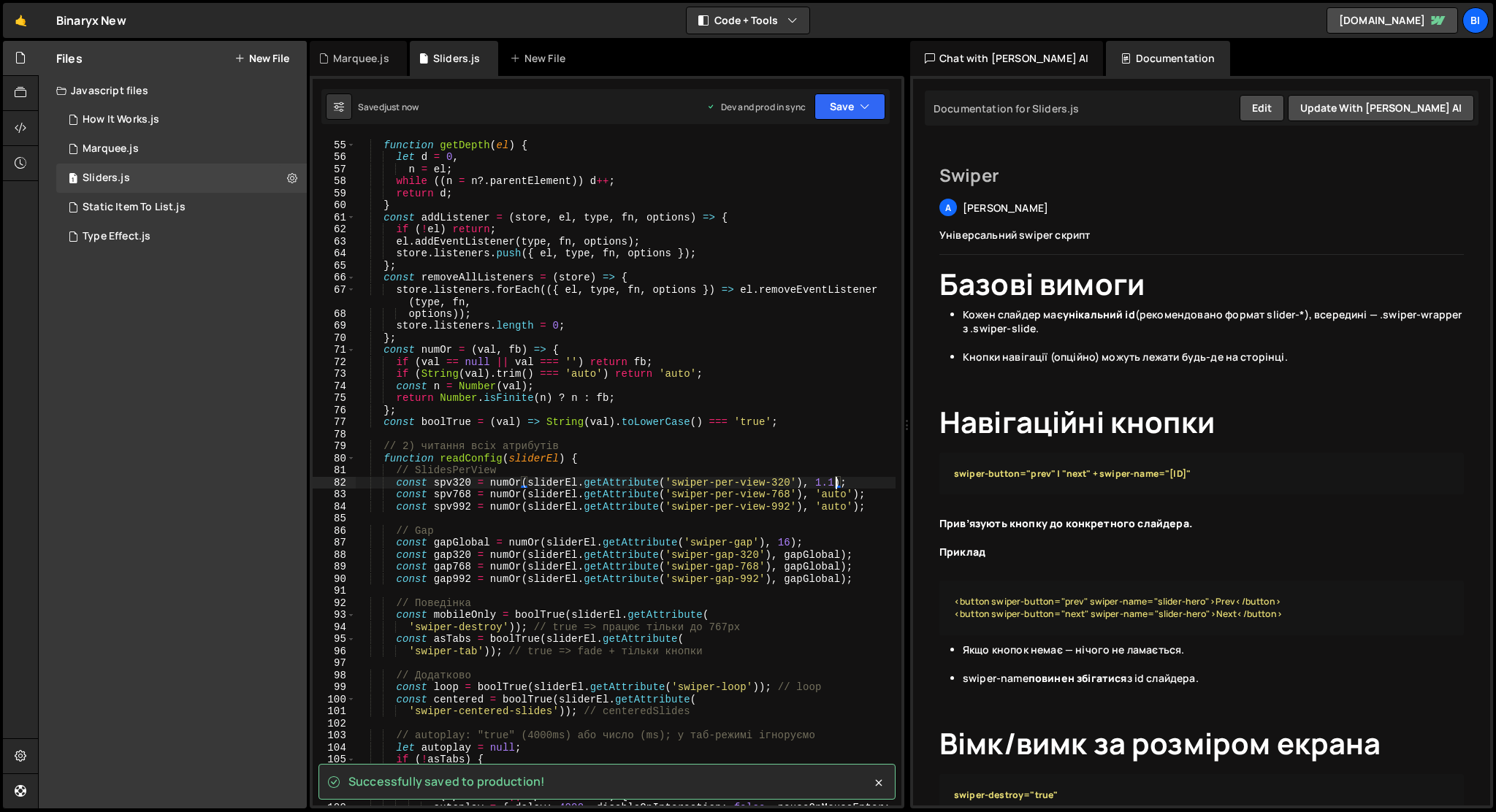
type textarea "const spv320 = numOr(sliderEl.getAttribute('swiper-per-view-320'), 1.1);"
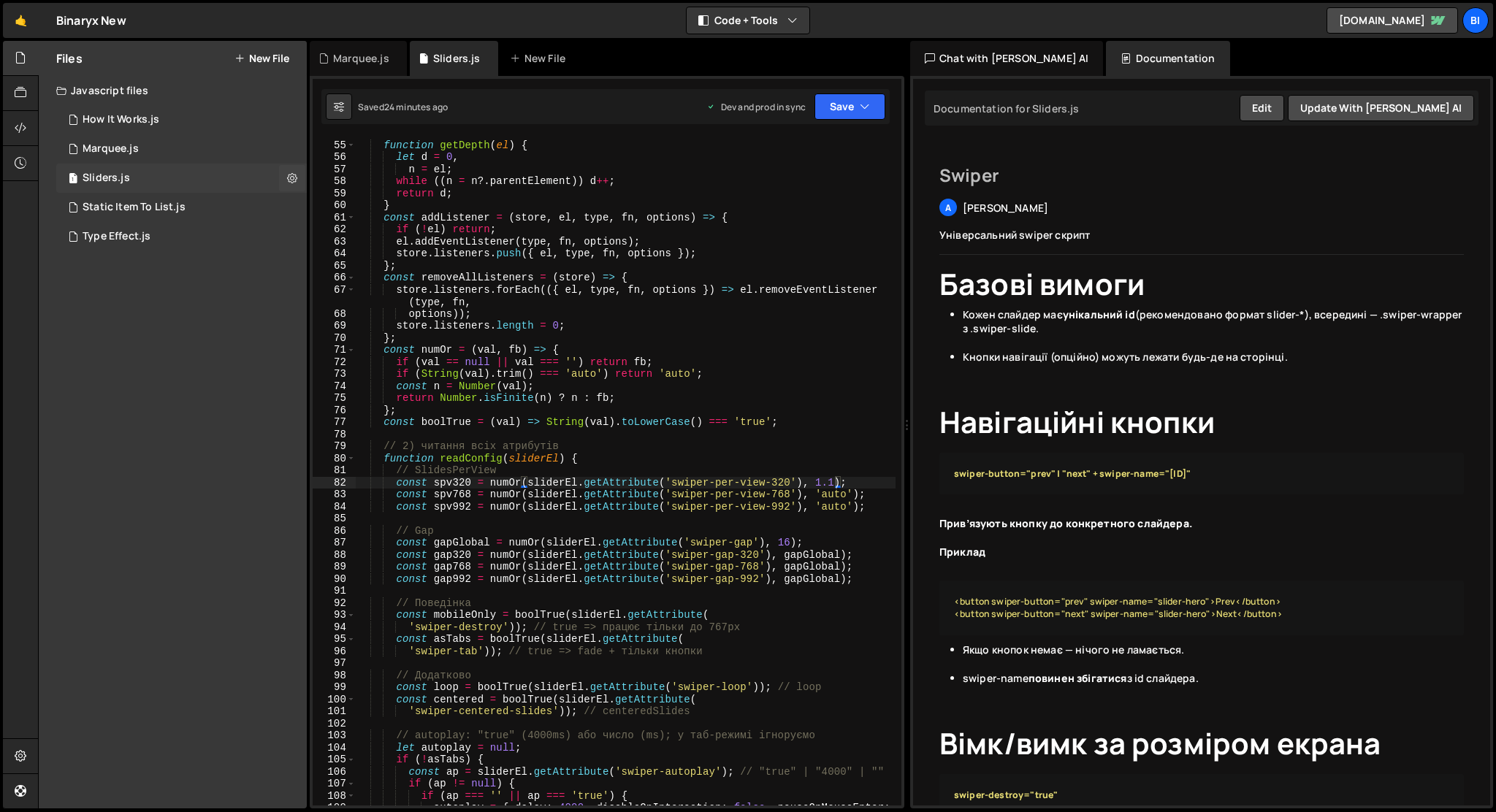
click at [105, 175] on div "Sliders.js" at bounding box center [106, 179] width 47 height 13
click at [288, 179] on icon at bounding box center [292, 178] width 10 height 13
type input "Sliders"
radio input "true"
checkbox input "true"
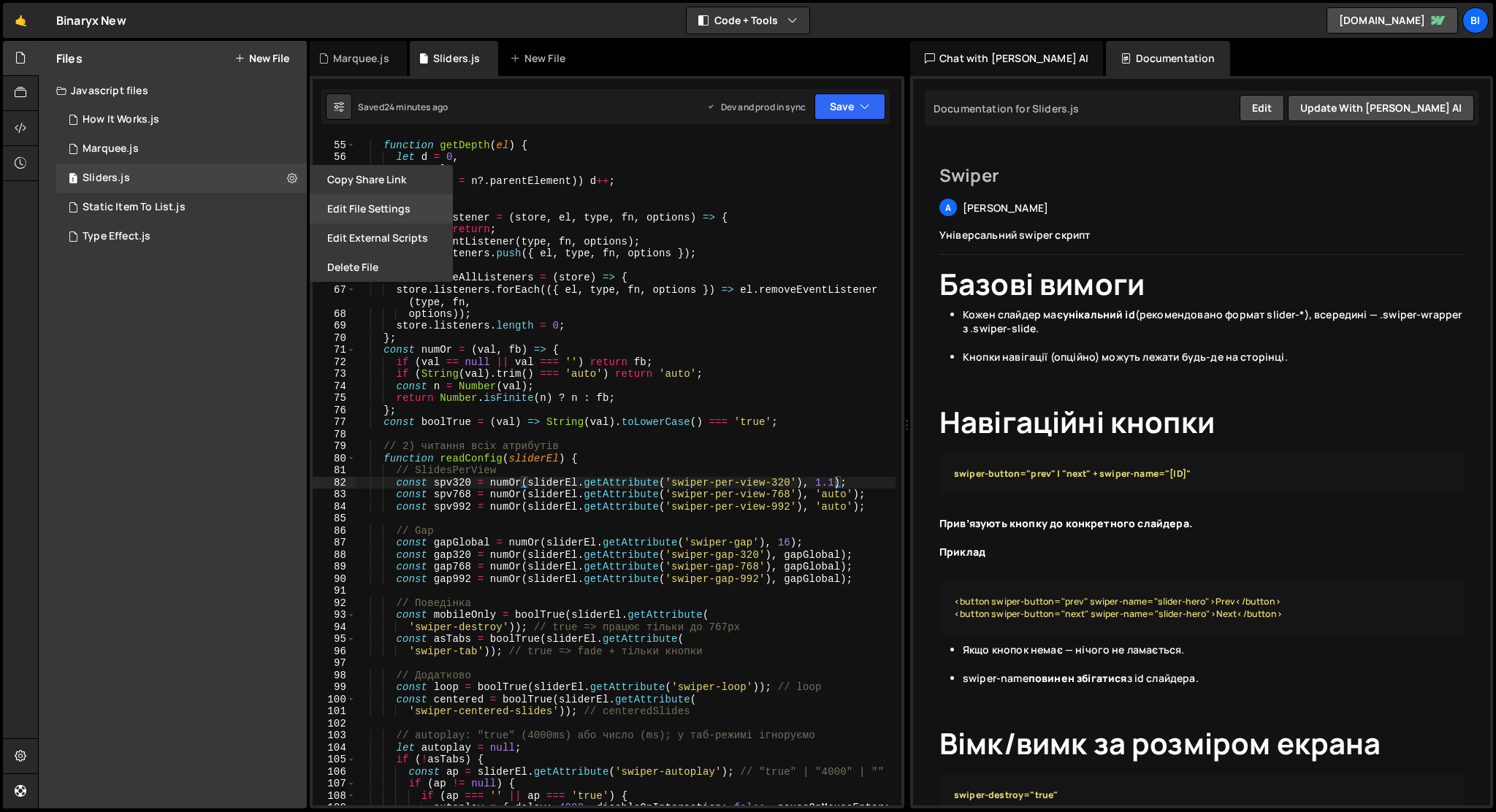
click at [329, 205] on button "Edit File Settings" at bounding box center [382, 209] width 143 height 29
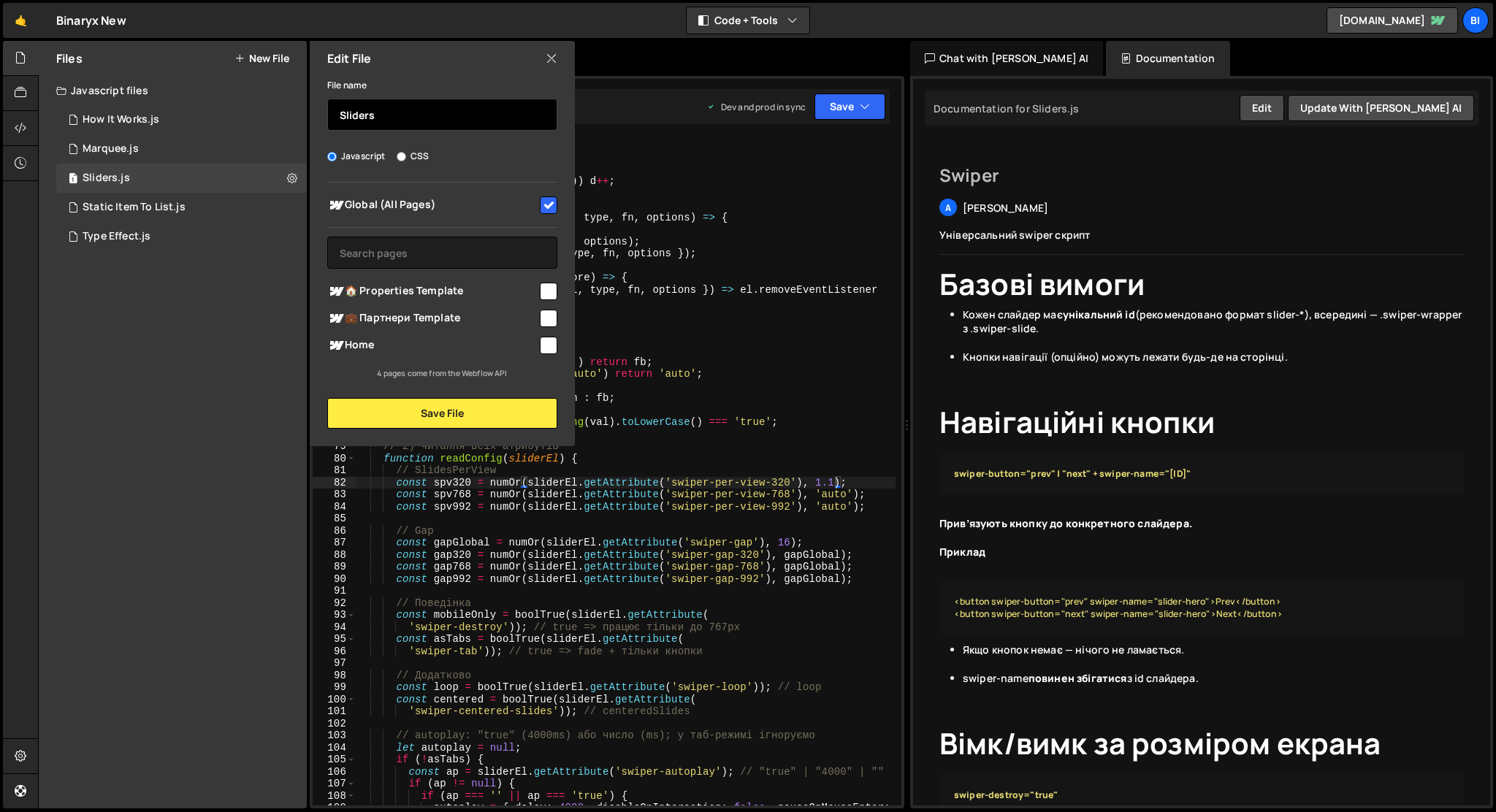
click at [354, 103] on input "Sliders" at bounding box center [442, 115] width 230 height 32
type input "Swiper"
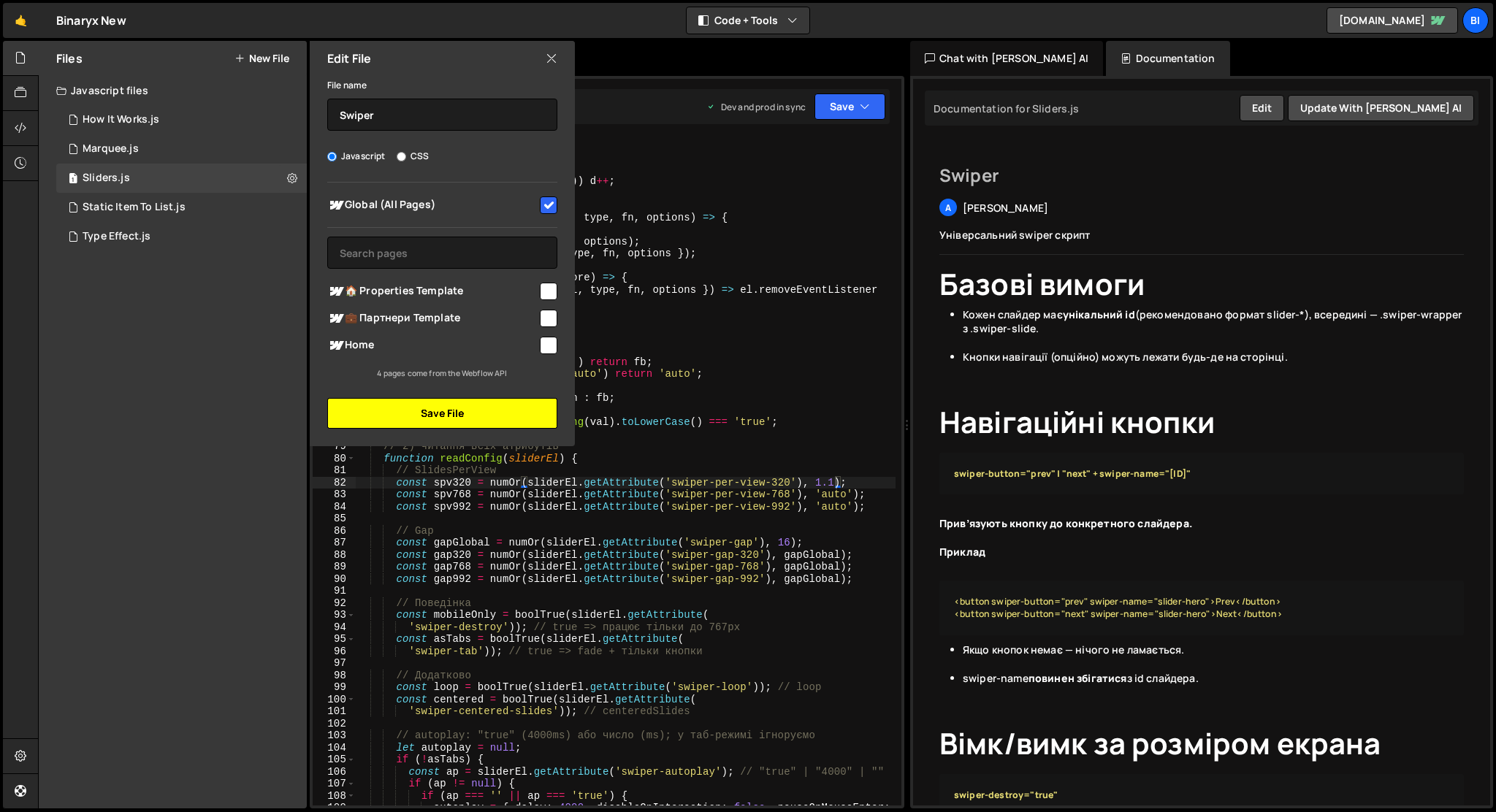
click at [397, 409] on button "Save File" at bounding box center [442, 413] width 230 height 30
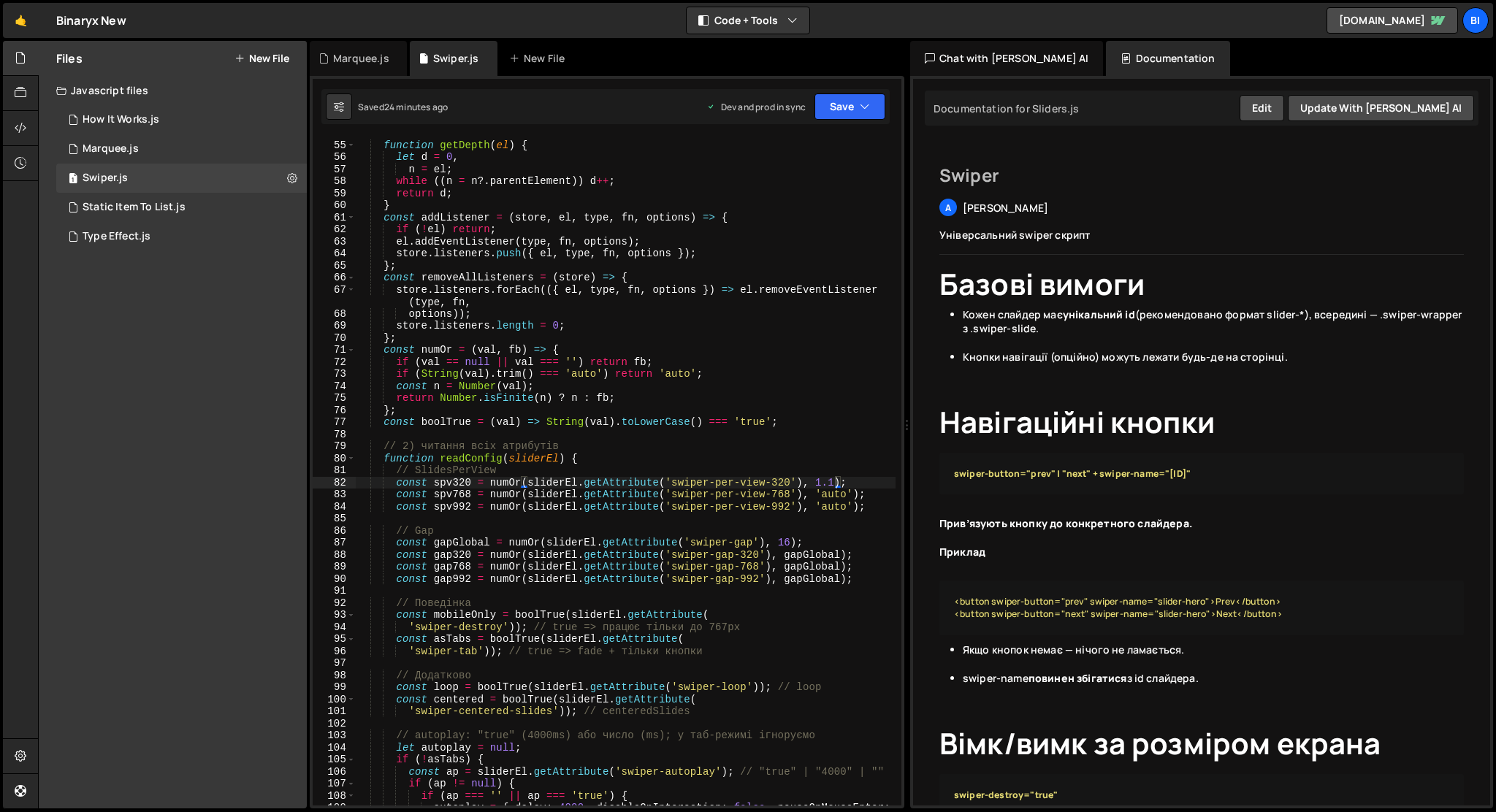
click at [1128, 291] on h1 "Базові вимоги" at bounding box center [1202, 284] width 524 height 35
click at [1150, 286] on h1 "Базові вимоги" at bounding box center [1202, 284] width 524 height 35
click at [1121, 291] on h1 "Базові вимоги" at bounding box center [1202, 284] width 524 height 35
click at [1284, 111] on button "Edit" at bounding box center [1262, 108] width 45 height 26
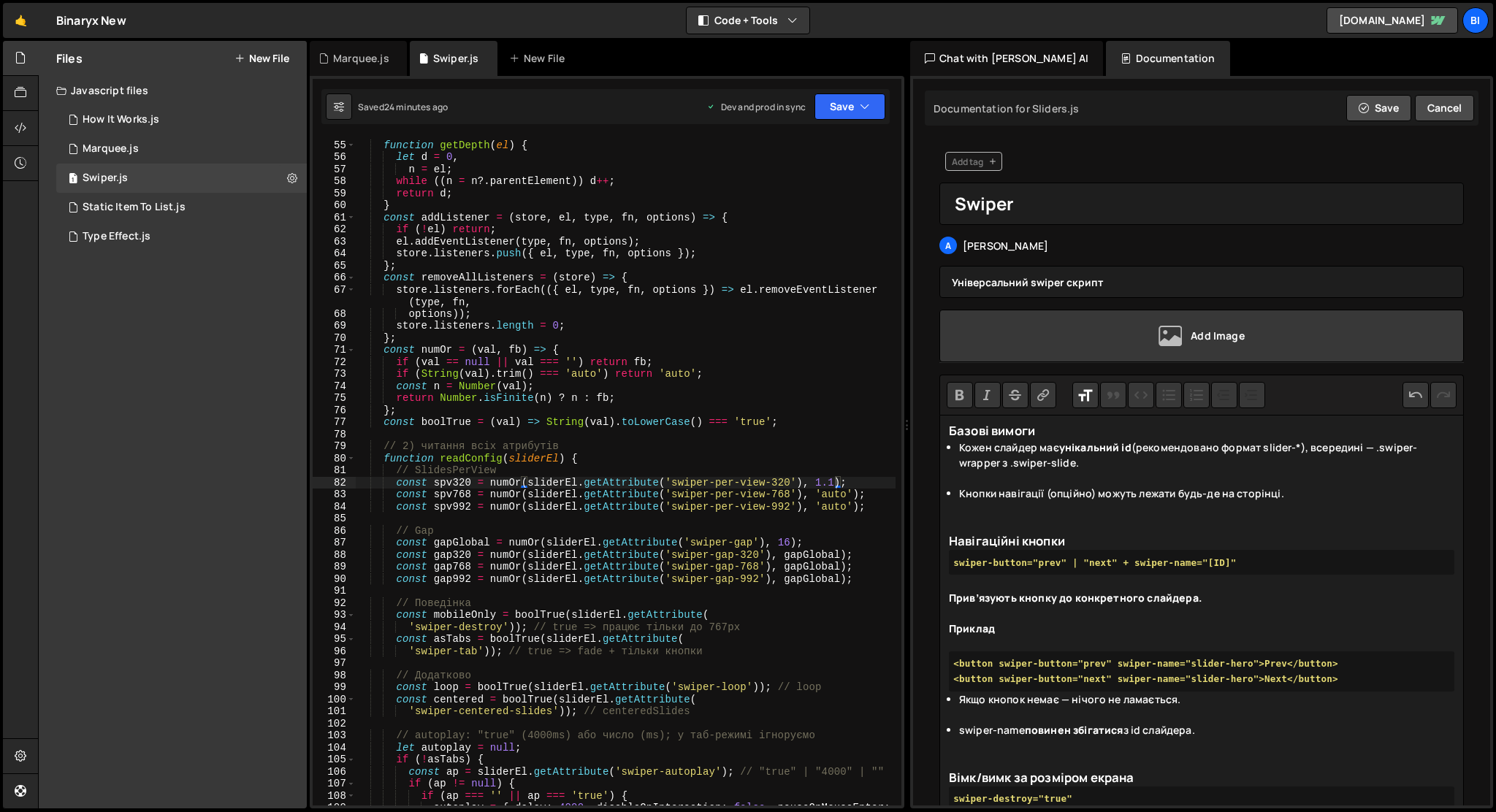
click at [951, 435] on h1 "Базові вимоги" at bounding box center [1202, 430] width 506 height 19
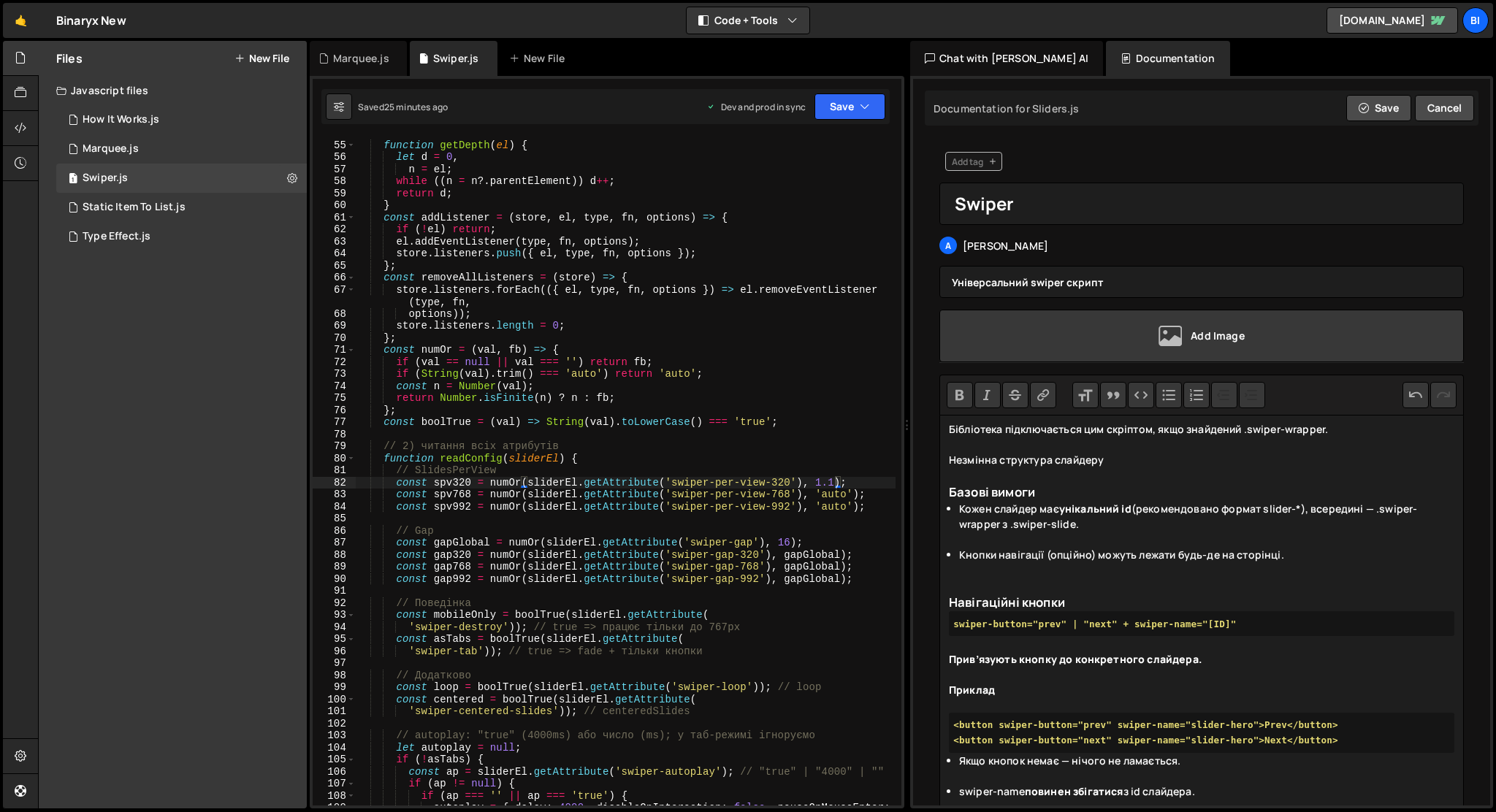
click at [1085, 396] on button "Heading" at bounding box center [1086, 394] width 26 height 26
click at [1145, 461] on h1 "Незмінна структура слайдеру" at bounding box center [1202, 462] width 506 height 19
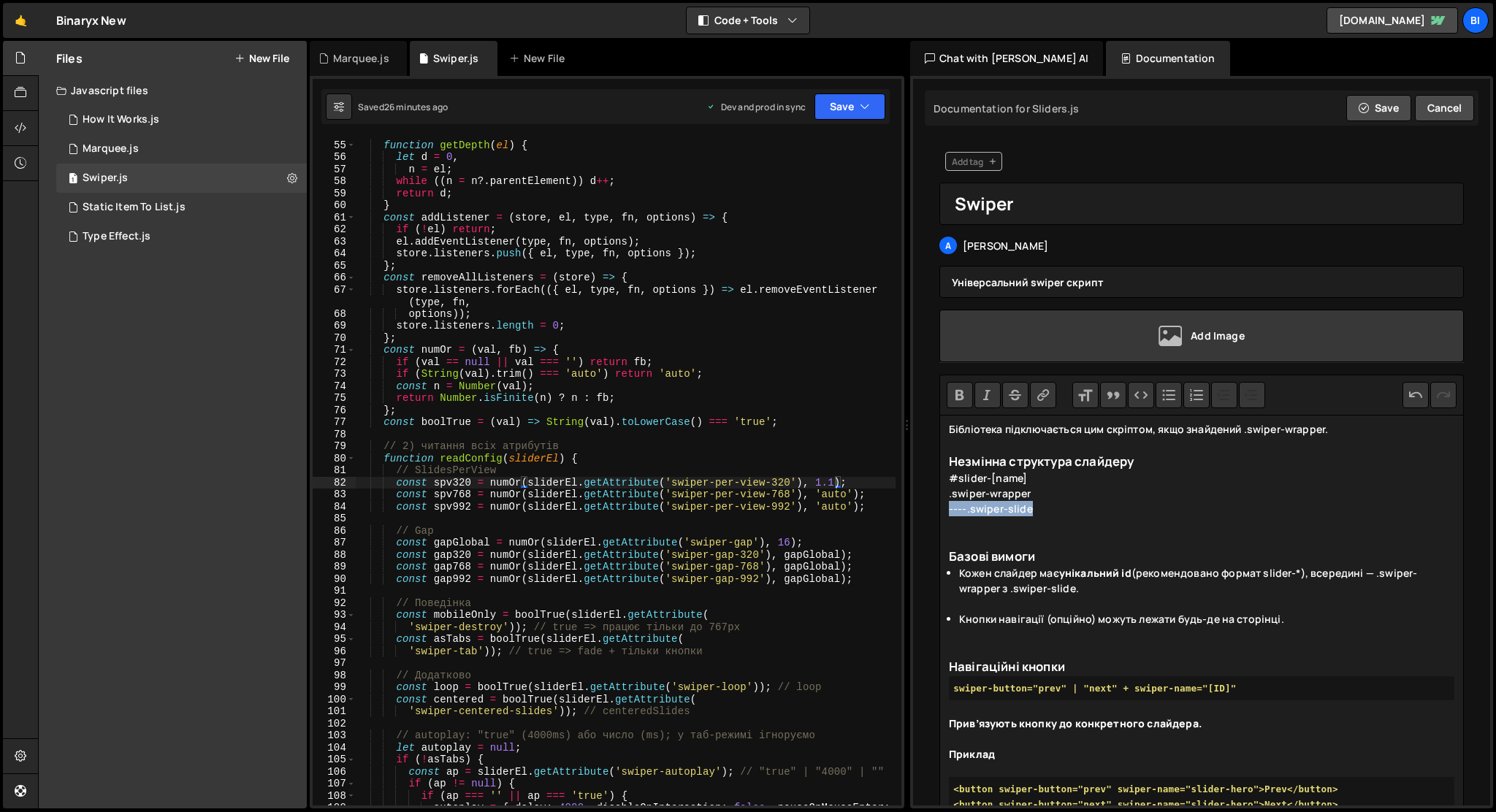
copy div "----.swiper-slide"
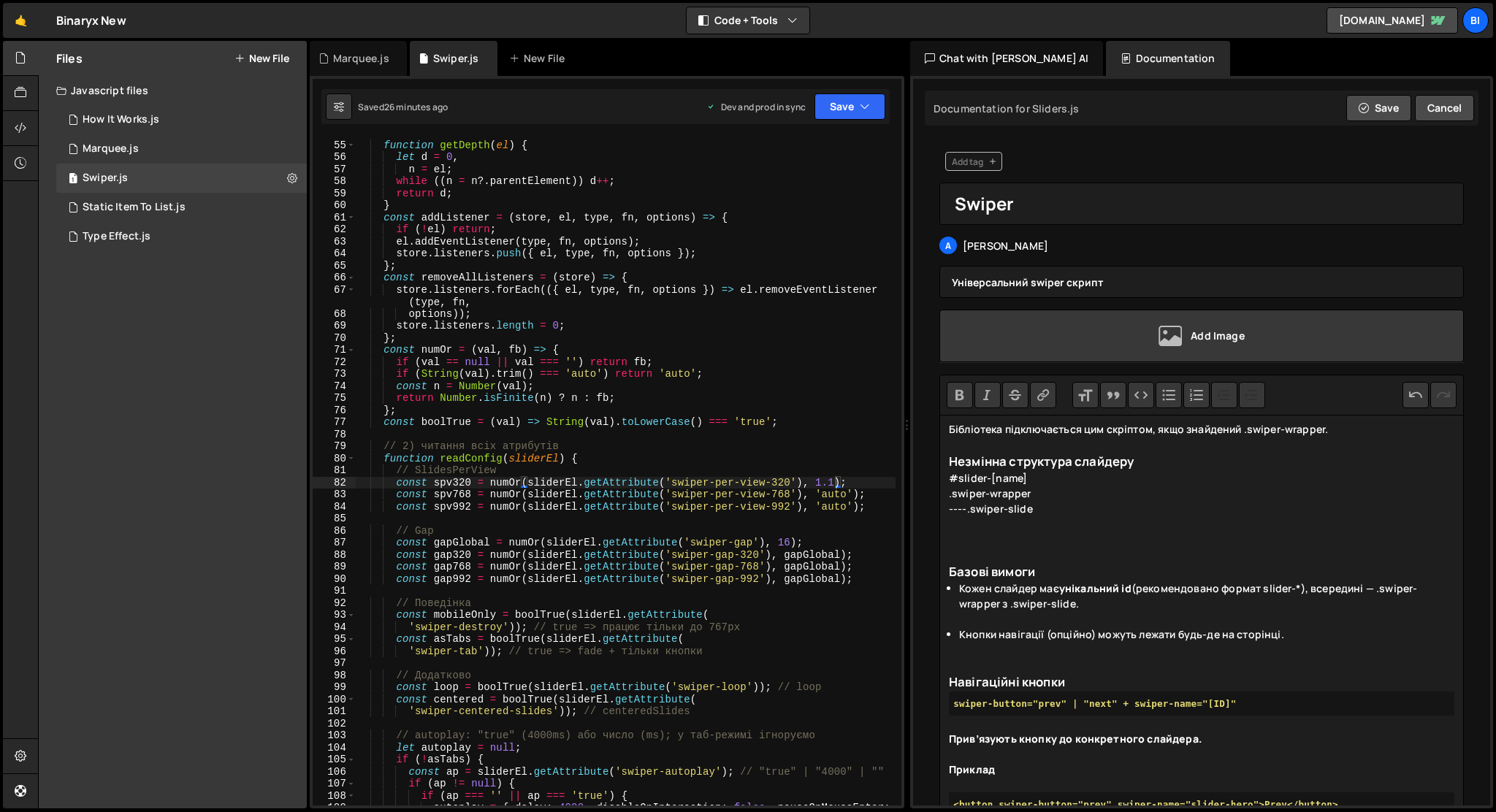
paste trix-editor "strong>----.swiper-slide</strong><"
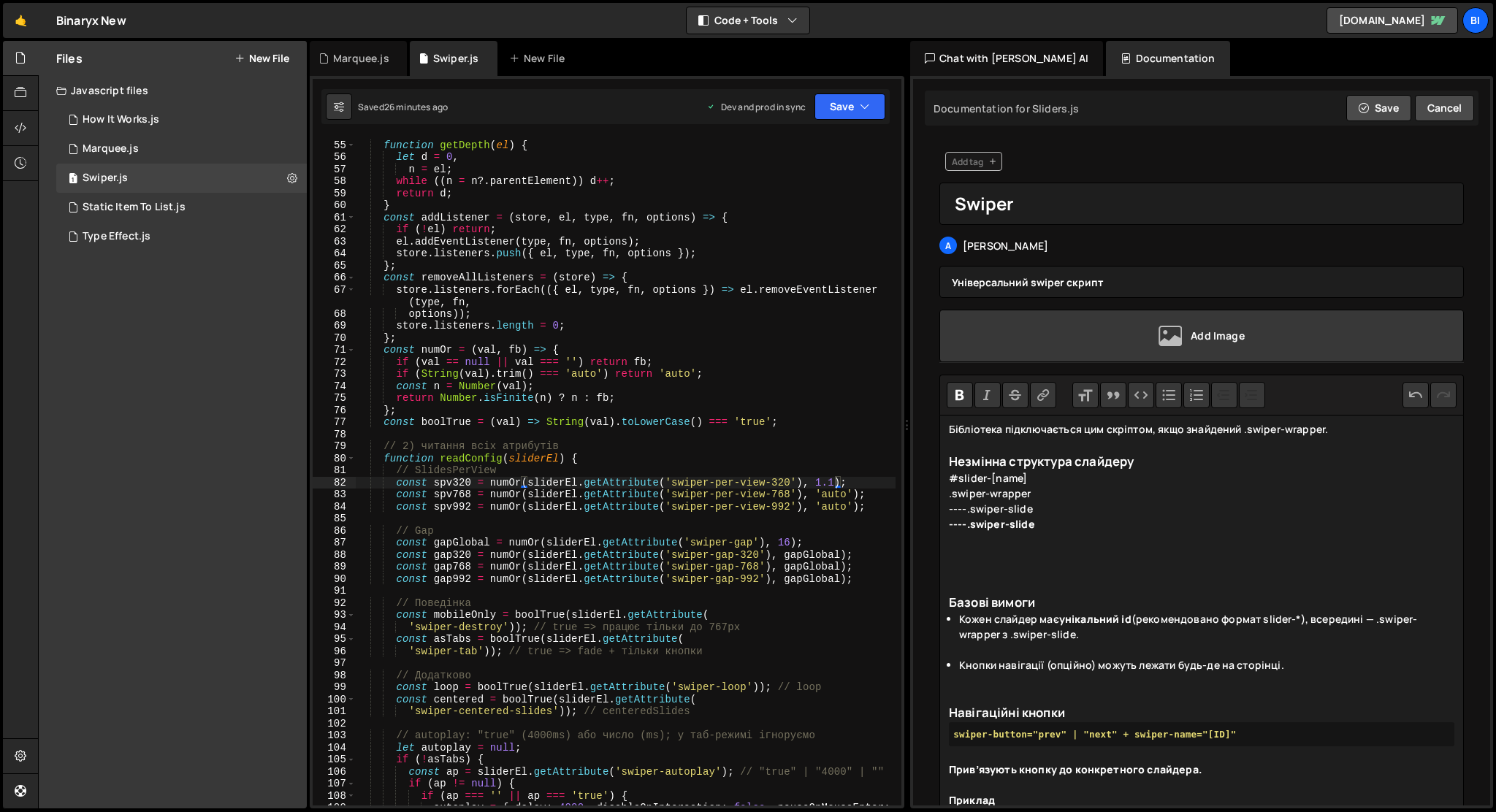
paste trix-editor "----.swiper-slide"
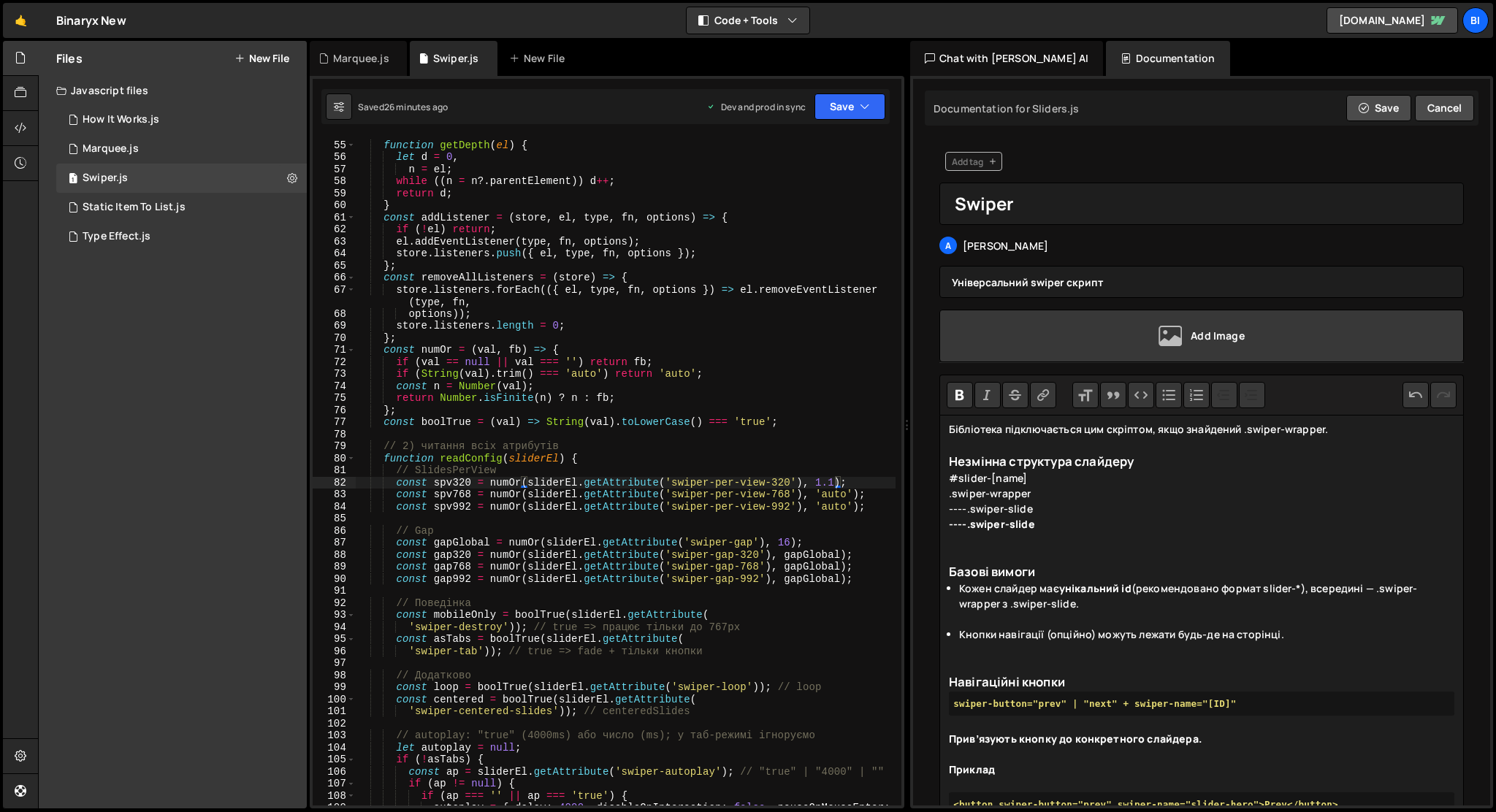
click at [993, 457] on h1 "Незмінна структура слайдеру" at bounding box center [1202, 462] width 506 height 19
drag, startPoint x: 951, startPoint y: 476, endPoint x: 1046, endPoint y: 527, distance: 107.8
click at [1046, 527] on div "#slider-[name] .swiper-wrapper ----.swiper-slide ----.swiper-slide" at bounding box center [1202, 516] width 506 height 92
click at [950, 494] on div "#slider-[name] .swiper-wrapper ----.swiper-slide ----.swiper-slide" at bounding box center [1202, 516] width 506 height 92
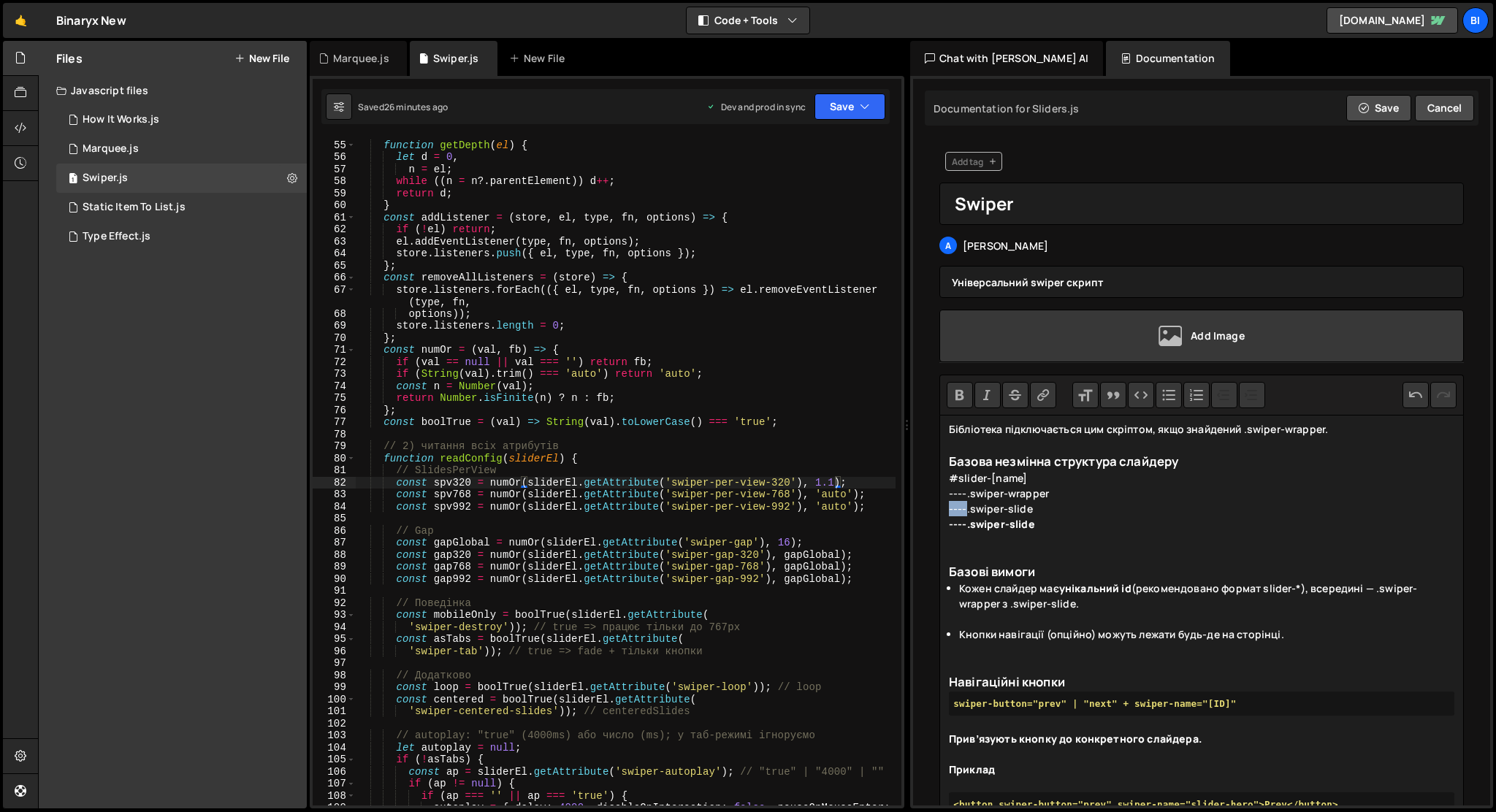
copy div "----"
paste trix-editor "<strong>----</strong>"
paste trix-editor "----"
drag, startPoint x: 1063, startPoint y: 530, endPoint x: 945, endPoint y: 483, distance: 127.0
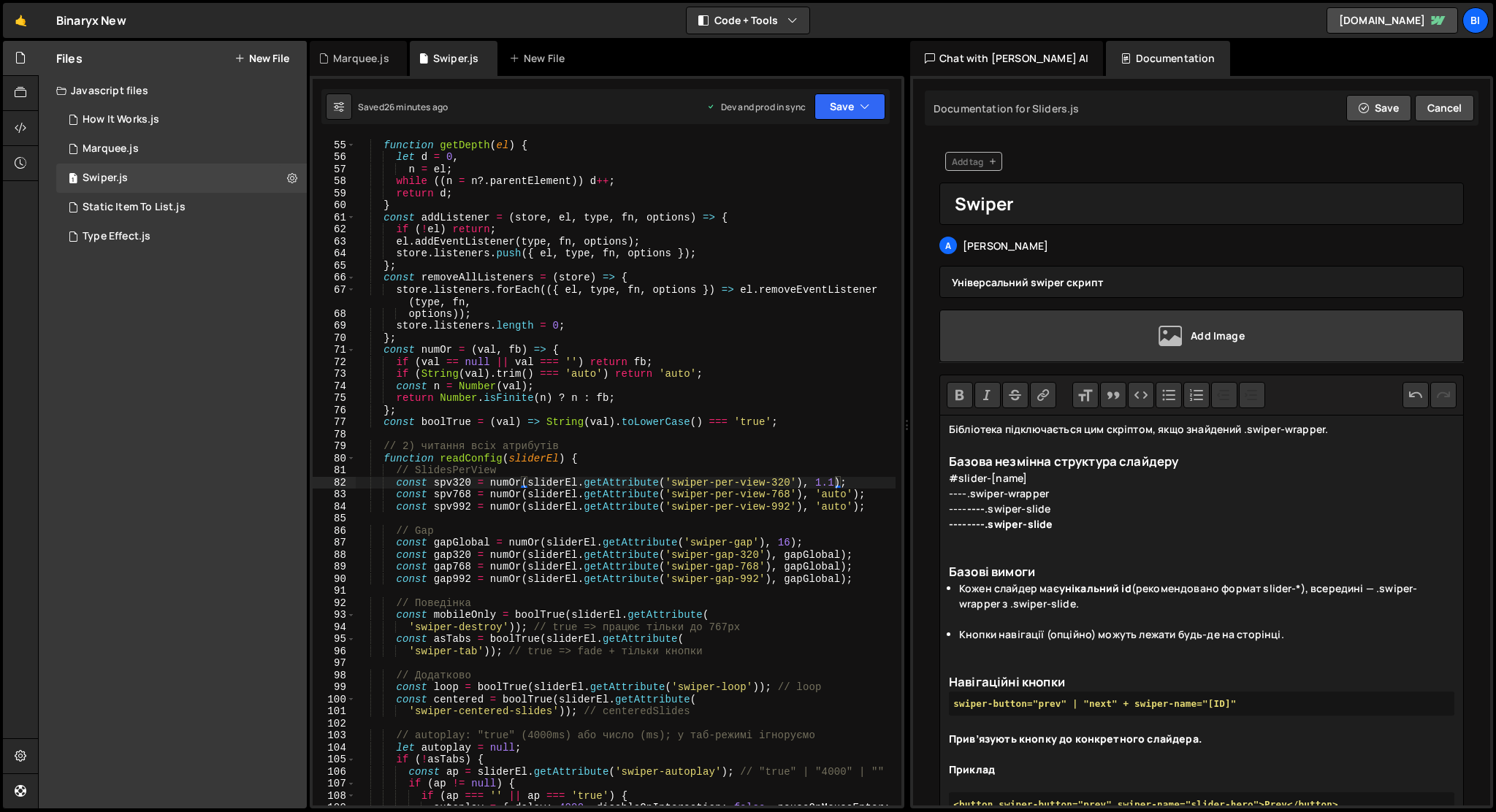
click at [1145, 394] on button "Code" at bounding box center [1140, 394] width 26 height 26
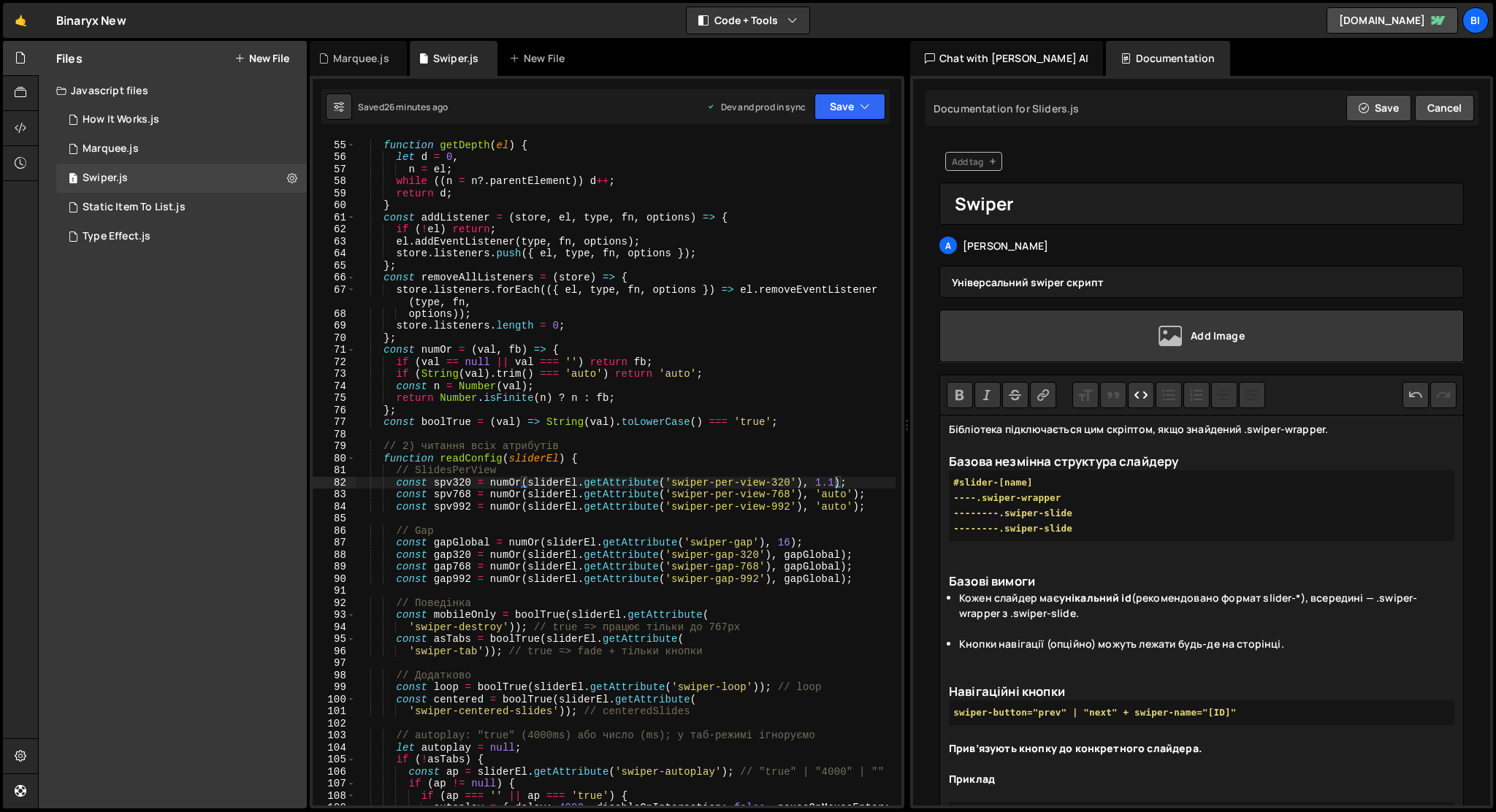
click at [1072, 562] on div at bounding box center [1202, 556] width 506 height 30
click at [976, 500] on pre "#slider-[name] ----.swiper-wrapper ---- ---- .swiper-slide --------.swiper-slide" at bounding box center [1202, 505] width 506 height 71
click at [1106, 499] on pre "#slider-[name] <div class="swiper-wrapper ---- ---- .swiper-slide --------.swip…" at bounding box center [1202, 505] width 506 height 71
click at [1025, 498] on pre "#slider-[name] <div class="swiper-wrapper" ---- ---- .swiper-slide --------.swi…" at bounding box center [1202, 505] width 506 height 71
click at [1138, 500] on pre "#slider-[name] <div class="... swiper-wrapper" ---- ---- .swiper-slide --------…" at bounding box center [1202, 505] width 506 height 71
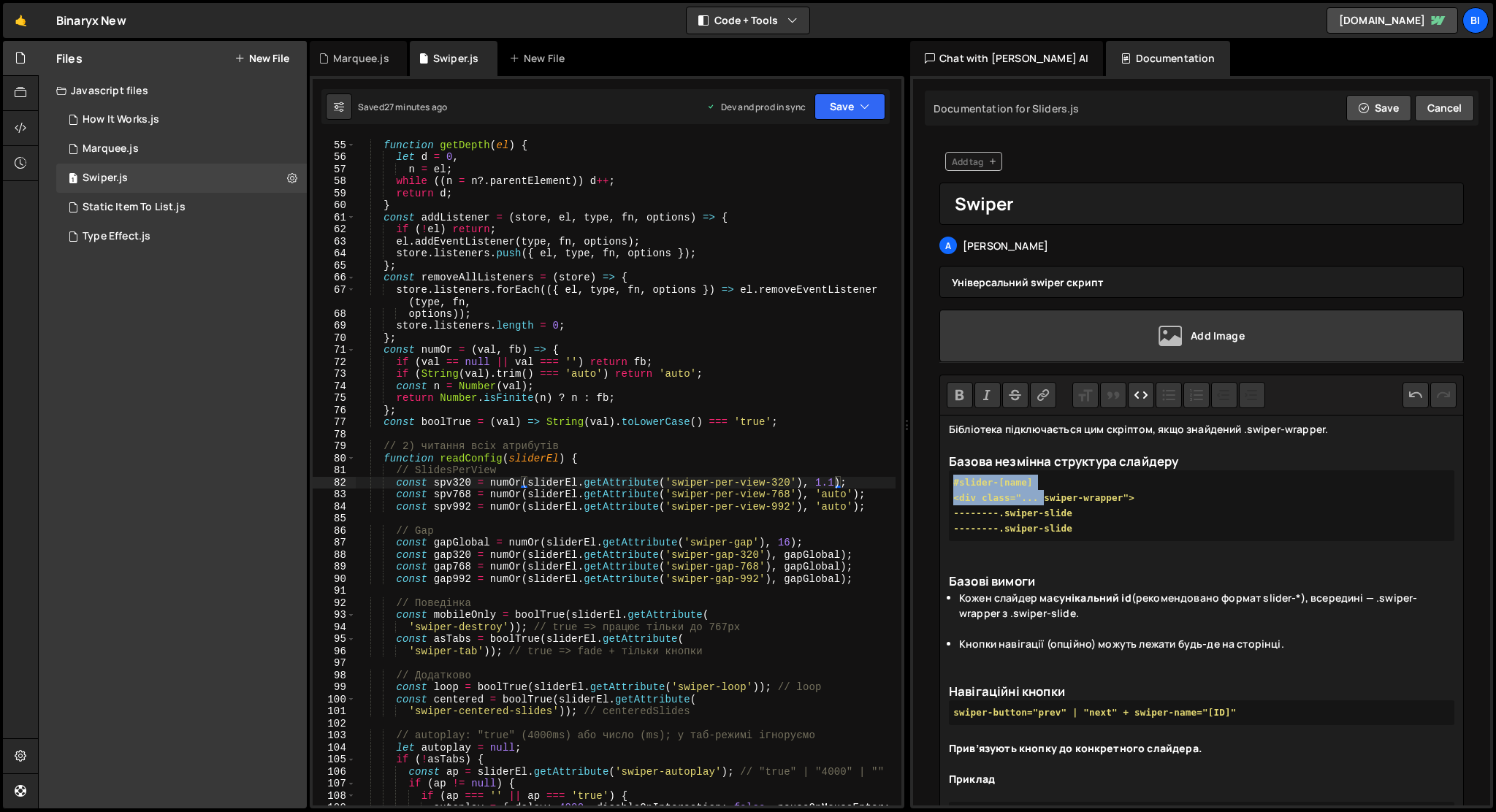
drag, startPoint x: 1045, startPoint y: 500, endPoint x: 945, endPoint y: 499, distance: 100.0
click at [1050, 502] on pre "#slider-[name] <div class="... swiper-wrapper"> ---- ---- .swiper-slide -------…" at bounding box center [1202, 505] width 506 height 71
drag, startPoint x: 1046, startPoint y: 501, endPoint x: 953, endPoint y: 502, distance: 93.0
click at [953, 502] on pre "#slider-[name] <div class="... swiper-wrapper"> ---- ---- .swiper-slide -------…" at bounding box center [1202, 505] width 506 height 71
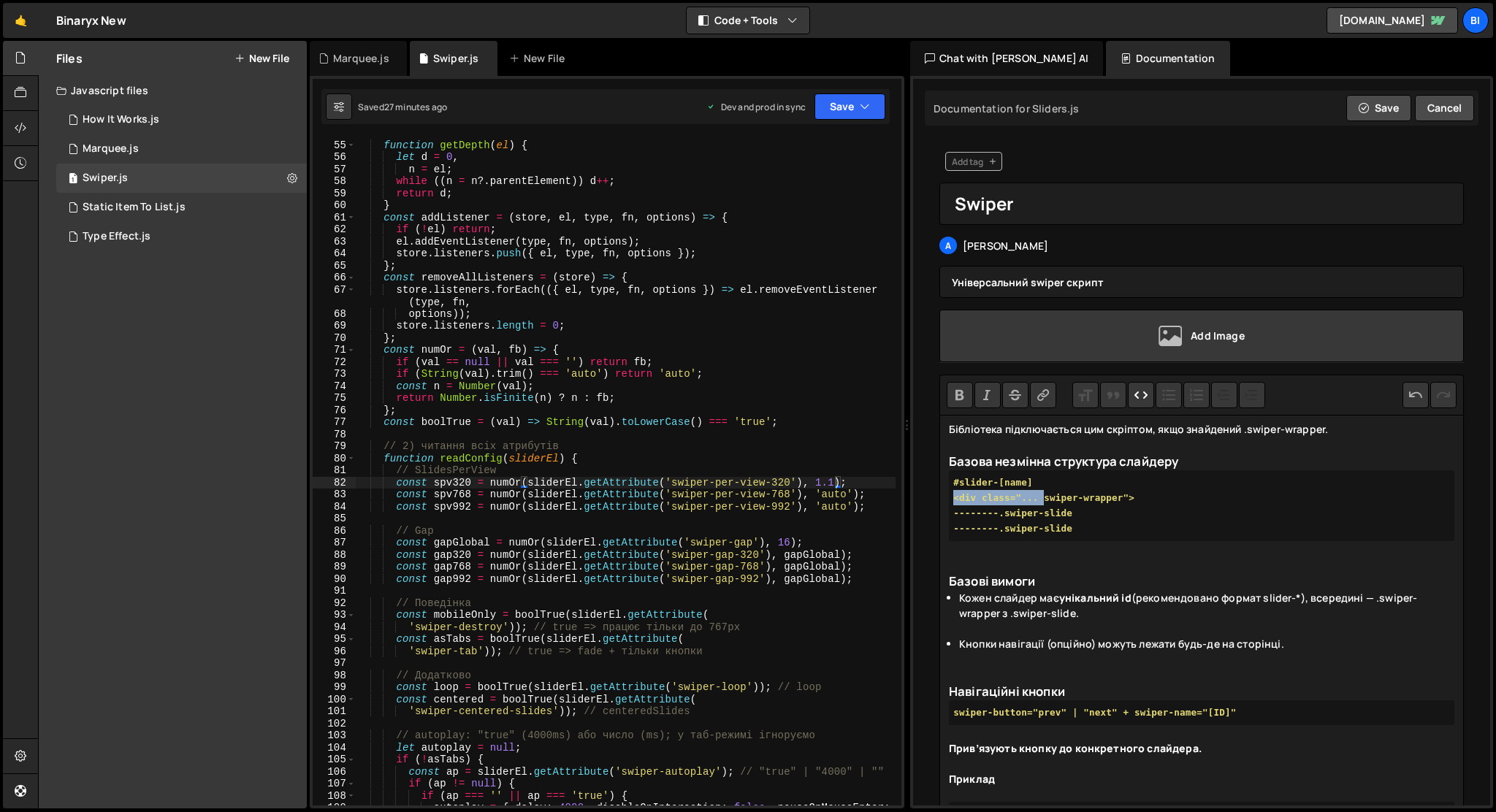
copy pre "<div class="..."
drag, startPoint x: 1000, startPoint y: 517, endPoint x: 951, endPoint y: 518, distance: 49.0
click at [951, 518] on pre "#slider-[name] <div class="... swiper-wrapper"> ---- ---- .swiper-slide -------…" at bounding box center [1202, 505] width 506 height 71
paste trix-editor "<strong>&lt;div class="... </strong>.swiper-slide"
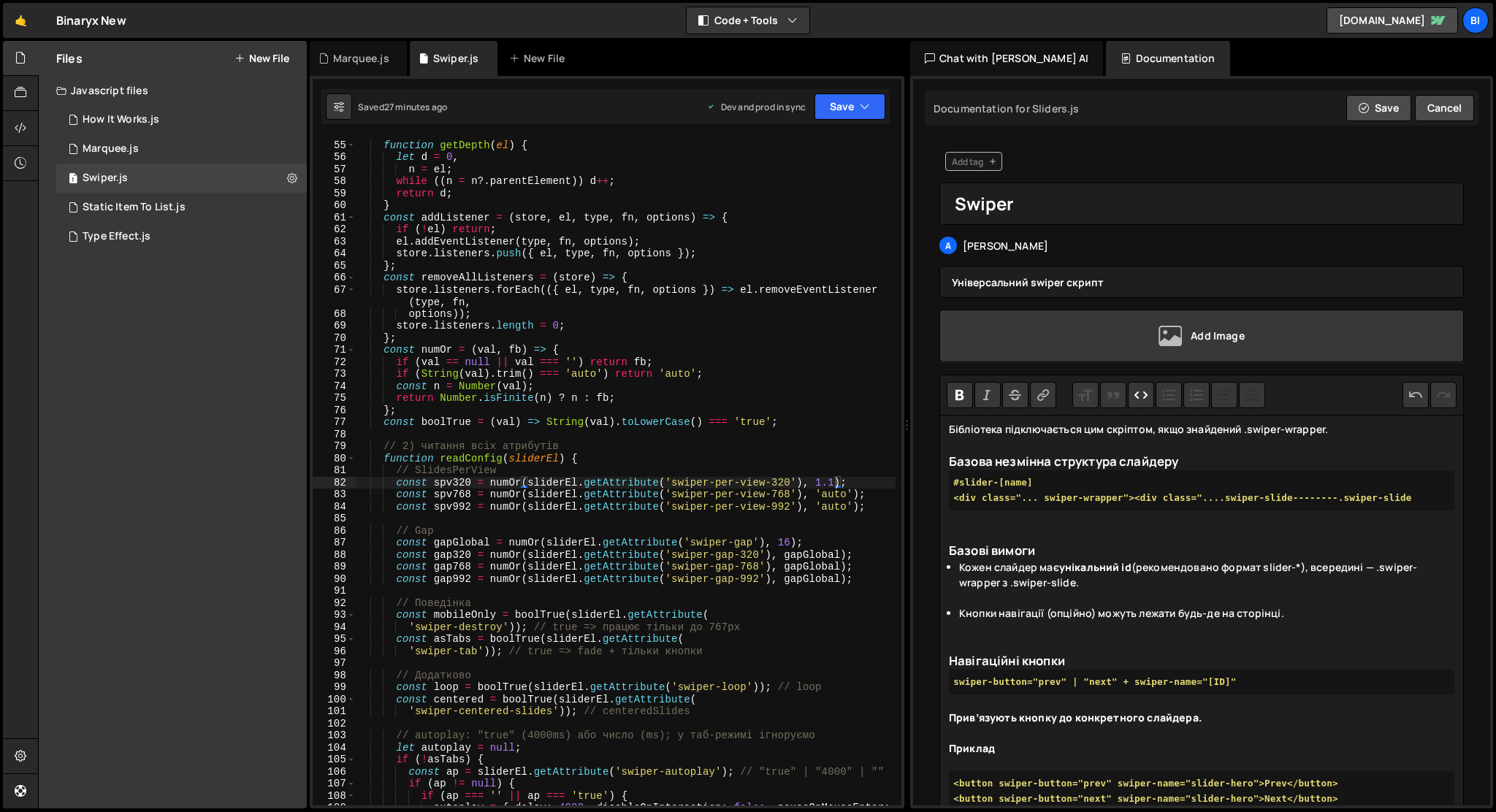
click at [1134, 503] on strong "<div class="..." at bounding box center [1177, 497] width 85 height 11
click at [1068, 510] on pre "#slider-[name] <div class="... swiper-wrapper"> <div class="... .swiper-slide -…" at bounding box center [1202, 490] width 506 height 40
drag, startPoint x: 1073, startPoint y: 516, endPoint x: 1061, endPoint y: 518, distance: 12.2
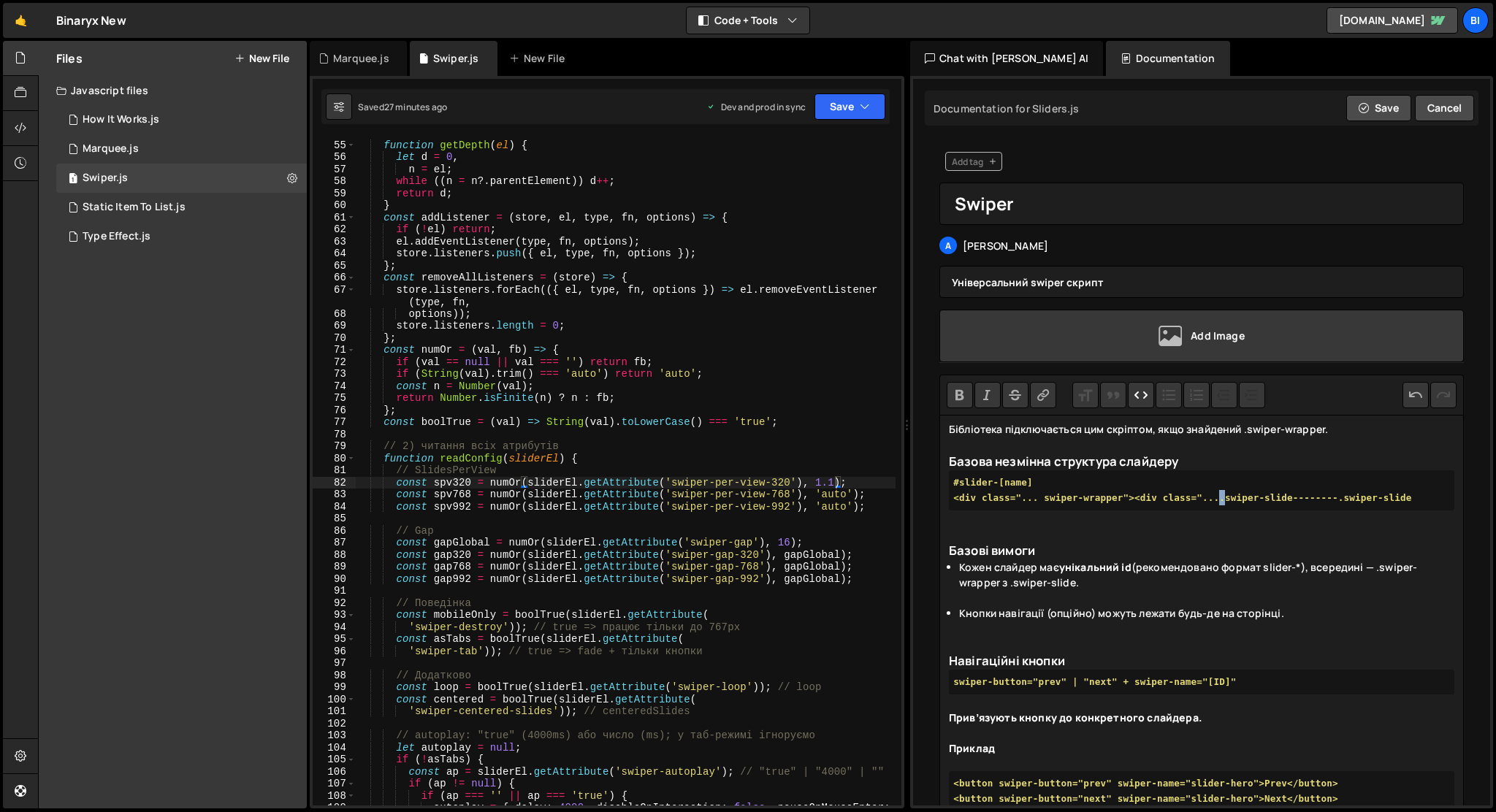
click at [1061, 510] on pre "#slider-[name] <div class="... swiper-wrapper"> <div class="... .swiper-slide -…" at bounding box center [1202, 490] width 506 height 40
click at [1141, 510] on pre "#slider-[name] <div class="... swiper-wrapper"> <div class="... swiper-slide --…" at bounding box center [1202, 490] width 506 height 40
copy pre "<div class="... swiper-slide"></div>"
paste trix-editor "strong> &lt;div class="... swiper-slide"&gt;&lt;/div&gt;</strong"
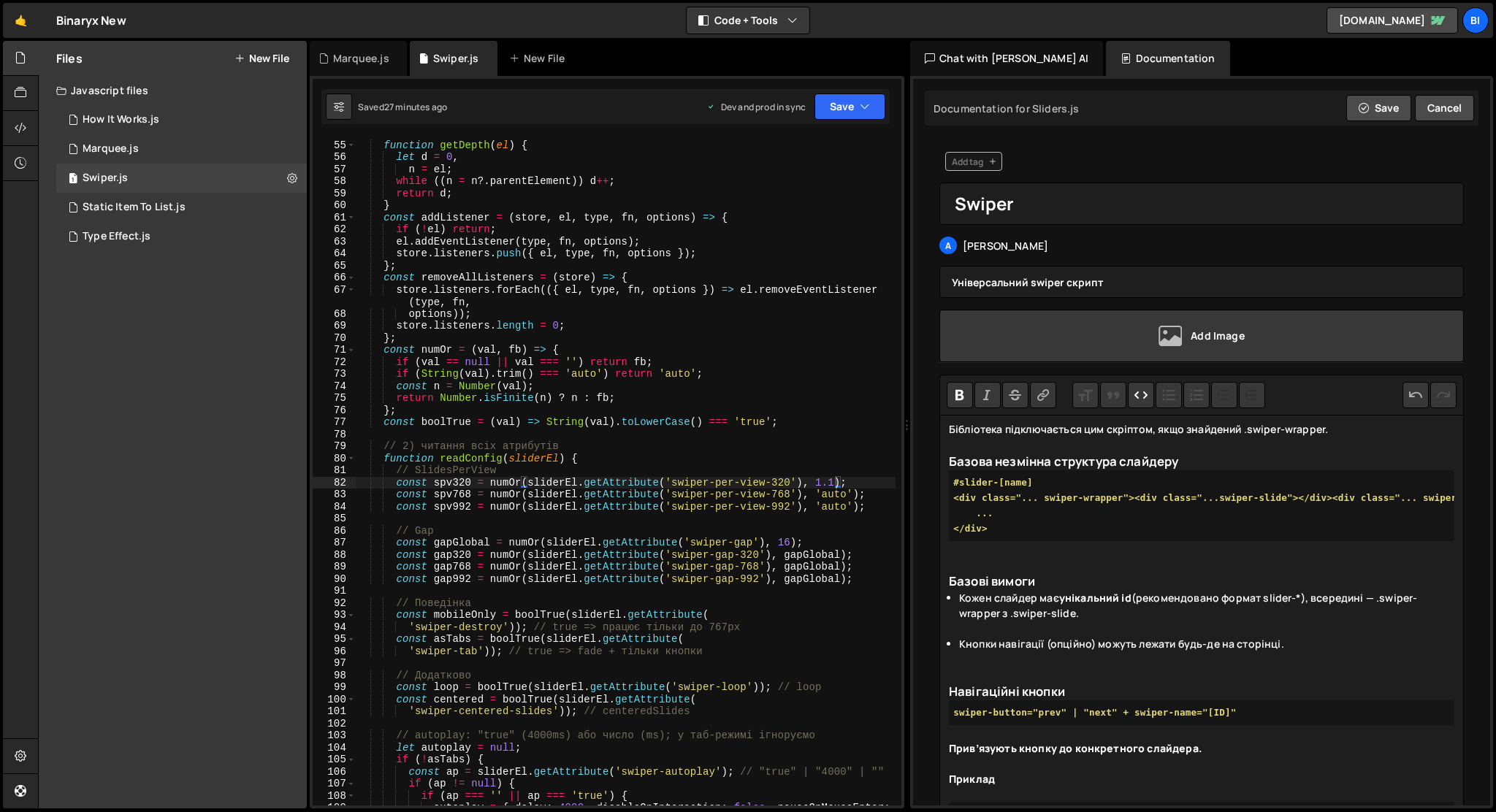
click at [955, 483] on pre "#slider-[name] <div class="... swiper-wrapper"> <div class="... swiper-slide"><…" at bounding box center [1202, 505] width 506 height 71
click at [1089, 478] on pre "<div id="slider-[name] <div class="... swiper-wrapper"> <div class="... swiper-…" at bounding box center [1202, 505] width 506 height 71
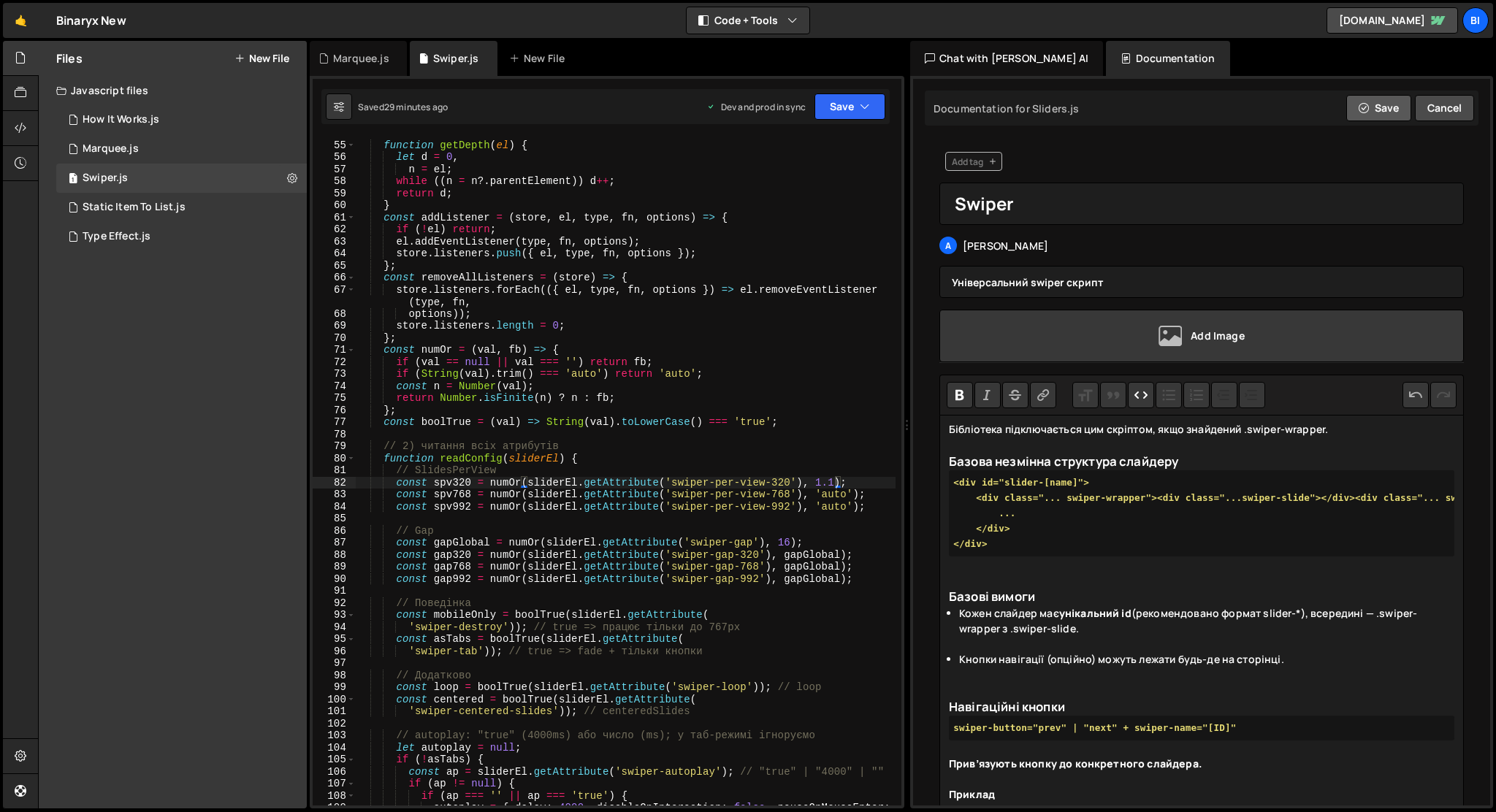
click at [1371, 105] on button "Save" at bounding box center [1379, 108] width 65 height 26
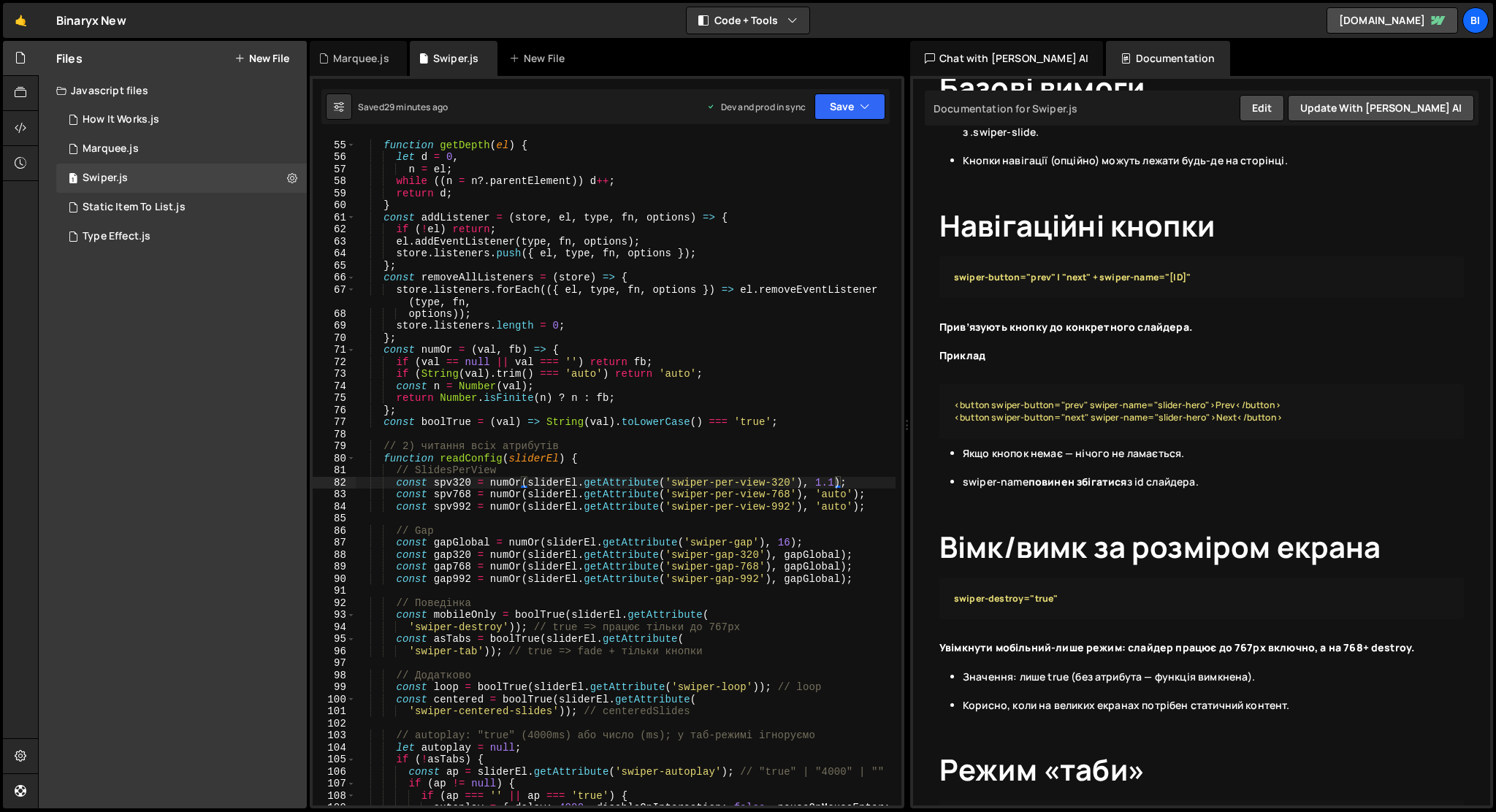
scroll to position [443, 0]
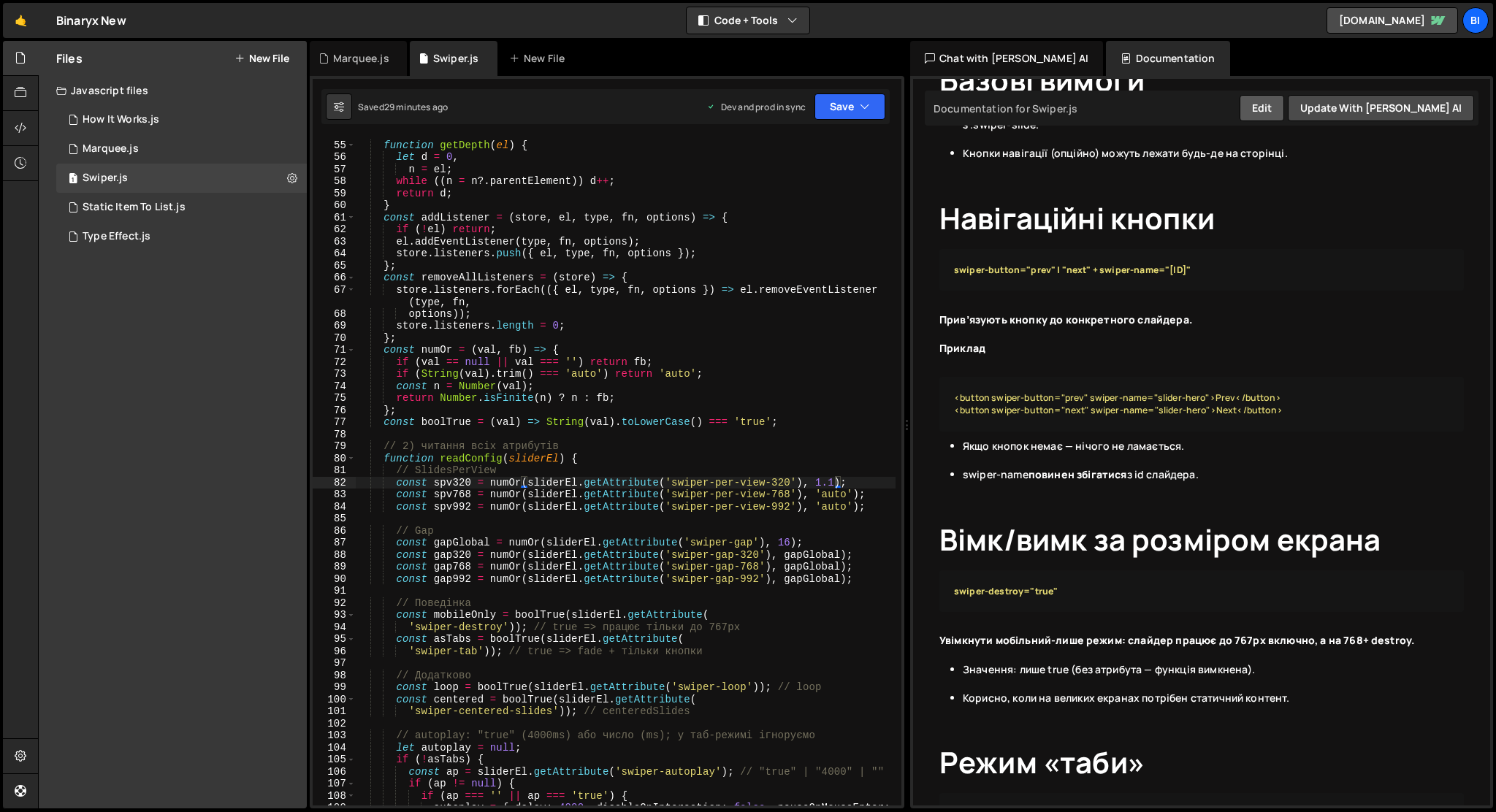
click at [1284, 109] on button "Edit" at bounding box center [1262, 108] width 45 height 26
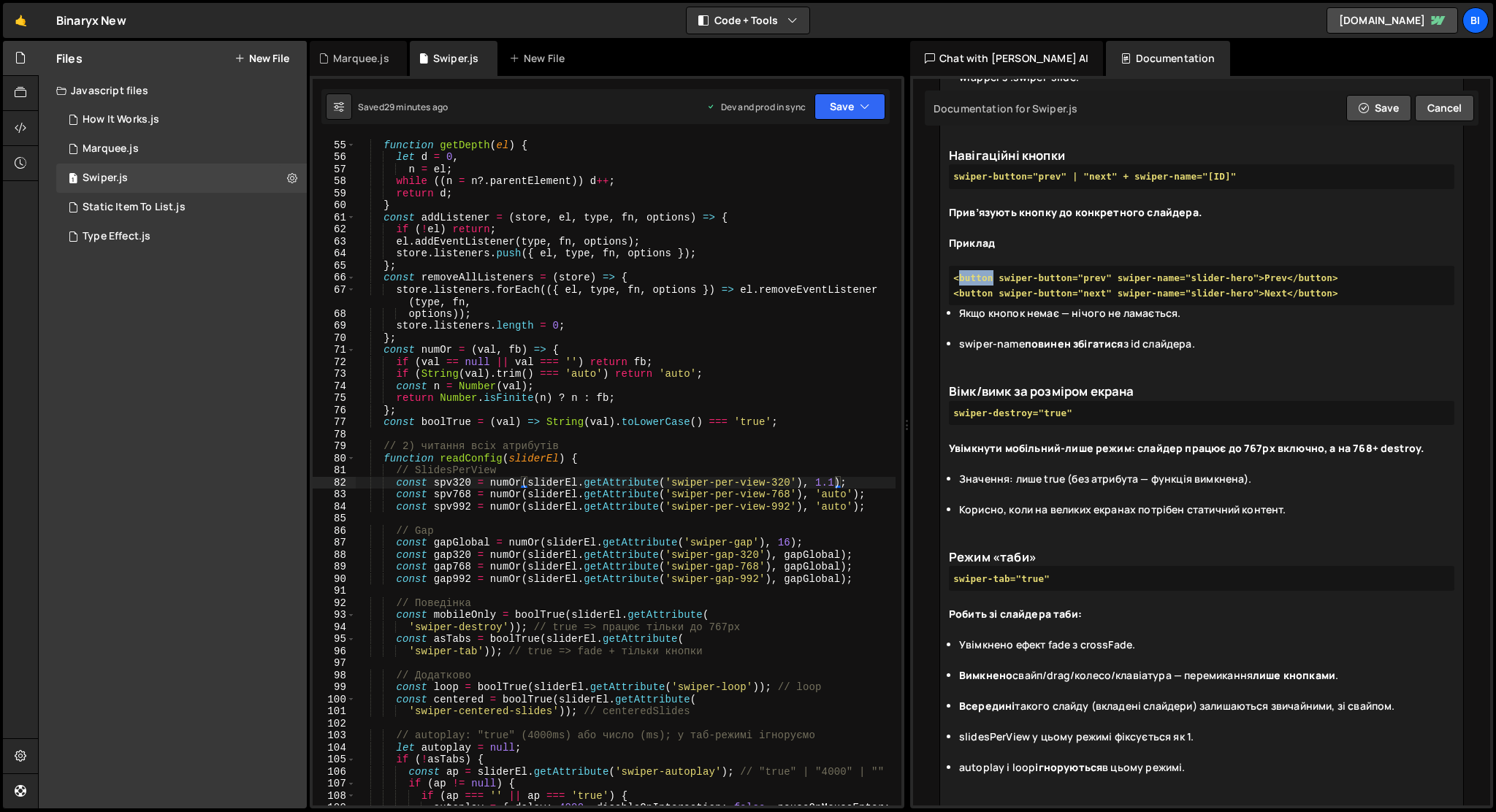
drag, startPoint x: 990, startPoint y: 303, endPoint x: 959, endPoint y: 303, distance: 31.0
click at [959, 303] on pre "<button swiper-button="prev" swiper-name="slider-hero">Prev</button> <button sw…" at bounding box center [1202, 286] width 506 height 40
drag, startPoint x: 991, startPoint y: 324, endPoint x: 958, endPoint y: 326, distance: 33.1
click at [958, 306] on pre "<div swiper-button="prev" swiper-name="slider-hero">Prev</button> <button swipe…" at bounding box center [1202, 286] width 506 height 40
click at [1297, 306] on pre "<div swiper-button="prev" swiper-name="slider-hero">Prev</button> <div swiper-b…" at bounding box center [1202, 286] width 506 height 40
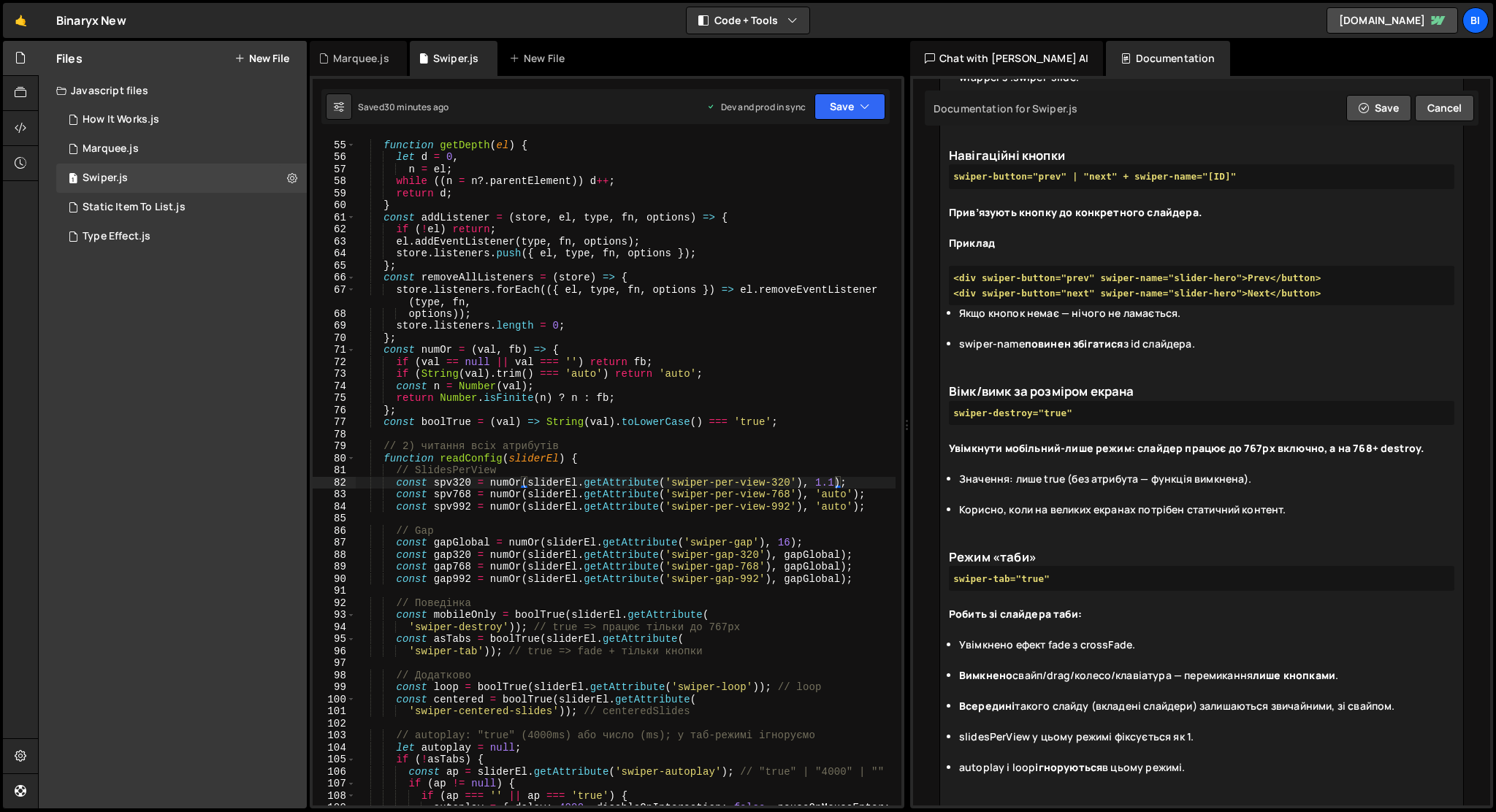
click at [1297, 306] on pre "<div swiper-button="prev" swiper-name="slider-hero">Prev</button> <div swiper-b…" at bounding box center [1202, 286] width 506 height 40
click at [1295, 306] on pre "<div swiper-button="prev" swiper-name="slider-hero">Prev</div> <div swiper-butt…" at bounding box center [1202, 286] width 506 height 40
type trix-editor "<lor>Ipsumdolor sitametconsec adi elitsedd, eius temporinc .utlabo-etdolor.<ma>…"
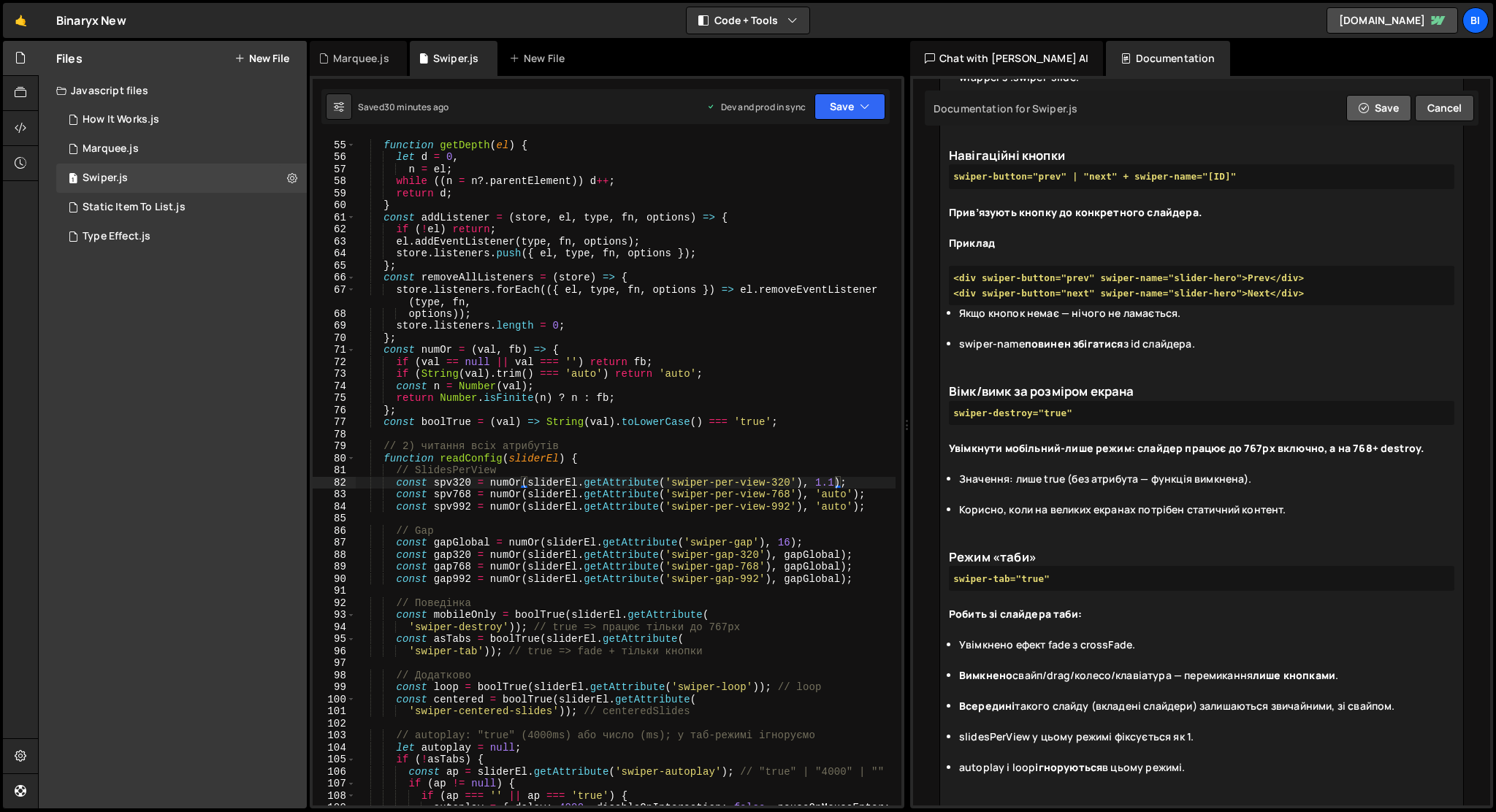
click at [1373, 97] on button "Save" at bounding box center [1379, 108] width 65 height 26
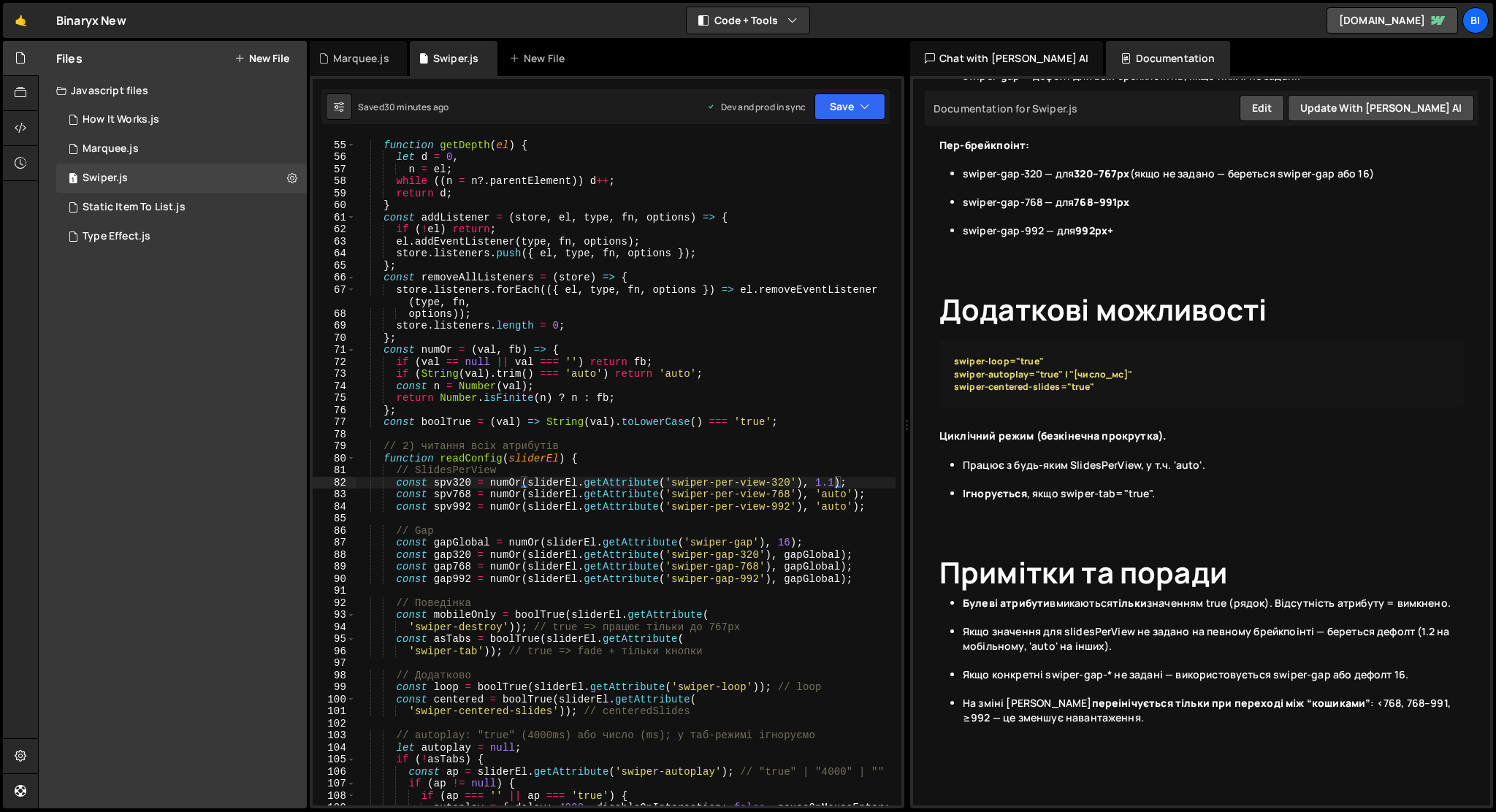
scroll to position [2257, 0]
click at [1434, 632] on li "Якщо значення для slidesPerView не задано на певному брейкпоінті — береться деф…" at bounding box center [1214, 645] width 501 height 43
click at [1424, 633] on li "Якщо значення для slidesPerView не задано на певному брейкпоінті — береться деф…" at bounding box center [1214, 645] width 501 height 43
click at [1430, 633] on li "Якщо значення для slidesPerView не задано на певному брейкпоінті — береться деф…" at bounding box center [1214, 645] width 501 height 43
click at [1045, 723] on li "На зміні ширини слайдер переінічується тільки при переході між “кошиками” : <76…" at bounding box center [1214, 717] width 501 height 43
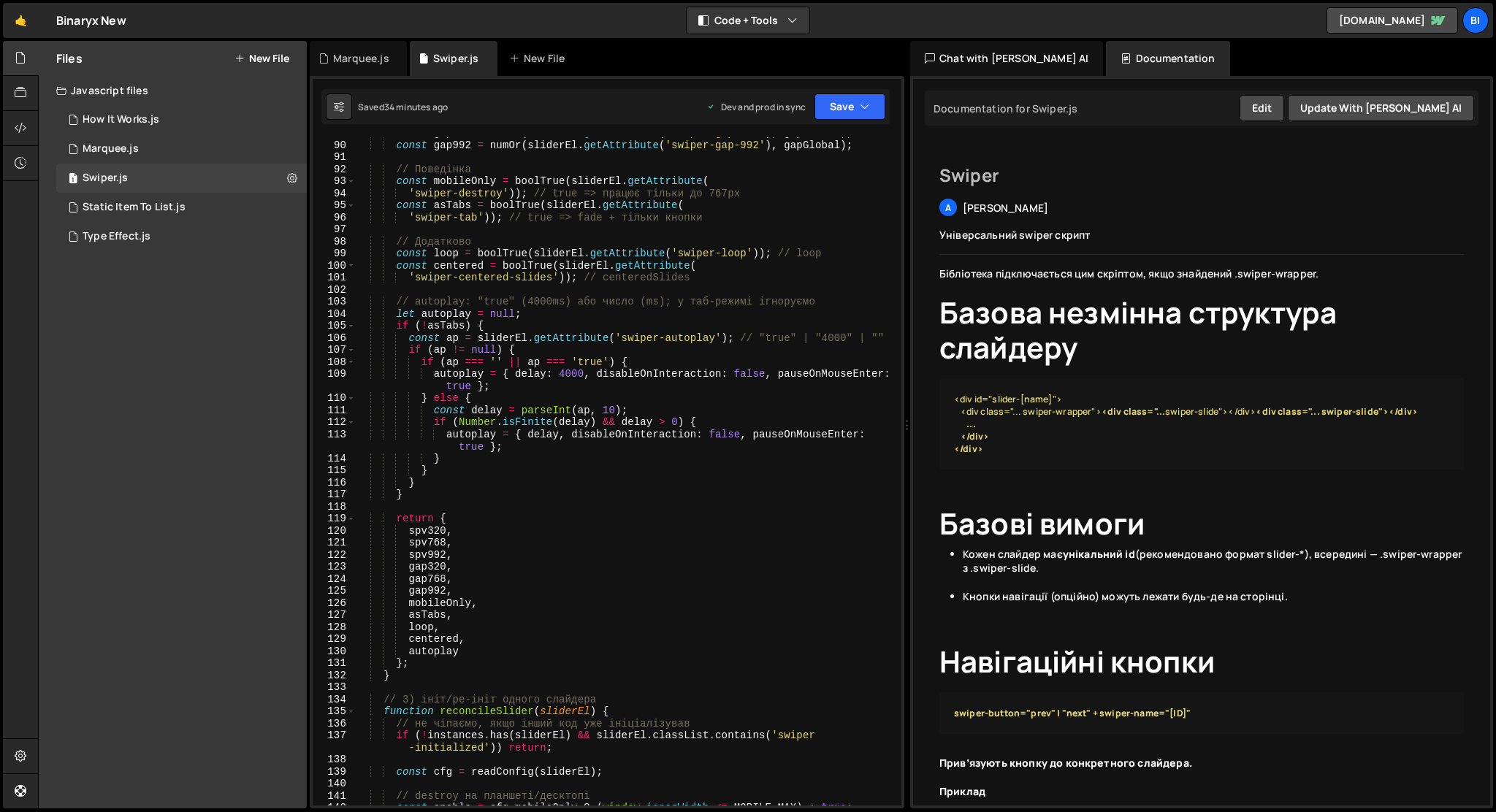
scroll to position [1108, 0]
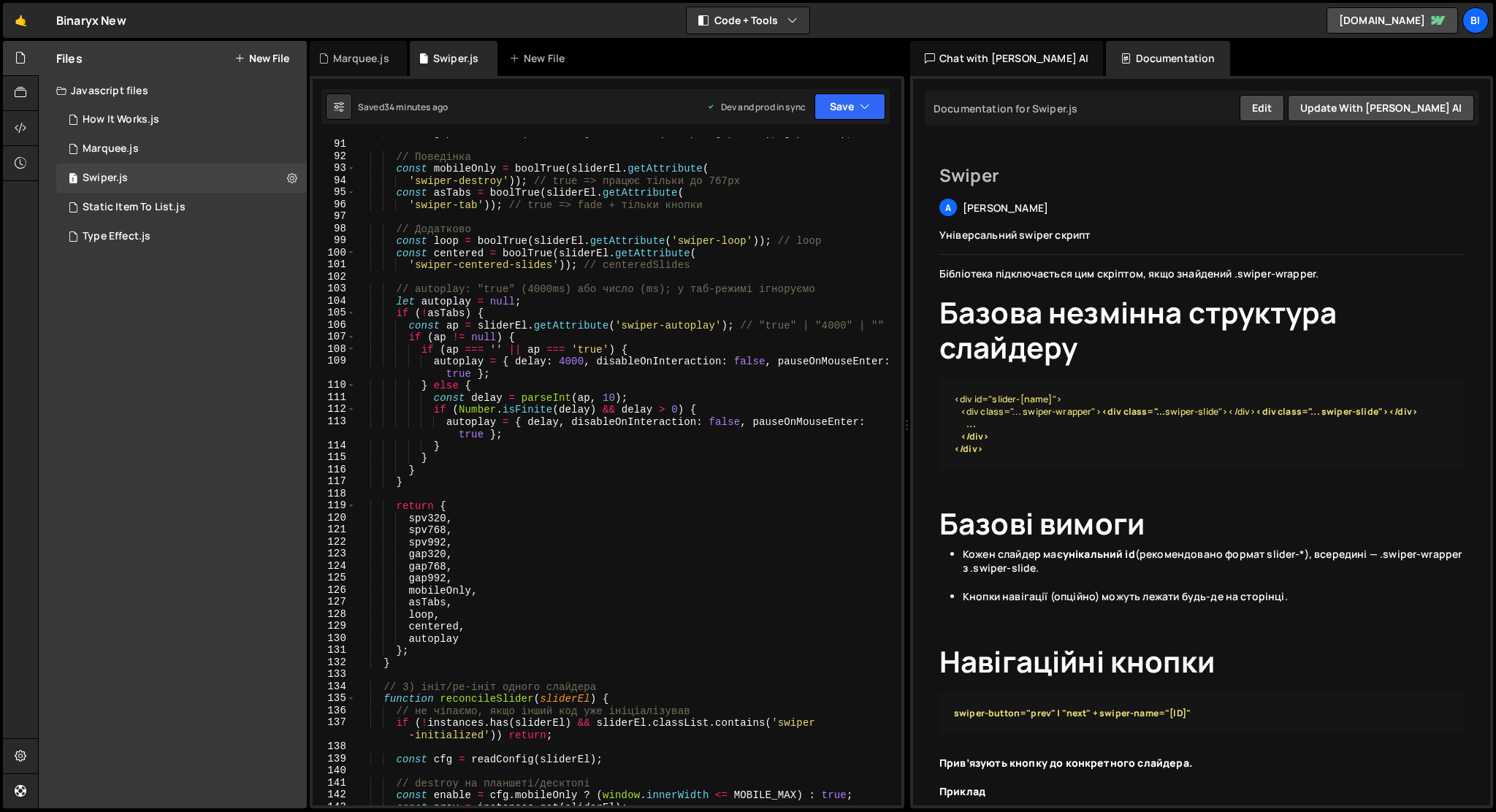
type textarea "centered,"
click at [661, 632] on div "const gap992 = numOr ( sliderEl . getAttribute ( 'swiper-gap-992' ) , gapGlobal…" at bounding box center [625, 473] width 540 height 692
click at [345, 112] on button at bounding box center [339, 106] width 26 height 26
select select "editor"
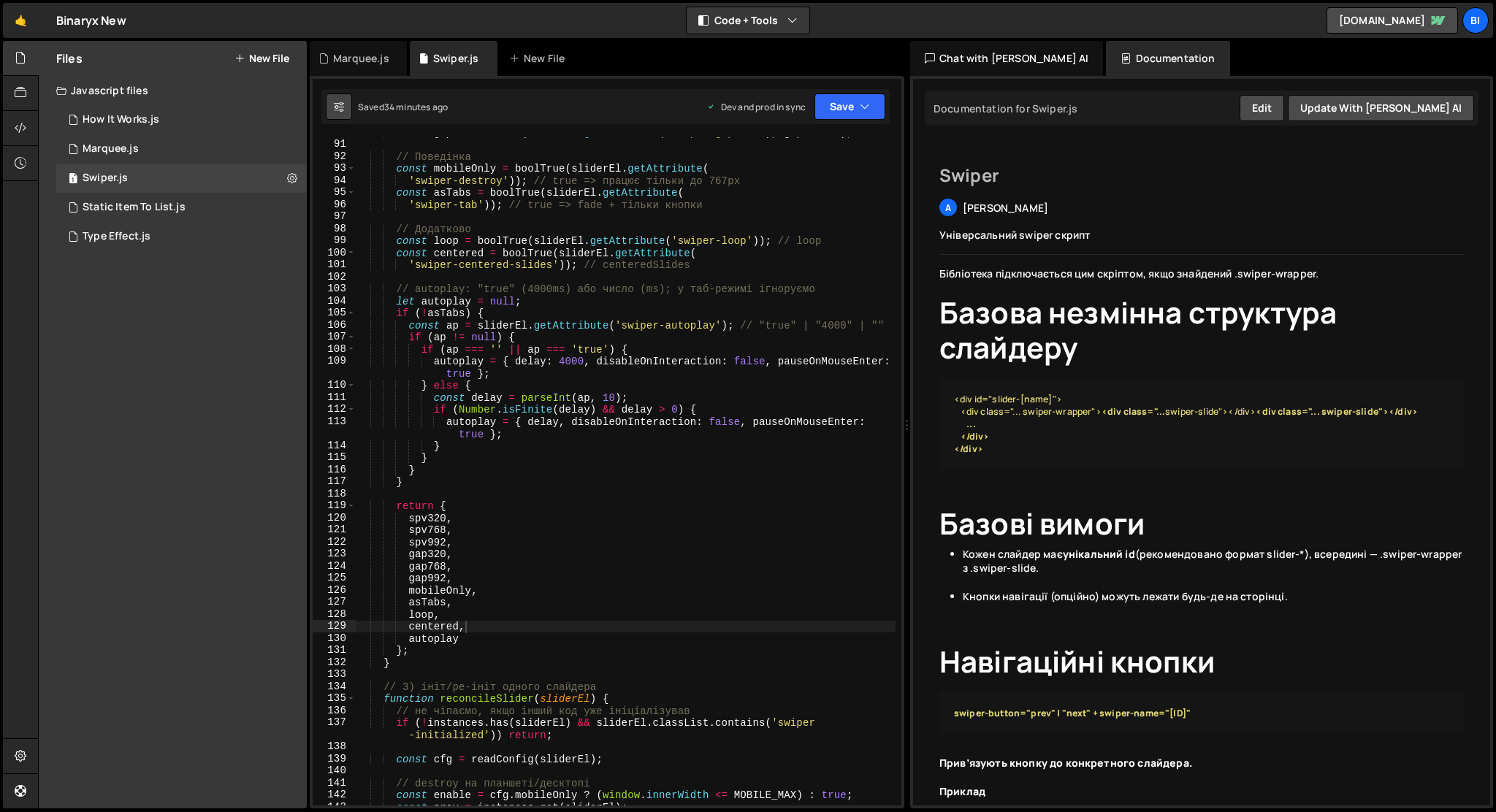
select select "ace/theme/monokai"
type input "14"
checkbox input "true"
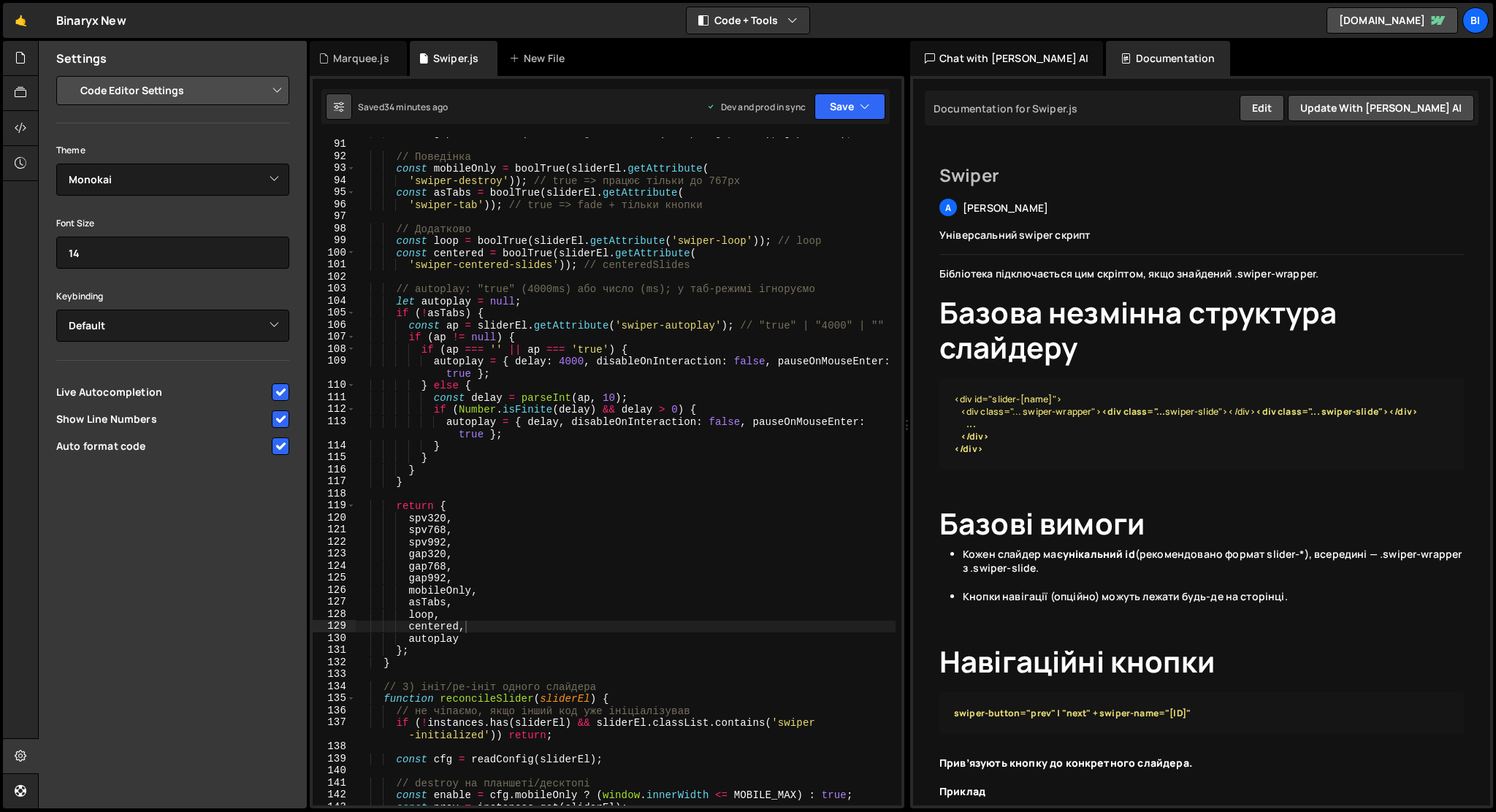
click at [345, 112] on button at bounding box center [339, 106] width 26 height 26
click at [507, 595] on div "const gap992 = numOr ( sliderEl . getAttribute ( 'swiper-gap-992' ) , gapGlobal…" at bounding box center [625, 473] width 540 height 692
click at [488, 507] on div "const gap992 = numOr ( sliderEl . getAttribute ( 'swiper-gap-992' ) , gapGlobal…" at bounding box center [625, 473] width 540 height 692
type textarea "return {"
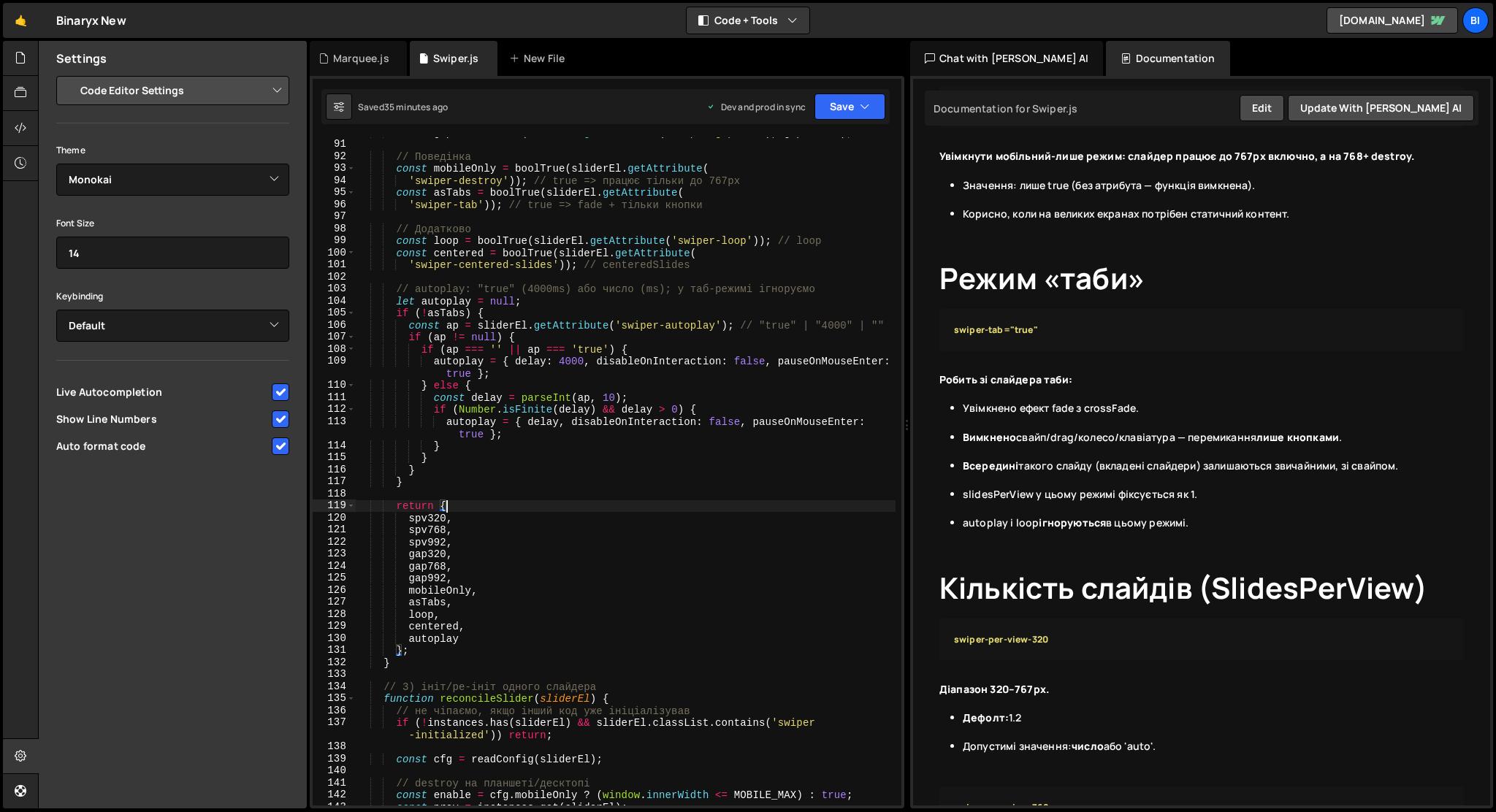
scroll to position [0, 0]
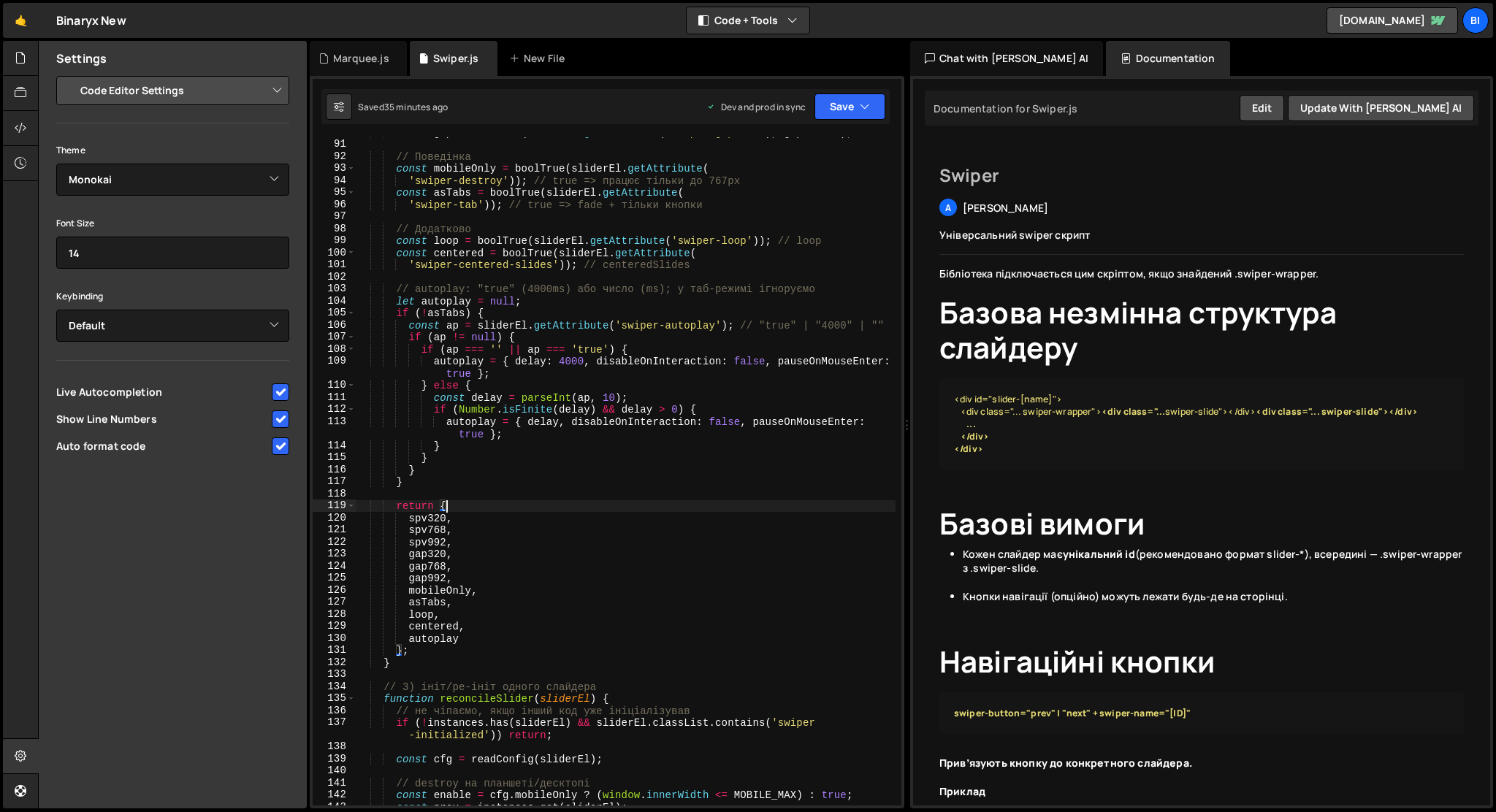
click at [1115, 58] on div "Documentation" at bounding box center [1167, 59] width 123 height 35
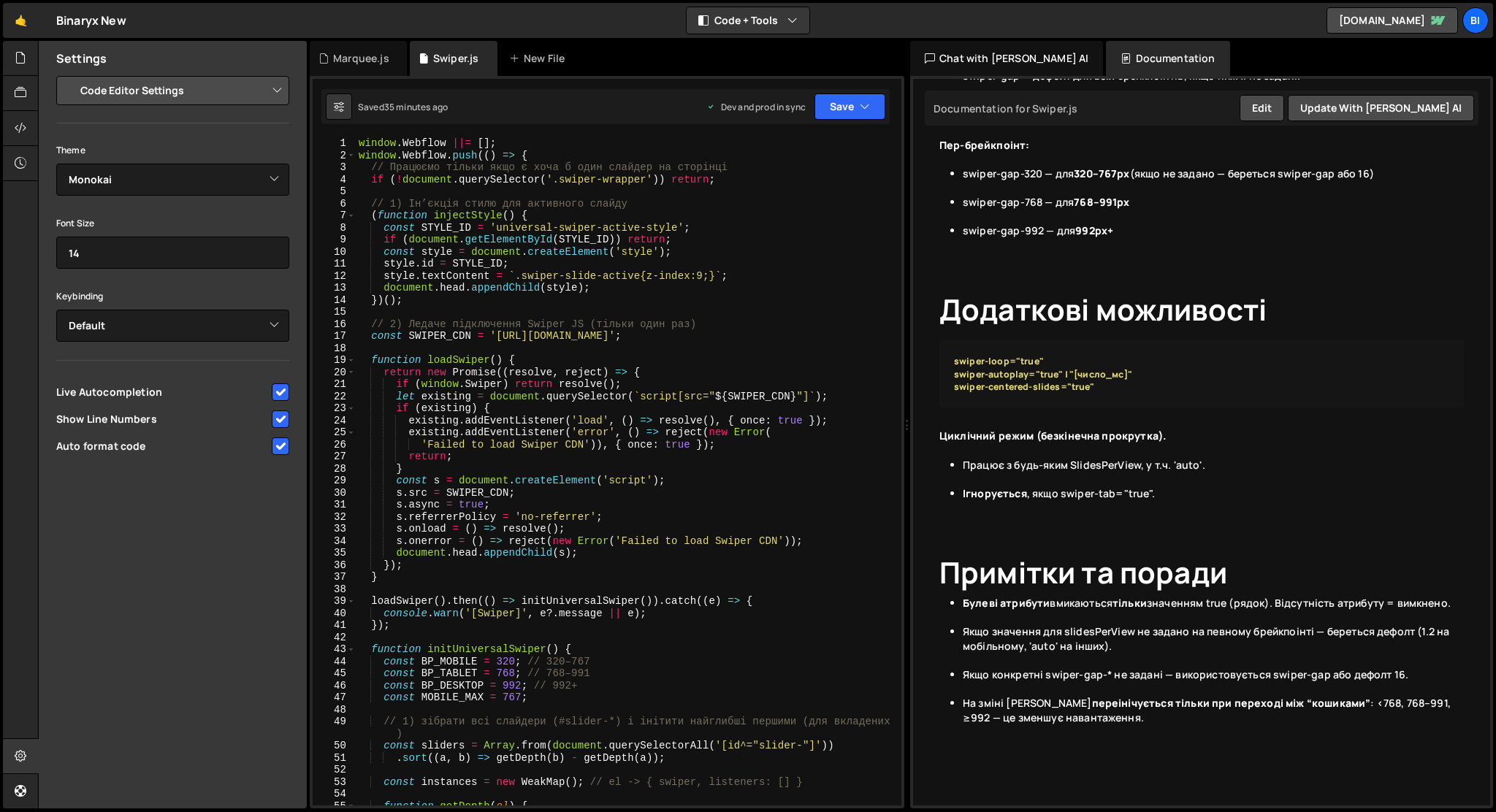
click at [181, 77] on select "Project Settings Code Editor Settings Chat Settings" at bounding box center [175, 90] width 214 height 32
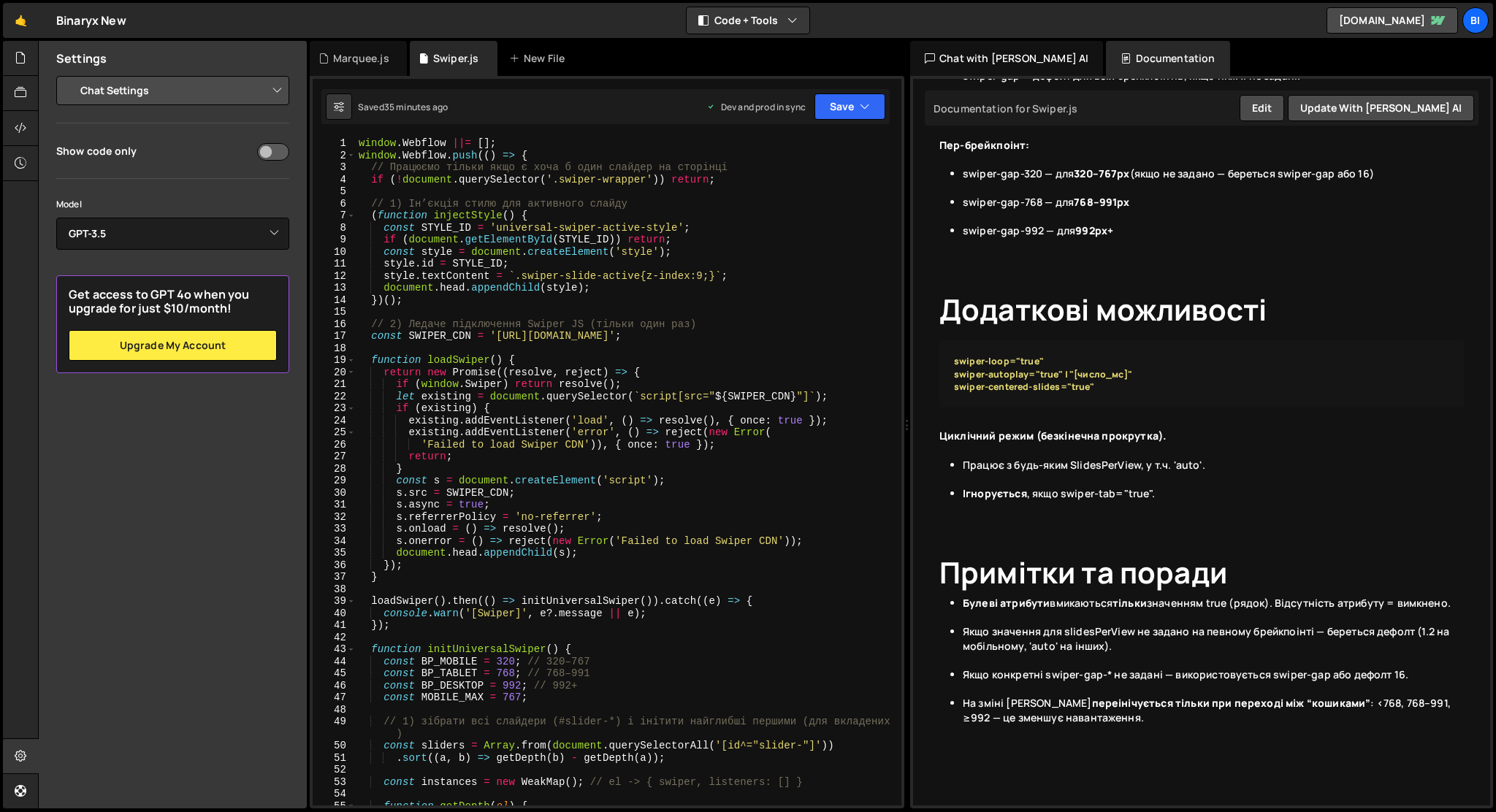
click at [181, 93] on select "Project Settings Code Editor Settings Chat Settings" at bounding box center [175, 90] width 214 height 32
select select "project"
